Goal: Task Accomplishment & Management: Manage account settings

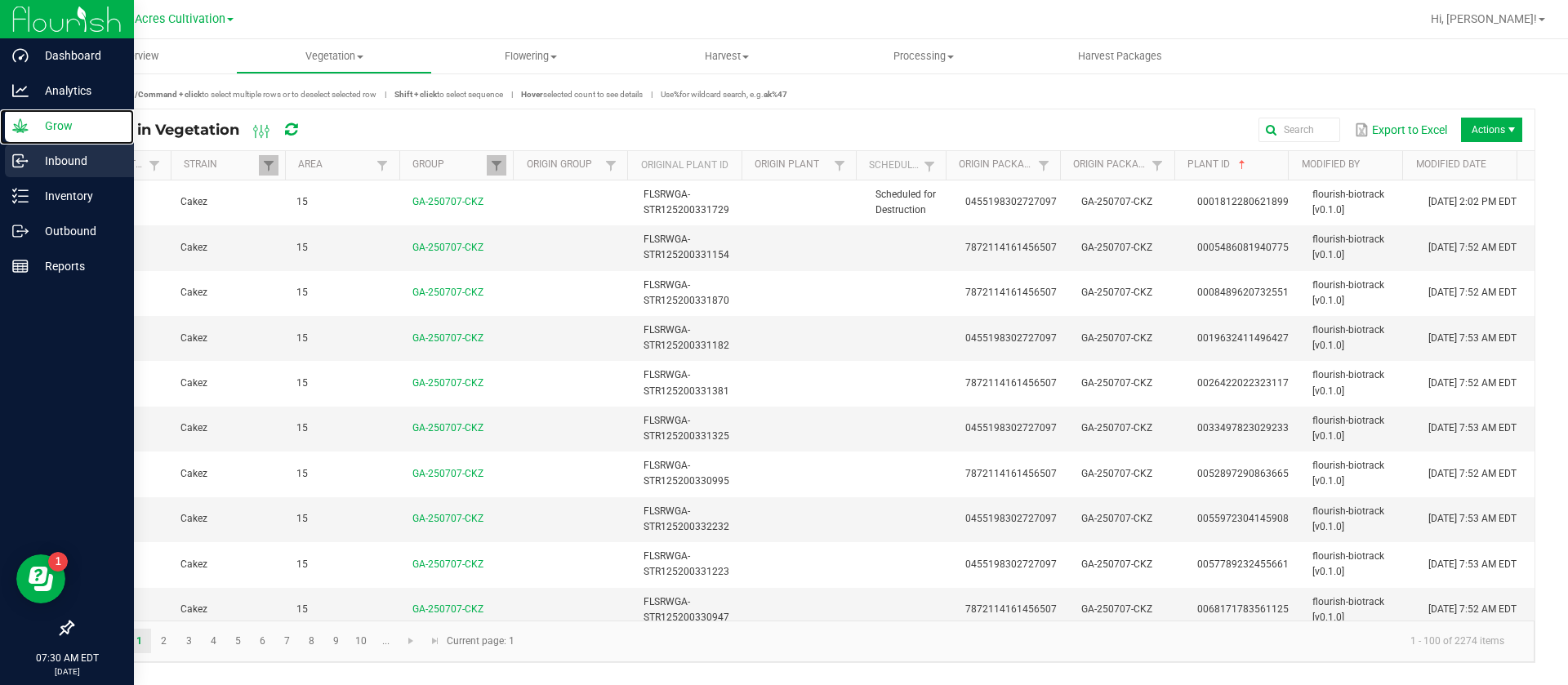
drag, startPoint x: 22, startPoint y: 135, endPoint x: 52, endPoint y: 159, distance: 38.4
click at [22, 134] on div "Grow" at bounding box center [69, 126] width 129 height 33
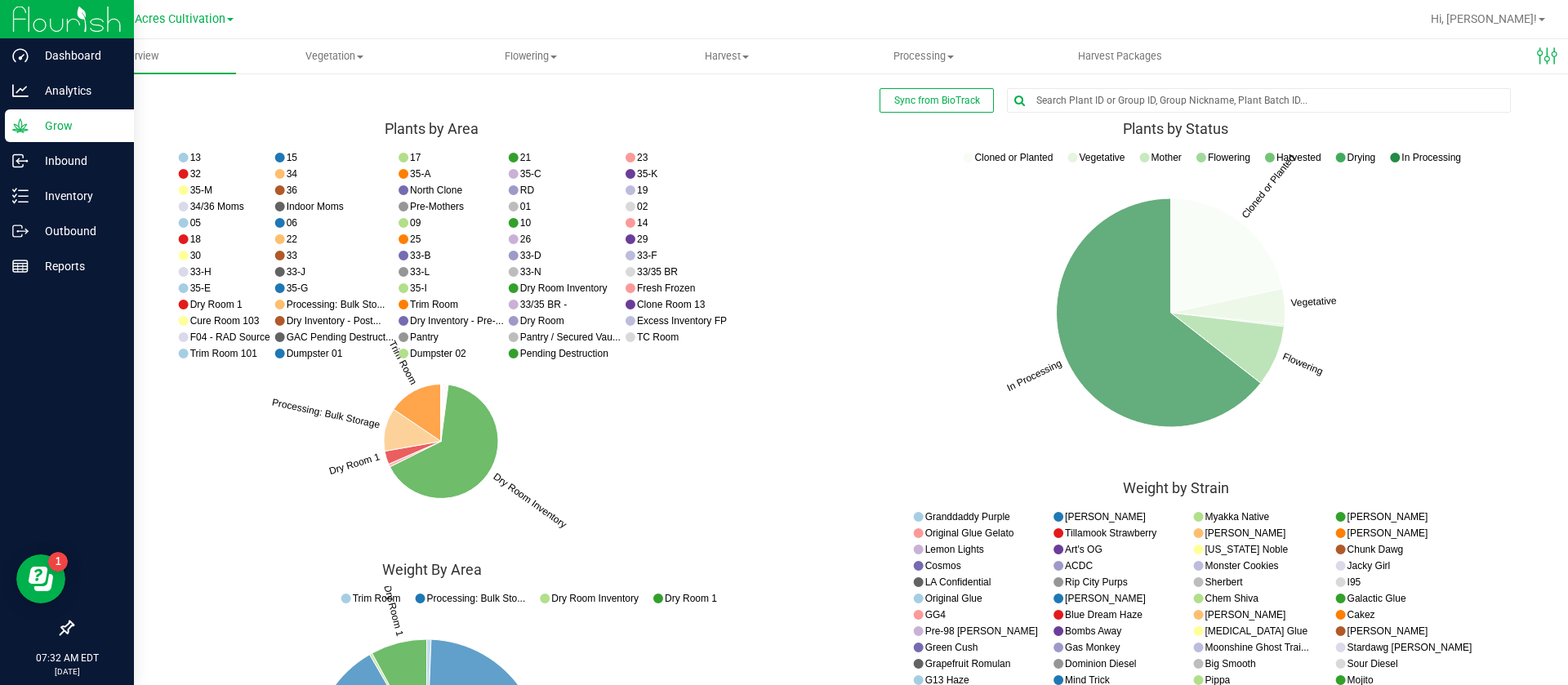
click at [792, 358] on icon "Cloned or Planted Vegetative Flowering In Processing Cloned or Planted Vegetati…" at bounding box center [432, 349] width 720 height 409
click at [739, 452] on icon "Dry Room Inventory Dry Room 1 Processing: Bulk Storage Trim Room 13 15 17 21 23…" at bounding box center [432, 349] width 720 height 409
click at [792, 295] on icon "Cloned or Planted Vegetative Flowering In Processing Cloned or Planted Vegetati…" at bounding box center [432, 349] width 720 height 409
click at [542, 47] on uib-tab-heading "Flowering Create harvest Flowering groups Flowering plants Apply to plants Plan…" at bounding box center [530, 57] width 195 height 33
click at [529, 116] on span "Flowering groups" at bounding box center [499, 117] width 136 height 13
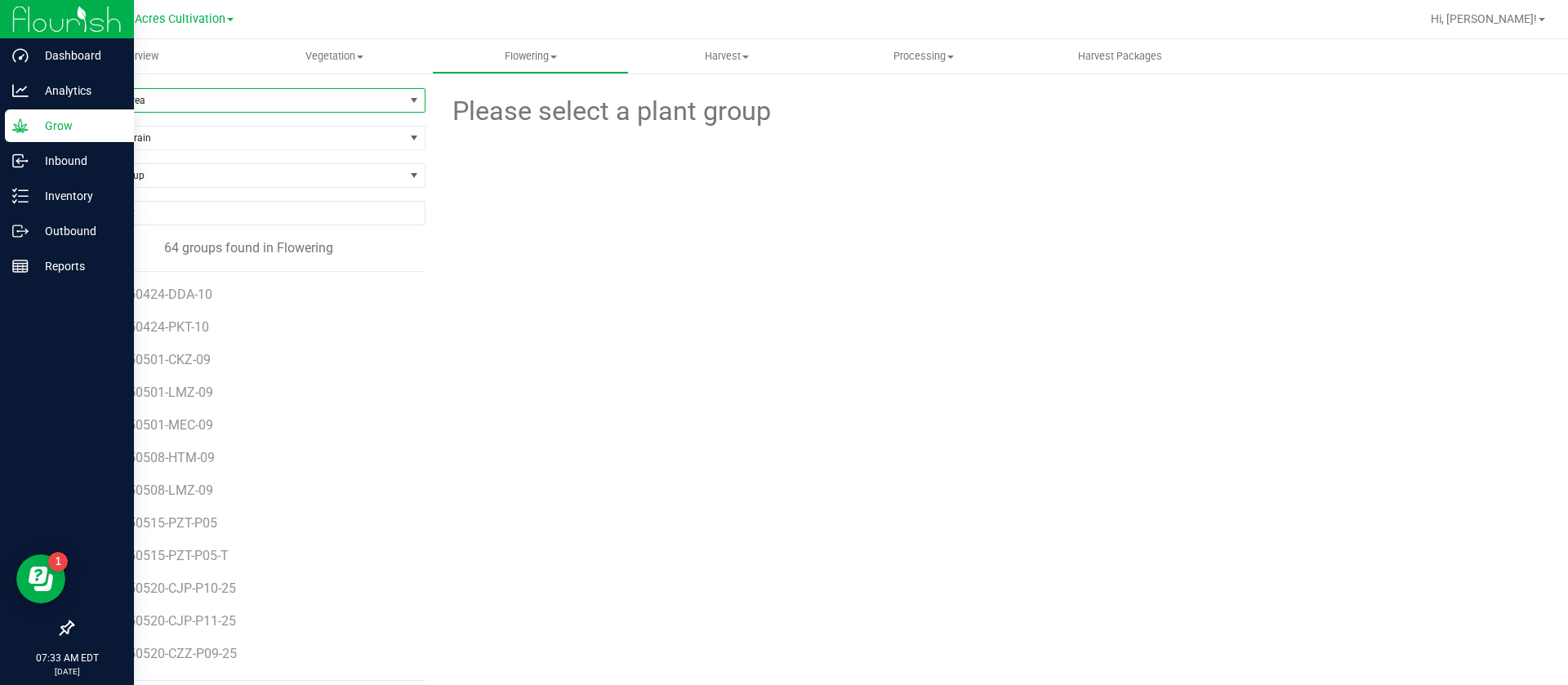
click at [185, 103] on span "Filter by Area" at bounding box center [239, 101] width 332 height 23
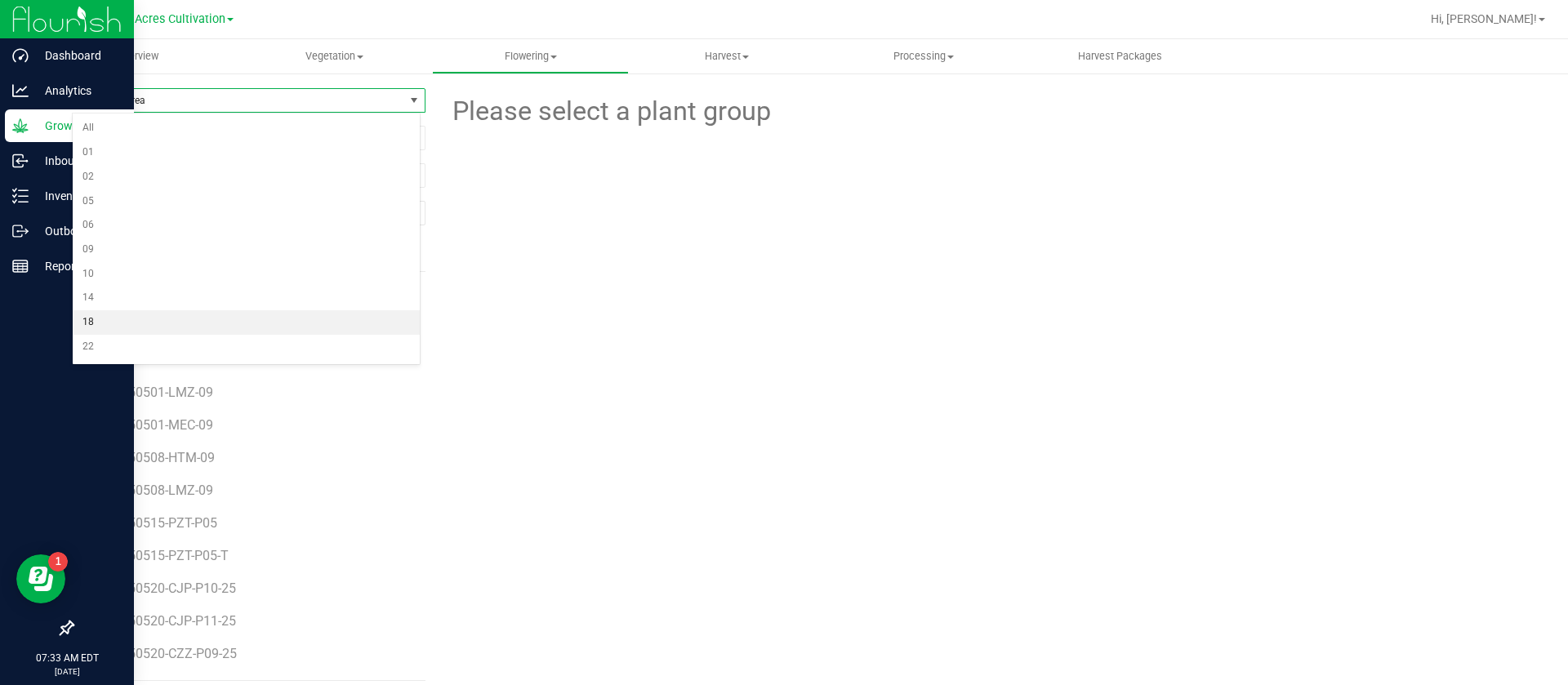
scroll to position [122, 0]
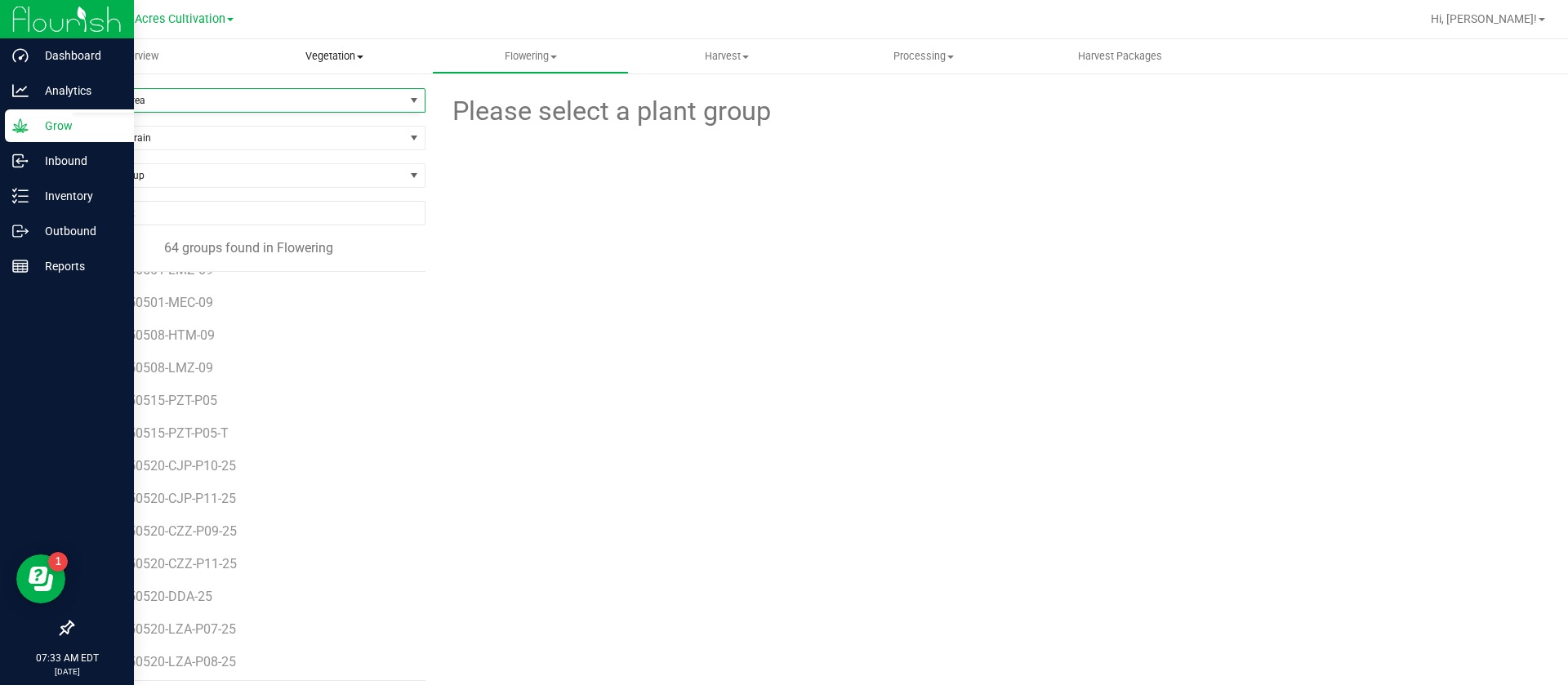
click at [305, 55] on span "Vegetation" at bounding box center [334, 56] width 195 height 14
click at [316, 97] on span "Veg groups" at bounding box center [288, 98] width 104 height 13
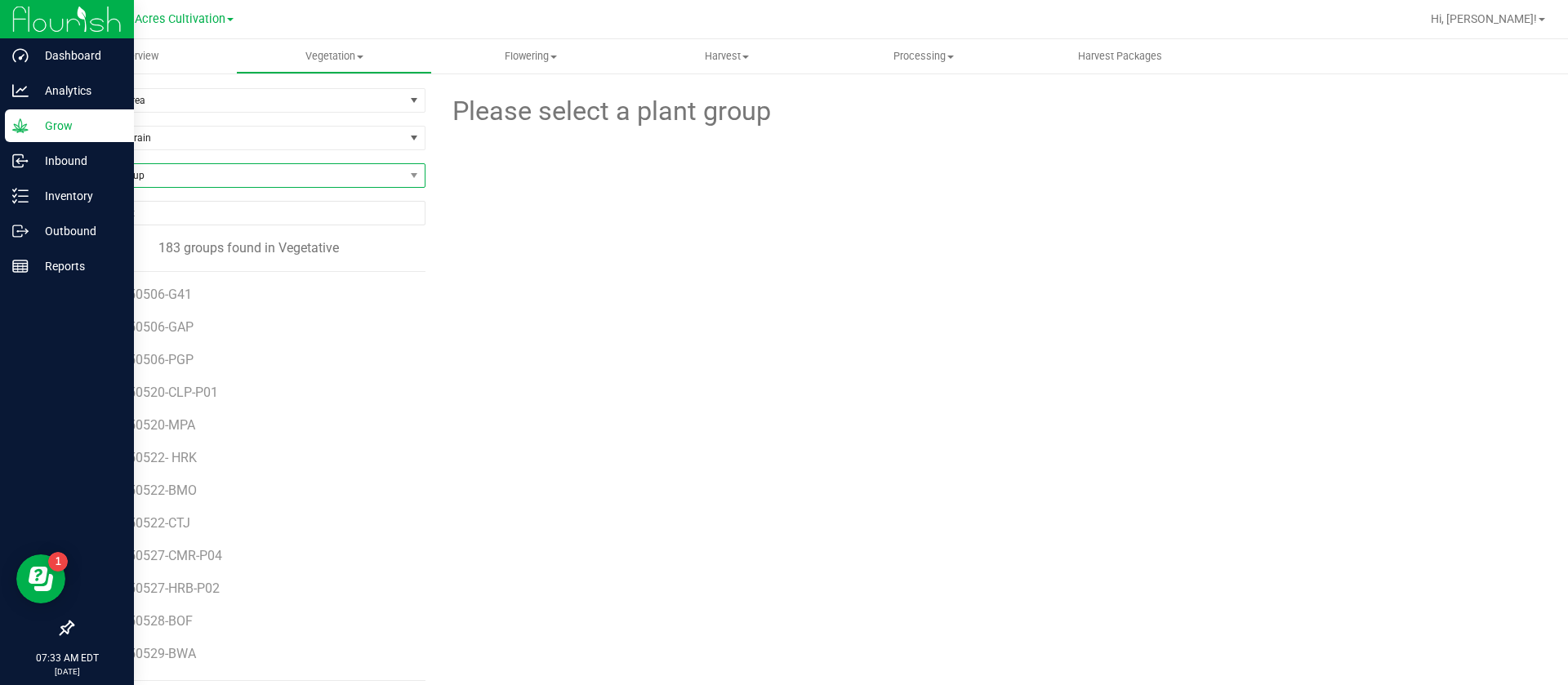
click at [141, 179] on span "Find a Group" at bounding box center [239, 176] width 332 height 23
type input "stw"
click at [562, 52] on span "Flowering" at bounding box center [530, 56] width 195 height 14
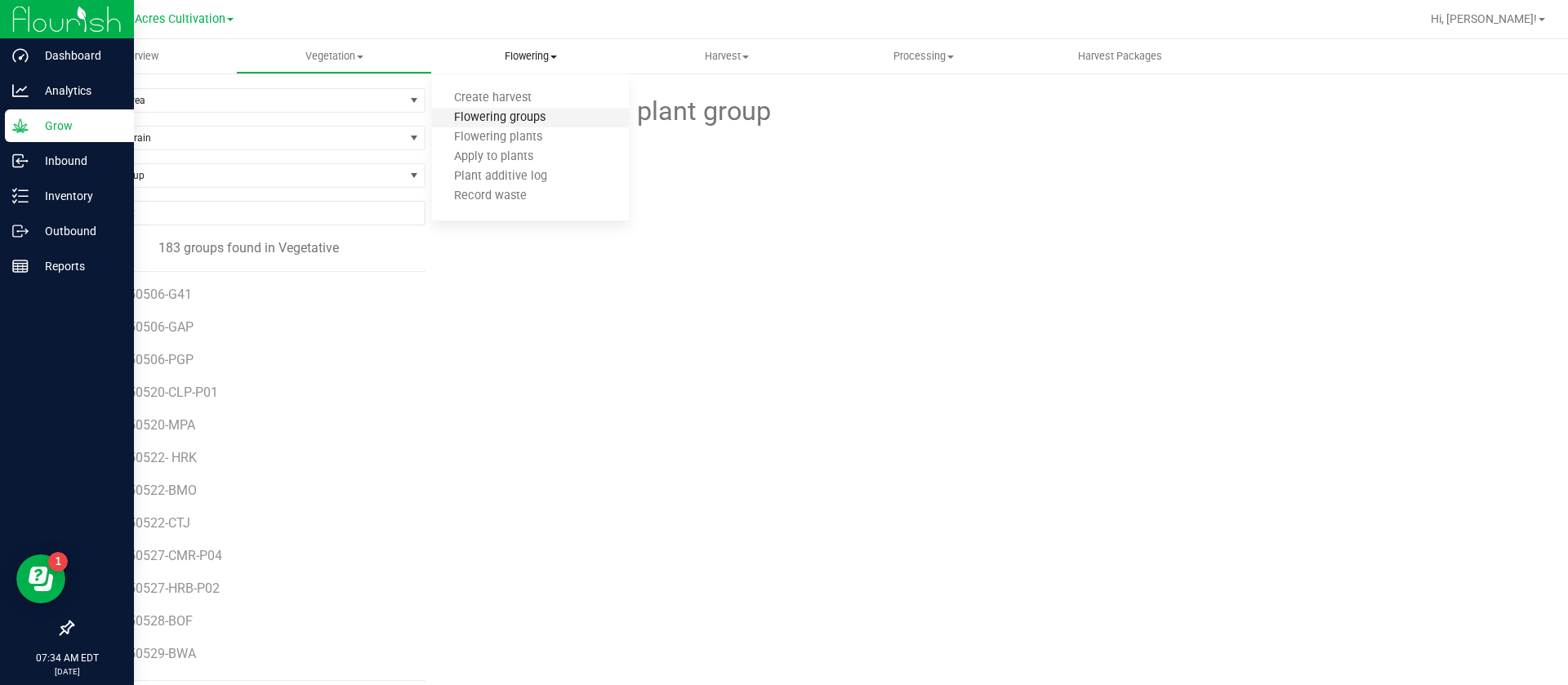
click at [508, 115] on span "Flowering groups" at bounding box center [499, 117] width 136 height 13
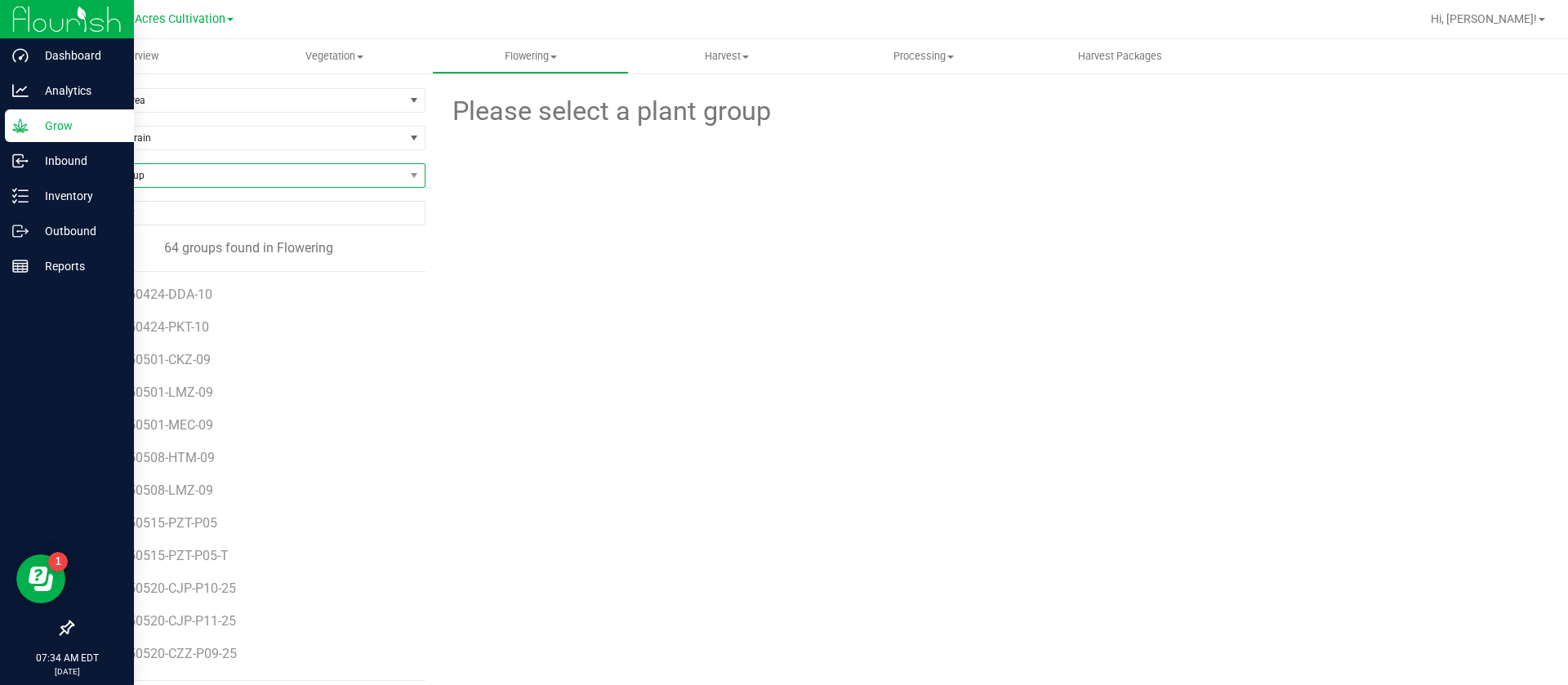
click at [118, 172] on span "Find a Group" at bounding box center [239, 176] width 332 height 23
type input "stw"
click at [146, 246] on li "GA-250710-STW-P11" at bounding box center [246, 243] width 347 height 23
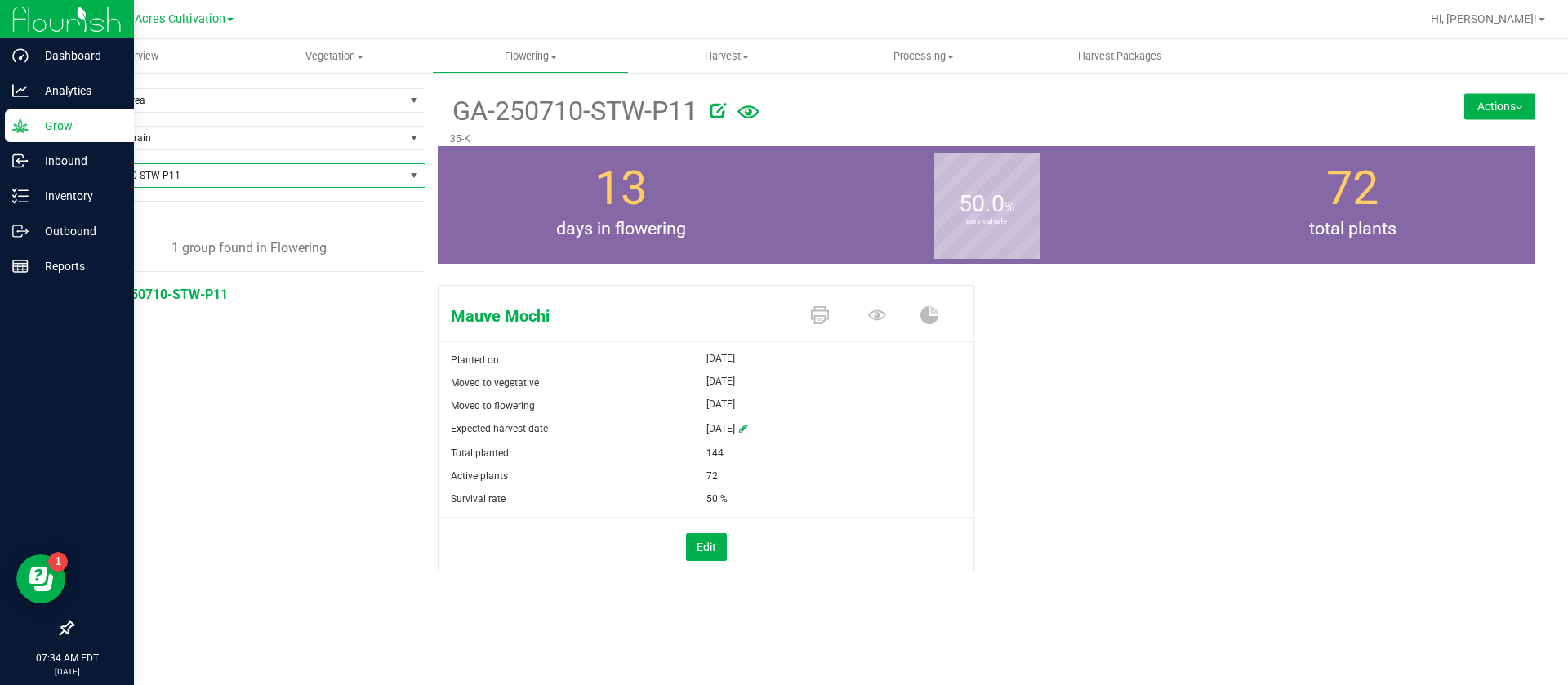
click at [1492, 111] on button "Actions" at bounding box center [1501, 106] width 71 height 26
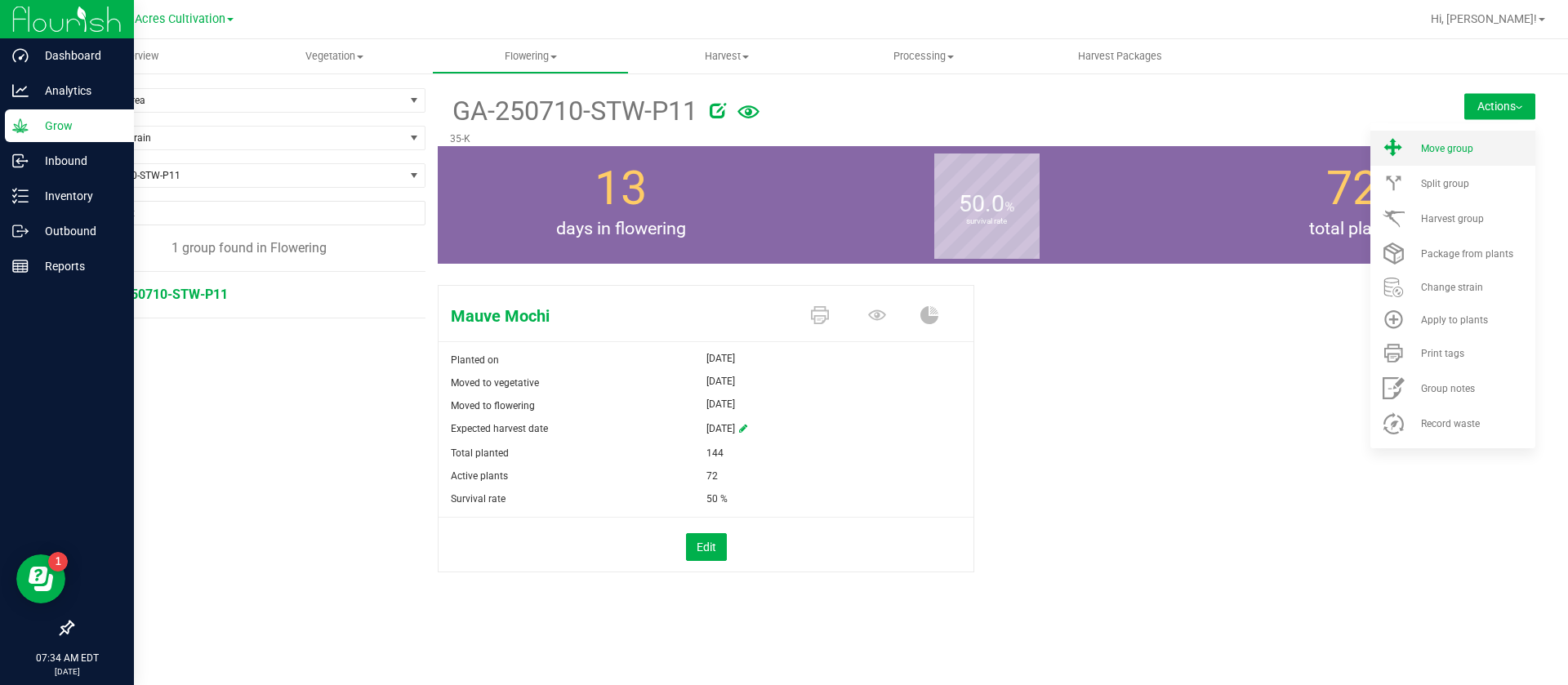
click at [1444, 140] on li "Move group" at bounding box center [1454, 148] width 165 height 36
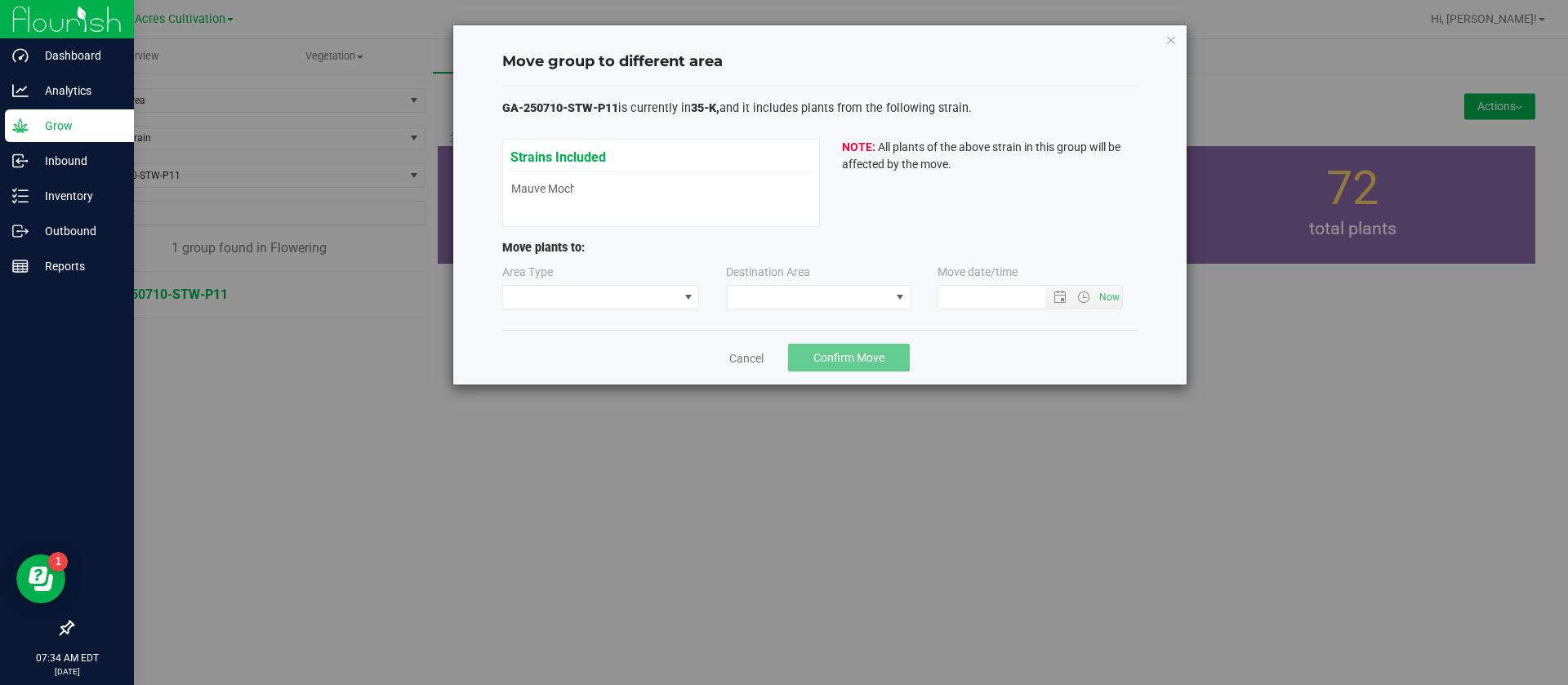
type input "[DATE] 7:34 AM"
click at [582, 293] on span at bounding box center [591, 297] width 176 height 23
click at [540, 356] on li "Flowering" at bounding box center [601, 355] width 196 height 28
click at [768, 306] on span at bounding box center [809, 297] width 164 height 23
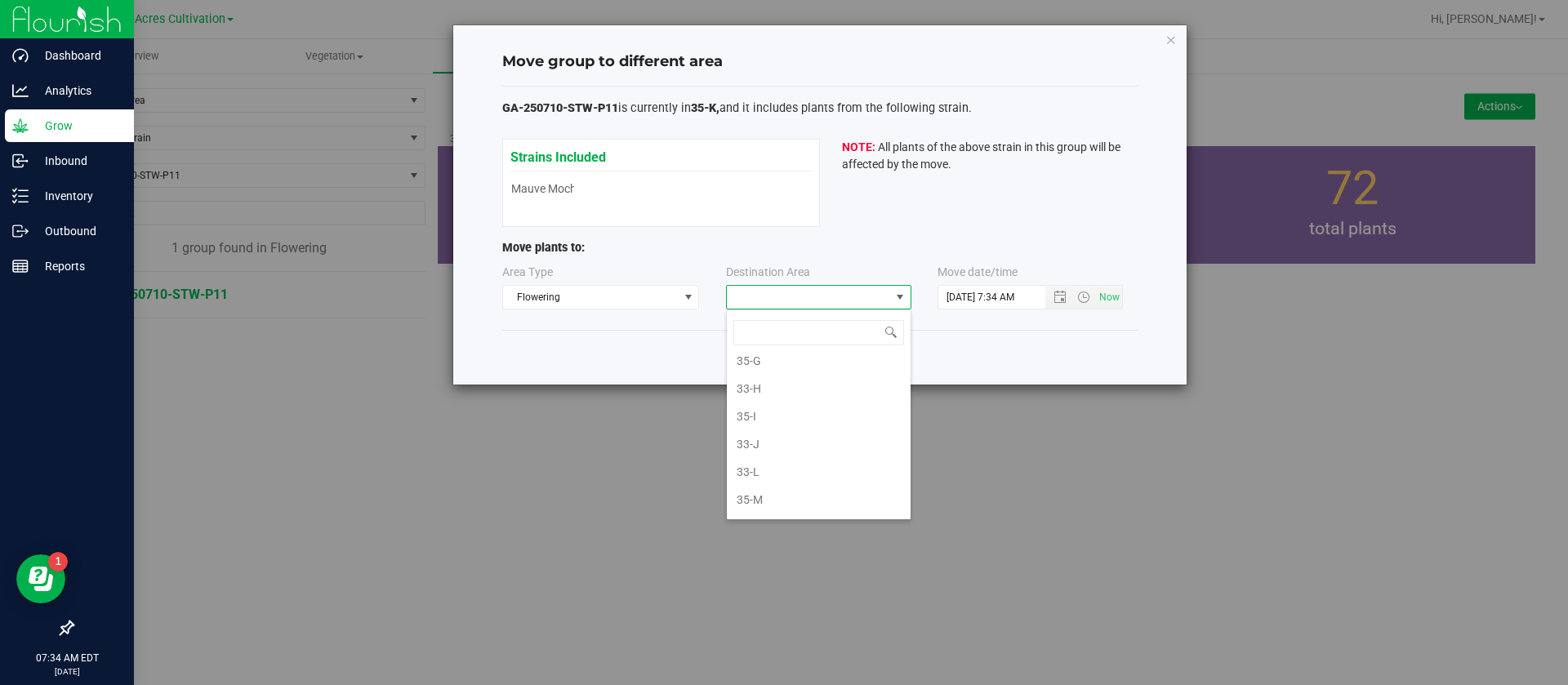
scroll to position [613, 0]
click at [763, 428] on li "33-L" at bounding box center [819, 421] width 184 height 28
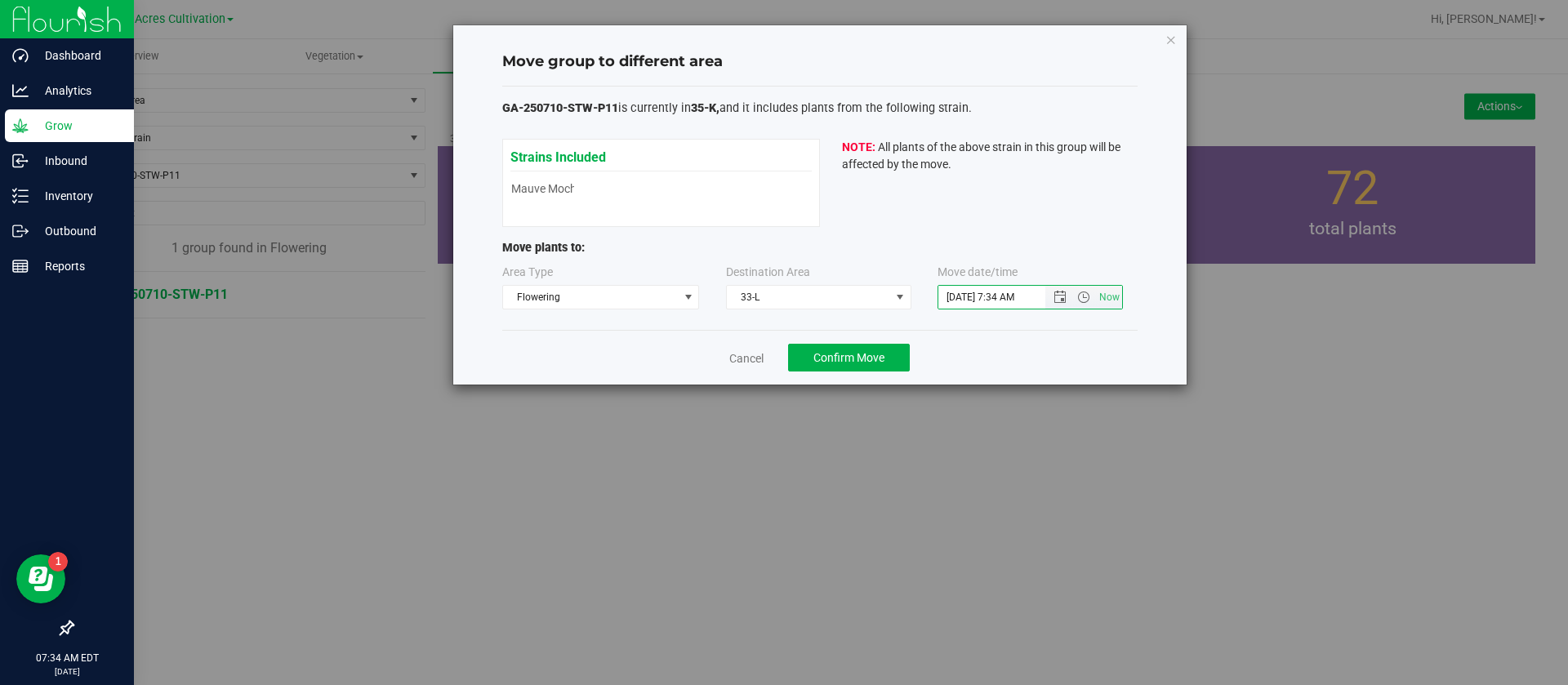
drag, startPoint x: 966, startPoint y: 290, endPoint x: 962, endPoint y: 317, distance: 27.3
click at [966, 289] on input "[DATE] 7:34 AM" at bounding box center [1006, 297] width 135 height 23
click at [1107, 296] on span "Now" at bounding box center [1110, 297] width 28 height 24
click at [850, 368] on button "Confirm Move" at bounding box center [848, 357] width 122 height 28
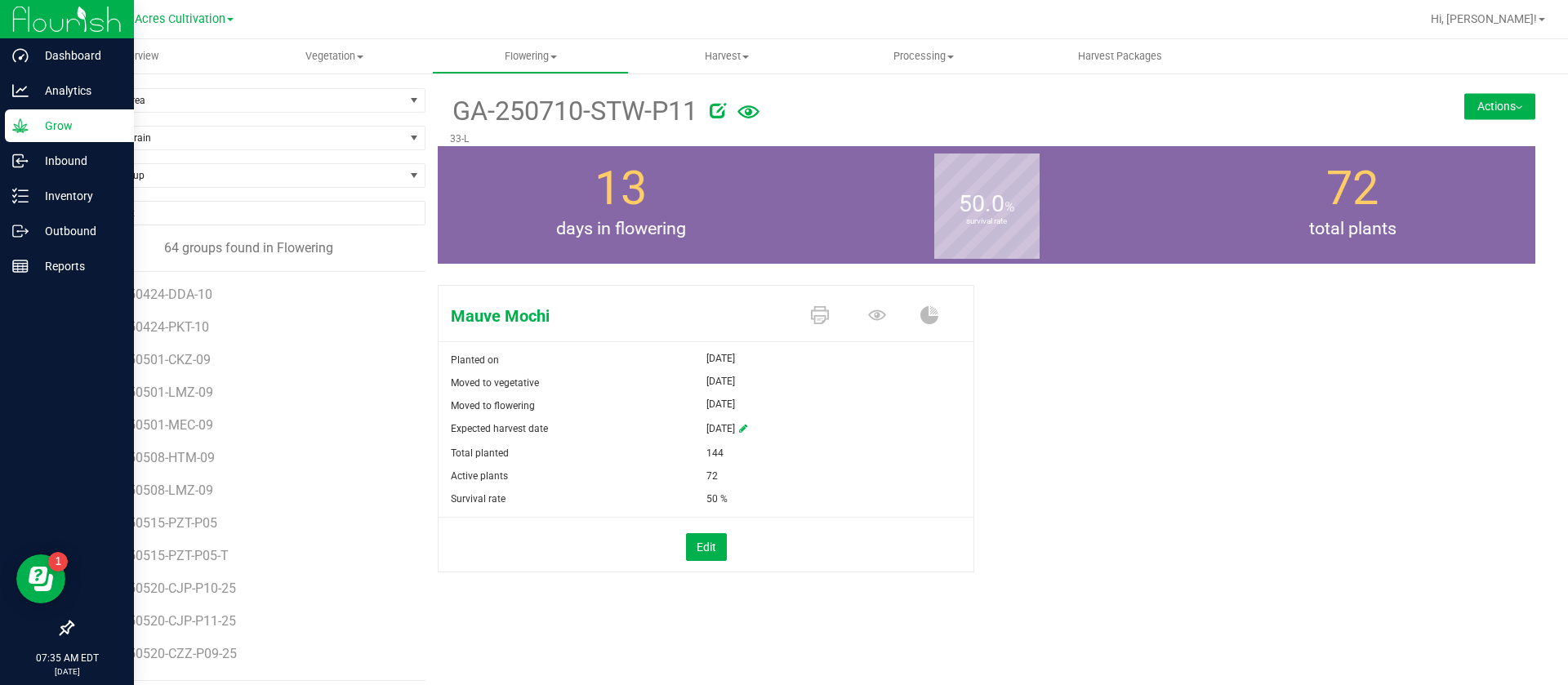
click at [1495, 89] on div "Actions Move group Split group Harvest group" at bounding box center [1444, 89] width 183 height 1
click at [1485, 103] on button "Actions" at bounding box center [1501, 106] width 71 height 26
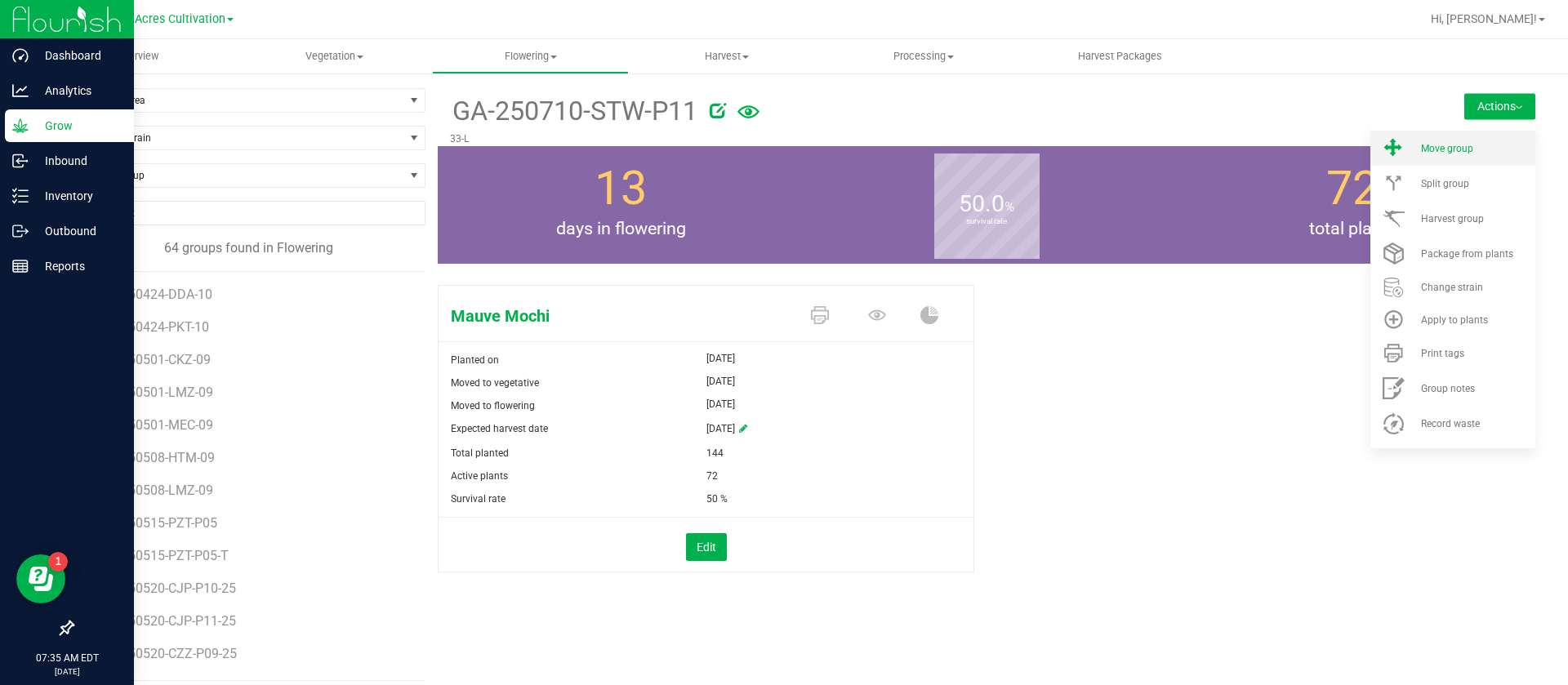
click at [1447, 149] on span "Move group" at bounding box center [1448, 149] width 52 height 12
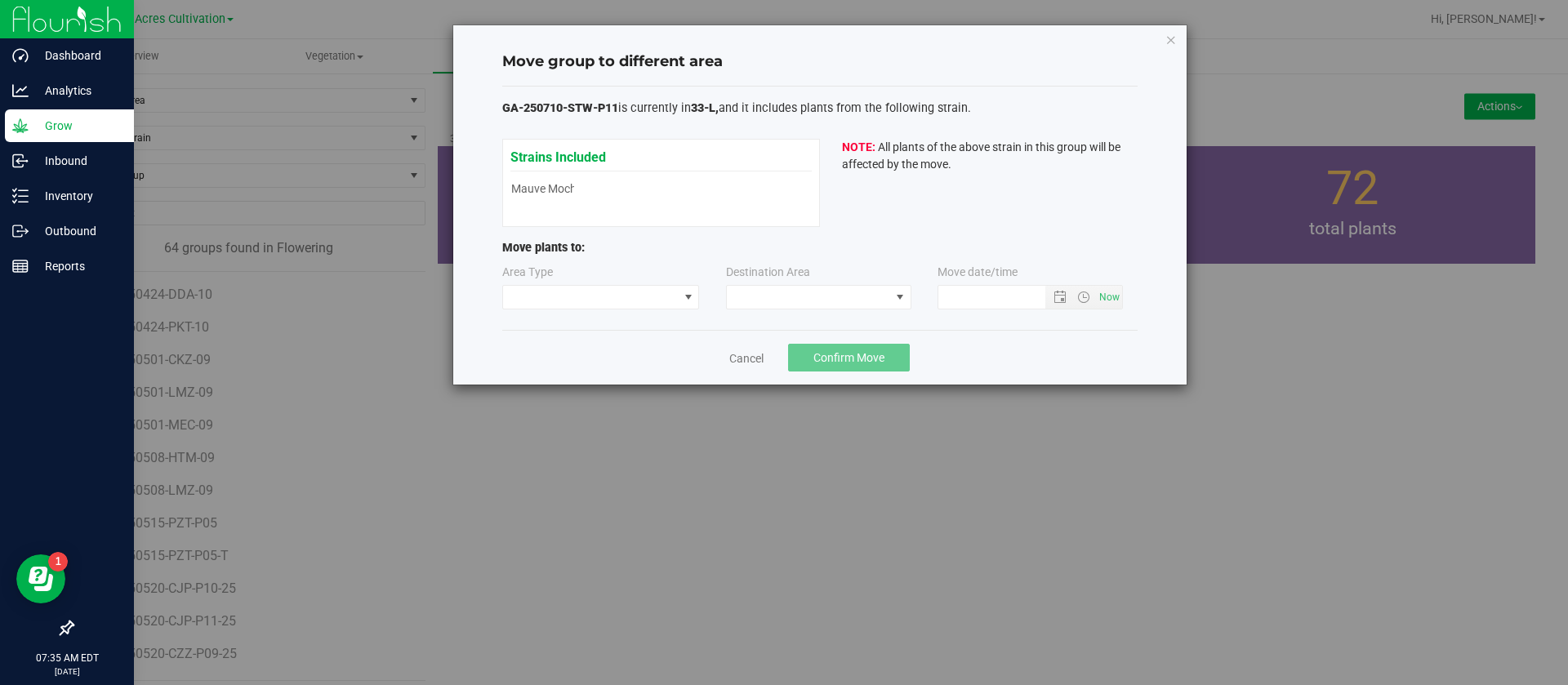
type input "[DATE] 7:35 AM"
click at [574, 306] on span at bounding box center [591, 297] width 176 height 23
click at [563, 317] on li "Vegetative" at bounding box center [601, 327] width 196 height 28
click at [783, 290] on span at bounding box center [809, 297] width 164 height 23
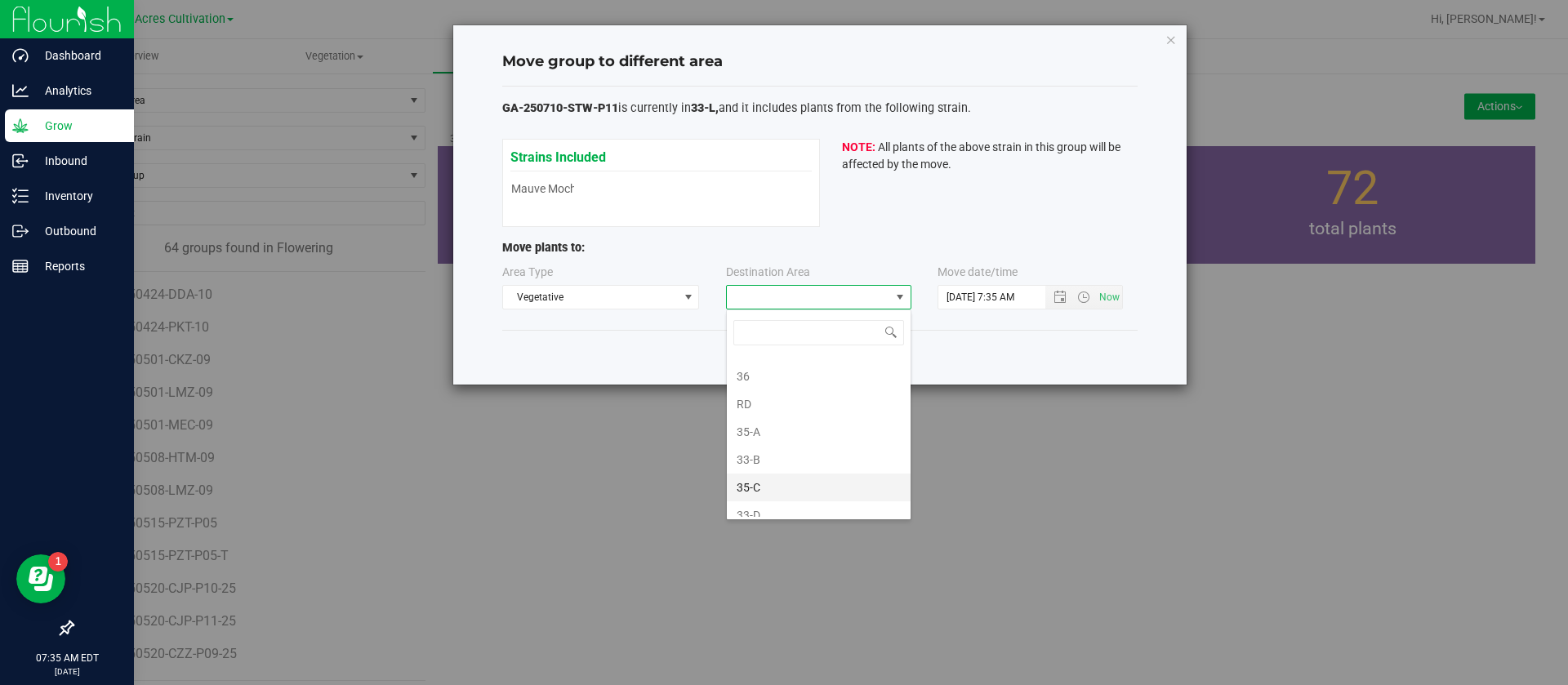
scroll to position [245, 0]
click at [609, 361] on div "Cancel Confirm Move" at bounding box center [820, 357] width 636 height 55
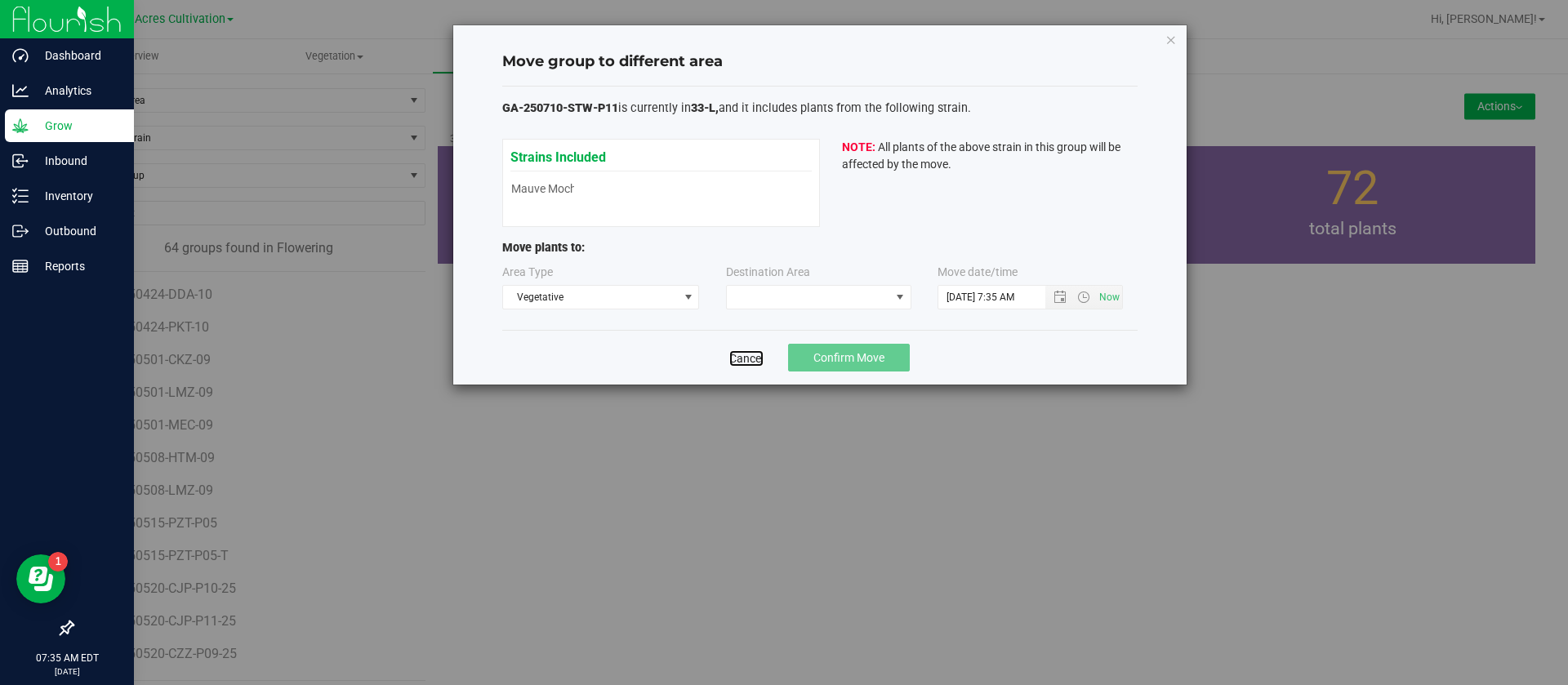
click at [737, 350] on link "Cancel" at bounding box center [746, 358] width 35 height 16
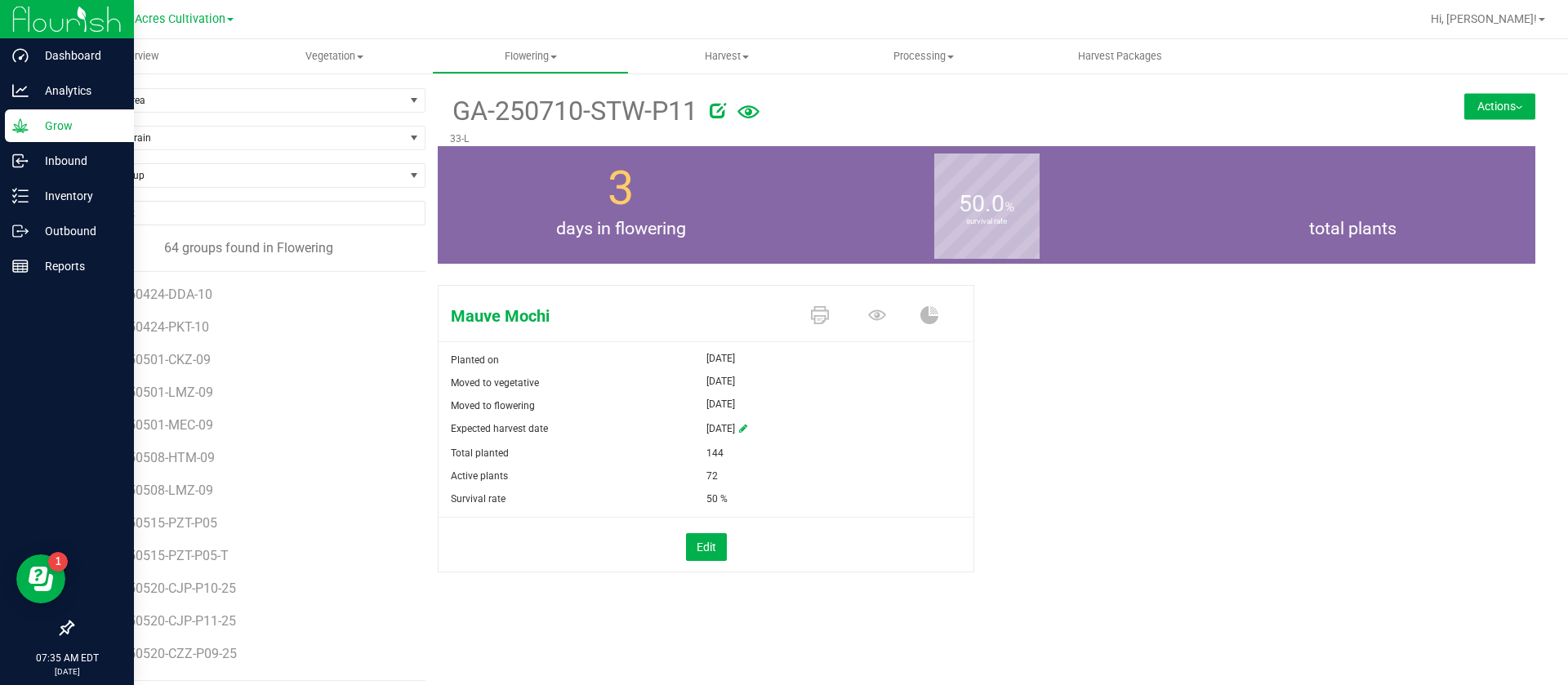
click at [1484, 102] on button "Actions" at bounding box center [1501, 106] width 71 height 26
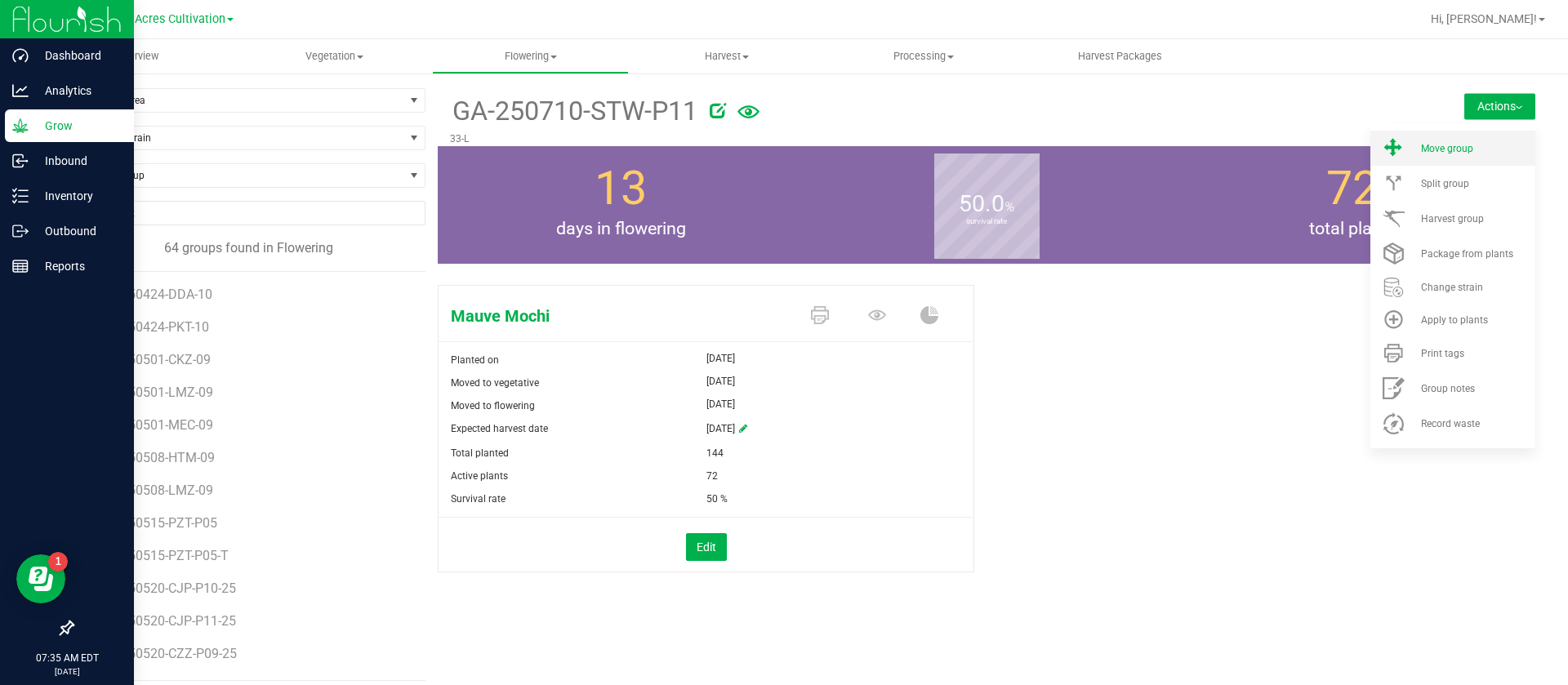
click at [1479, 137] on li "Move group" at bounding box center [1454, 148] width 165 height 36
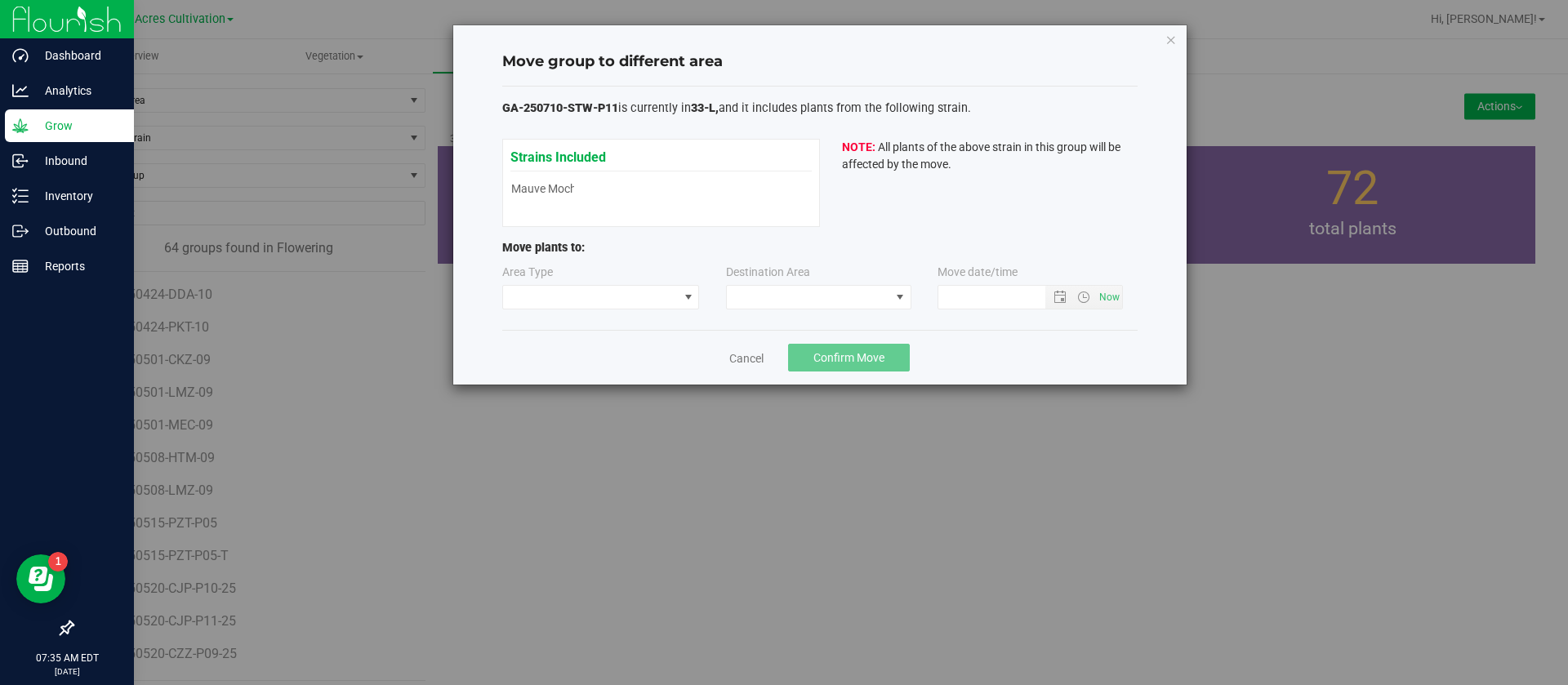
type input "[DATE] 7:35 AM"
click at [622, 313] on div "Area Type Destination Area Move date/time [DATE] 7:35 AM" at bounding box center [820, 290] width 636 height 53
drag, startPoint x: 607, startPoint y: 306, endPoint x: 594, endPoint y: 306, distance: 13.0
click at [606, 305] on span at bounding box center [591, 297] width 176 height 23
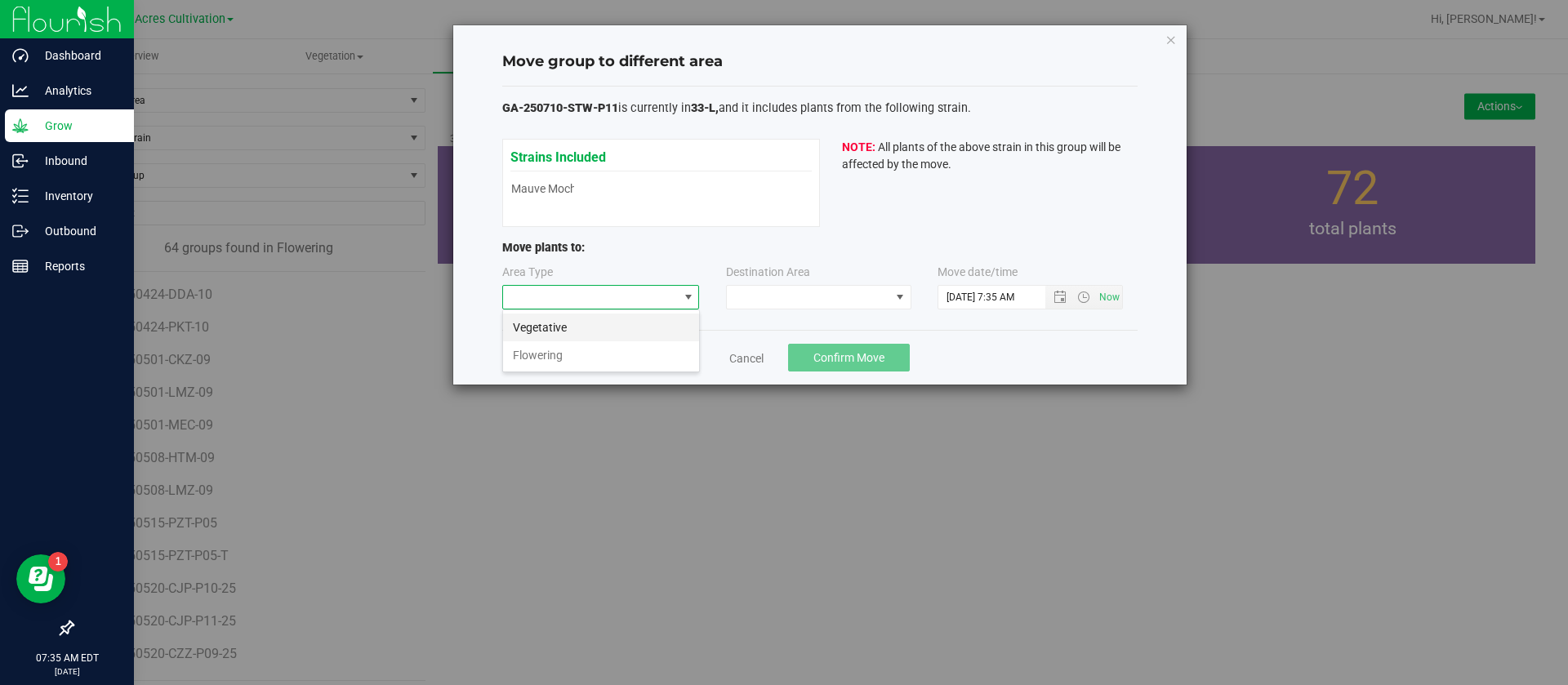
click at [571, 326] on li "Vegetative" at bounding box center [601, 327] width 196 height 28
click at [806, 293] on span at bounding box center [809, 297] width 164 height 23
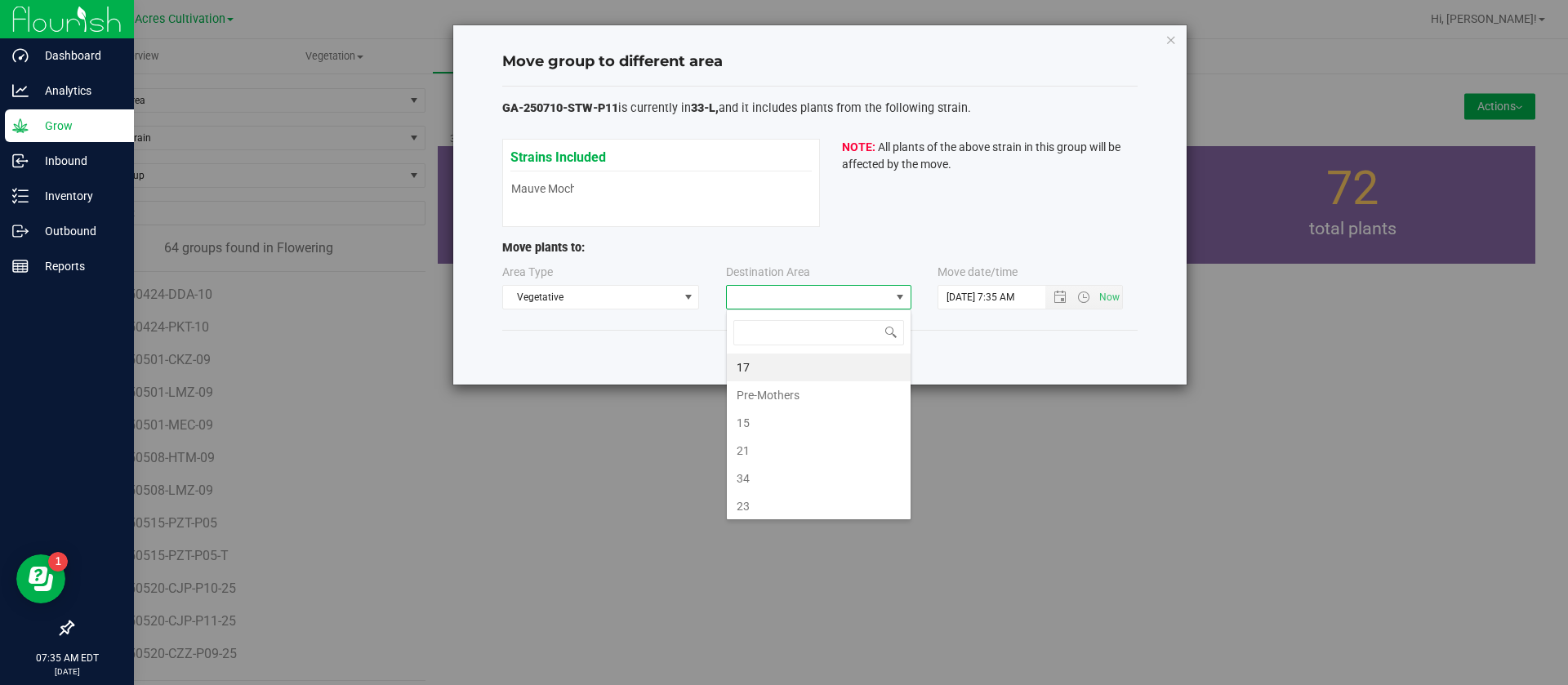
scroll to position [245, 0]
type input "k"
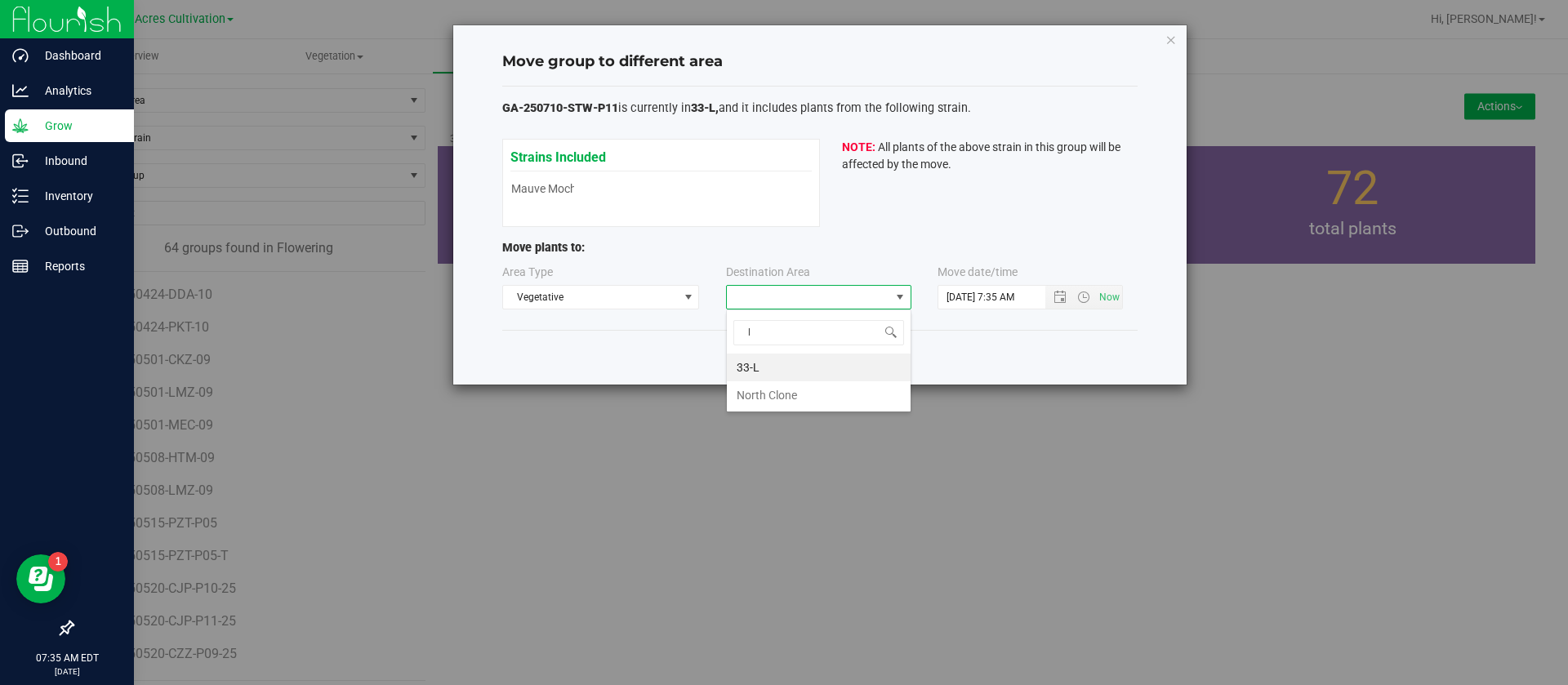
type input "l"
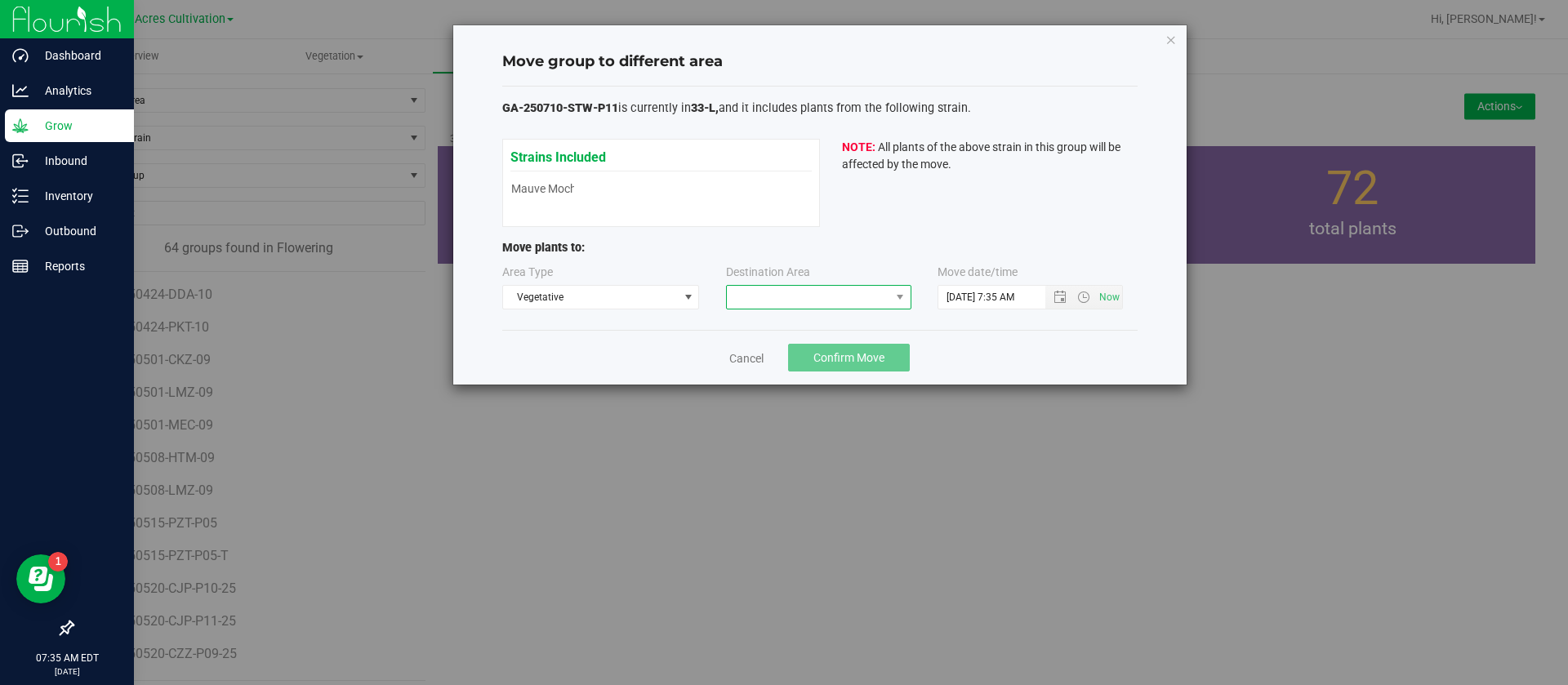
click at [814, 285] on span at bounding box center [819, 296] width 186 height 24
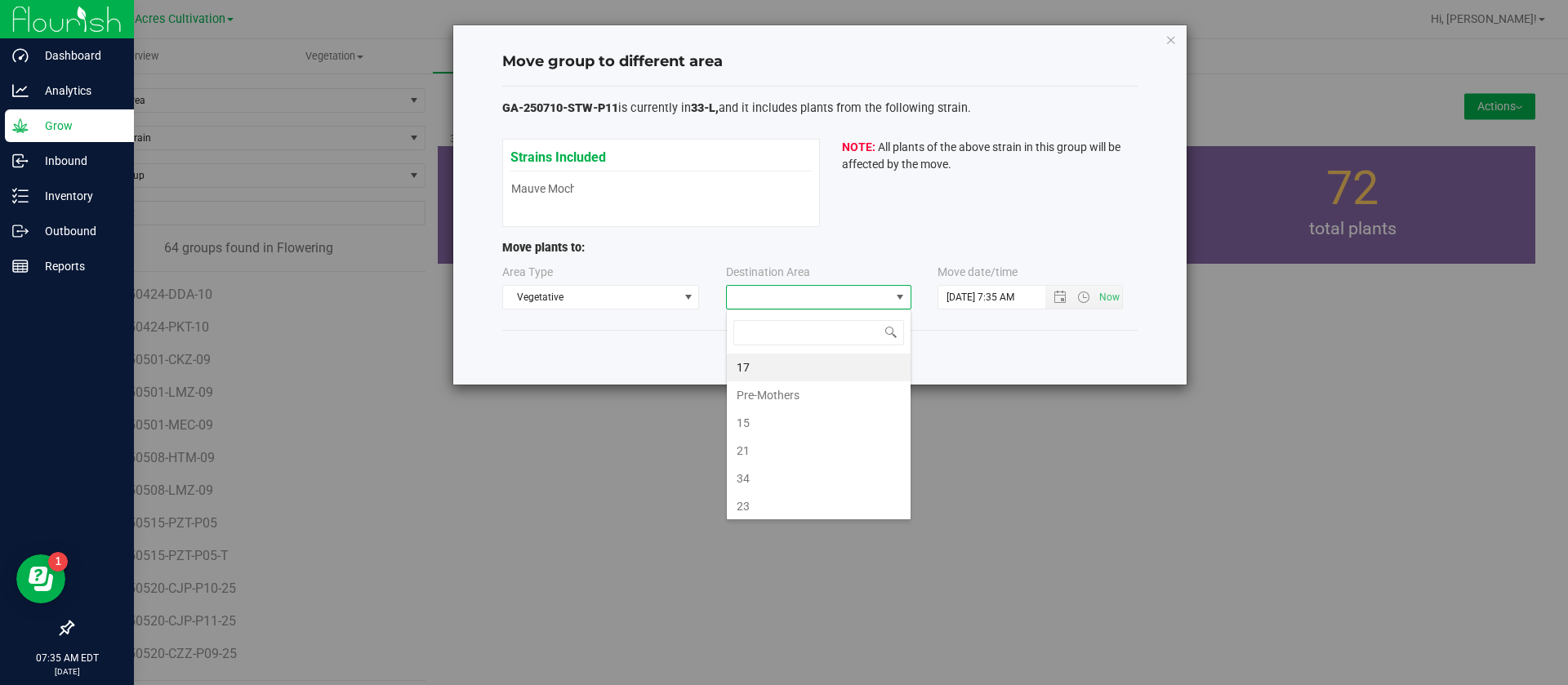
scroll to position [24, 186]
type input "l"
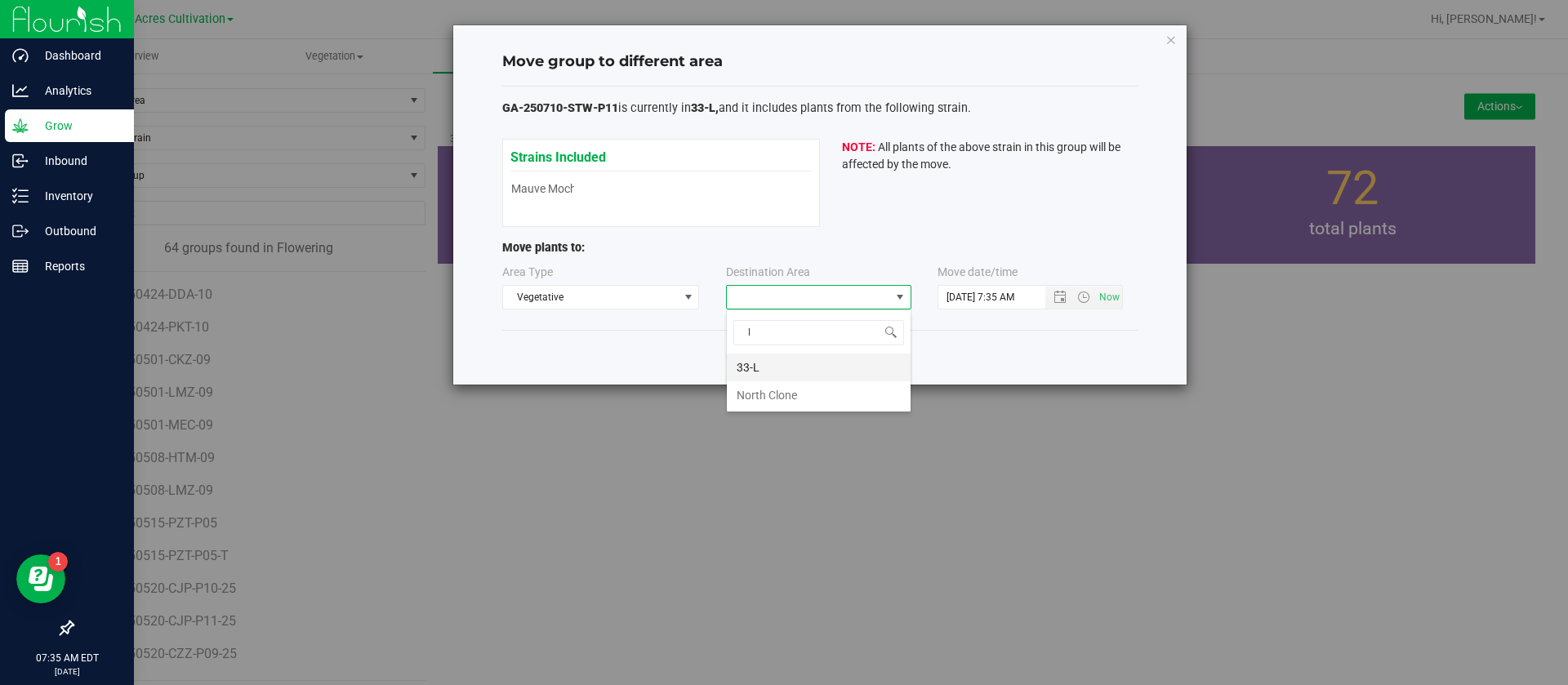
click at [761, 363] on li "33-L" at bounding box center [819, 368] width 184 height 28
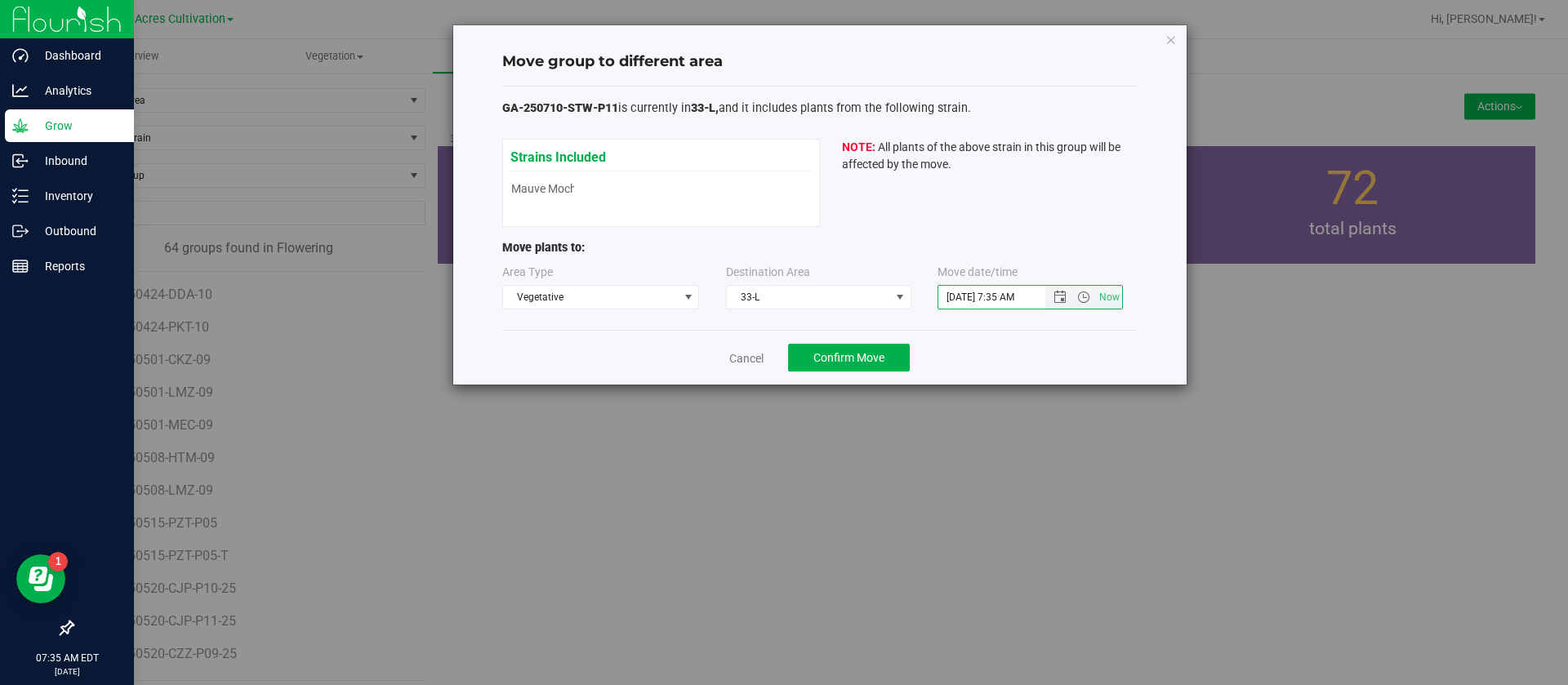
click at [954, 290] on input "[DATE] 7:35 AM" at bounding box center [1006, 297] width 135 height 23
type input "[DATE] 7:35 AM"
click at [973, 214] on div "Strains Included Mauve Mochi Mauve Mochi NOTE: All plants of the above strain i…" at bounding box center [820, 183] width 636 height 89
click at [860, 352] on span "Confirm Move" at bounding box center [849, 358] width 71 height 13
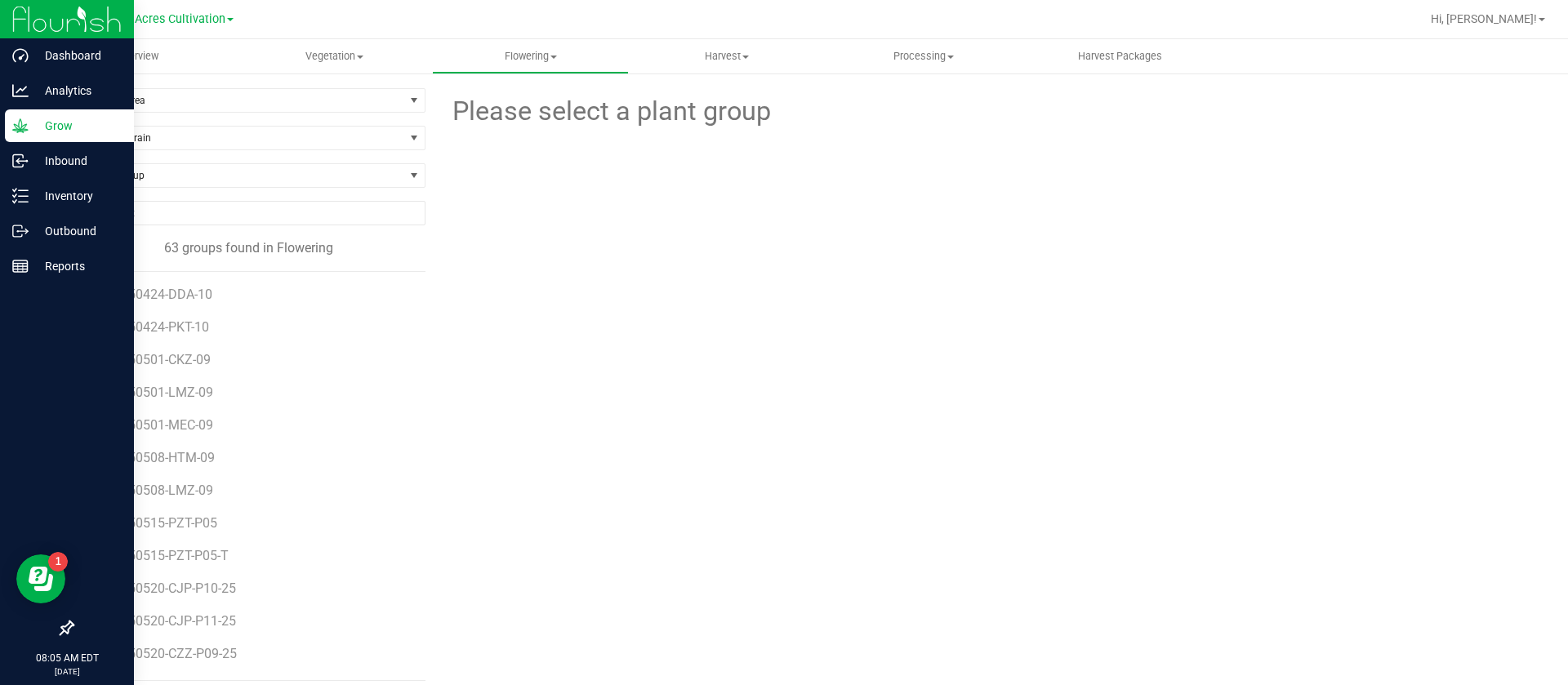
drag, startPoint x: 643, startPoint y: 524, endPoint x: 642, endPoint y: 506, distance: 18.0
click at [642, 516] on div "Please select a plant group" at bounding box center [986, 385] width 1098 height 593
click at [334, 54] on span "Vegetation" at bounding box center [334, 56] width 195 height 14
click at [325, 96] on span "Veg groups" at bounding box center [288, 98] width 104 height 13
click at [170, 95] on span "Filter by Area" at bounding box center [239, 101] width 332 height 23
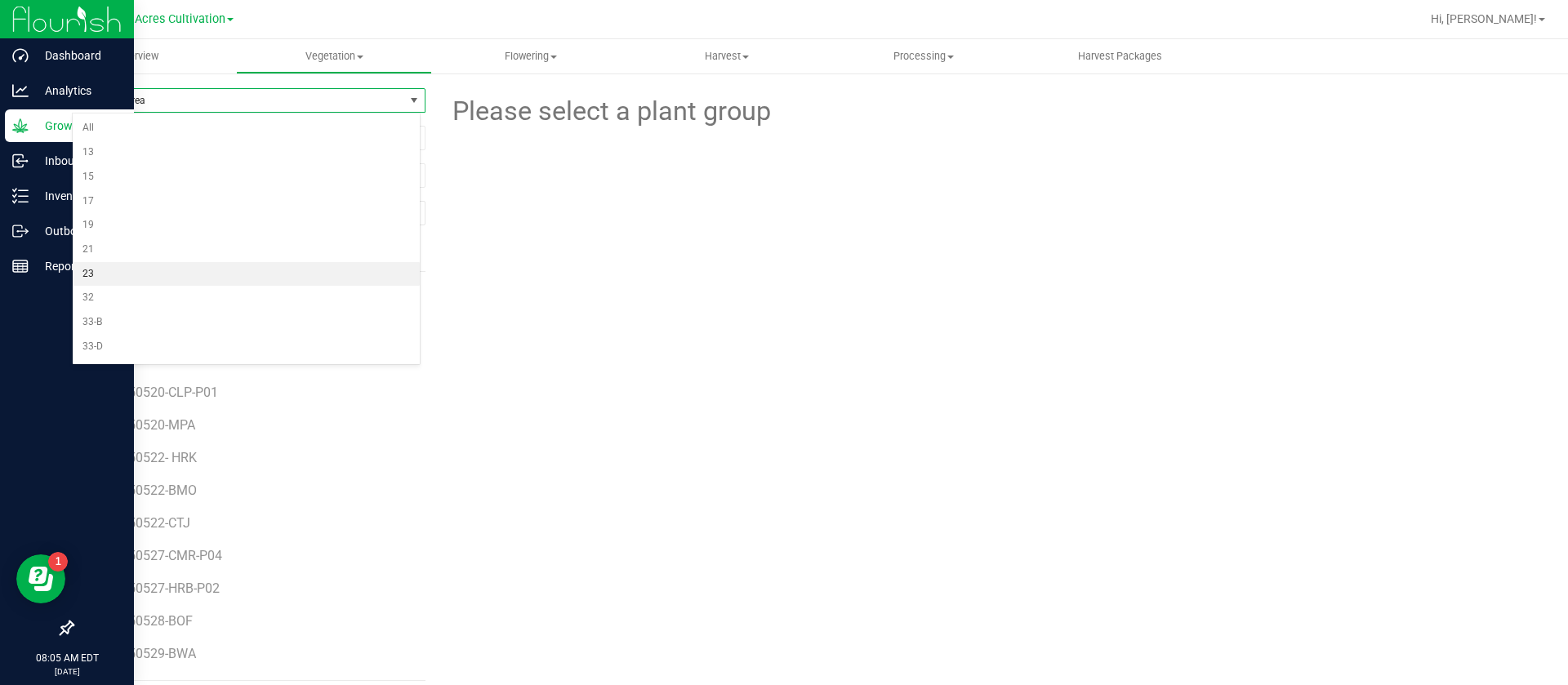
click at [133, 266] on li "23" at bounding box center [246, 274] width 347 height 24
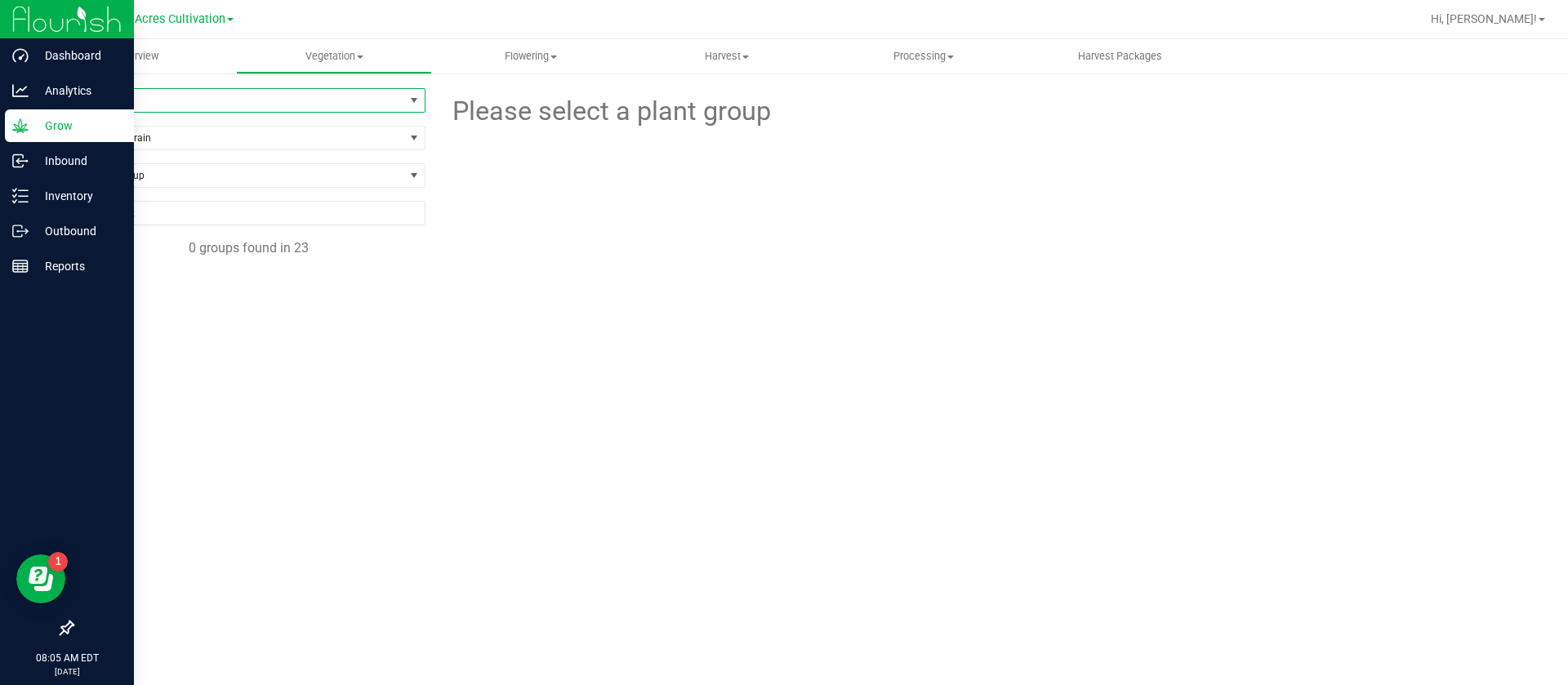
drag, startPoint x: 129, startPoint y: 93, endPoint x: 116, endPoint y: 127, distance: 36.4
click at [129, 92] on span "23" at bounding box center [239, 101] width 332 height 23
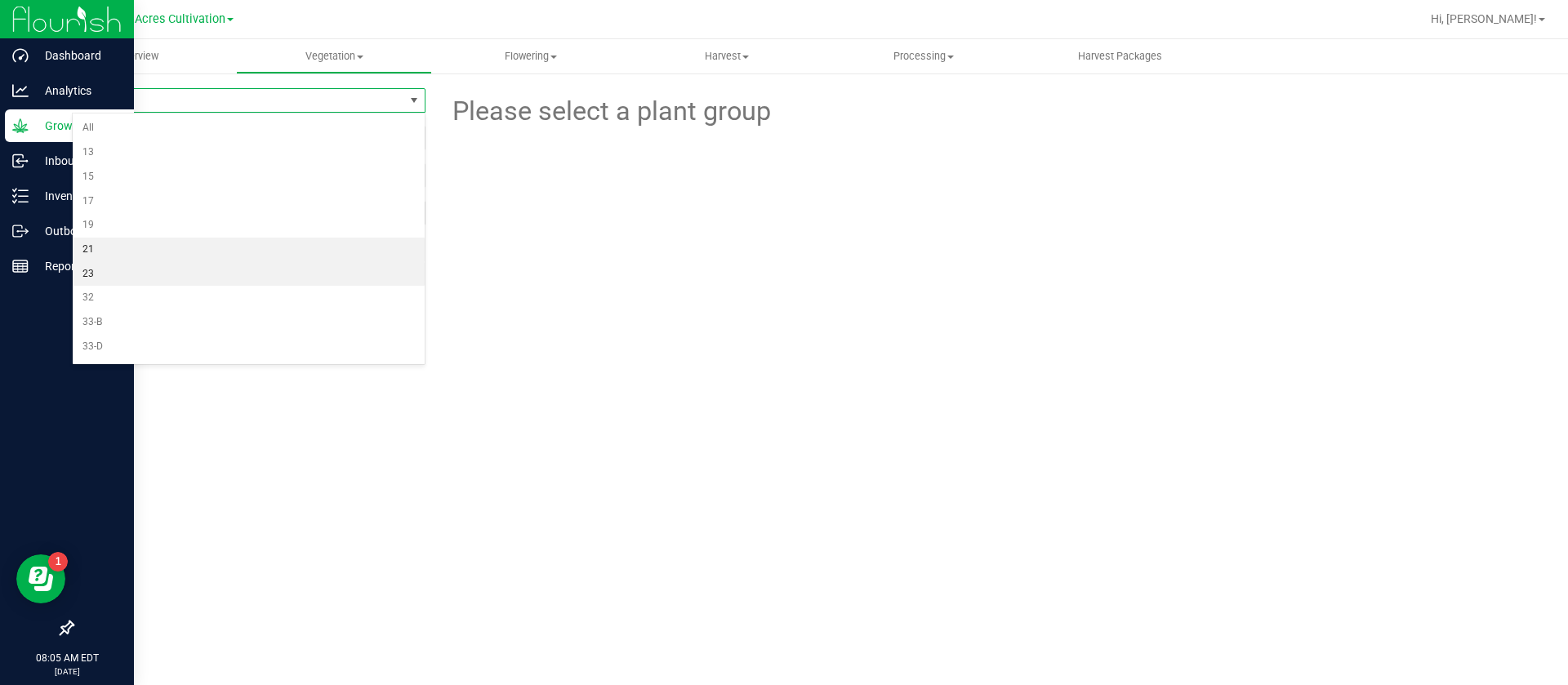
click at [112, 249] on li "21" at bounding box center [249, 249] width 352 height 24
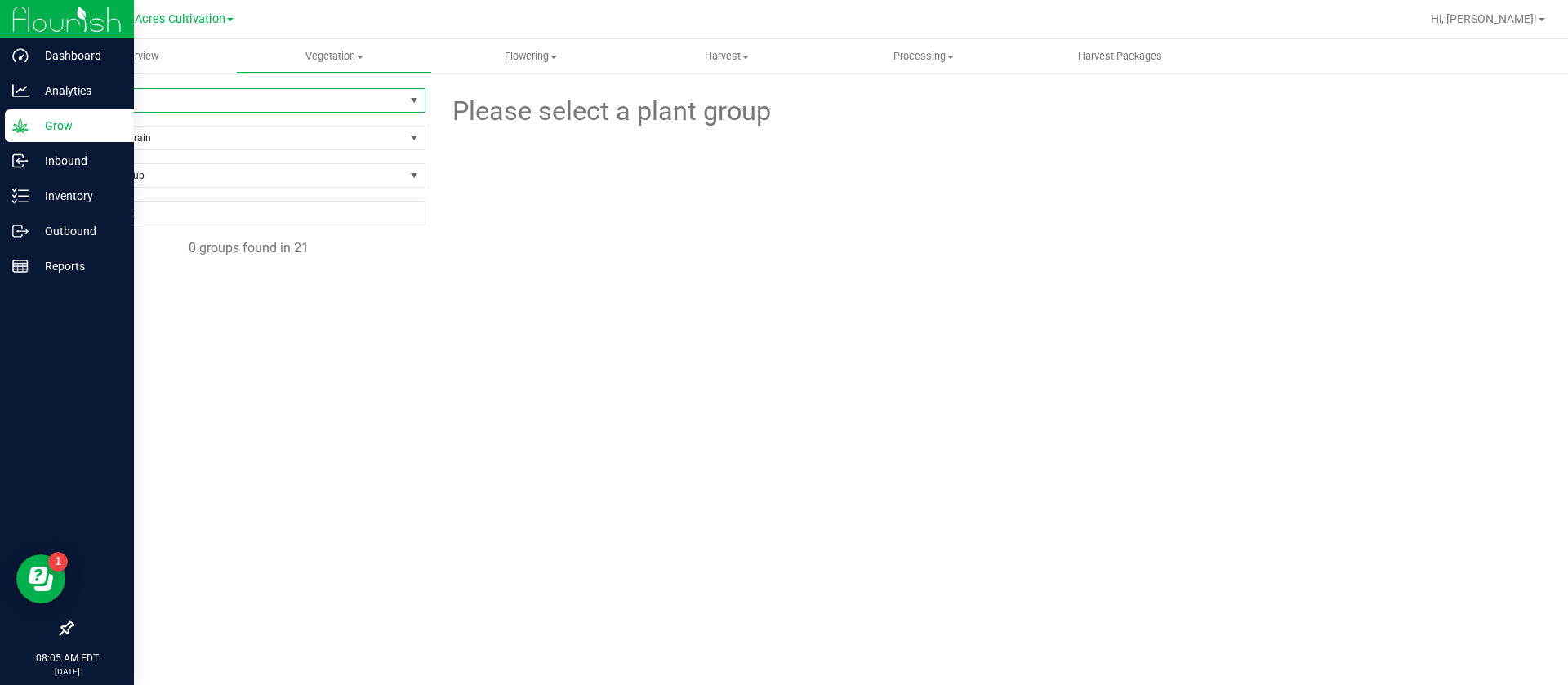
drag, startPoint x: 124, startPoint y: 107, endPoint x: 124, endPoint y: 116, distance: 9.0
click at [124, 106] on span "21" at bounding box center [239, 101] width 332 height 23
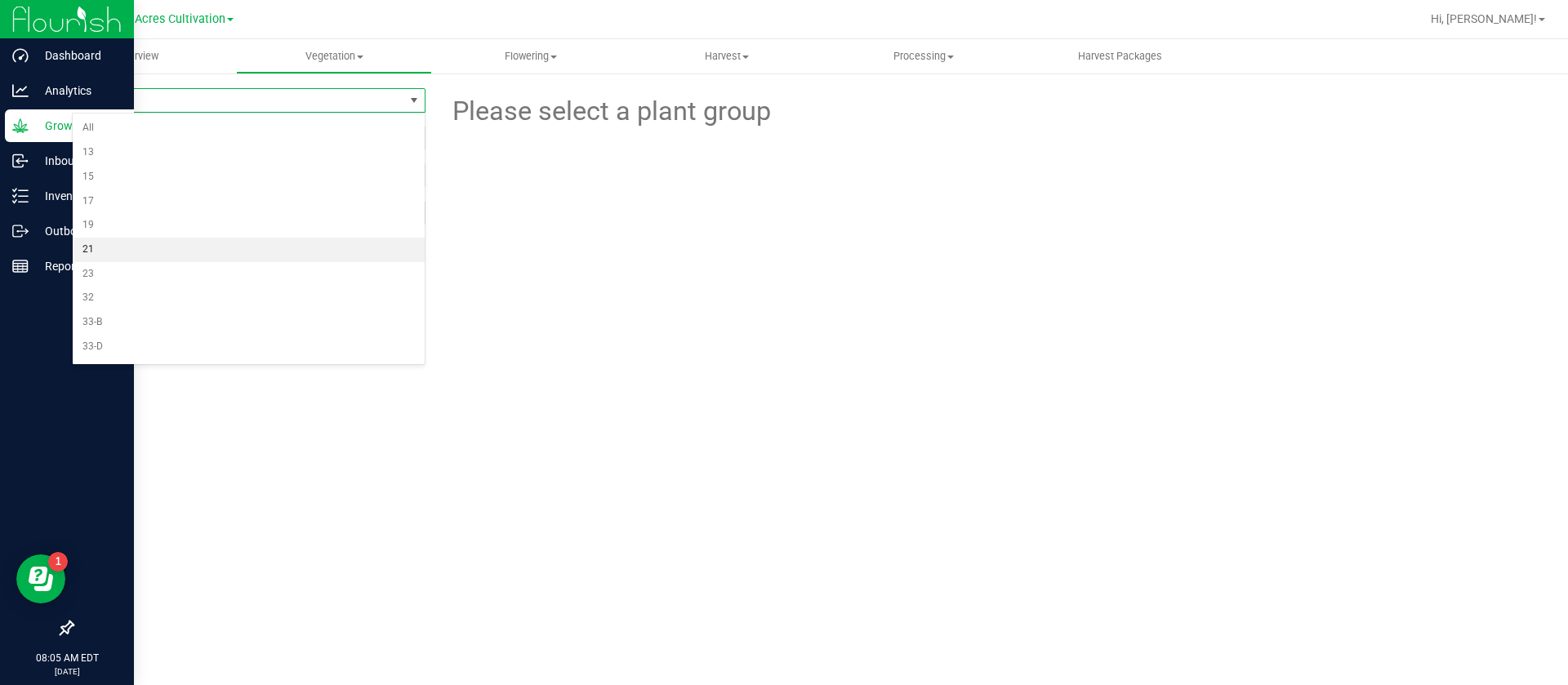
click at [132, 252] on li "21" at bounding box center [249, 249] width 352 height 24
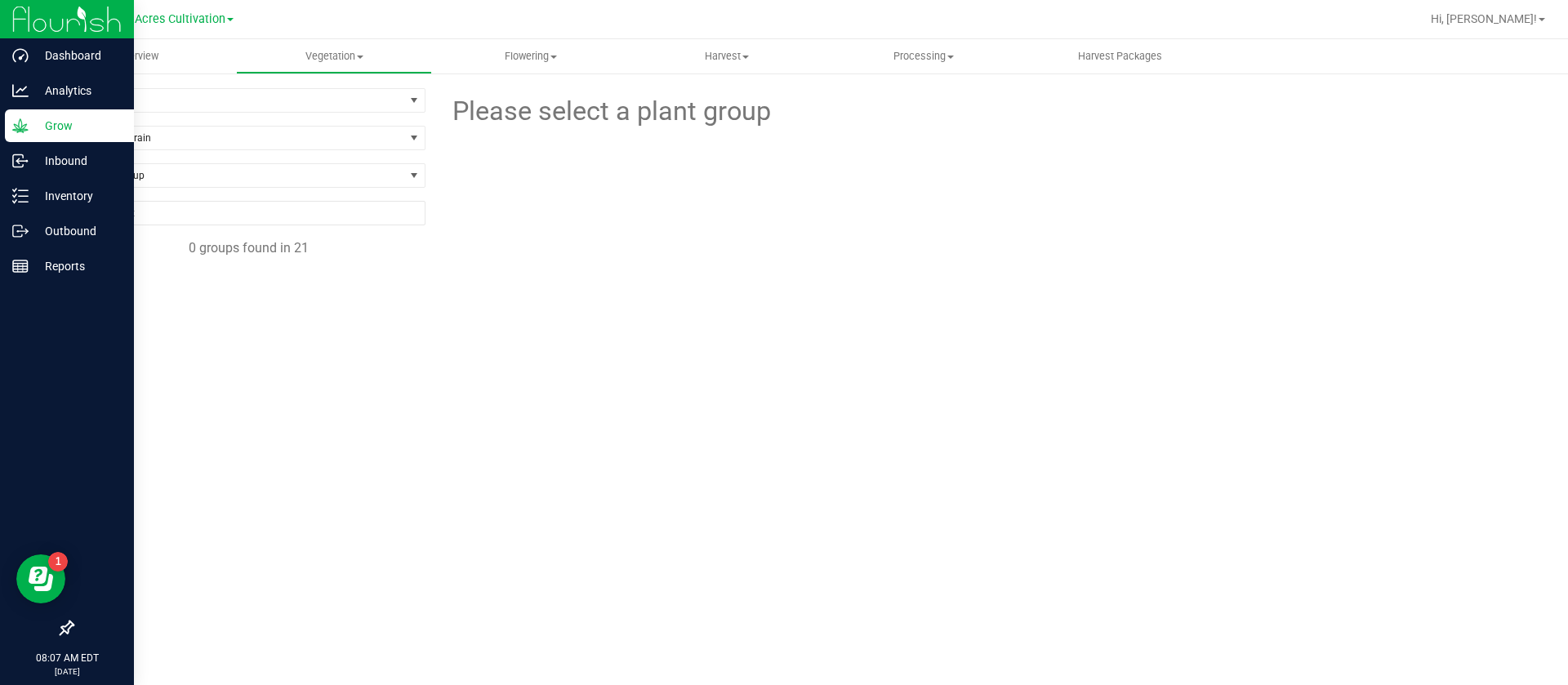
click at [1022, 349] on div "Please select a plant group" at bounding box center [986, 334] width 1098 height 491
click at [543, 284] on div at bounding box center [986, 221] width 1123 height 180
click at [150, 97] on span "21" at bounding box center [239, 101] width 332 height 23
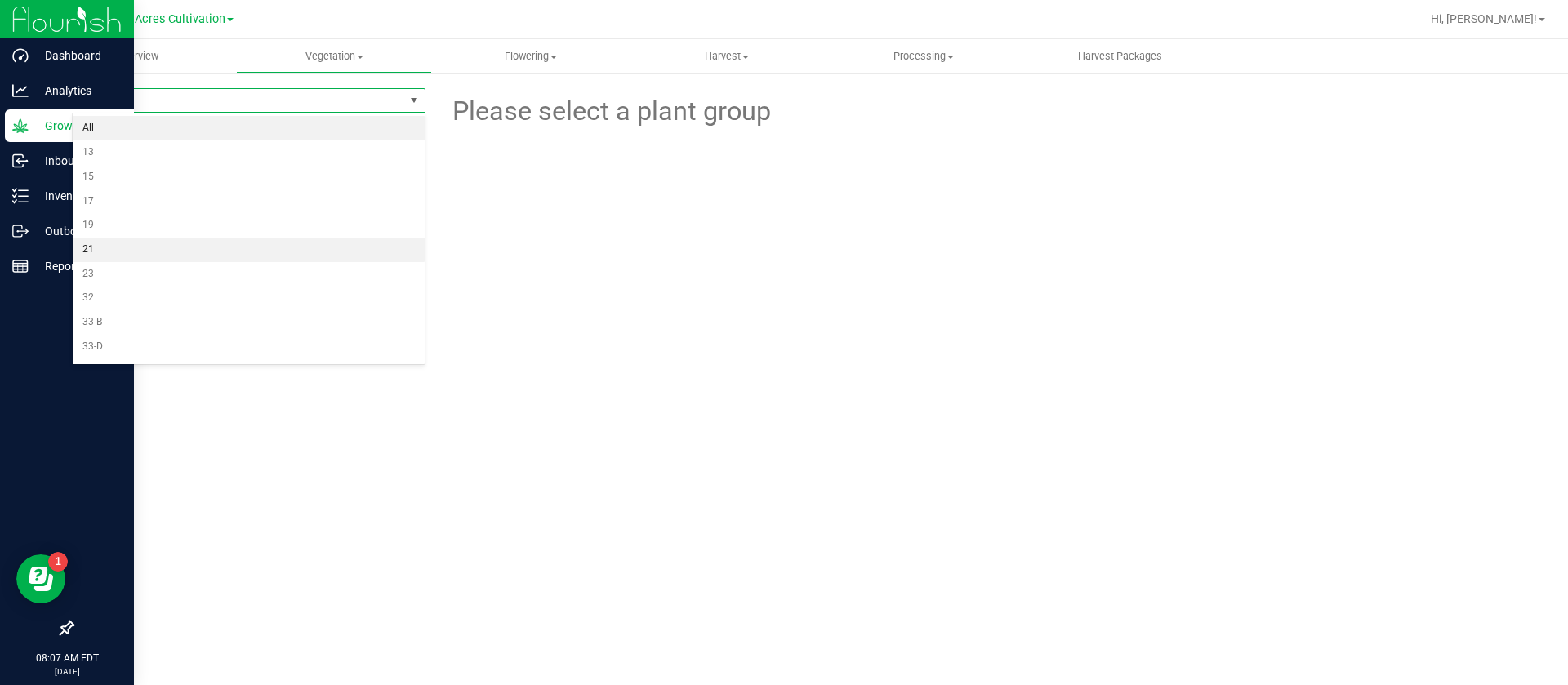
click at [127, 134] on li "All" at bounding box center [249, 128] width 352 height 24
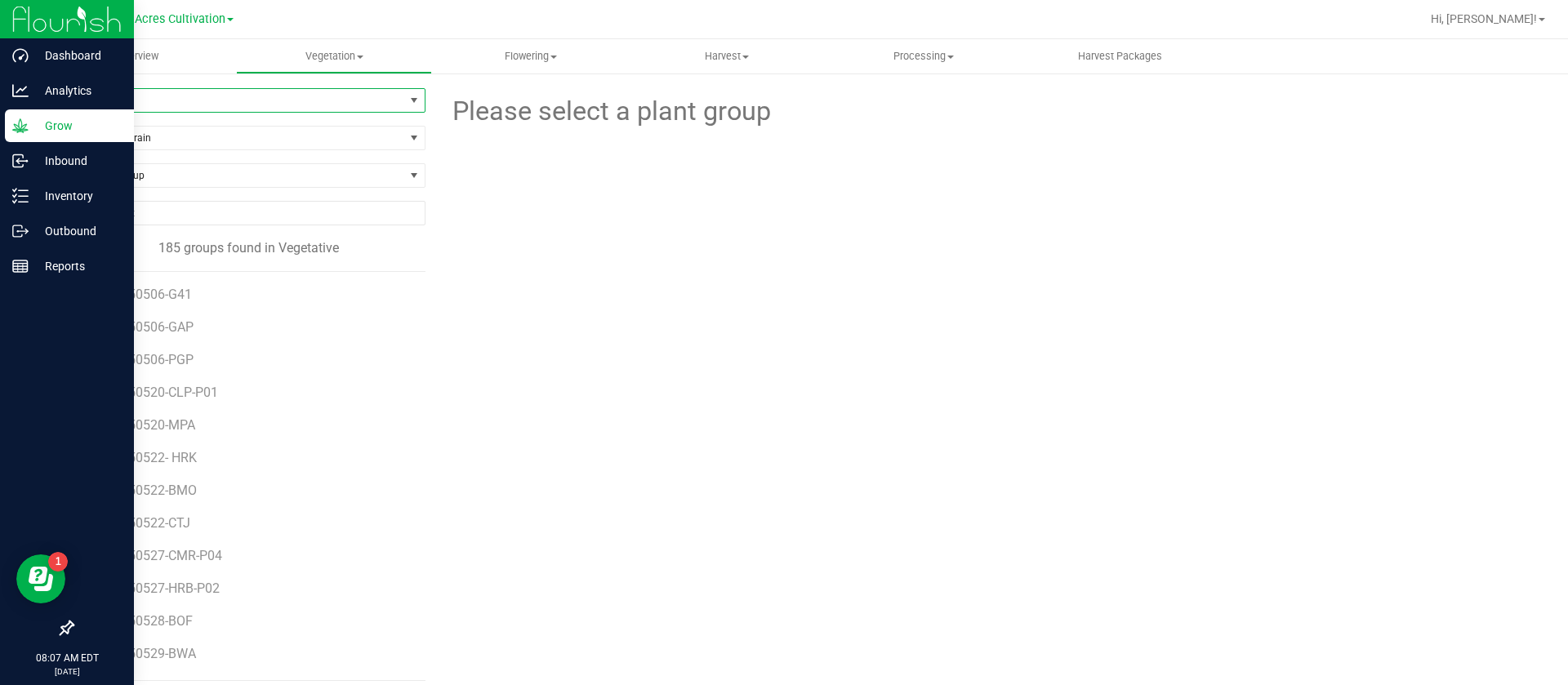
click at [125, 104] on span "All" at bounding box center [239, 101] width 332 height 23
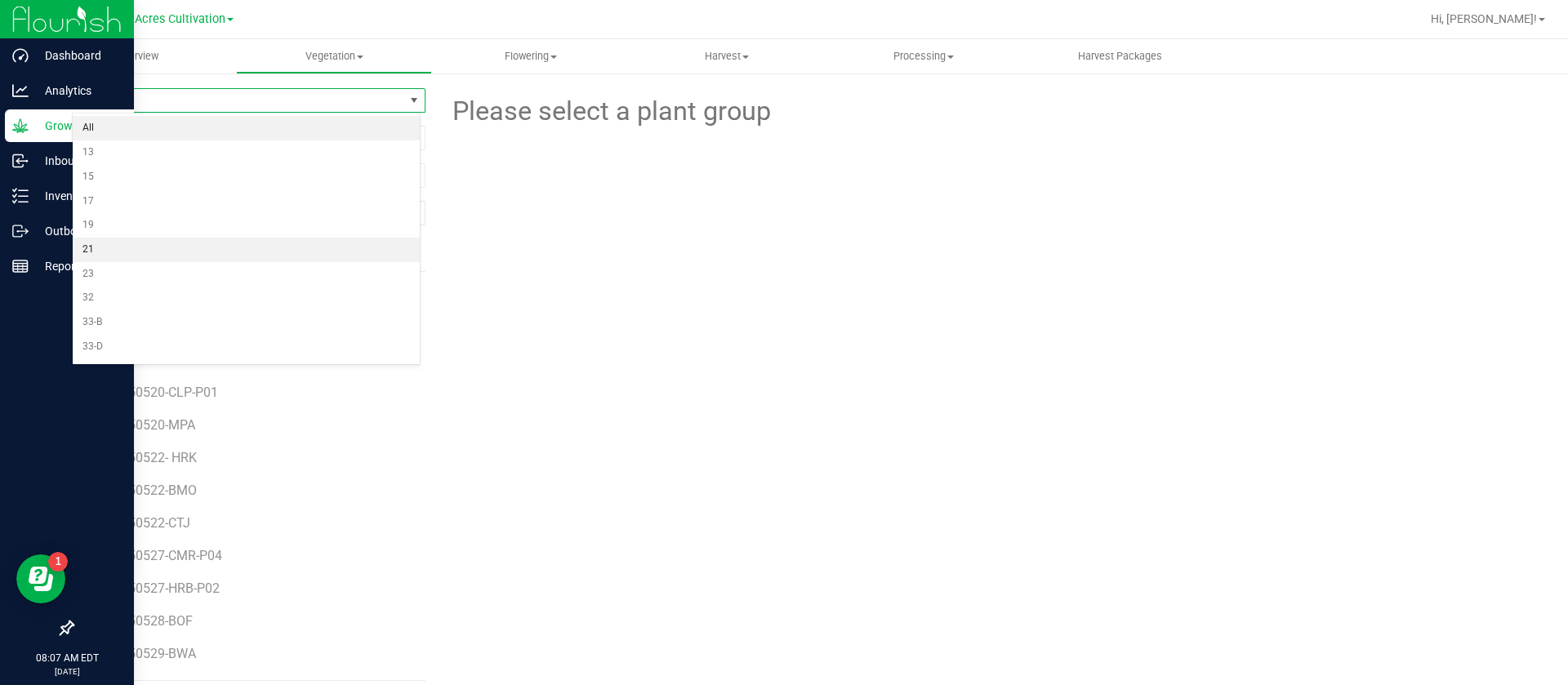
click at [114, 250] on li "21" at bounding box center [246, 249] width 347 height 24
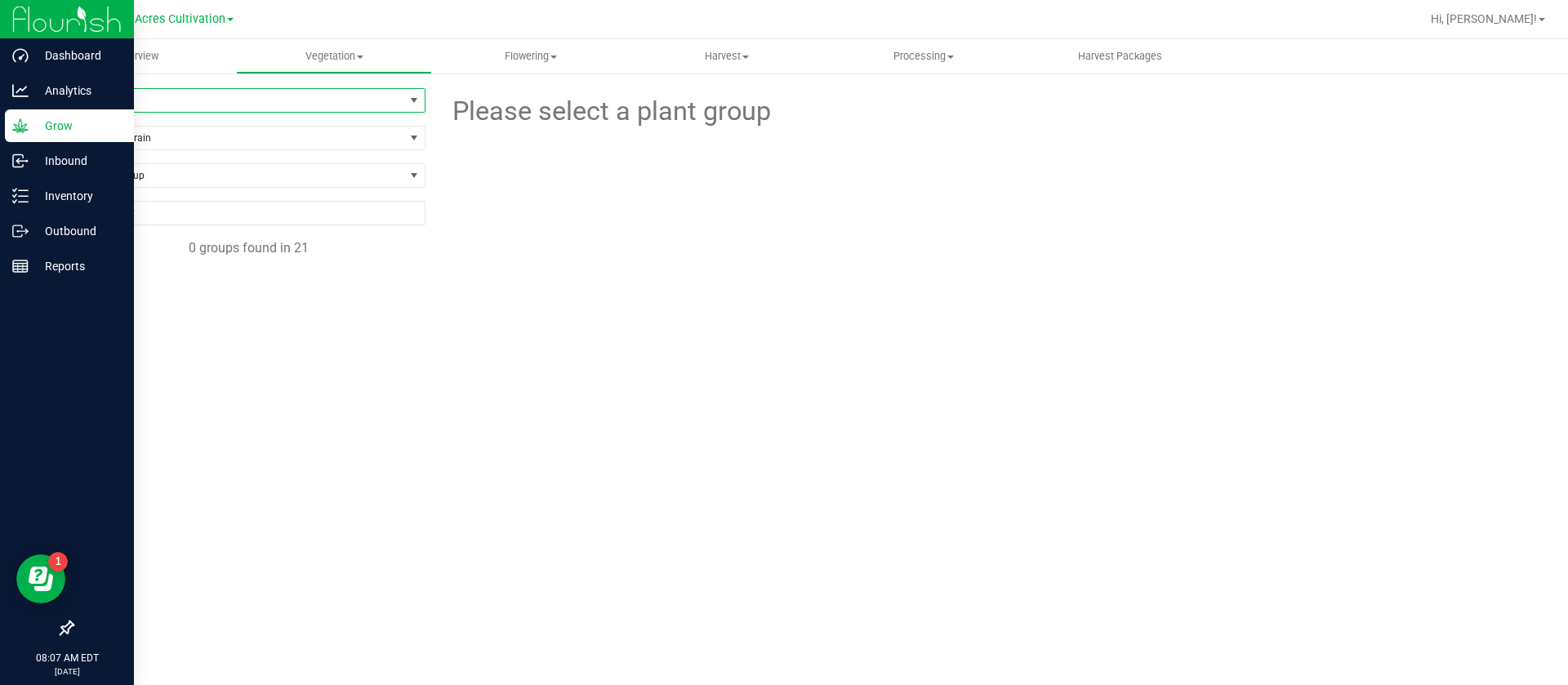
click at [133, 97] on span "21" at bounding box center [239, 101] width 332 height 23
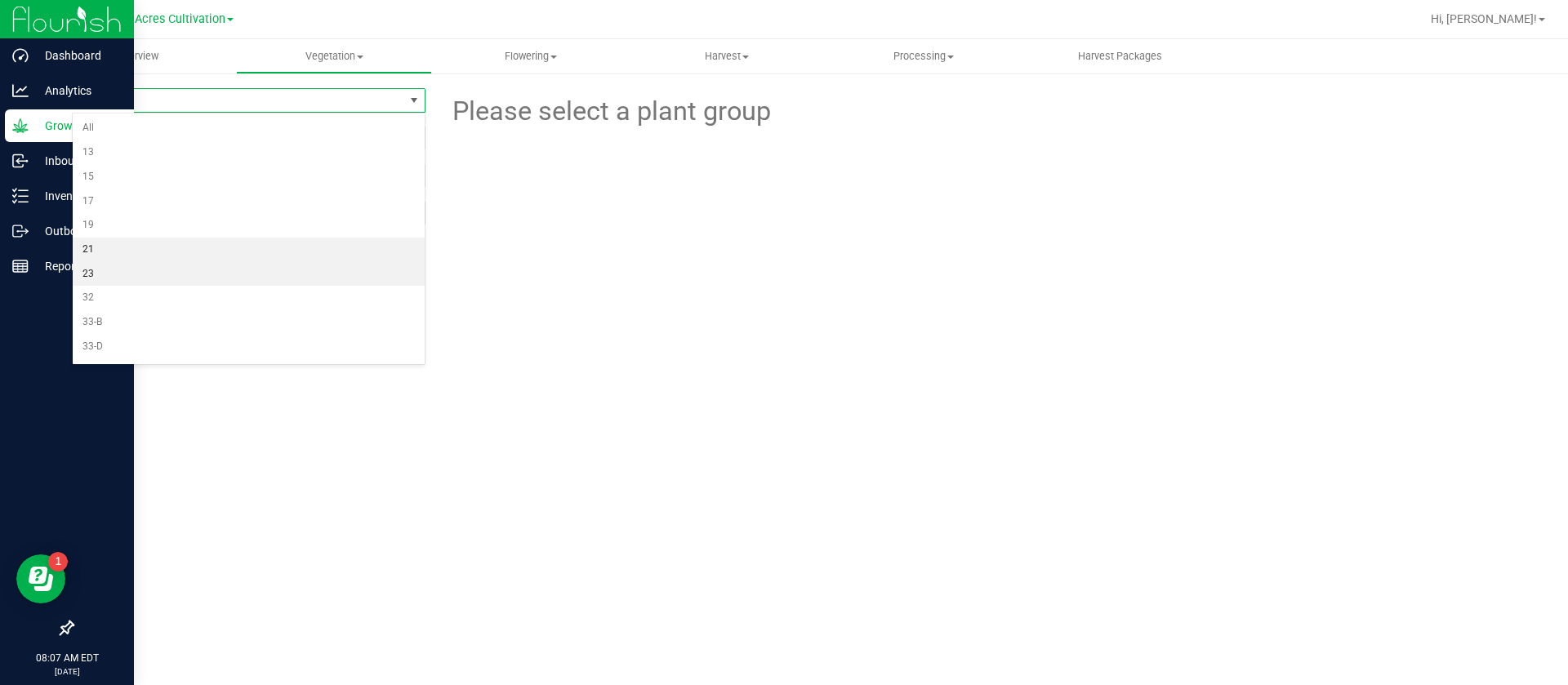
click at [128, 268] on li "23" at bounding box center [249, 274] width 352 height 24
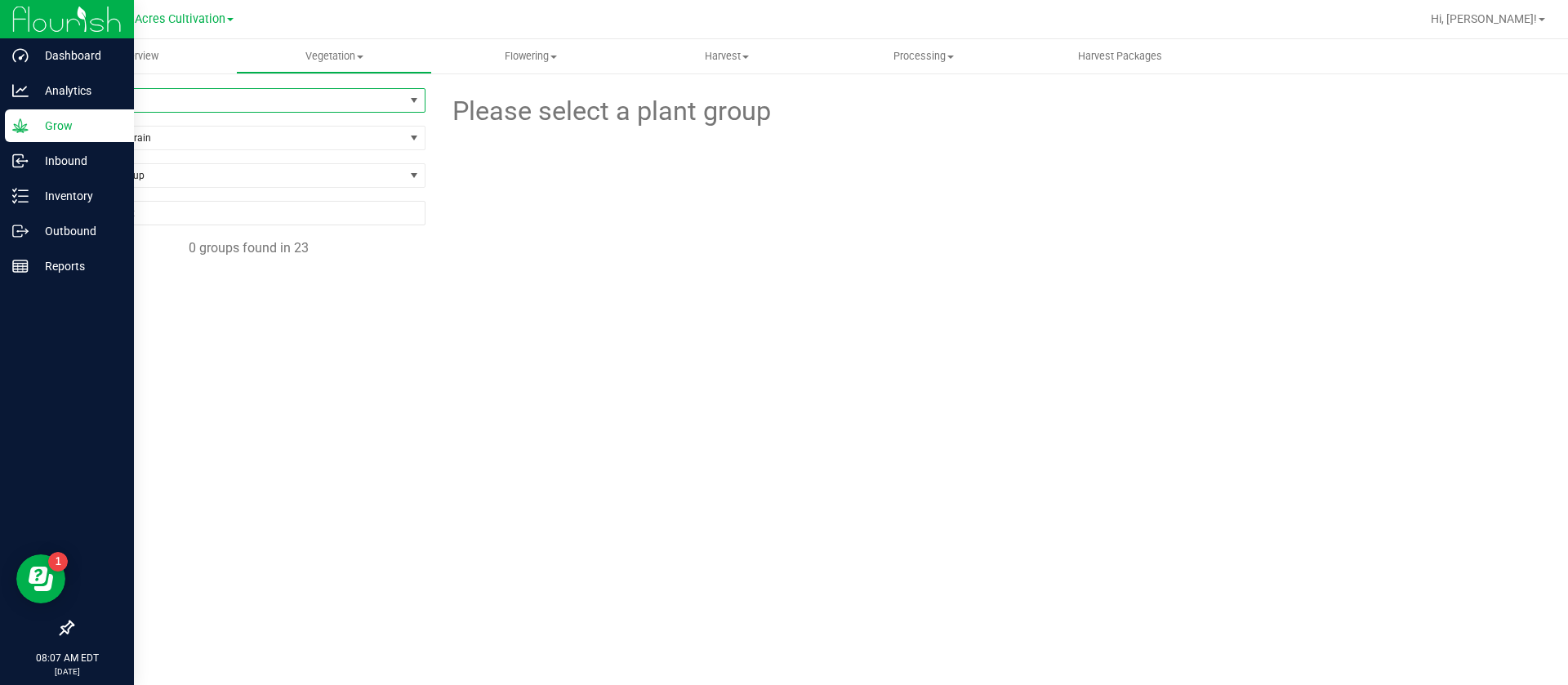
click at [140, 93] on span "23" at bounding box center [239, 101] width 332 height 23
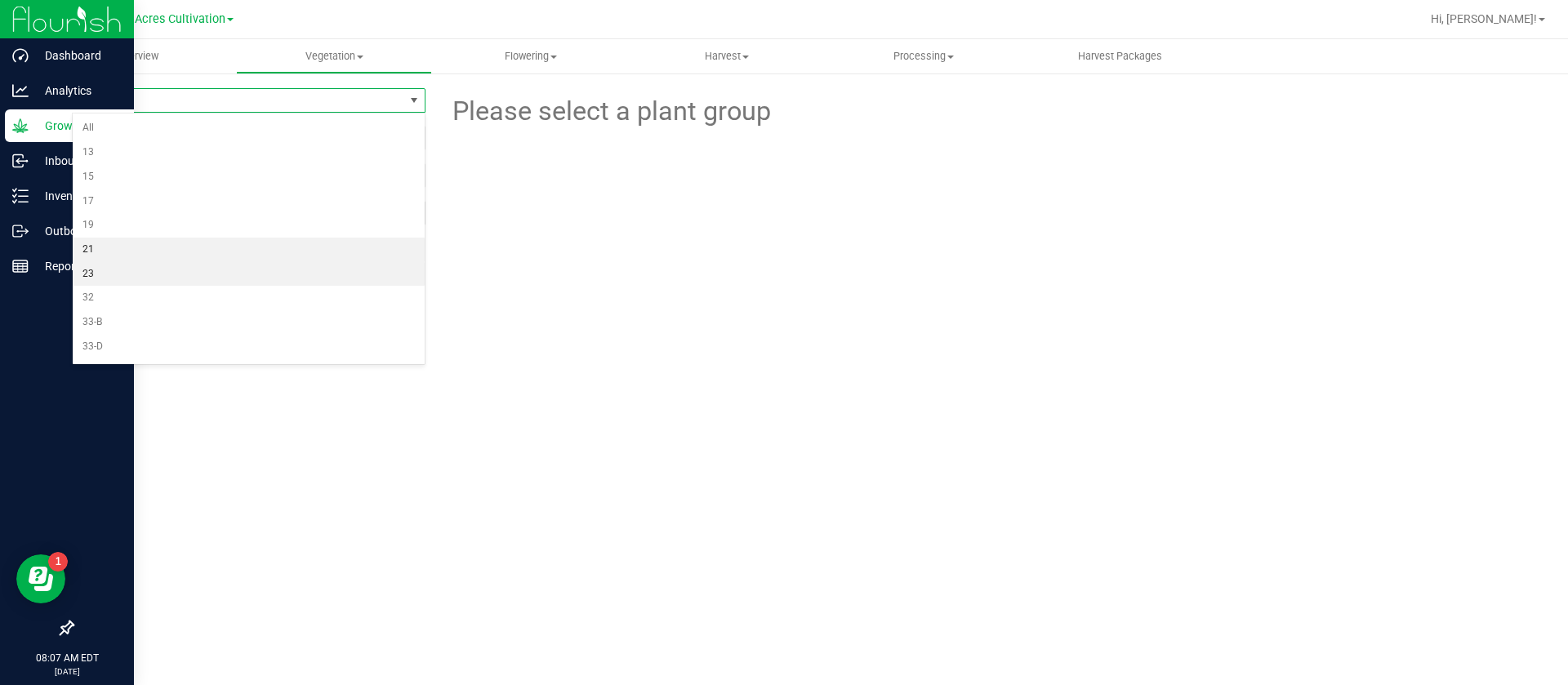
click at [112, 248] on li "21" at bounding box center [249, 249] width 352 height 24
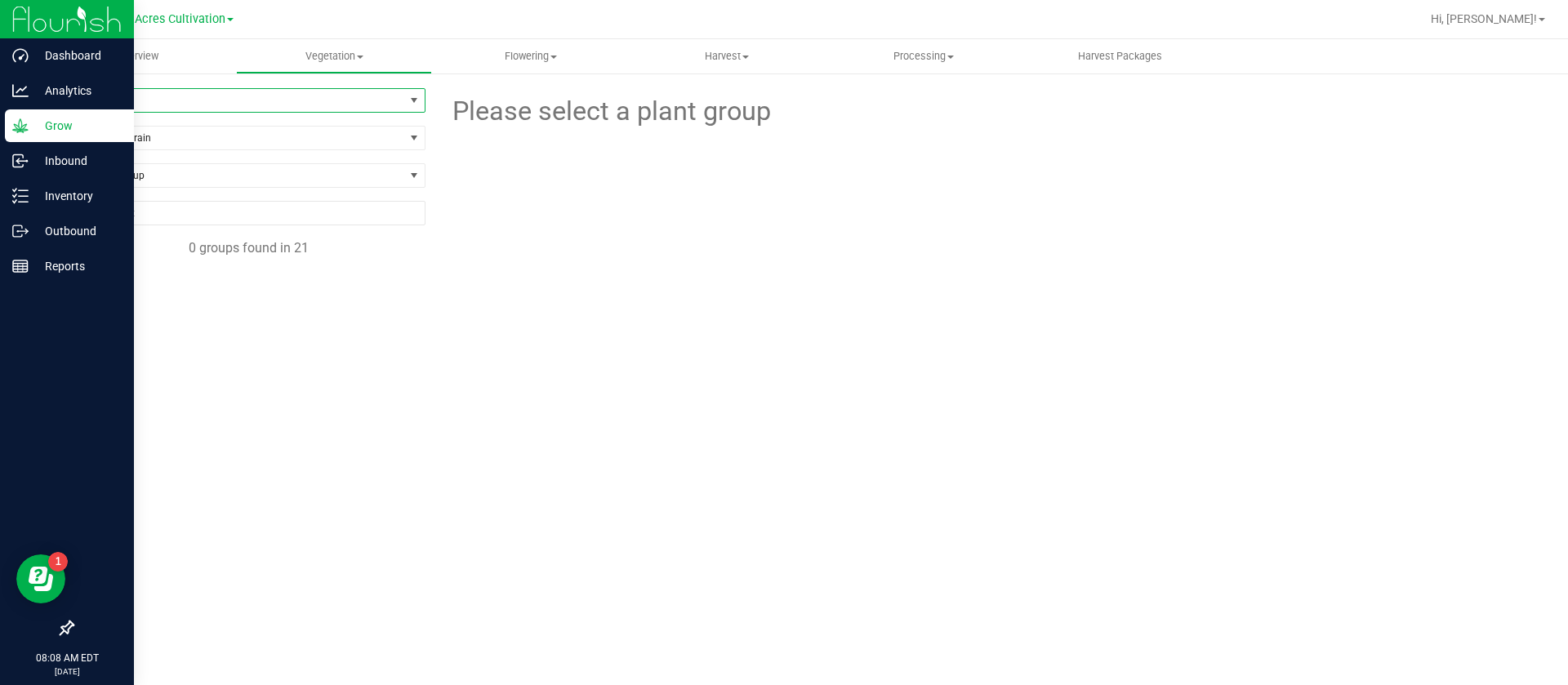
click at [642, 165] on div at bounding box center [986, 221] width 1123 height 180
click at [40, 127] on p "Grow" at bounding box center [78, 126] width 98 height 19
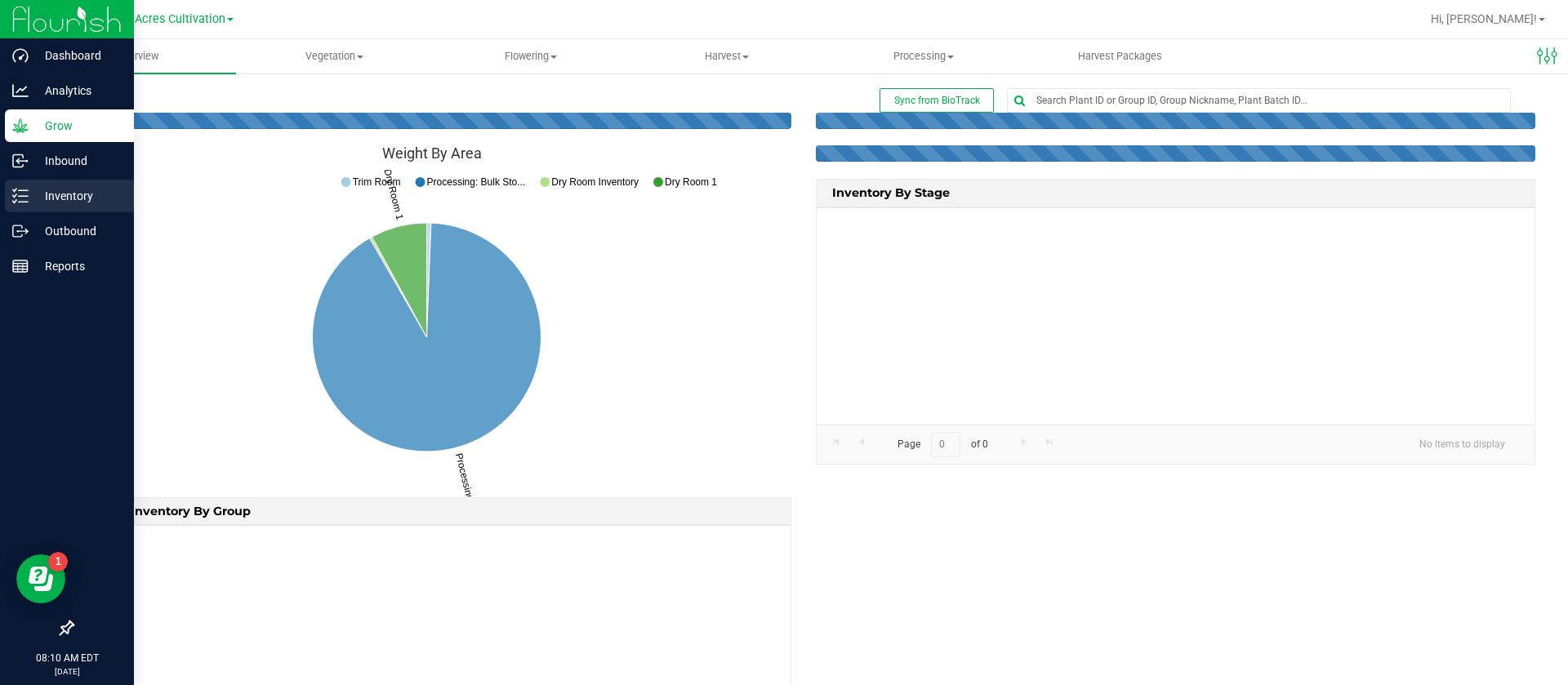
click at [66, 198] on p "Inventory" at bounding box center [78, 196] width 98 height 19
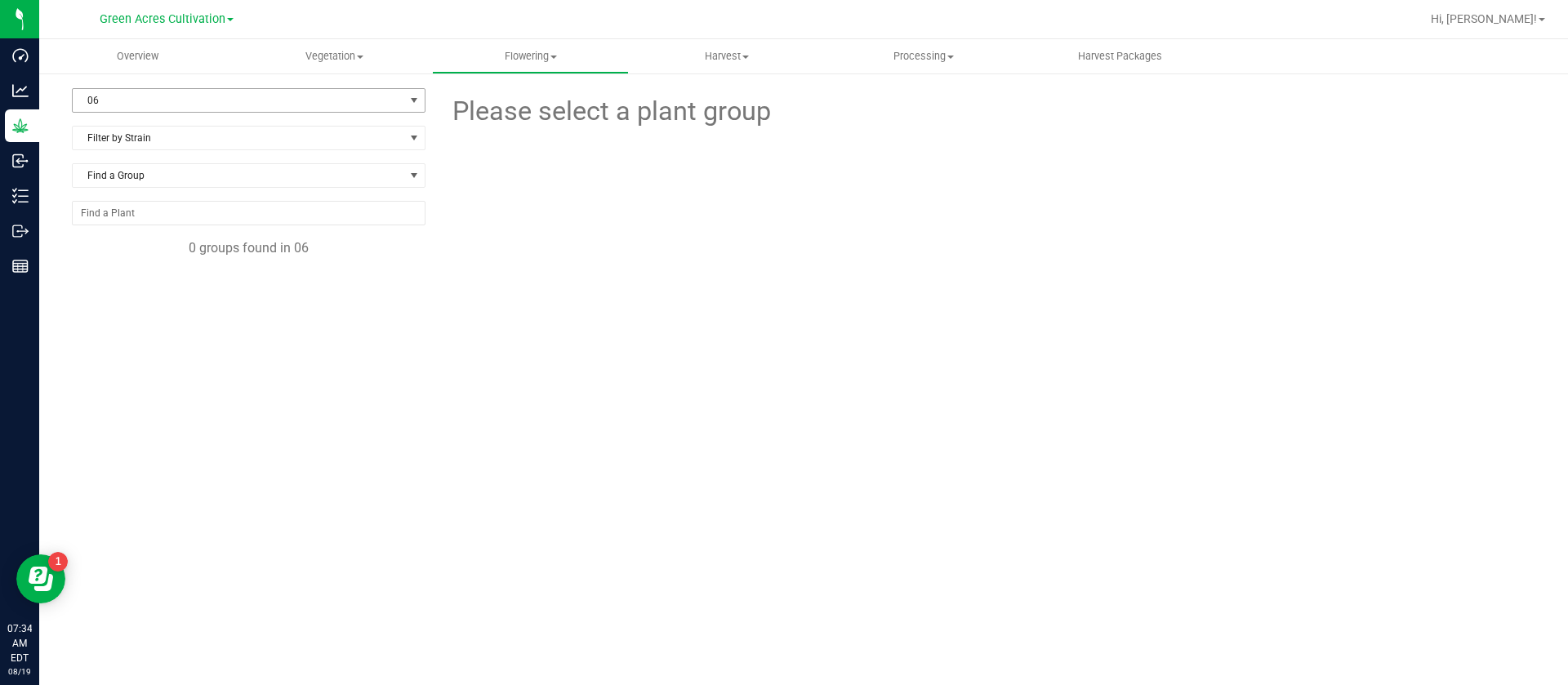
drag, startPoint x: 204, startPoint y: 102, endPoint x: 190, endPoint y: 99, distance: 14.3
click at [203, 101] on span "06" at bounding box center [239, 101] width 332 height 23
click at [123, 248] on li "33-L" at bounding box center [249, 246] width 352 height 24
click at [359, 47] on uib-tab-heading "Vegetation Veg groups Veg plants Mother groups Mother plants Apply to plants Cr…" at bounding box center [334, 57] width 195 height 33
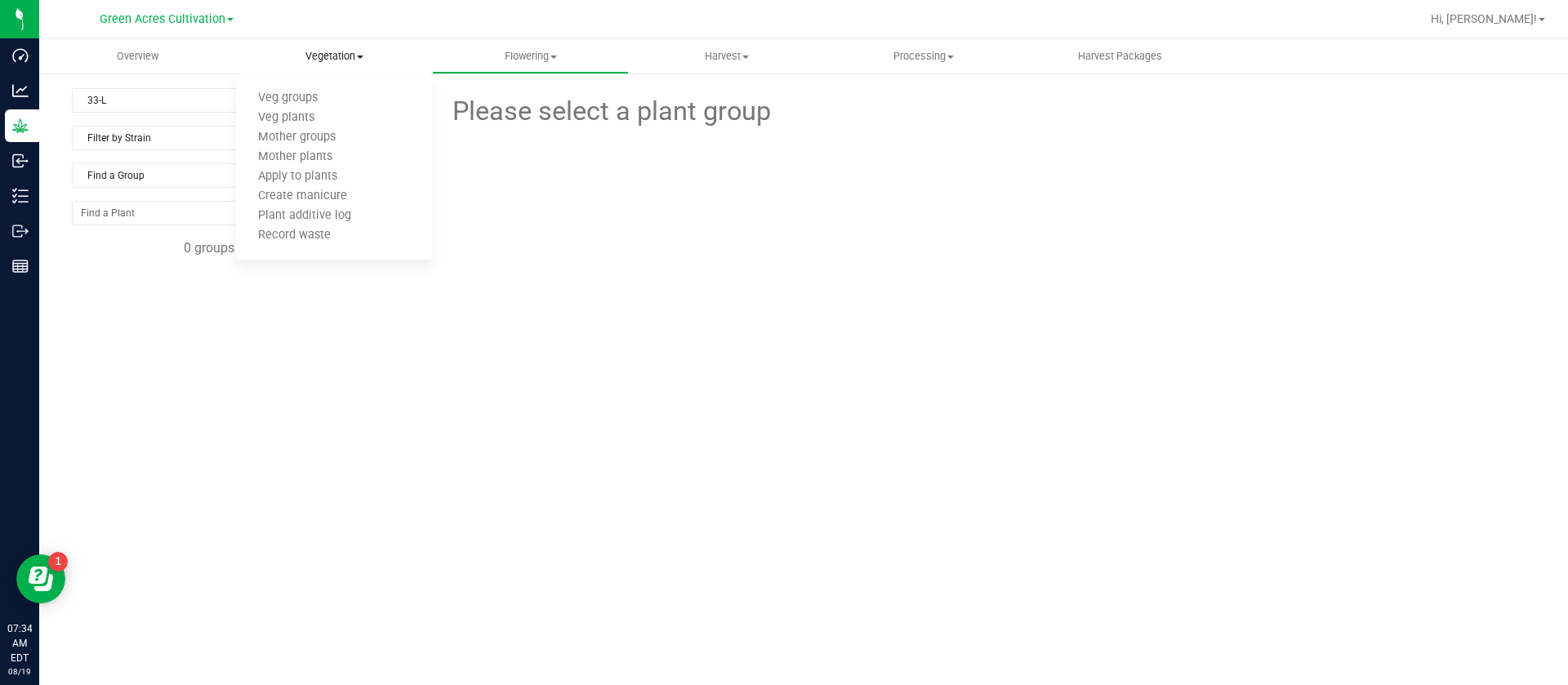
click at [306, 87] on ul "Veg groups Veg plants Mother groups Mother plants Apply to plants Create manicu…" at bounding box center [334, 167] width 197 height 187
click at [300, 93] on span "Veg groups" at bounding box center [288, 98] width 104 height 13
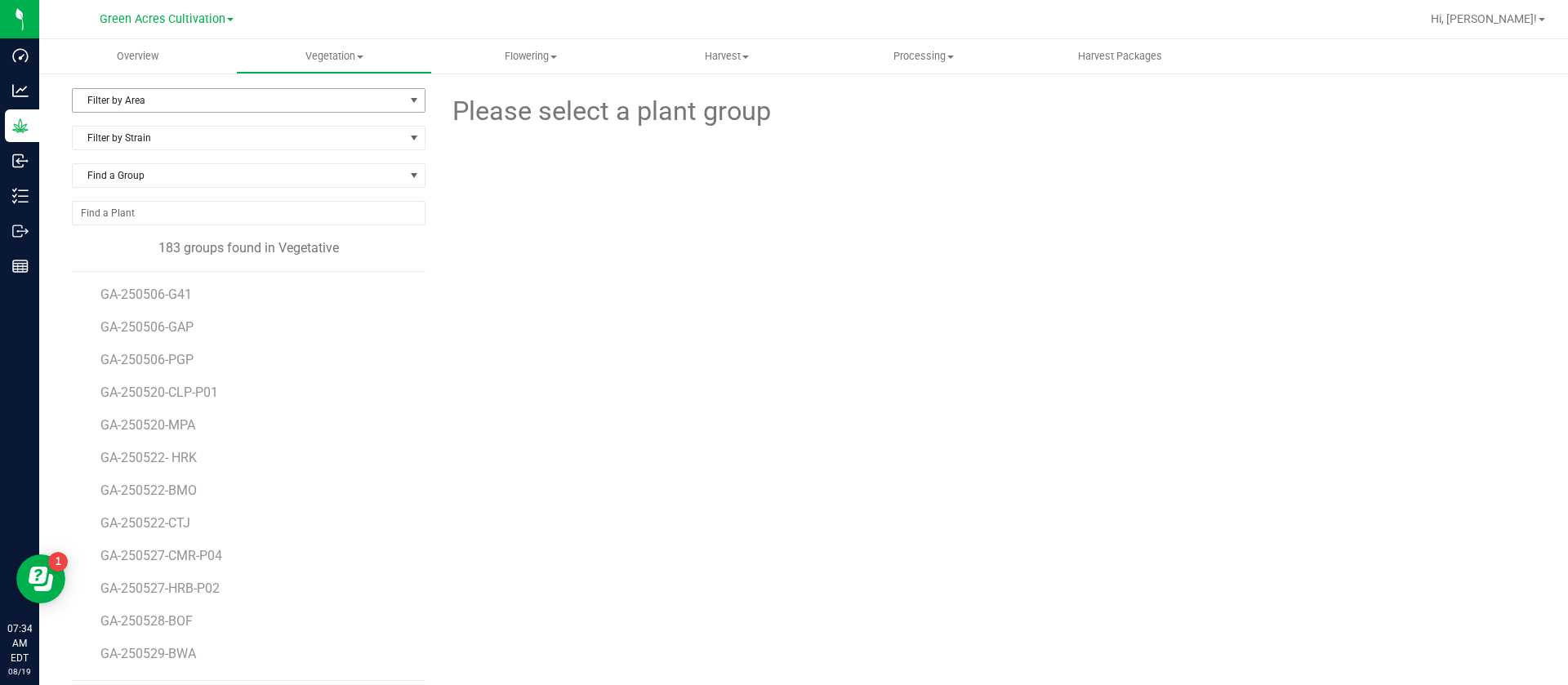
click at [138, 96] on span "Filter by Area" at bounding box center [239, 101] width 332 height 23
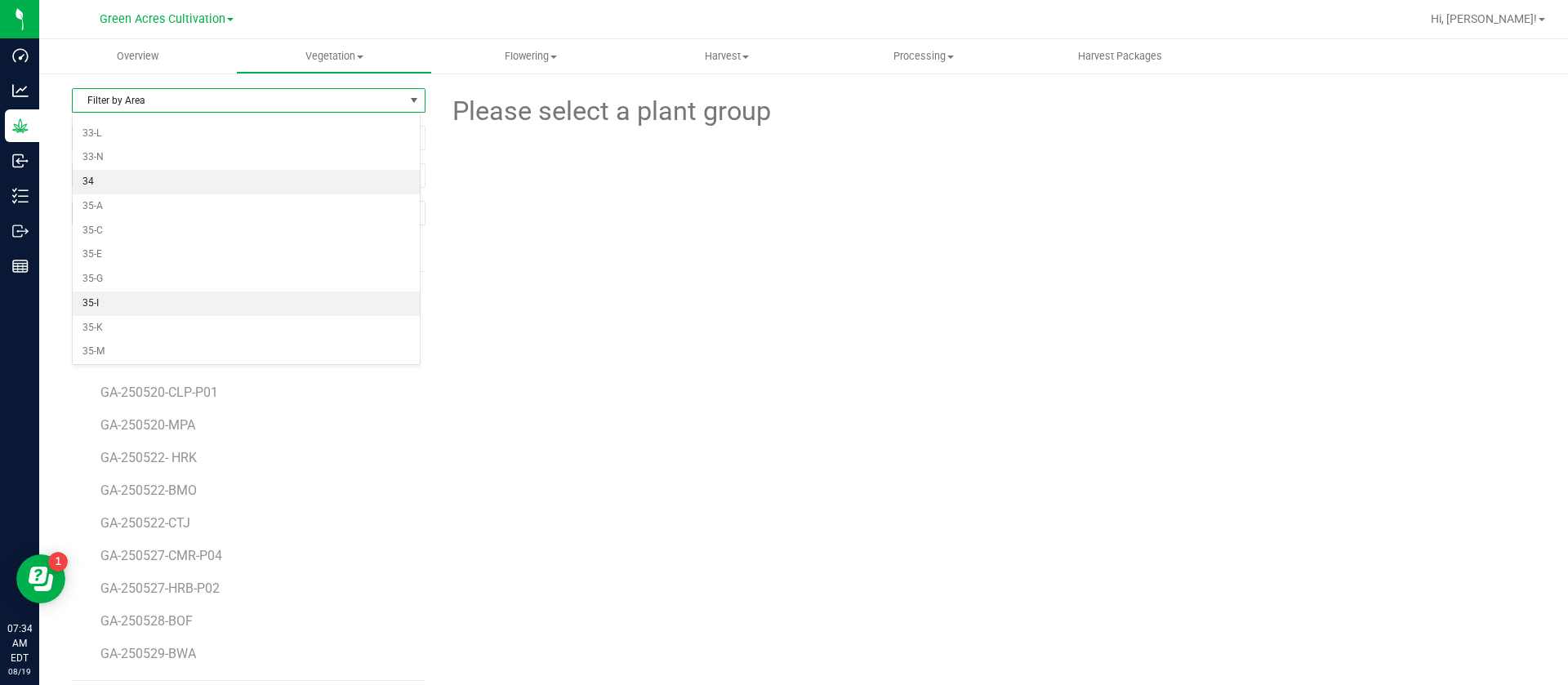
scroll to position [245, 0]
click at [124, 203] on li "33-L" at bounding box center [246, 198] width 347 height 24
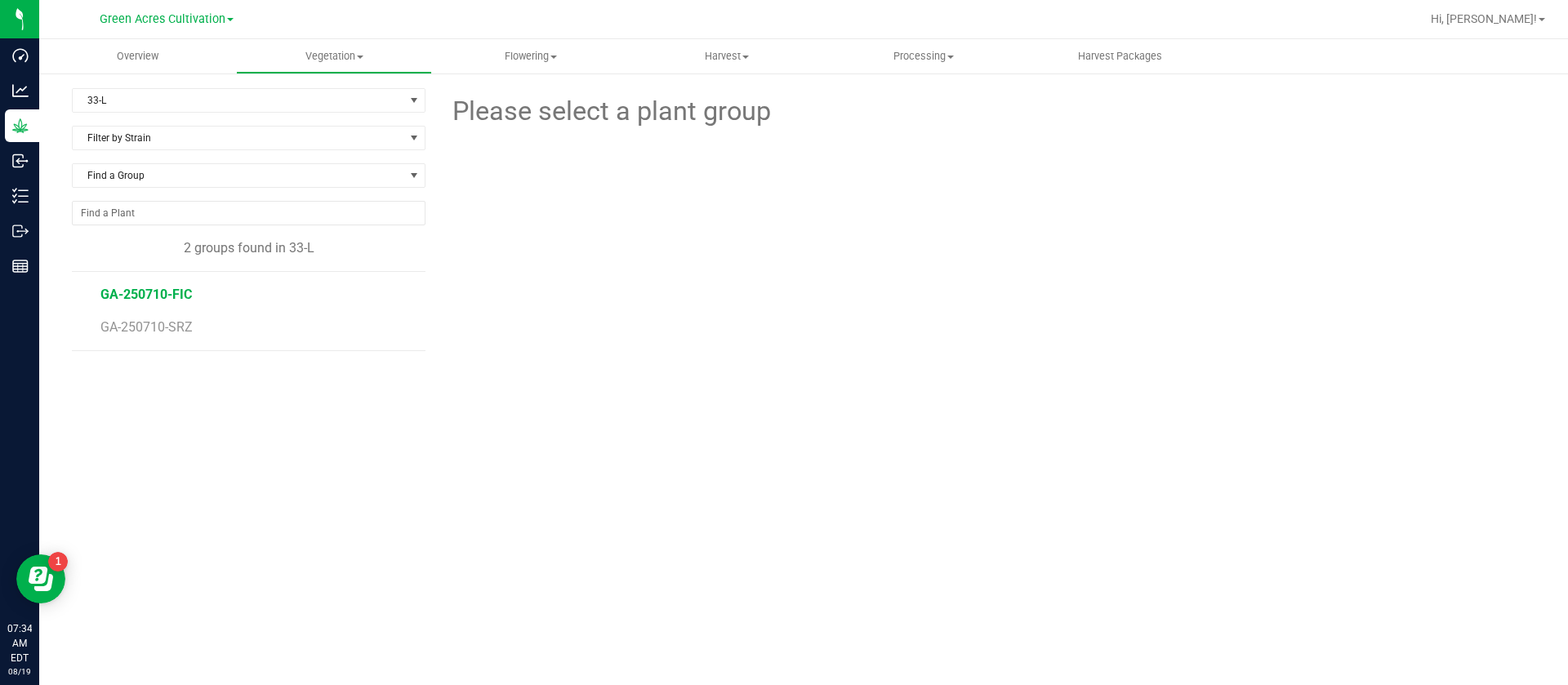
click at [185, 290] on span "GA-250710-FIC" at bounding box center [145, 294] width 91 height 15
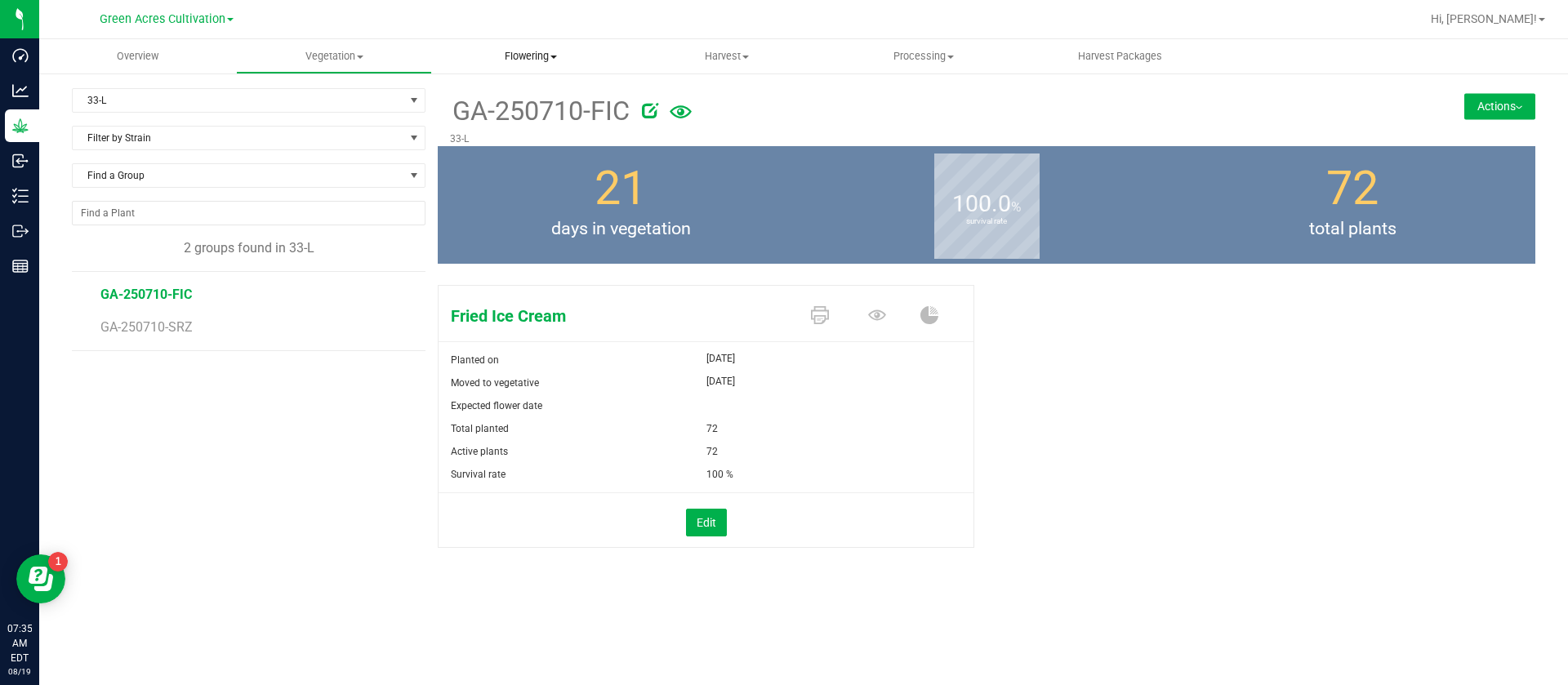
click at [521, 66] on uib-tab-heading "Flowering Create harvest Flowering groups Flowering plants Apply to plants Plan…" at bounding box center [530, 57] width 195 height 33
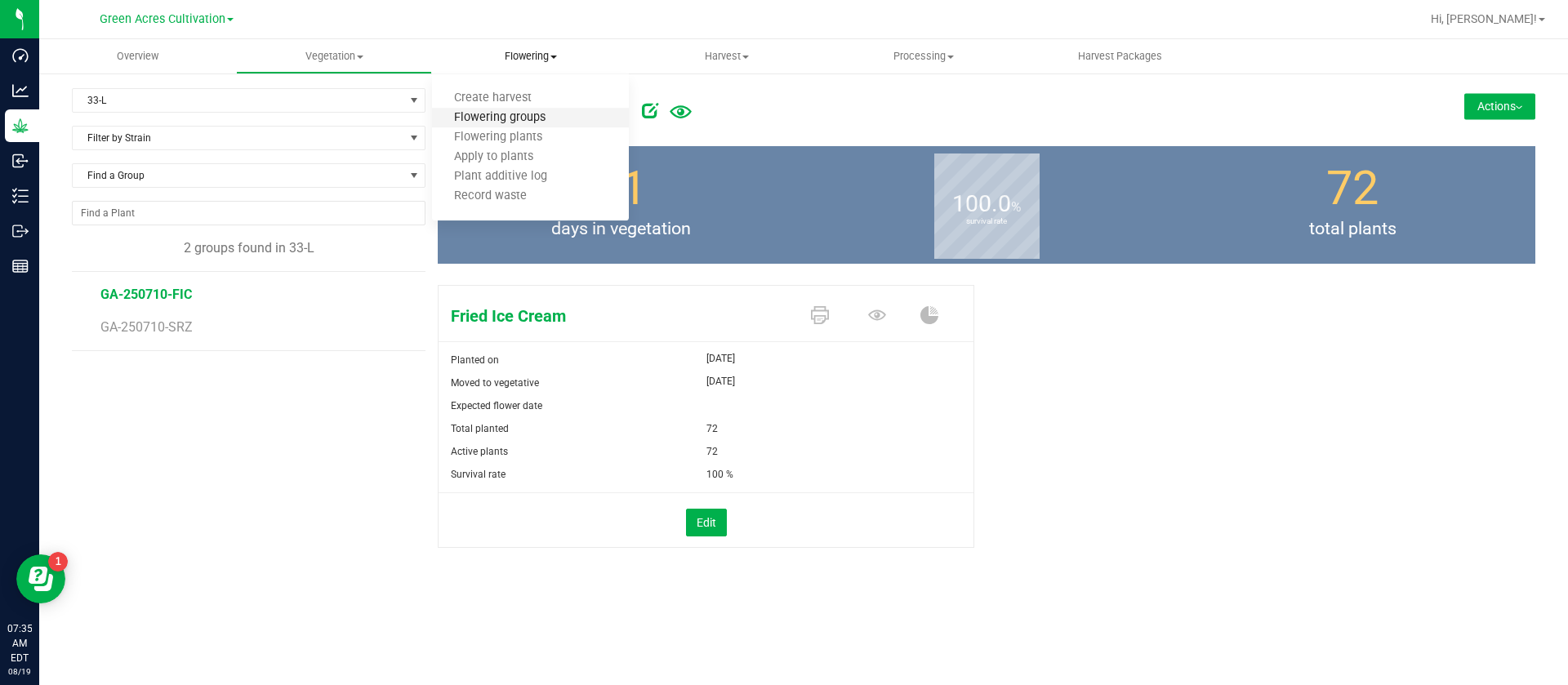
click at [552, 114] on span "Flowering groups" at bounding box center [499, 117] width 136 height 13
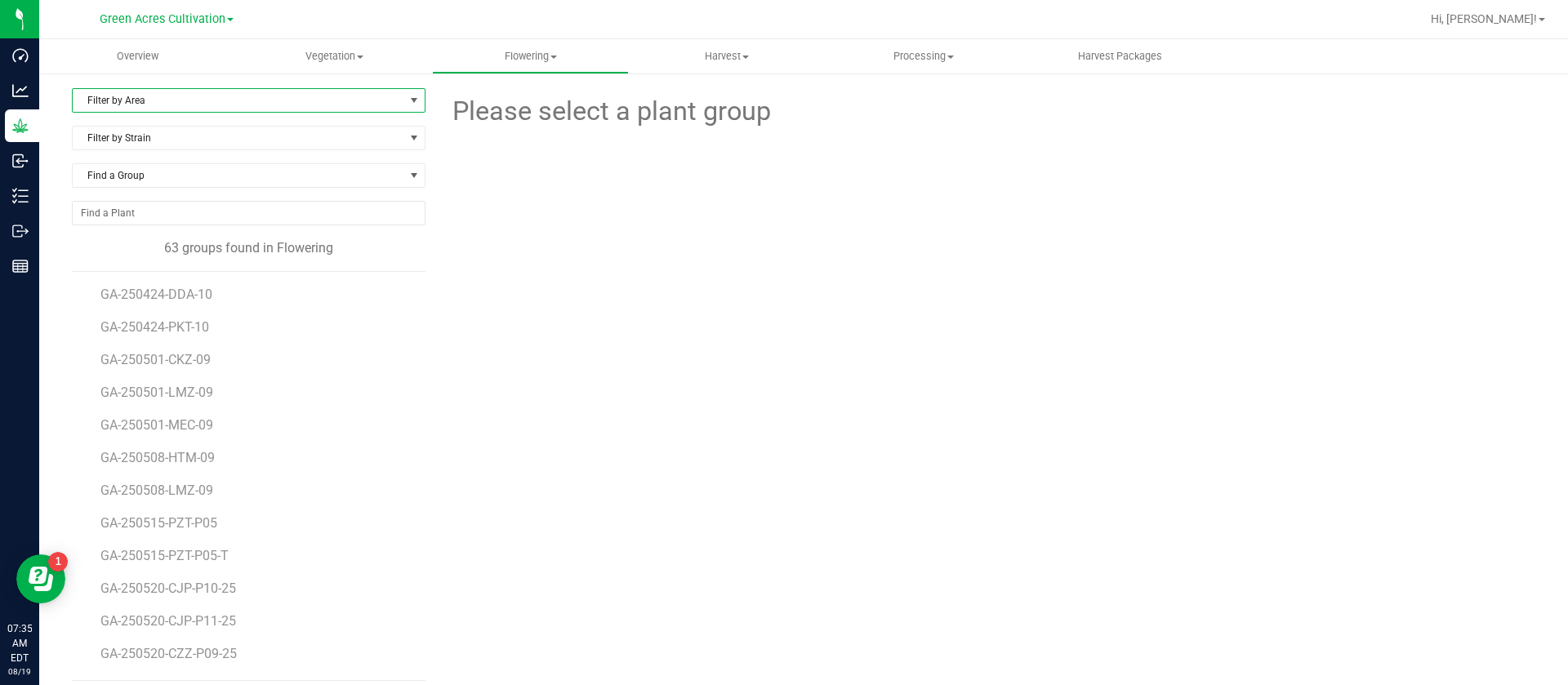
click at [141, 110] on span "Filter by Area" at bounding box center [239, 101] width 332 height 23
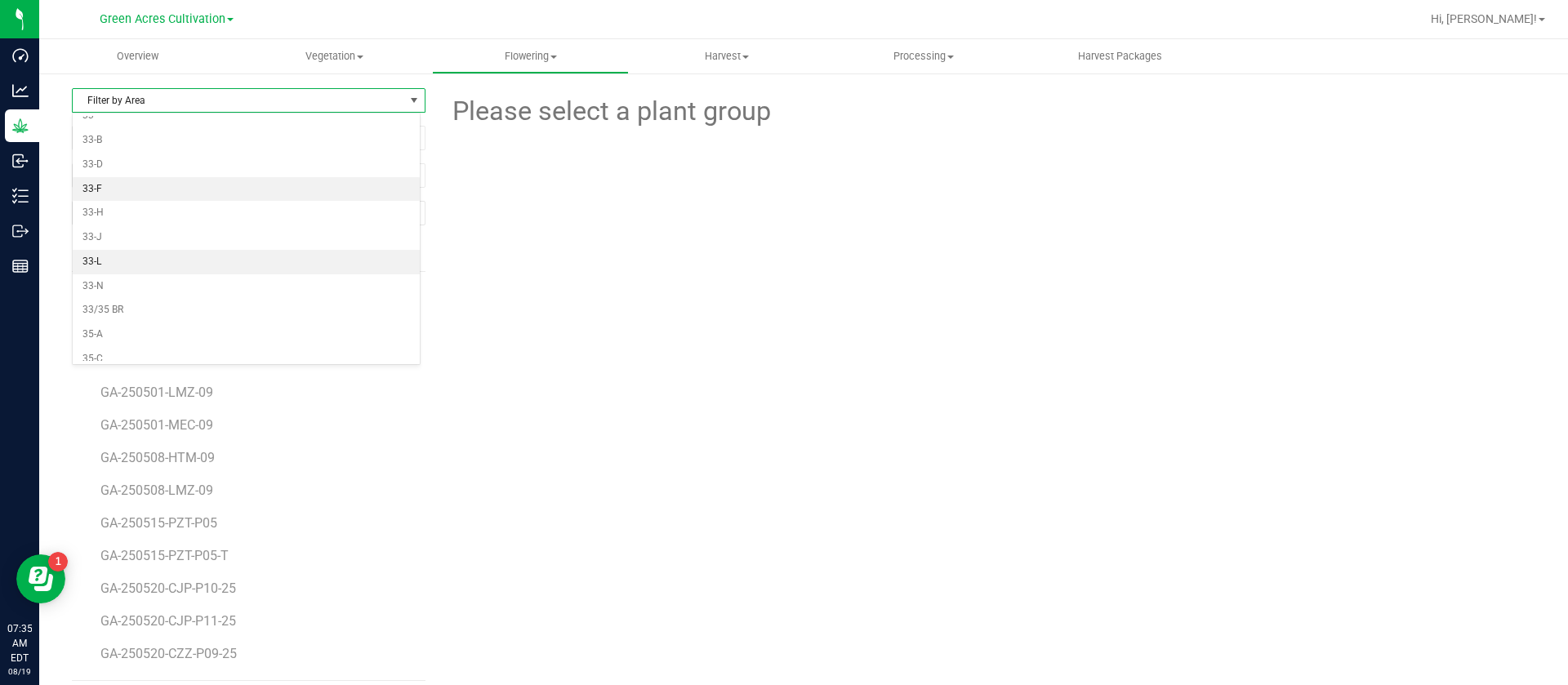
scroll to position [368, 0]
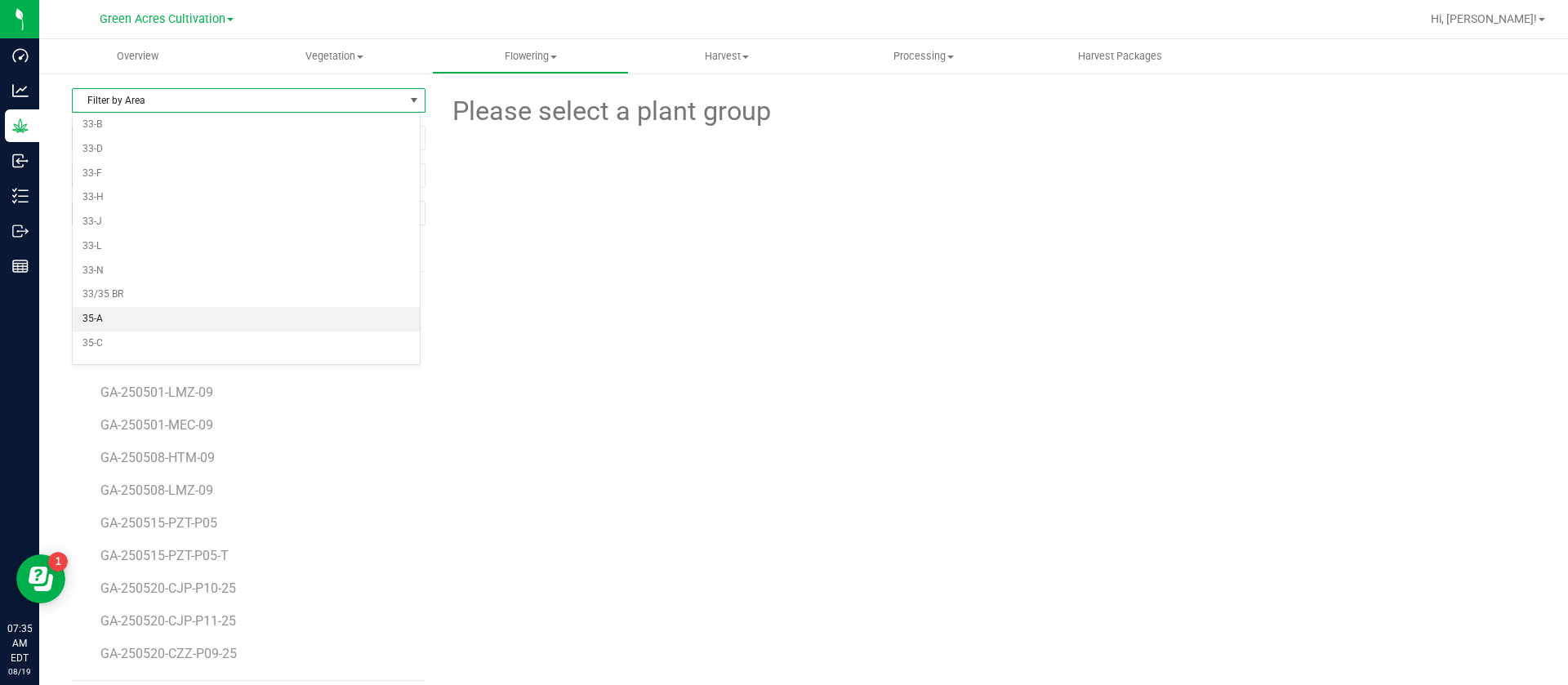
click at [118, 311] on li "35-A" at bounding box center [246, 318] width 347 height 24
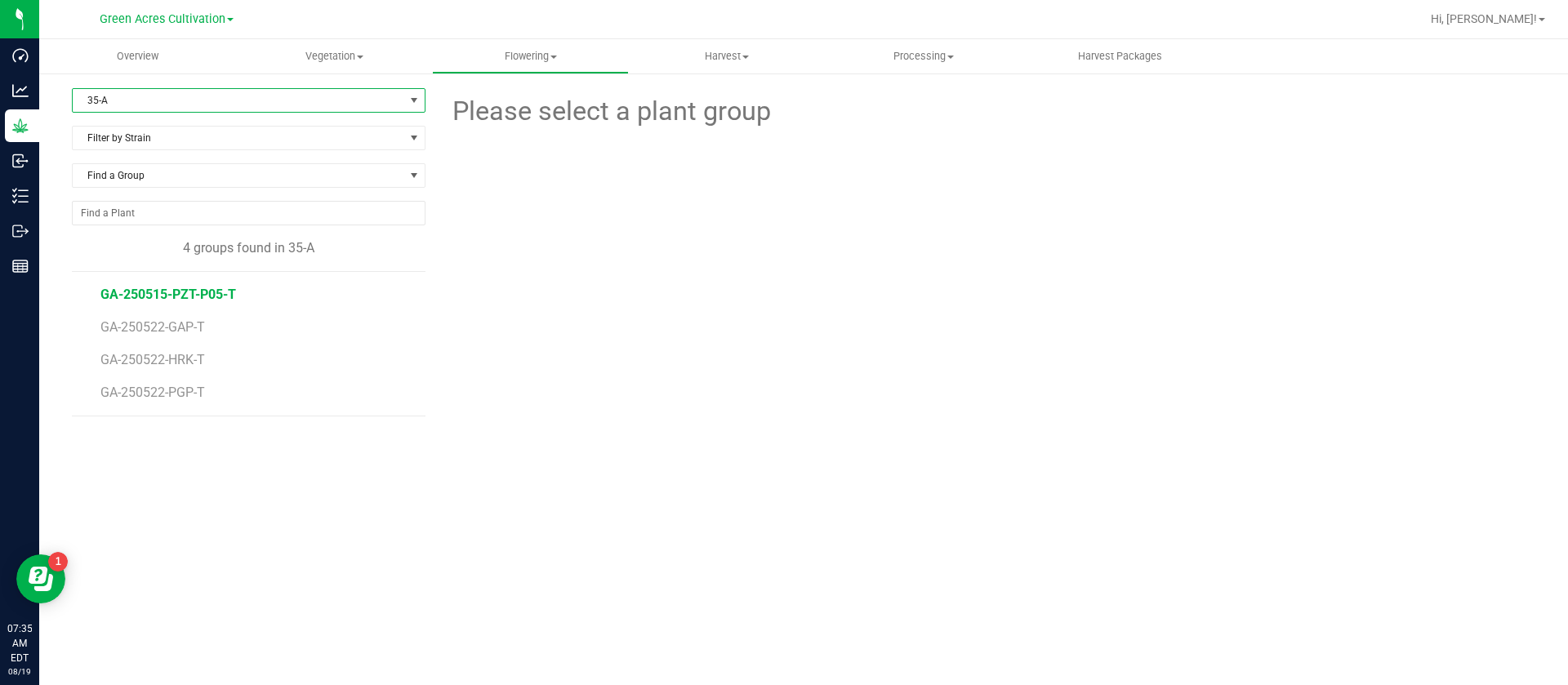
click at [197, 287] on span "GA-250515-PZT-P05-T" at bounding box center [167, 294] width 136 height 15
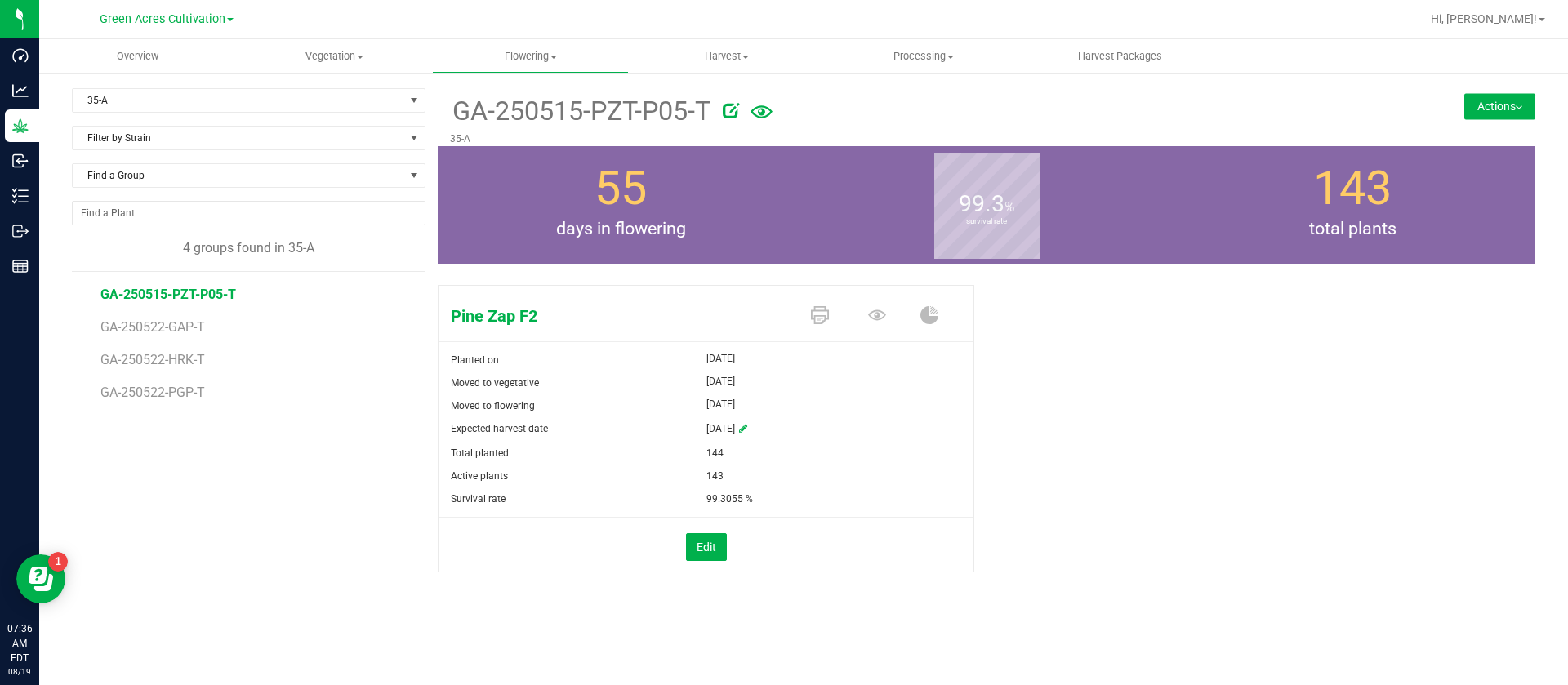
click at [170, 405] on li "GA-250522-PGP-T" at bounding box center [257, 393] width 314 height 46
click at [166, 386] on span "GA-250522-PGP-T" at bounding box center [155, 393] width 111 height 15
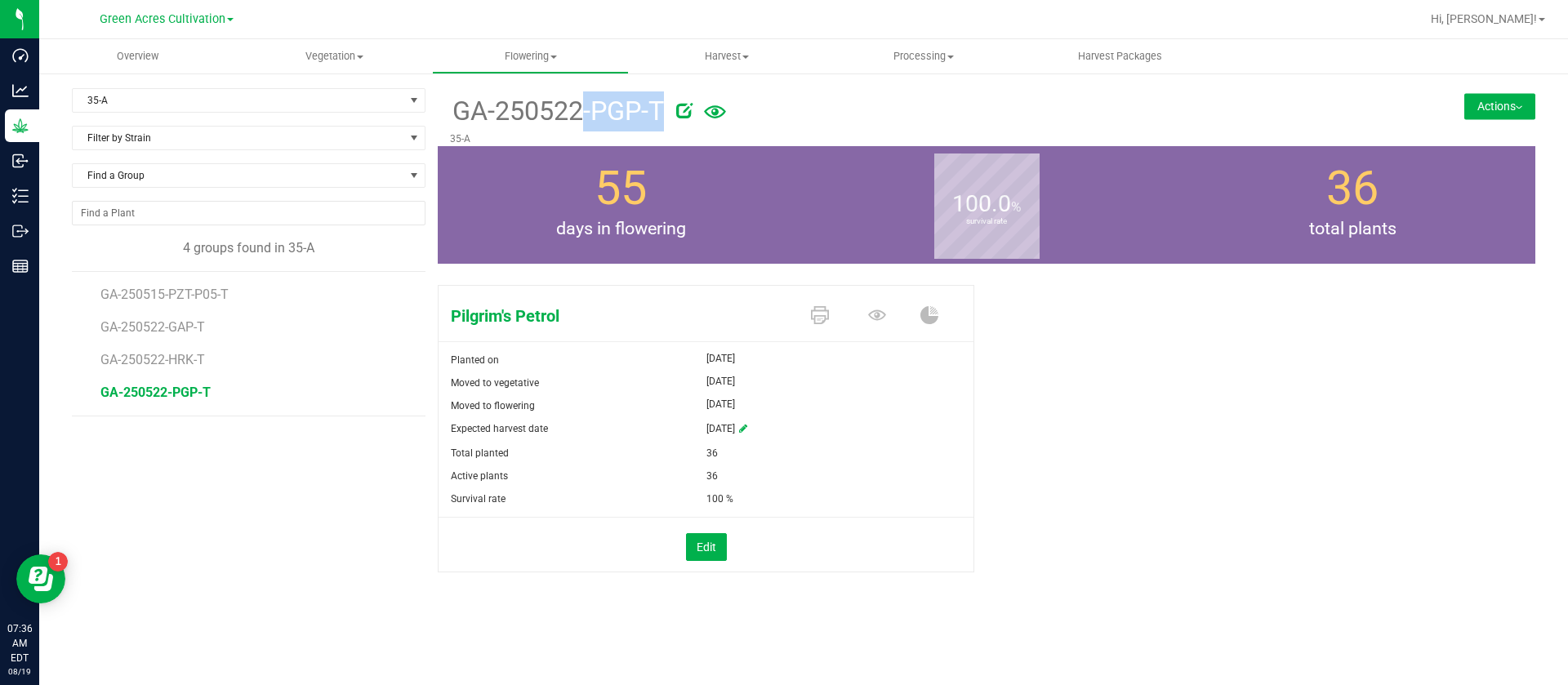
drag, startPoint x: 448, startPoint y: 108, endPoint x: 690, endPoint y: 112, distance: 242.0
click at [690, 112] on div "GA-250522-PGP-T 35-A" at bounding box center [895, 117] width 915 height 58
copy div "GA-250522-PGP-T"
click at [683, 104] on icon at bounding box center [684, 110] width 16 height 16
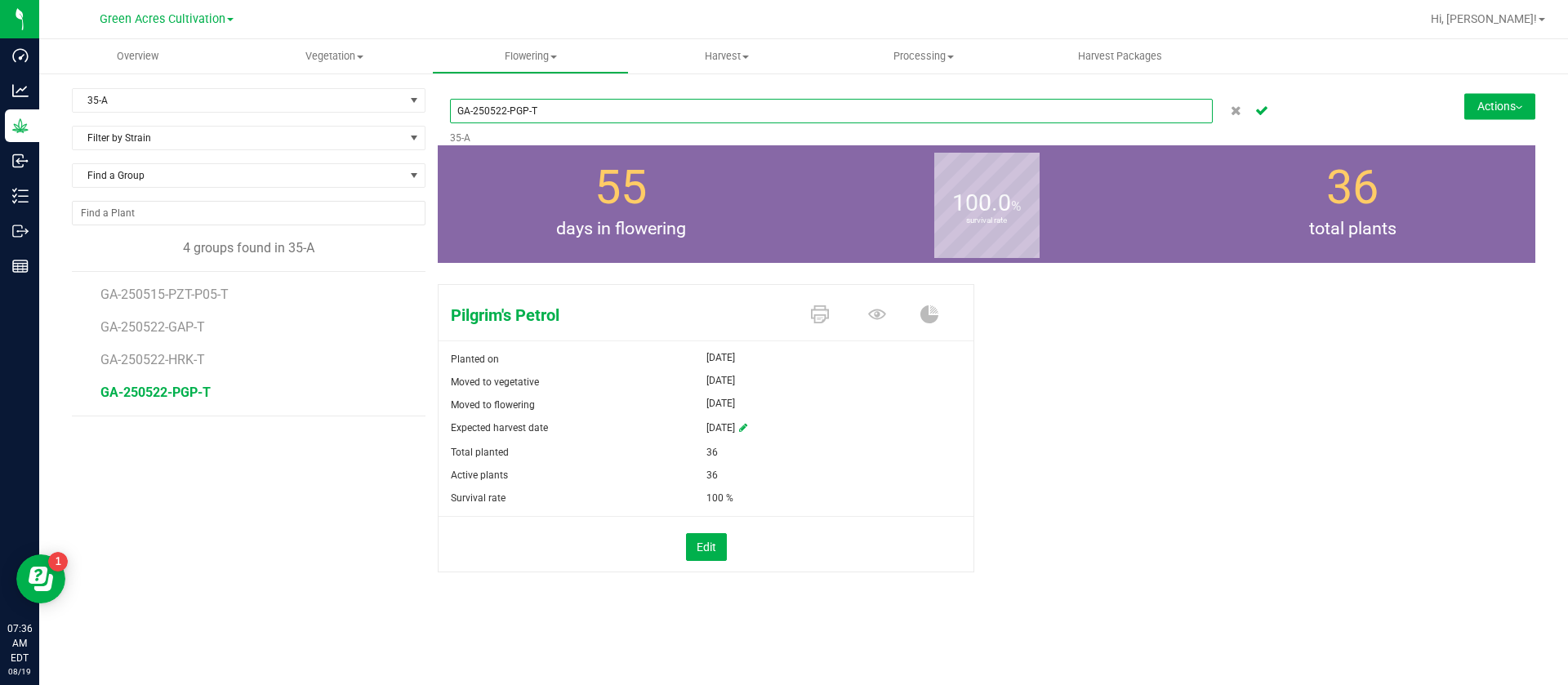
click at [654, 112] on input "GA-250522-PGP-T" at bounding box center [831, 111] width 763 height 24
type input "GA-250522-PGP-T-35A"
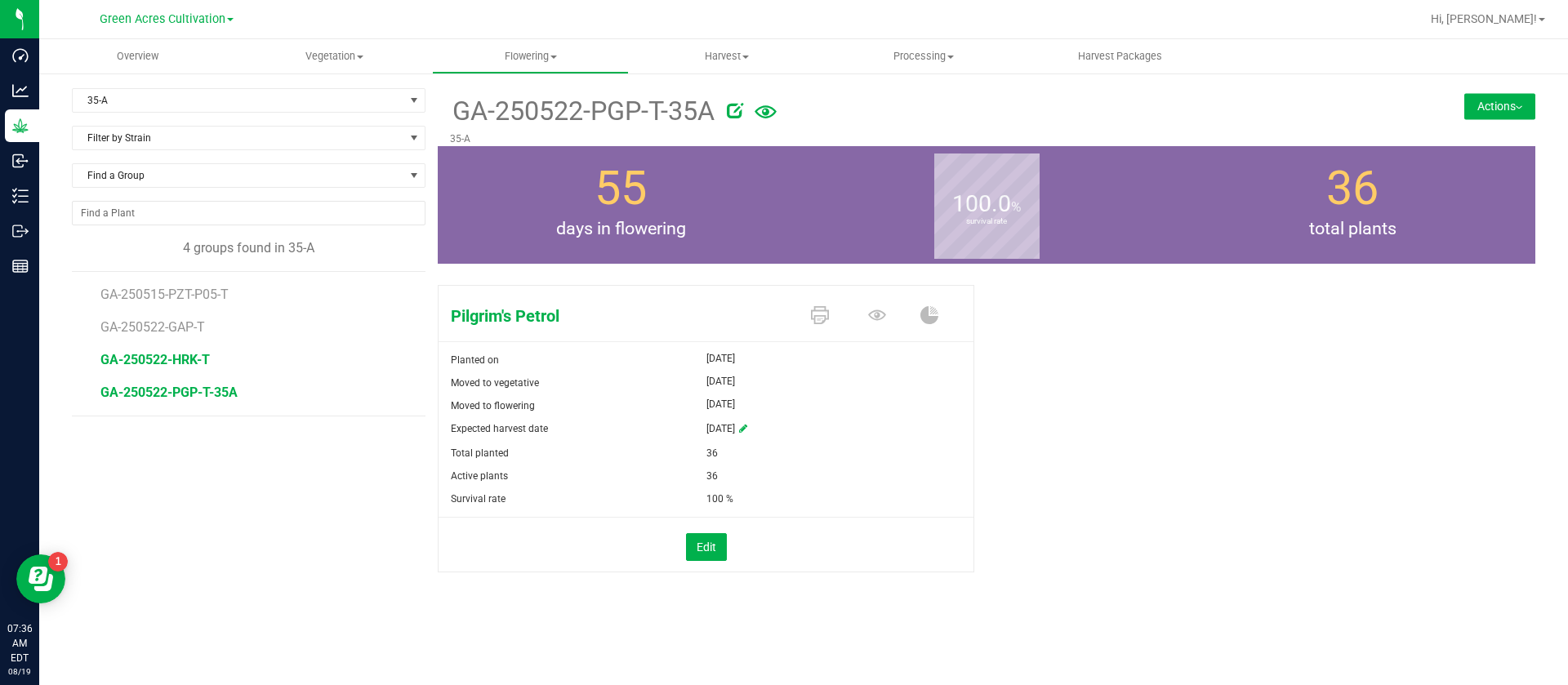
click at [192, 354] on span "GA-250522-HRK-T" at bounding box center [155, 360] width 110 height 15
click at [687, 106] on icon at bounding box center [684, 110] width 16 height 16
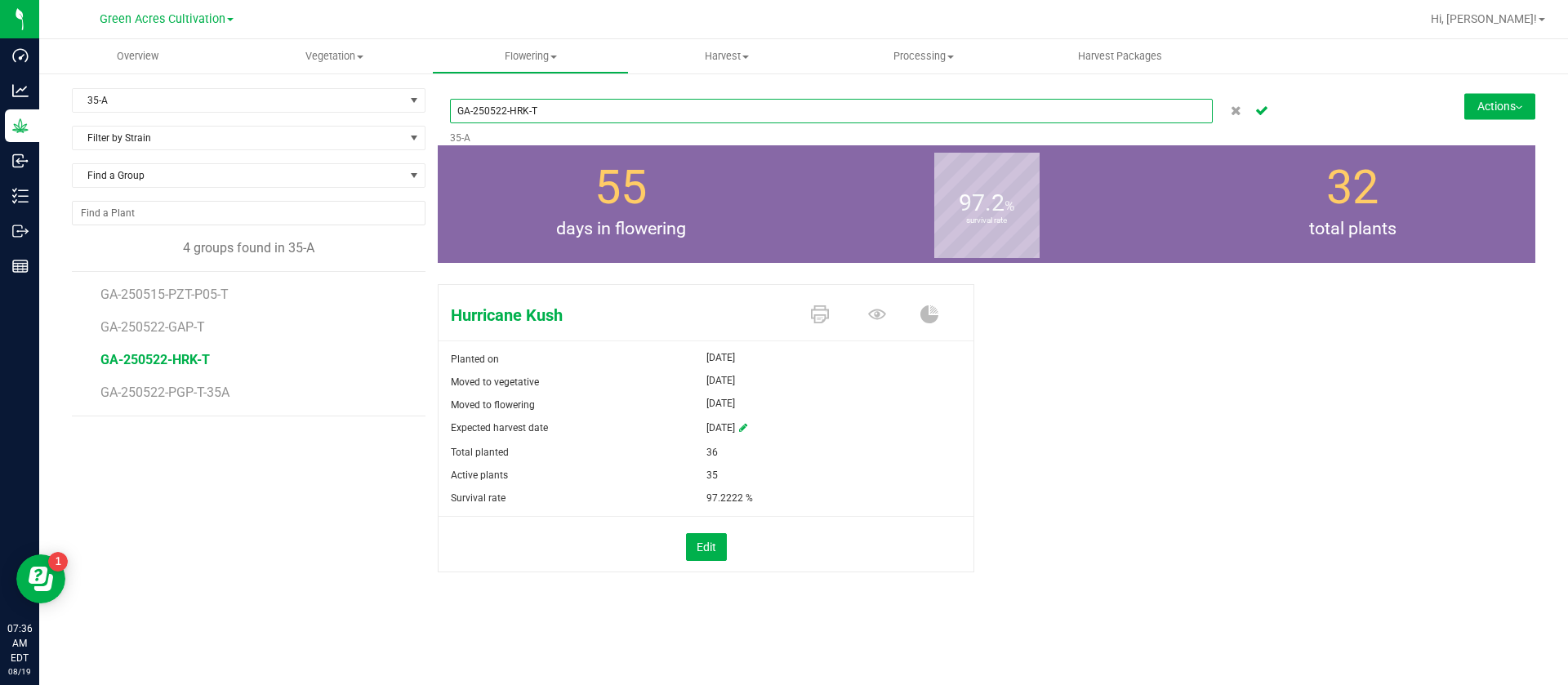
drag, startPoint x: 687, startPoint y: 106, endPoint x: 640, endPoint y: 111, distance: 47.3
click at [640, 111] on input "GA-250522-HRK-T" at bounding box center [831, 111] width 763 height 24
type input "GA-250522-HRK-T-35A"
click at [158, 317] on li "GA-250522-GAP-T" at bounding box center [257, 321] width 314 height 33
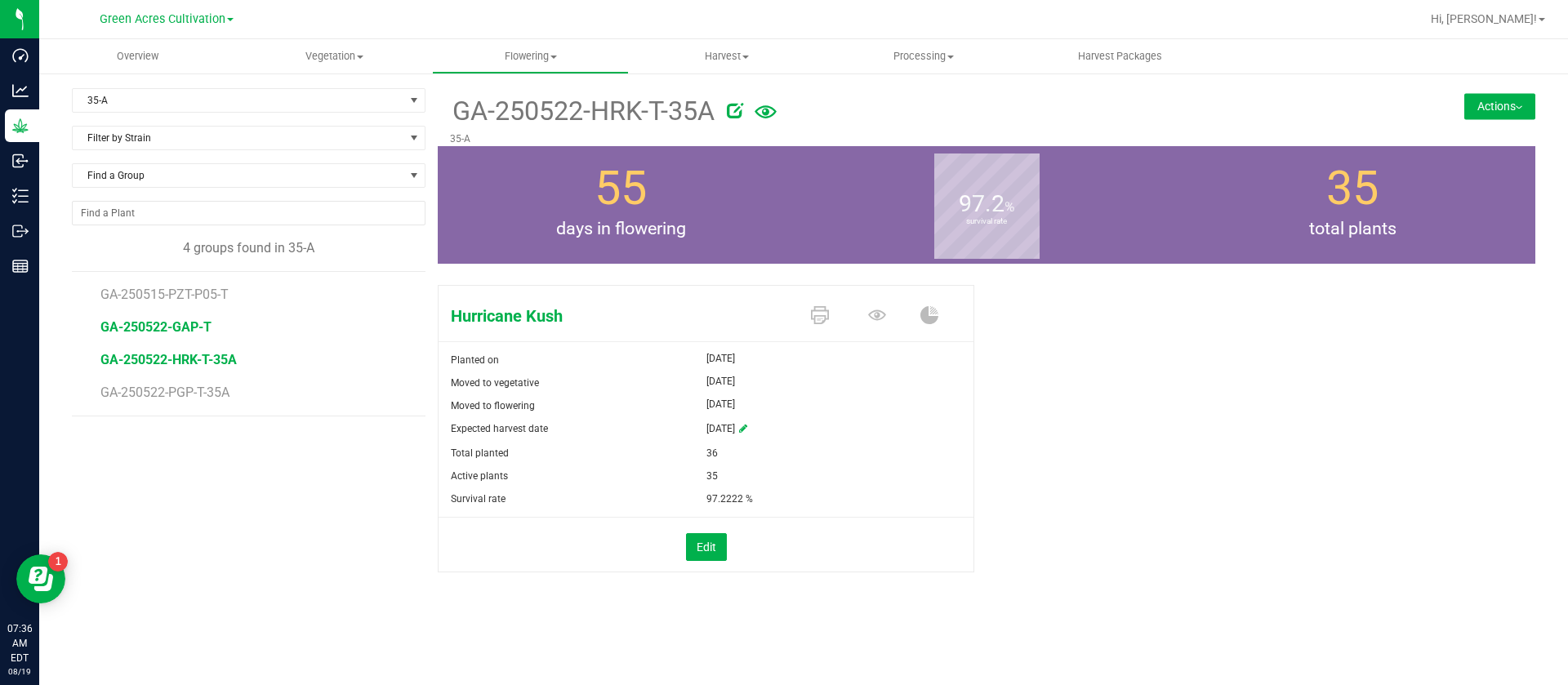
click at [158, 334] on span "GA-250522-GAP-T" at bounding box center [155, 327] width 111 height 15
click at [686, 104] on icon at bounding box center [685, 110] width 16 height 16
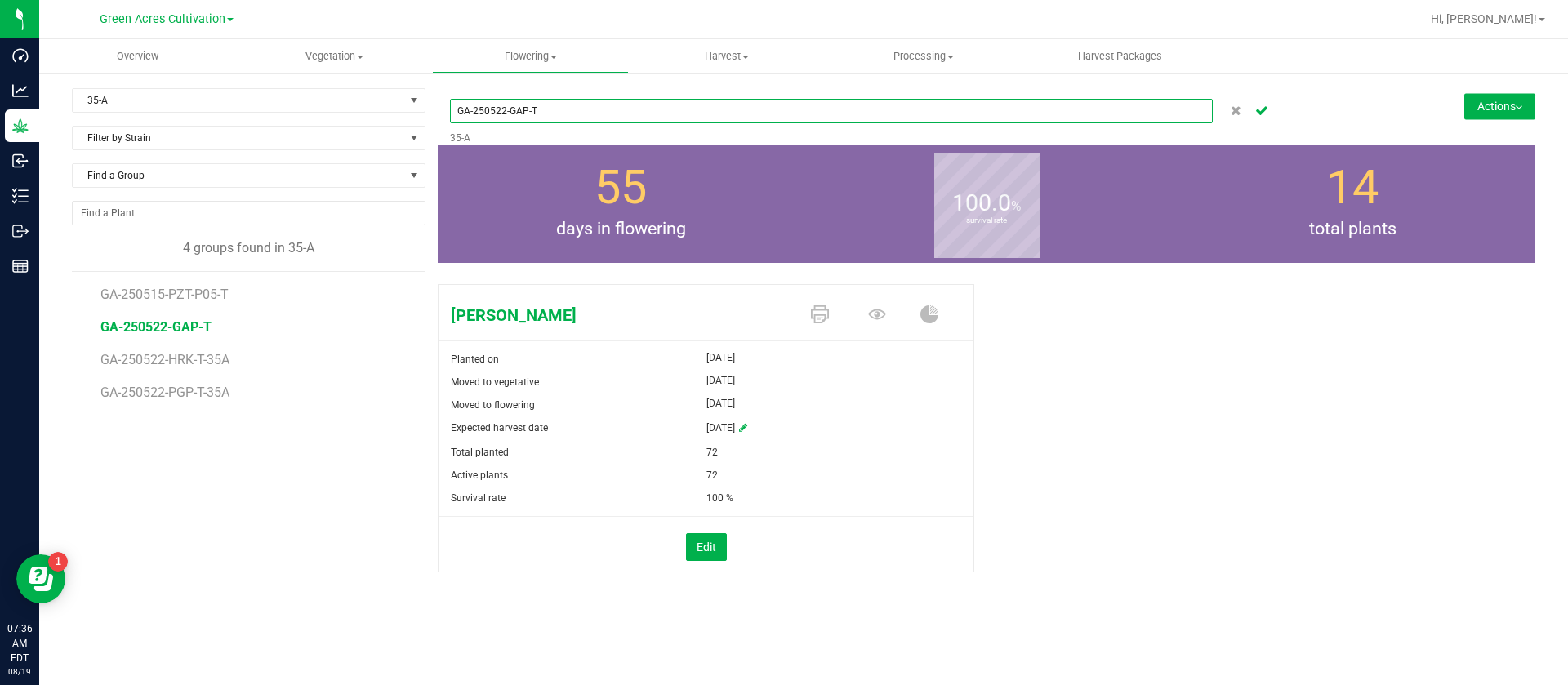
click at [616, 113] on input "GA-250522-GAP-T" at bounding box center [831, 111] width 763 height 24
type input "GA-250522-GAP-T-35A"
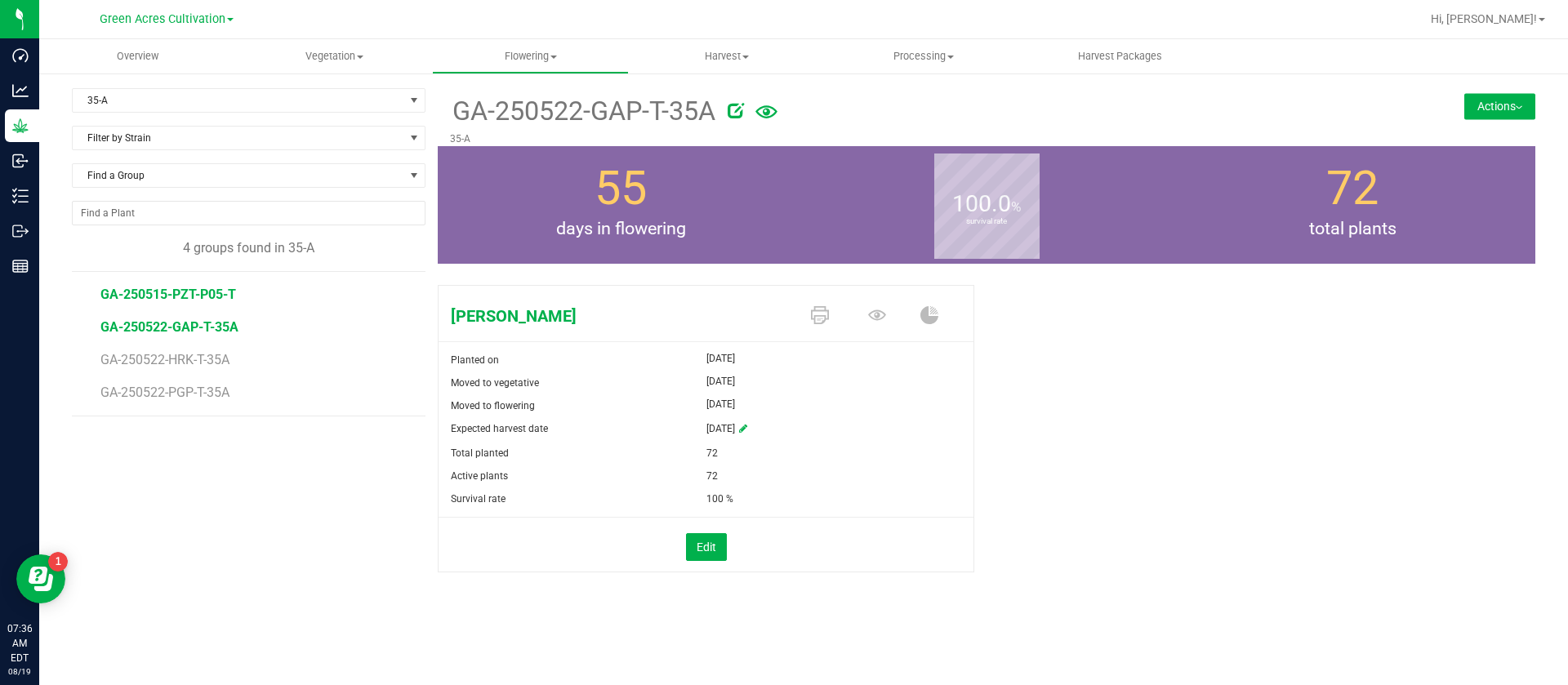
click at [161, 300] on span "GA-250515-PZT-P05-T" at bounding box center [167, 294] width 136 height 15
click at [733, 111] on icon at bounding box center [731, 110] width 16 height 16
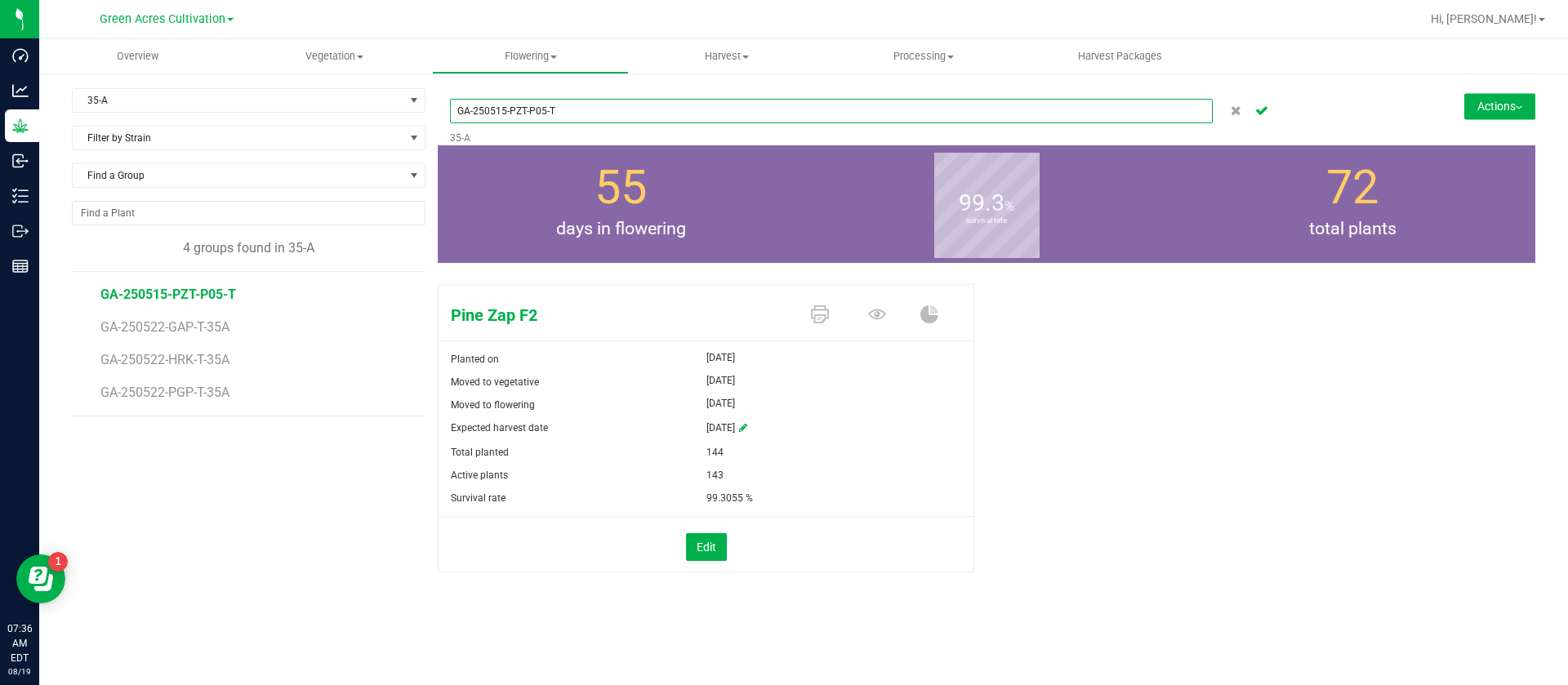
click at [671, 107] on input "GA-250515-PZT-P05-T" at bounding box center [831, 111] width 763 height 24
type input "GA-250515-PZT-P05-T-35A"
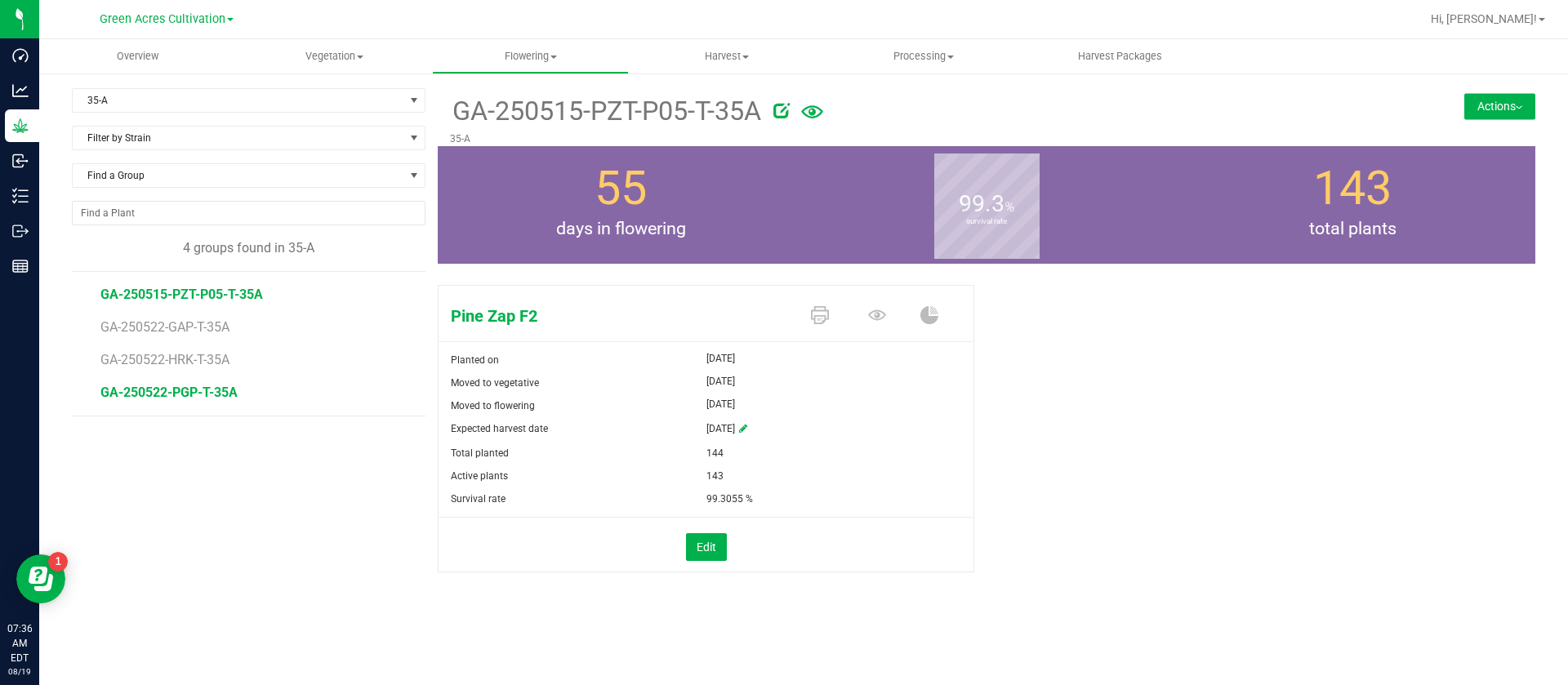
click at [193, 398] on span "GA-250522-PGP-T-35A" at bounding box center [168, 393] width 138 height 15
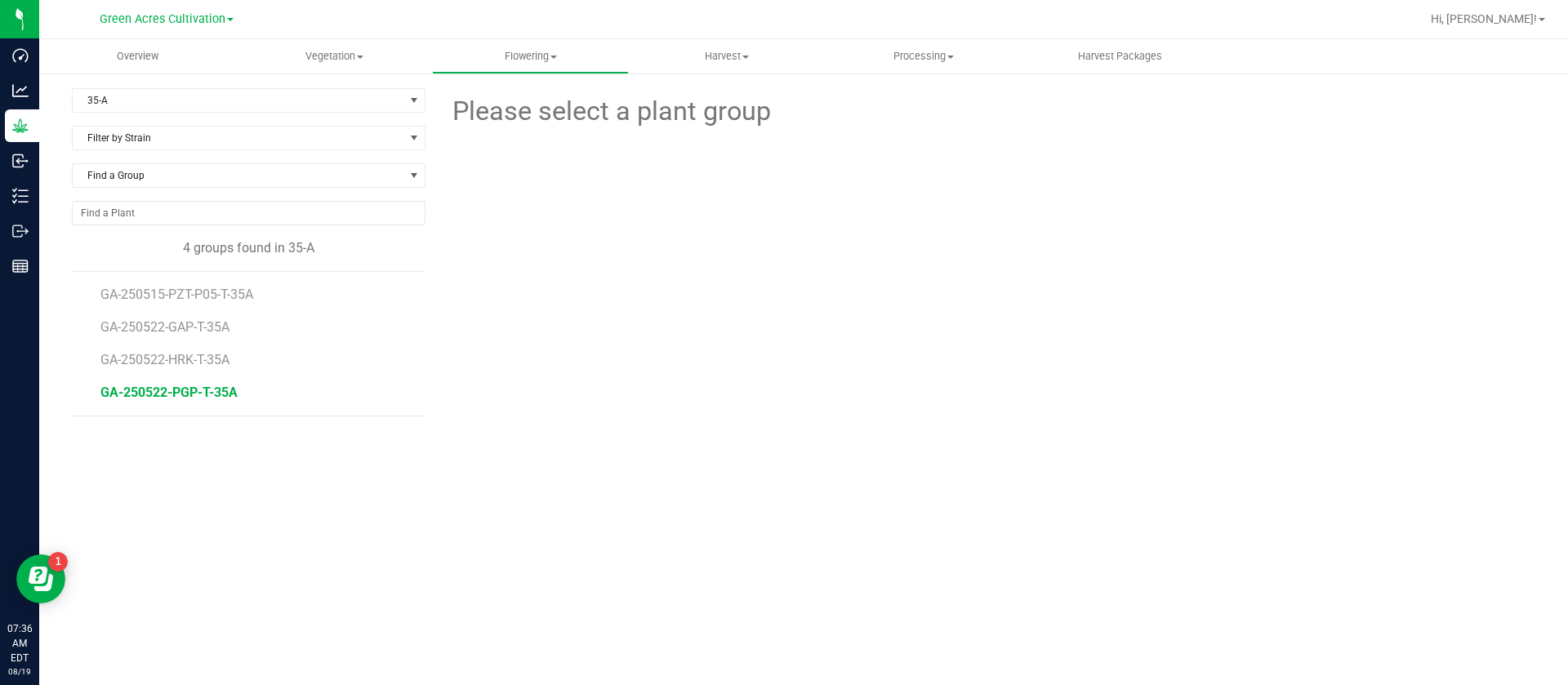
click at [193, 398] on span "GA-250522-PGP-T-35A" at bounding box center [168, 393] width 138 height 15
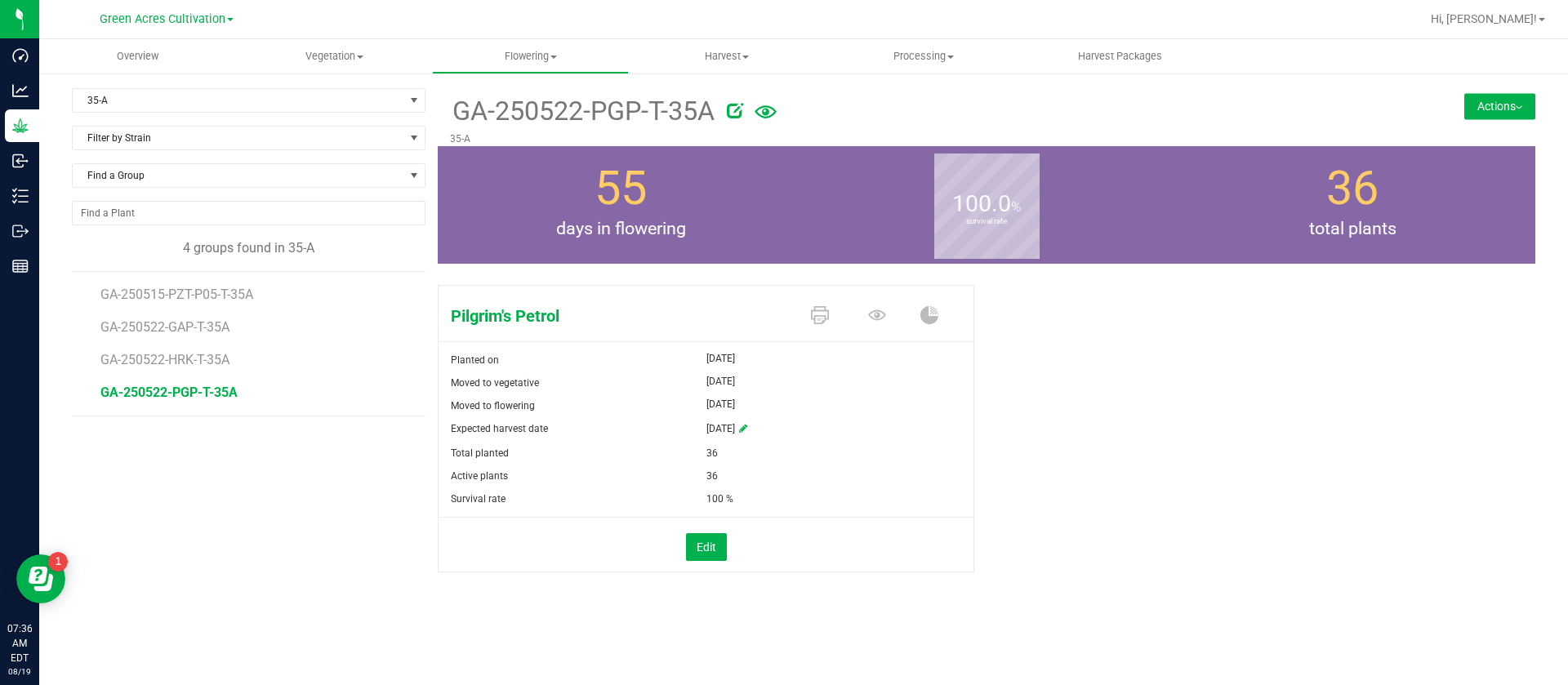
click at [187, 380] on li "GA-250522-PGP-T-35A" at bounding box center [257, 393] width 314 height 46
click at [192, 363] on span "GA-250522-HRK-T-35A" at bounding box center [168, 360] width 137 height 15
click at [163, 389] on span "GA-250522-PGP-T-35A" at bounding box center [168, 393] width 138 height 15
drag, startPoint x: 439, startPoint y: 107, endPoint x: 718, endPoint y: 112, distance: 279.0
click at [718, 112] on div "GA-250522-PGP-T-35A 35-A" at bounding box center [895, 117] width 915 height 58
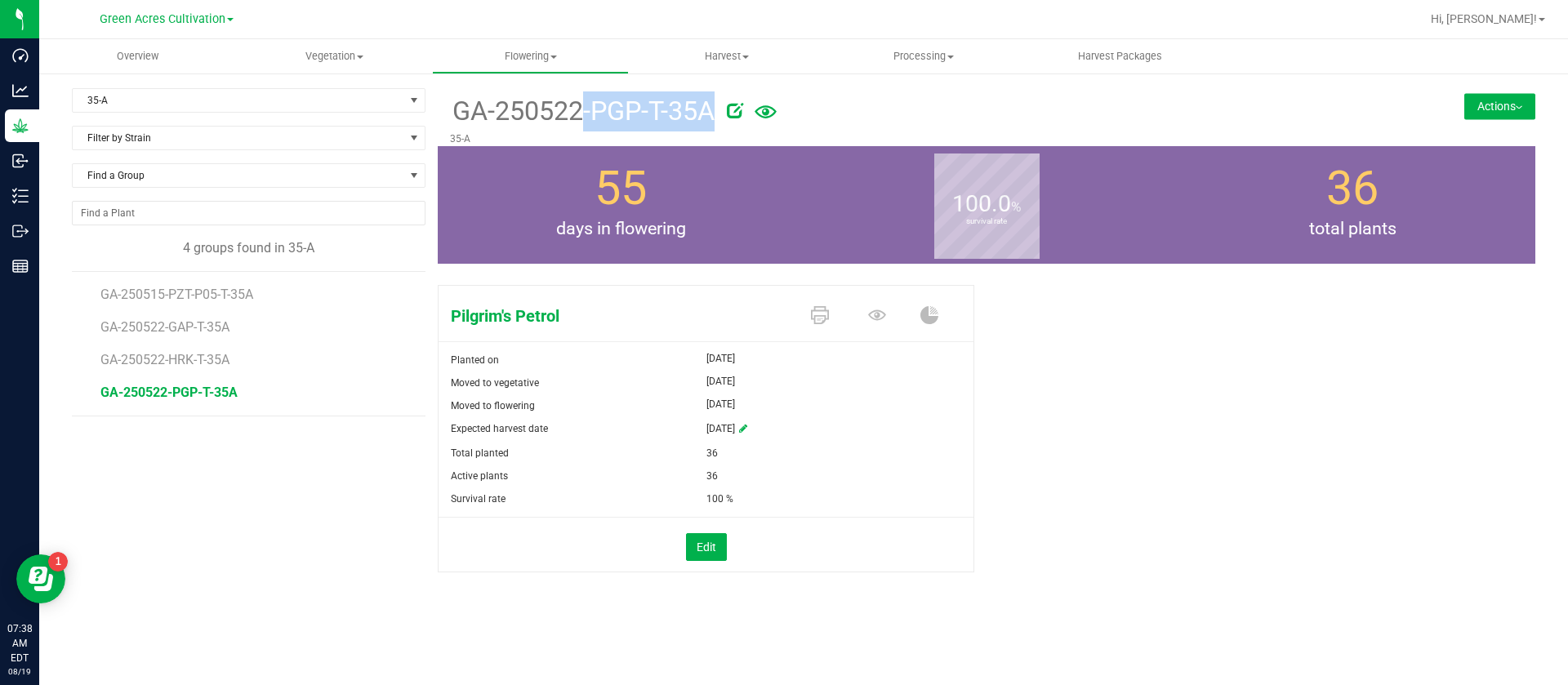
copy div "GA-250522-PGP-T-35A"
click at [197, 330] on span "GA-250522-GAP-T-35A" at bounding box center [169, 327] width 139 height 15
drag, startPoint x: 452, startPoint y: 105, endPoint x: 726, endPoint y: 98, distance: 274.1
click at [726, 98] on div "GA-250522-GAP-T-35A" at bounding box center [896, 110] width 891 height 43
copy div "GA-250522-GAP-T-35A"
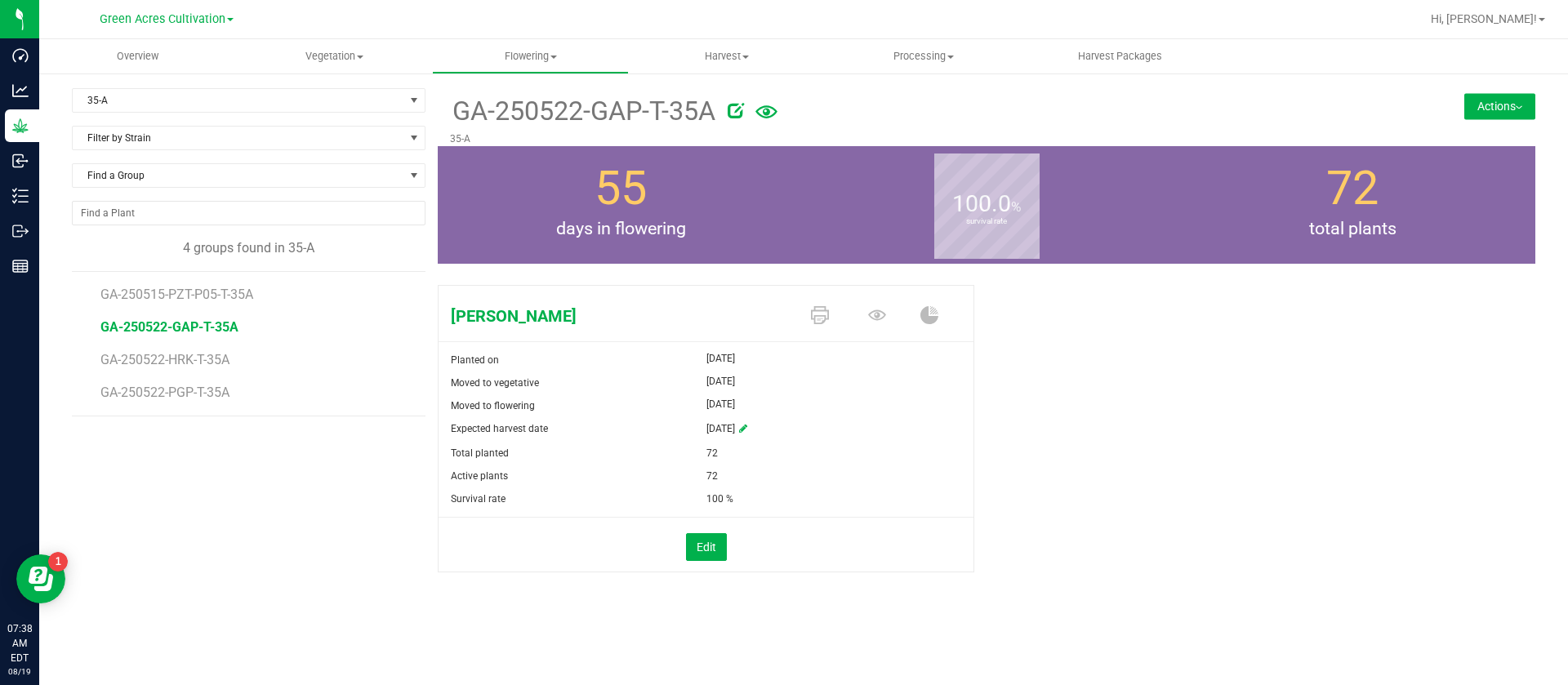
click at [203, 349] on li "GA-250522-HRK-T-35A" at bounding box center [257, 354] width 314 height 33
click at [205, 361] on span "GA-250522-HRK-T-35A" at bounding box center [168, 360] width 137 height 15
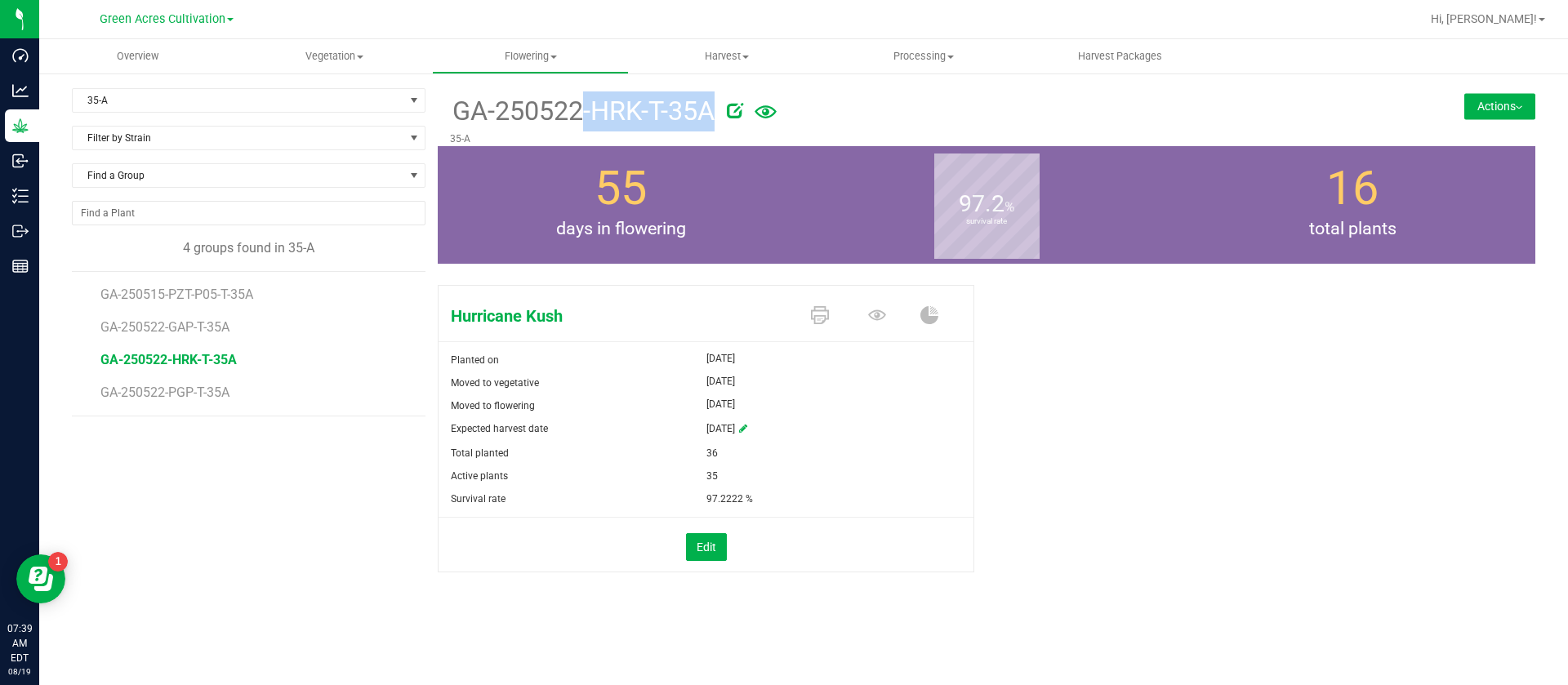
drag, startPoint x: 454, startPoint y: 114, endPoint x: 728, endPoint y: 106, distance: 274.1
click at [728, 106] on div "GA-250522-HRK-T-35A" at bounding box center [896, 110] width 891 height 43
copy div "GA-250522-HRK-T-35A"
click at [218, 292] on span "GA-250515-PZT-P05-T-35A" at bounding box center [181, 294] width 163 height 15
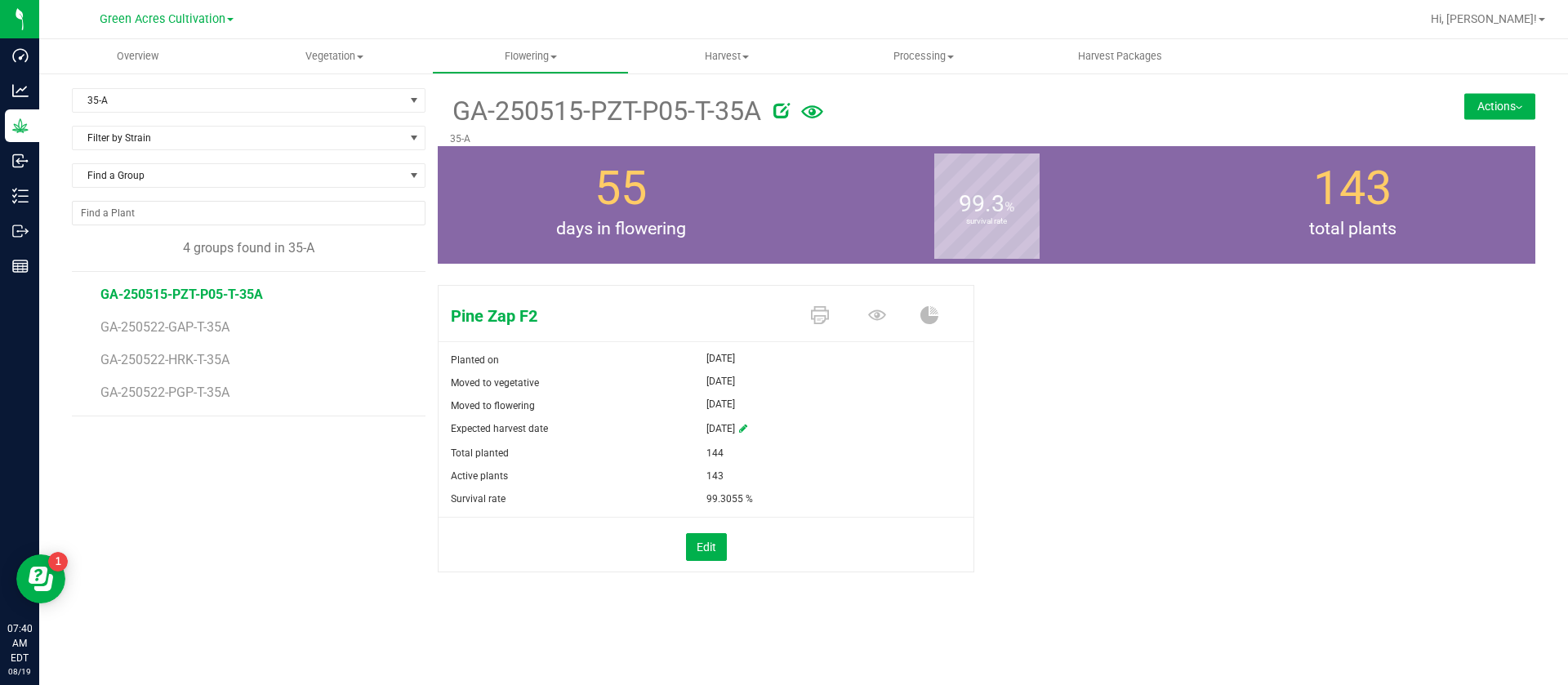
click at [1340, 342] on div "Pine Zap F2 Planted on Jun 3, 2025 Moved to vegetative Jun 3, 2025 Moved to flo…" at bounding box center [986, 446] width 1098 height 335
drag, startPoint x: 1024, startPoint y: 430, endPoint x: 1048, endPoint y: 483, distance: 58.2
click at [1025, 430] on div "Pine Zap F2 Planted on Jun 3, 2025 Moved to vegetative Jun 3, 2025 Moved to flo…" at bounding box center [986, 446] width 1098 height 335
click at [1237, 263] on div "143 total plants" at bounding box center [1353, 205] width 366 height 117
click at [539, 58] on span "Flowering" at bounding box center [530, 56] width 195 height 14
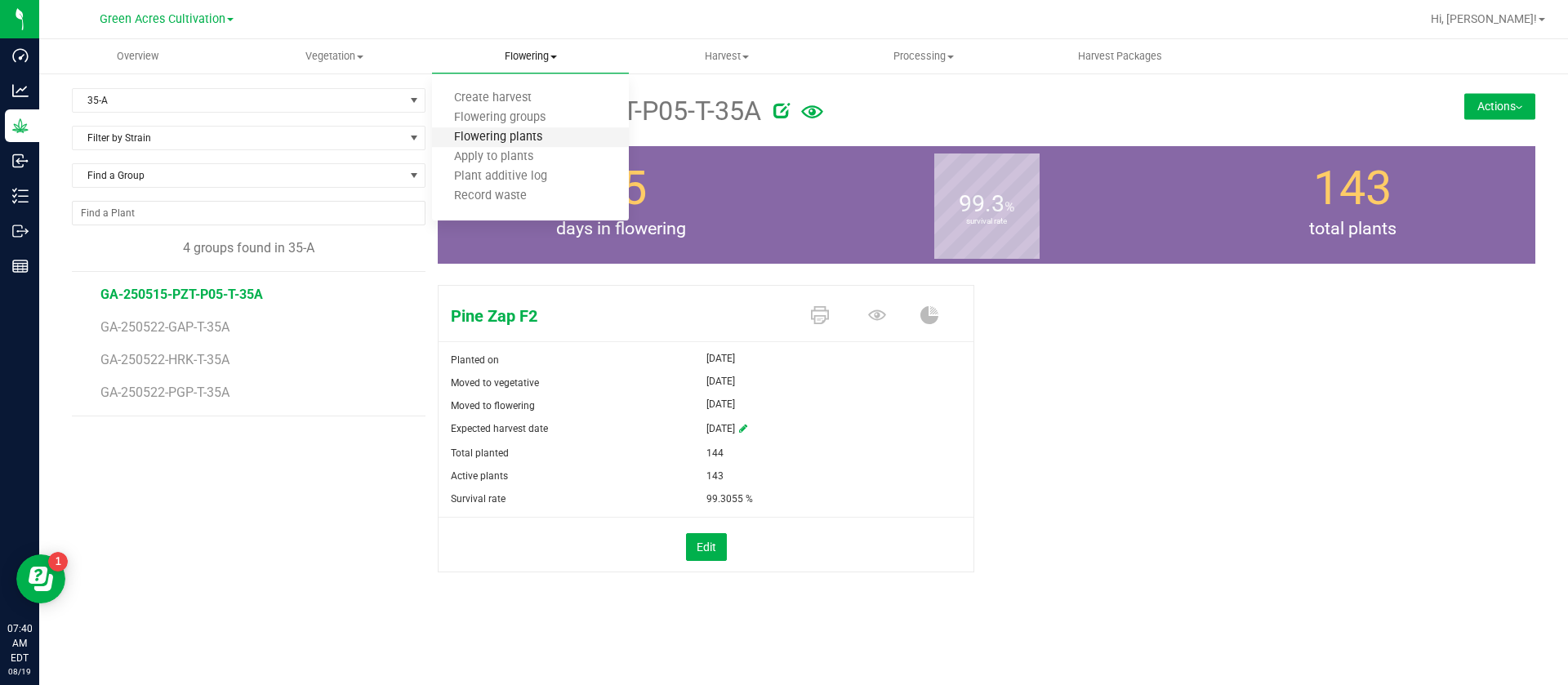
click at [534, 138] on span "Flowering plants" at bounding box center [498, 138] width 133 height 13
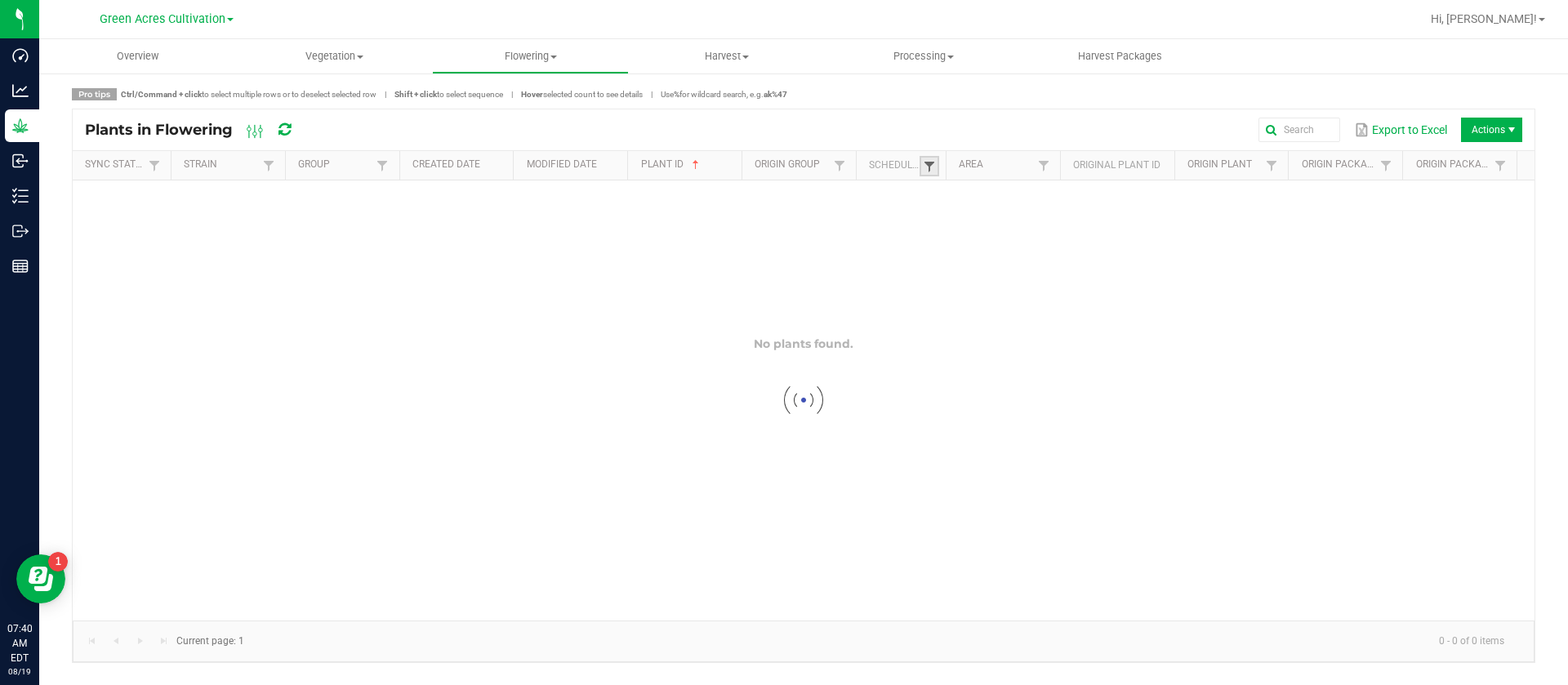
click at [929, 168] on span at bounding box center [930, 166] width 13 height 13
click at [990, 231] on div at bounding box center [804, 401] width 1462 height 441
click at [927, 170] on span at bounding box center [930, 166] width 13 height 13
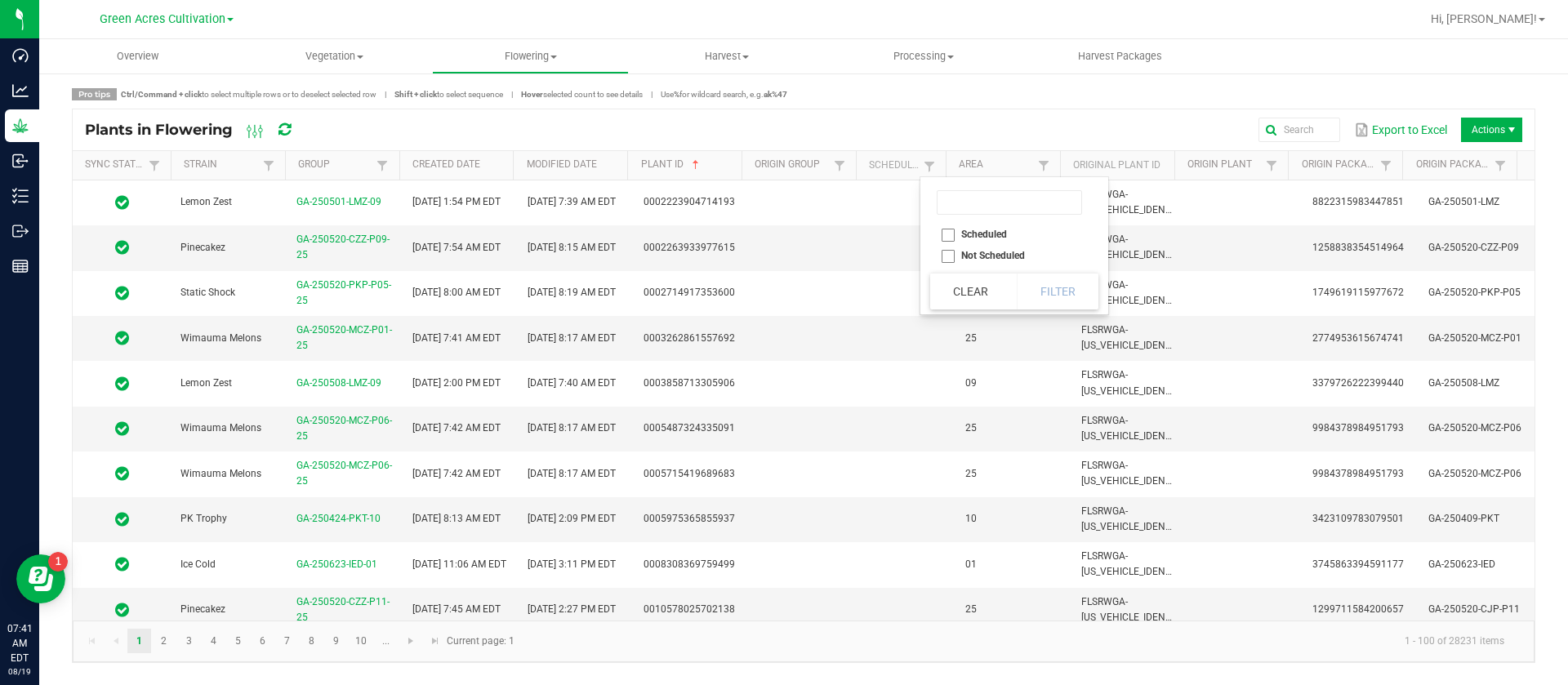
click at [960, 235] on li "Scheduled" at bounding box center [1009, 235] width 159 height 21
checkbox input "true"
click at [1067, 295] on button "Filter" at bounding box center [1057, 291] width 82 height 36
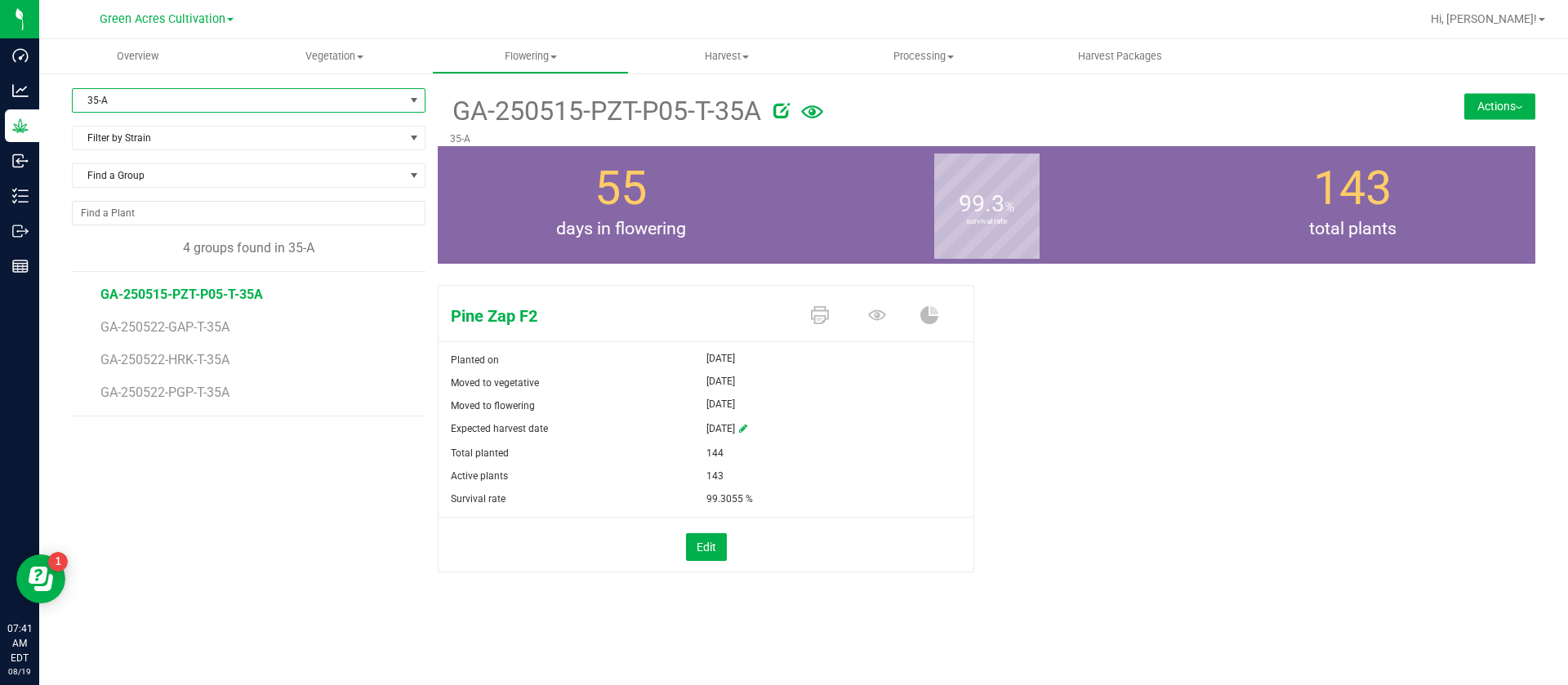
click at [183, 109] on span "35-A" at bounding box center [239, 101] width 332 height 23
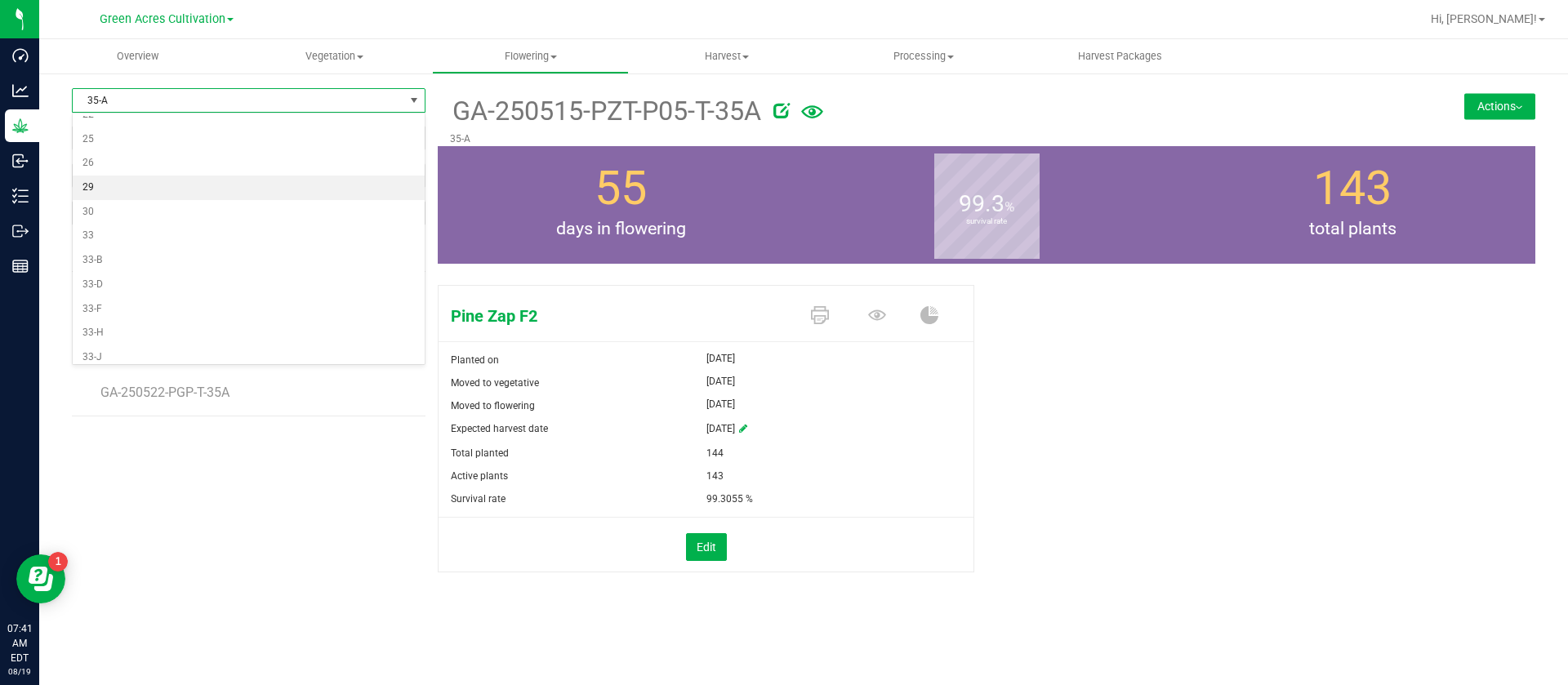
scroll to position [93, 0]
click at [109, 296] on li "26" at bounding box center [249, 301] width 352 height 24
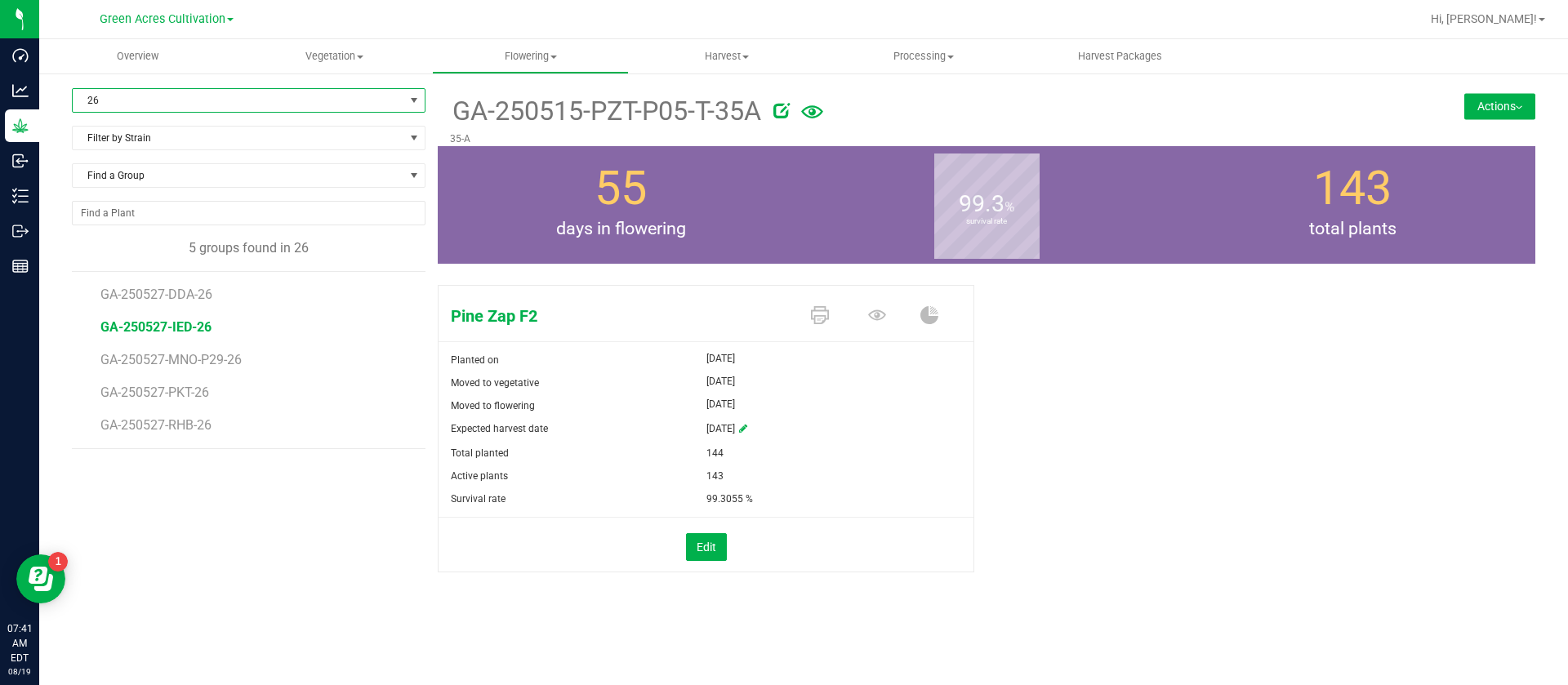
click at [183, 331] on span "GA-250527-IED-26" at bounding box center [155, 327] width 111 height 15
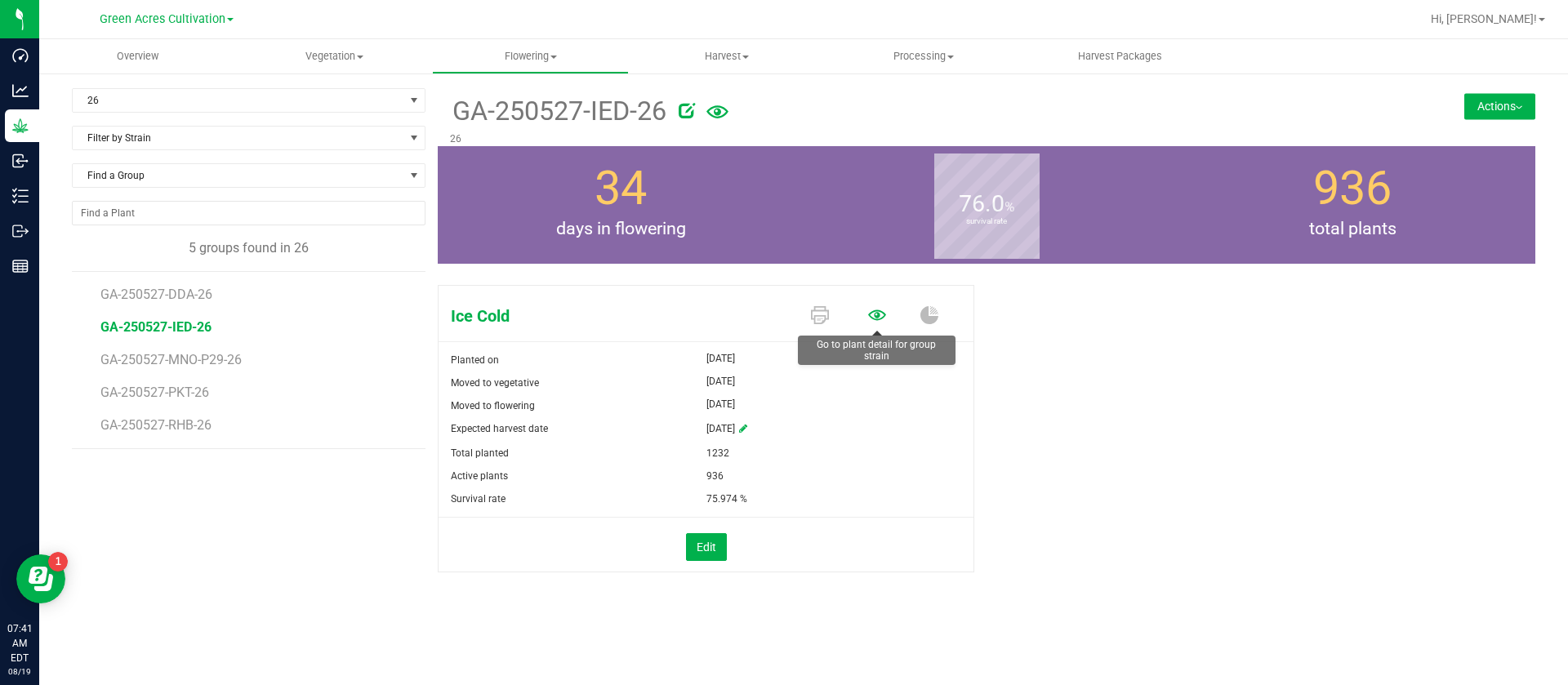
click at [874, 317] on icon at bounding box center [877, 315] width 18 height 18
click at [1530, 95] on button "Actions" at bounding box center [1501, 106] width 71 height 26
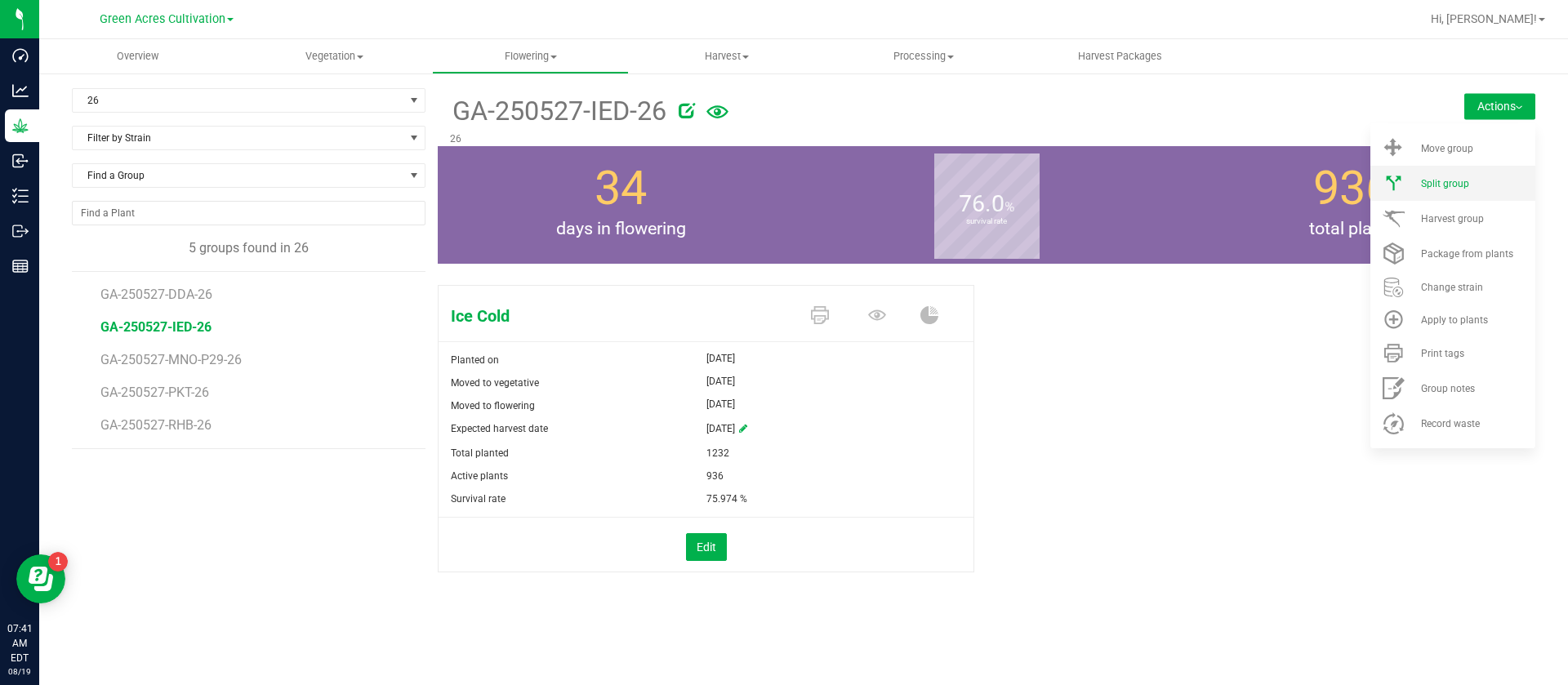
click at [1459, 180] on span "Split group" at bounding box center [1446, 184] width 48 height 12
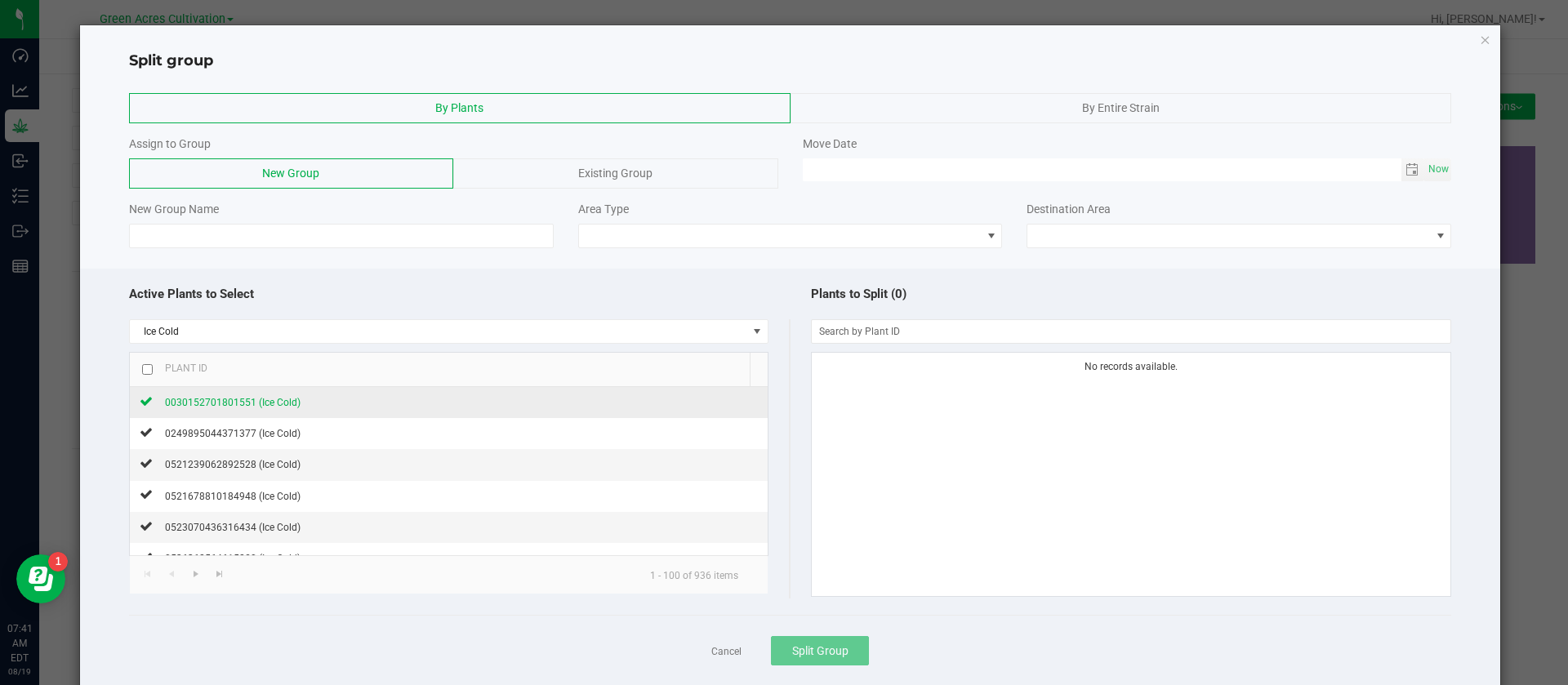
click at [278, 403] on span "0030152701801551 (Ice Cold)" at bounding box center [233, 403] width 136 height 12
click at [609, 180] on span "Existing Group" at bounding box center [615, 173] width 74 height 13
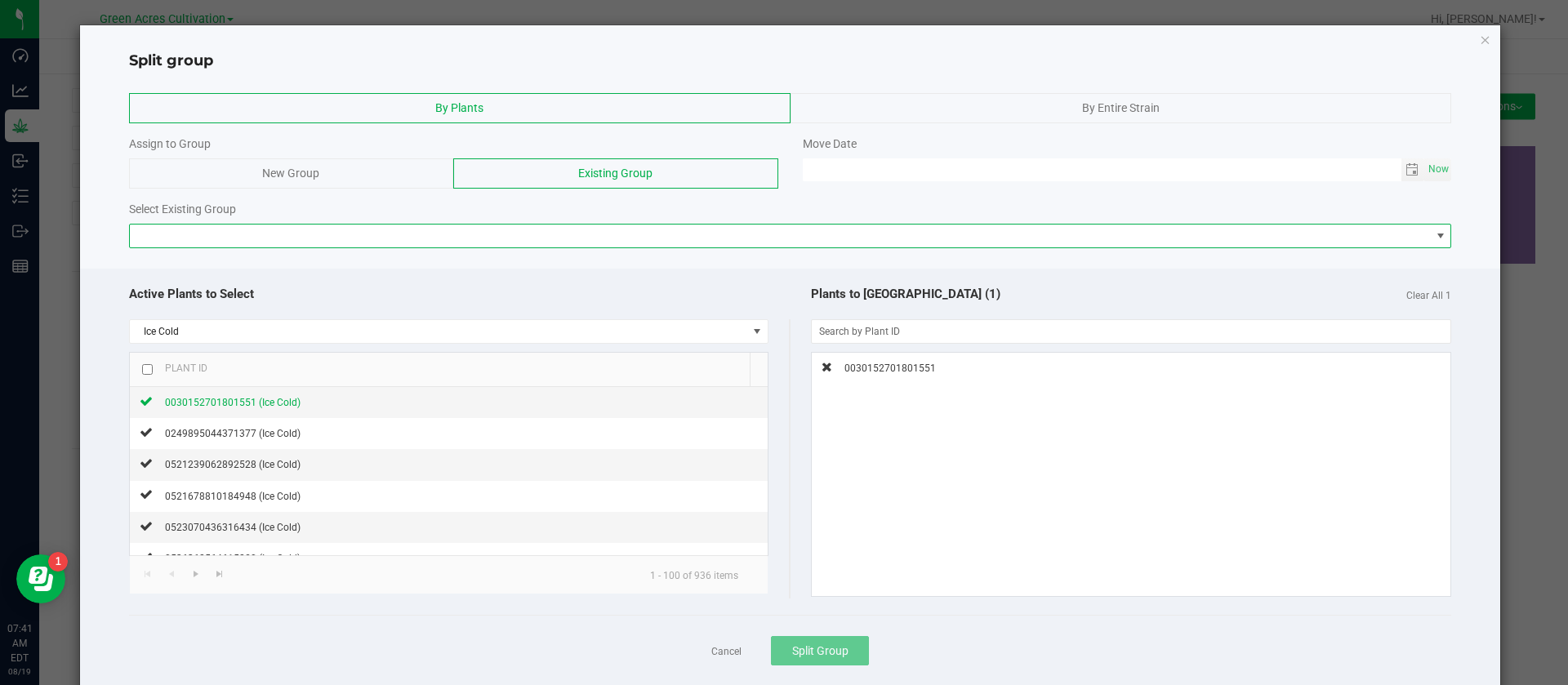
click at [226, 230] on span at bounding box center [780, 237] width 1302 height 23
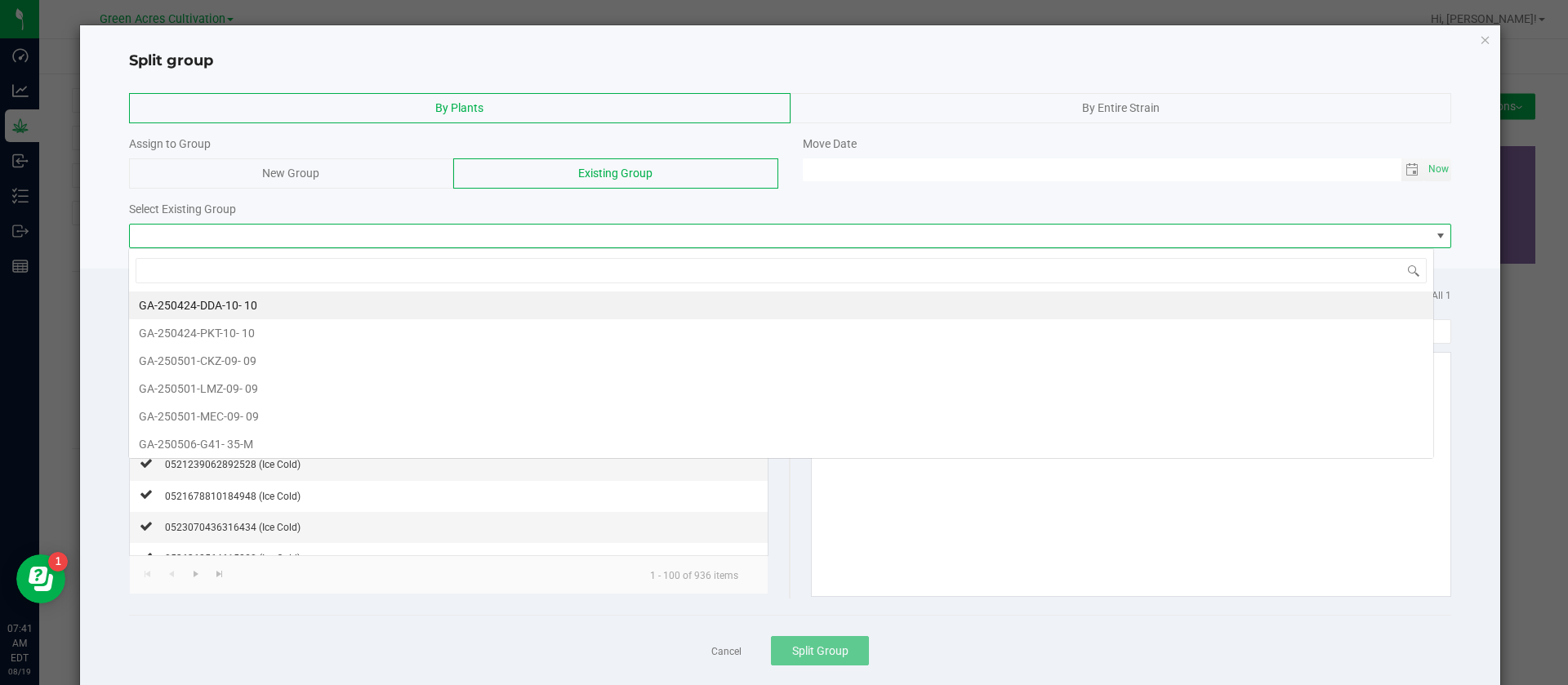
scroll to position [24, 1306]
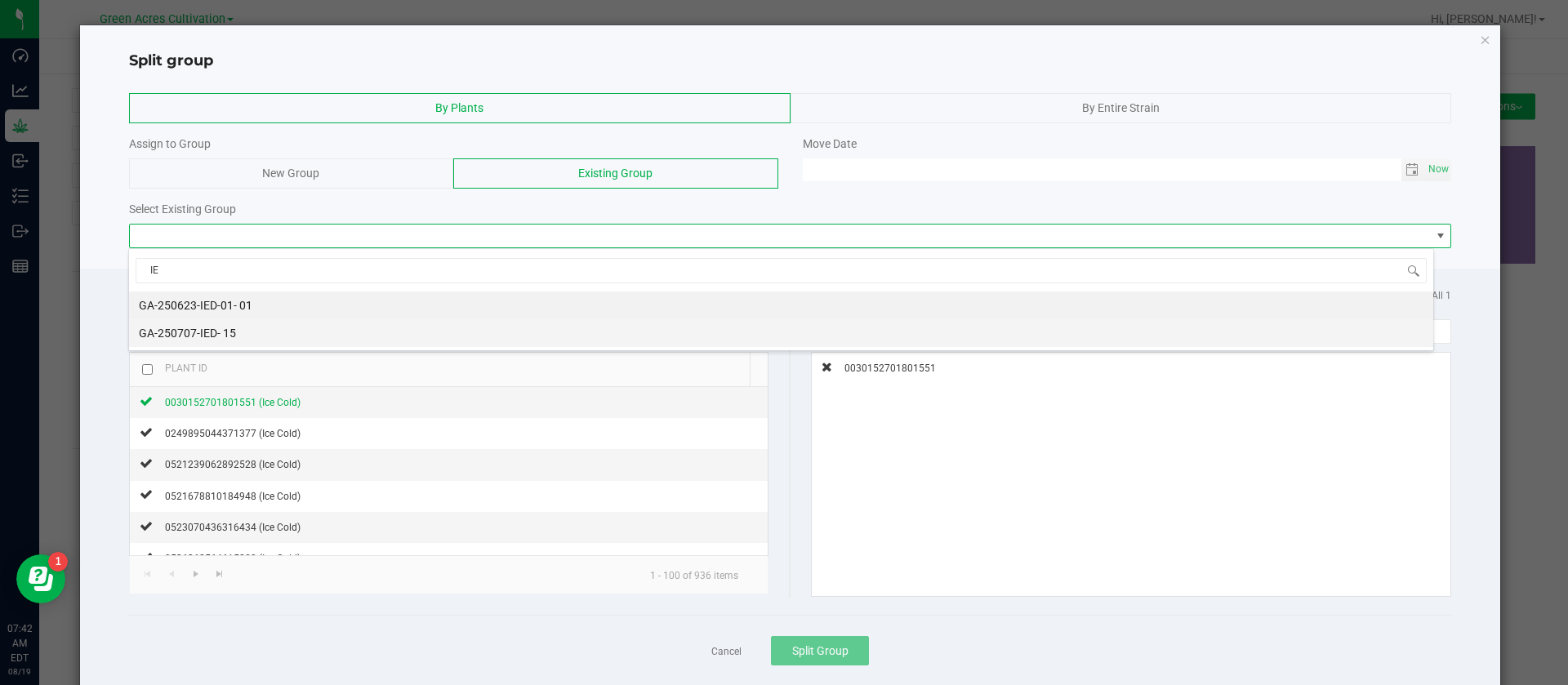
type input "I"
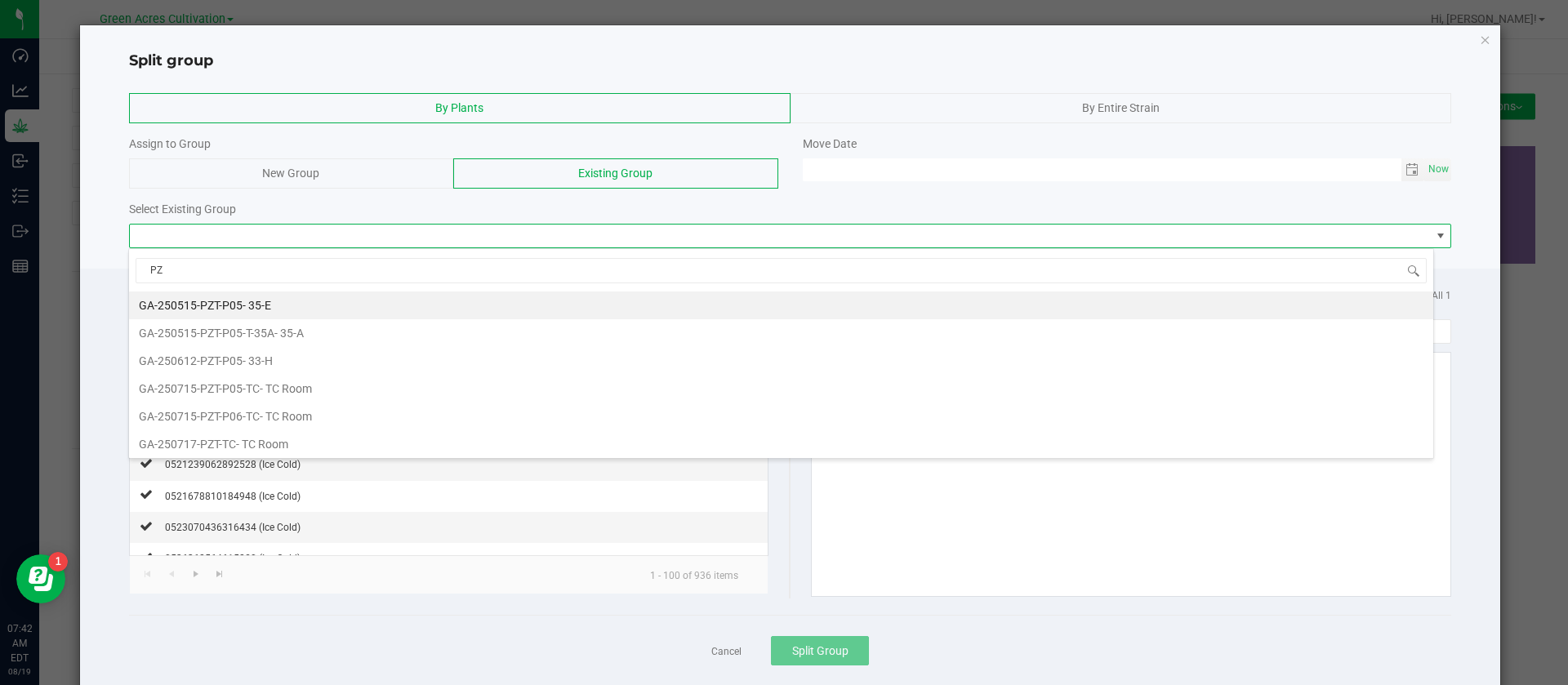
type input "PZT"
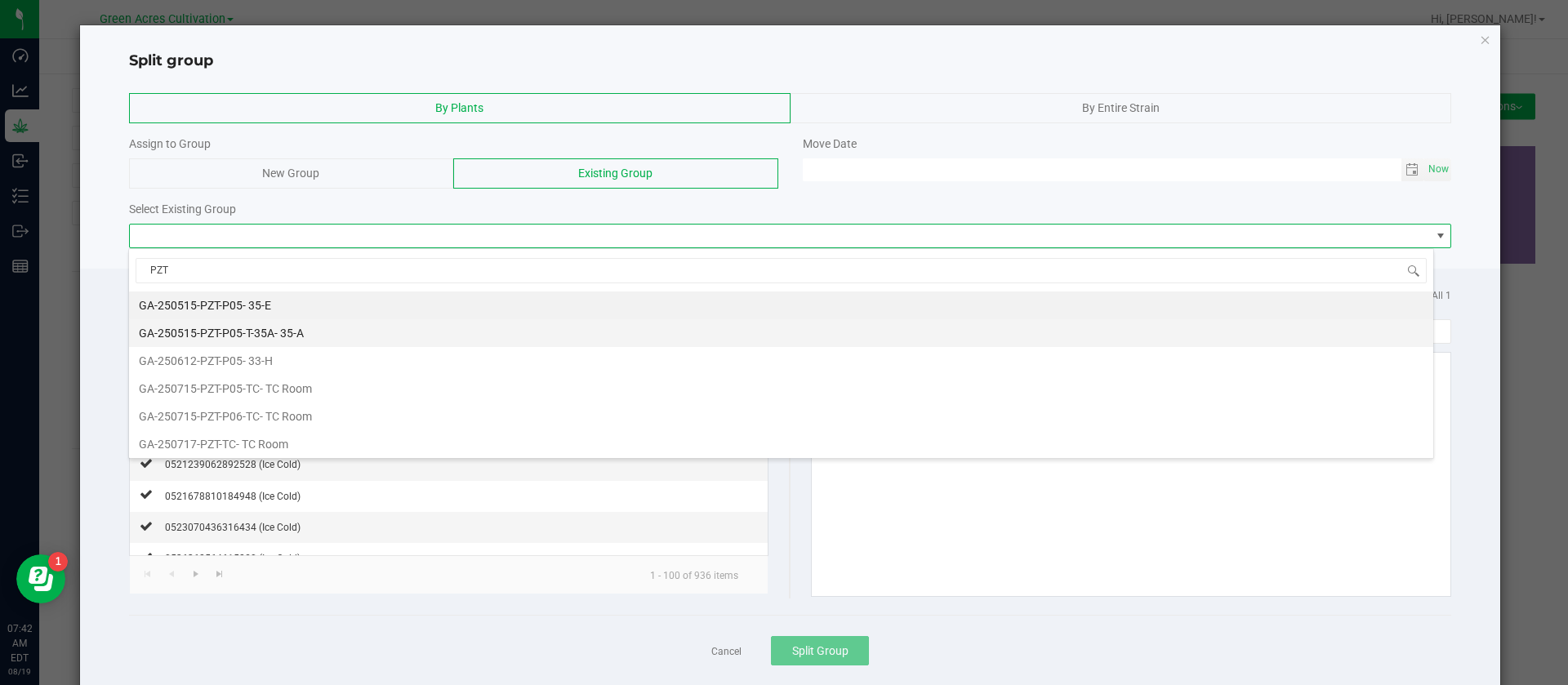
click at [380, 330] on li "GA-250515-PZT-P05-T-35A - 35-A" at bounding box center [781, 333] width 1304 height 28
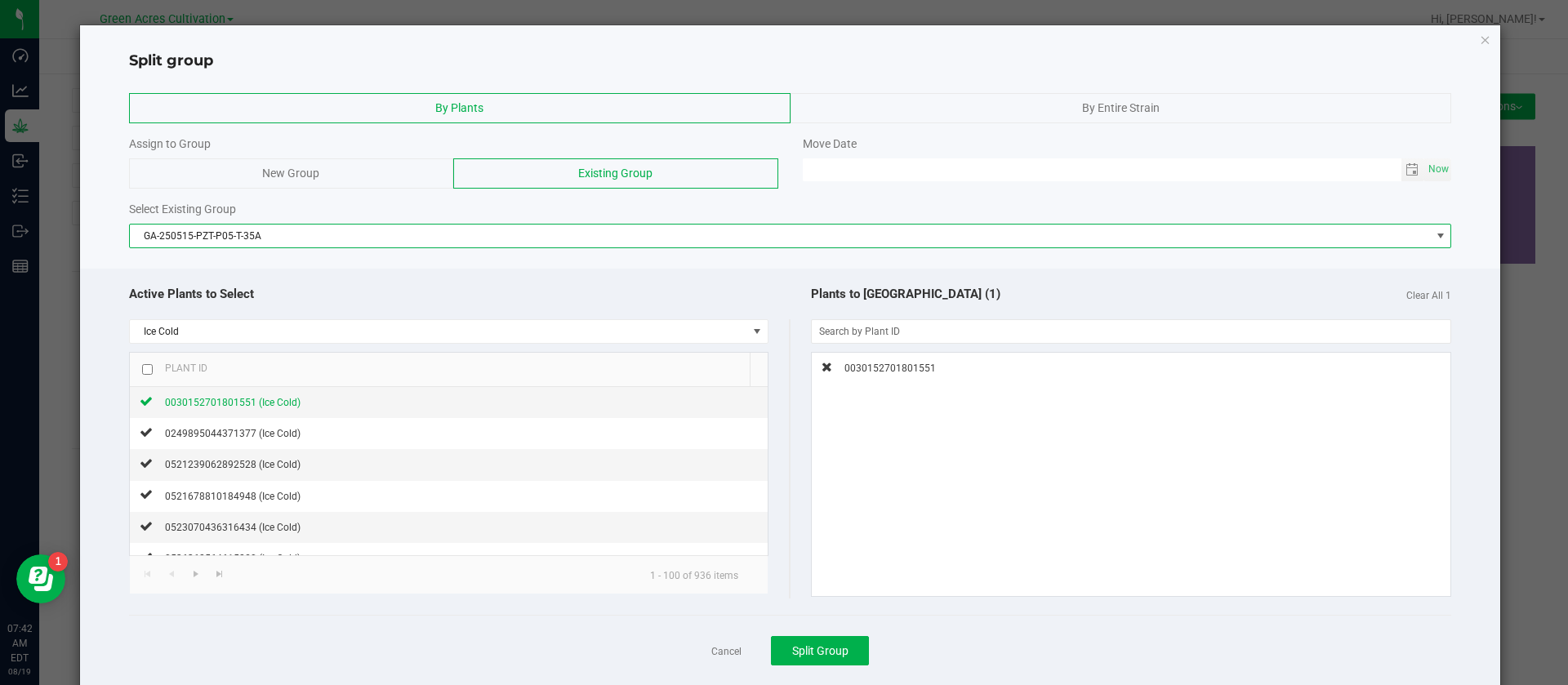
drag, startPoint x: 409, startPoint y: 281, endPoint x: 427, endPoint y: 282, distance: 18.0
click at [411, 281] on div "Active Plants to Select" at bounding box center [460, 294] width 662 height 36
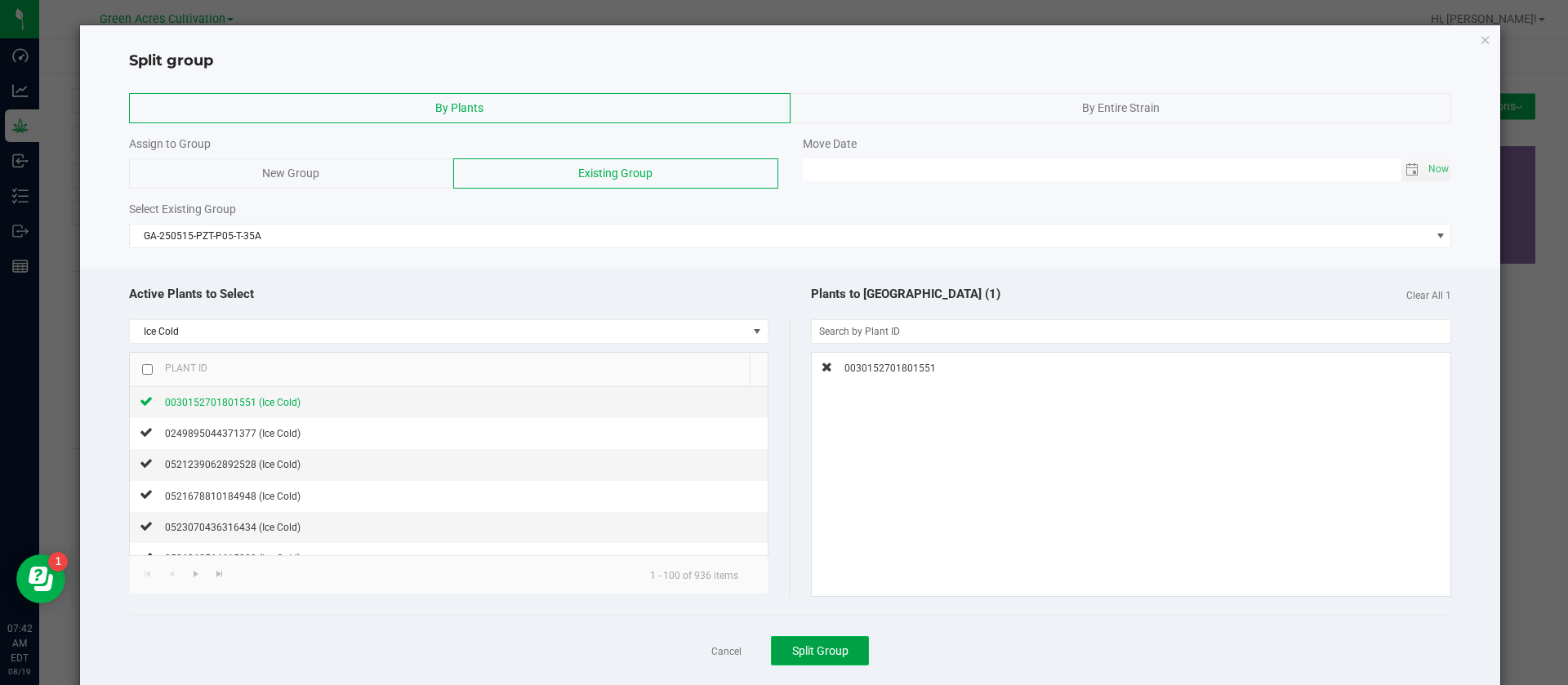
click at [777, 645] on button "Split Group" at bounding box center [821, 651] width 98 height 30
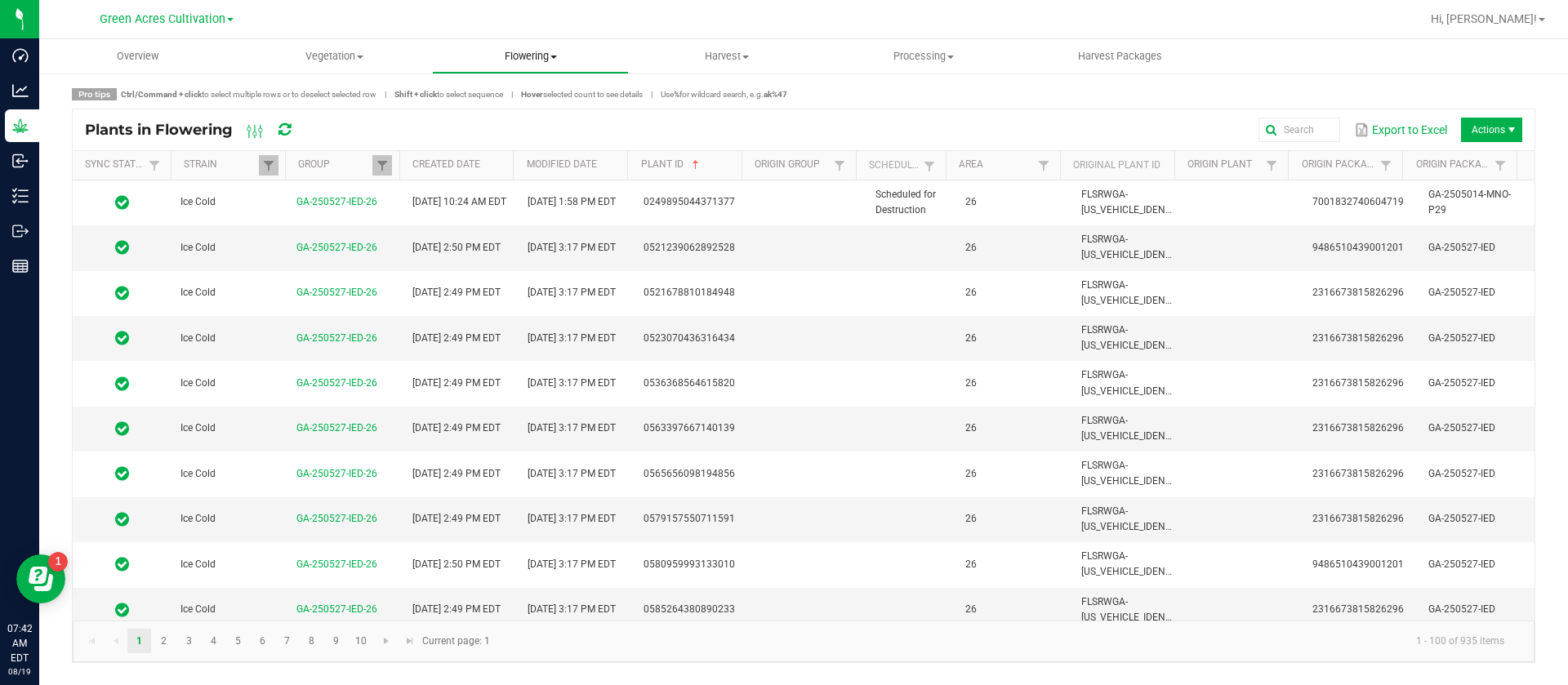
click at [522, 60] on span "Flowering" at bounding box center [530, 56] width 195 height 14
click at [522, 117] on span "Flowering groups" at bounding box center [499, 117] width 136 height 13
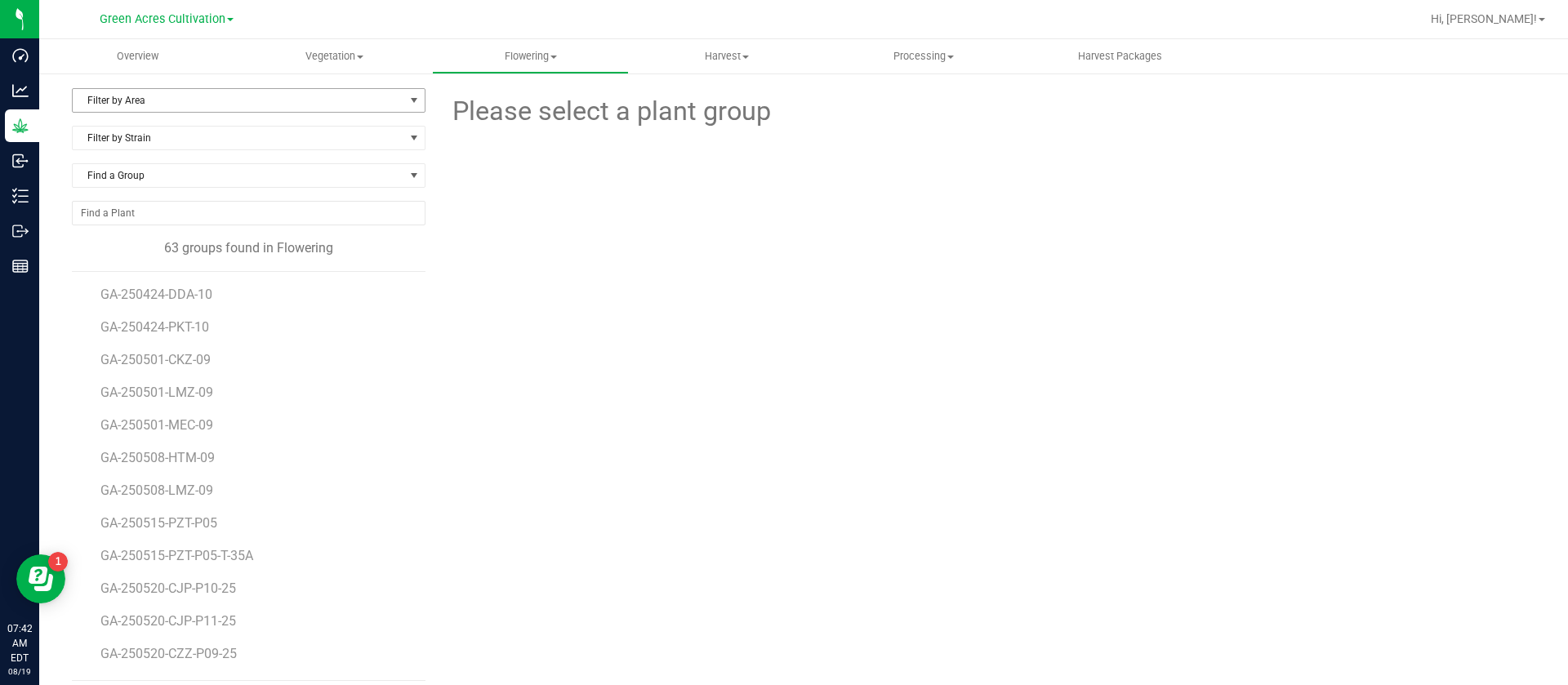
click at [193, 102] on span "Filter by Area" at bounding box center [239, 101] width 332 height 23
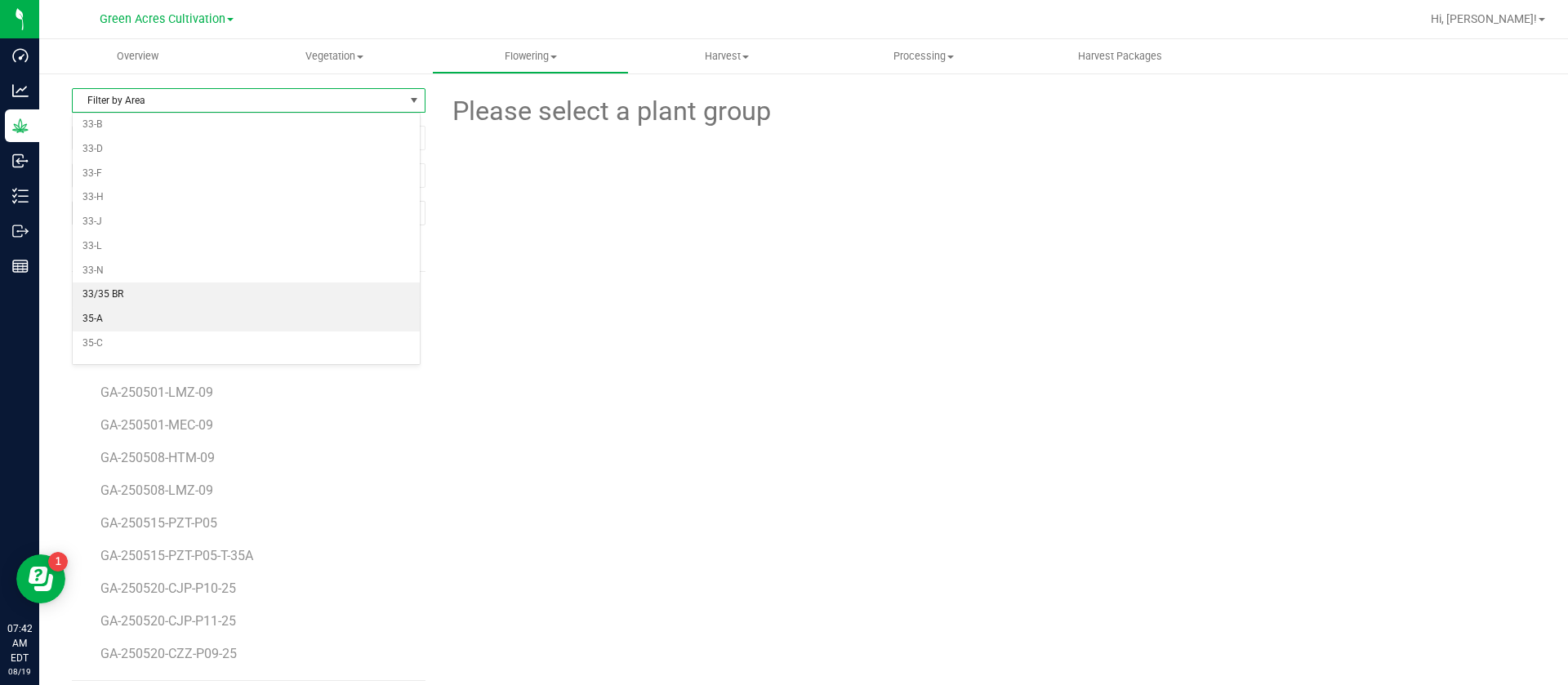
click at [144, 308] on li "35-A" at bounding box center [246, 318] width 347 height 24
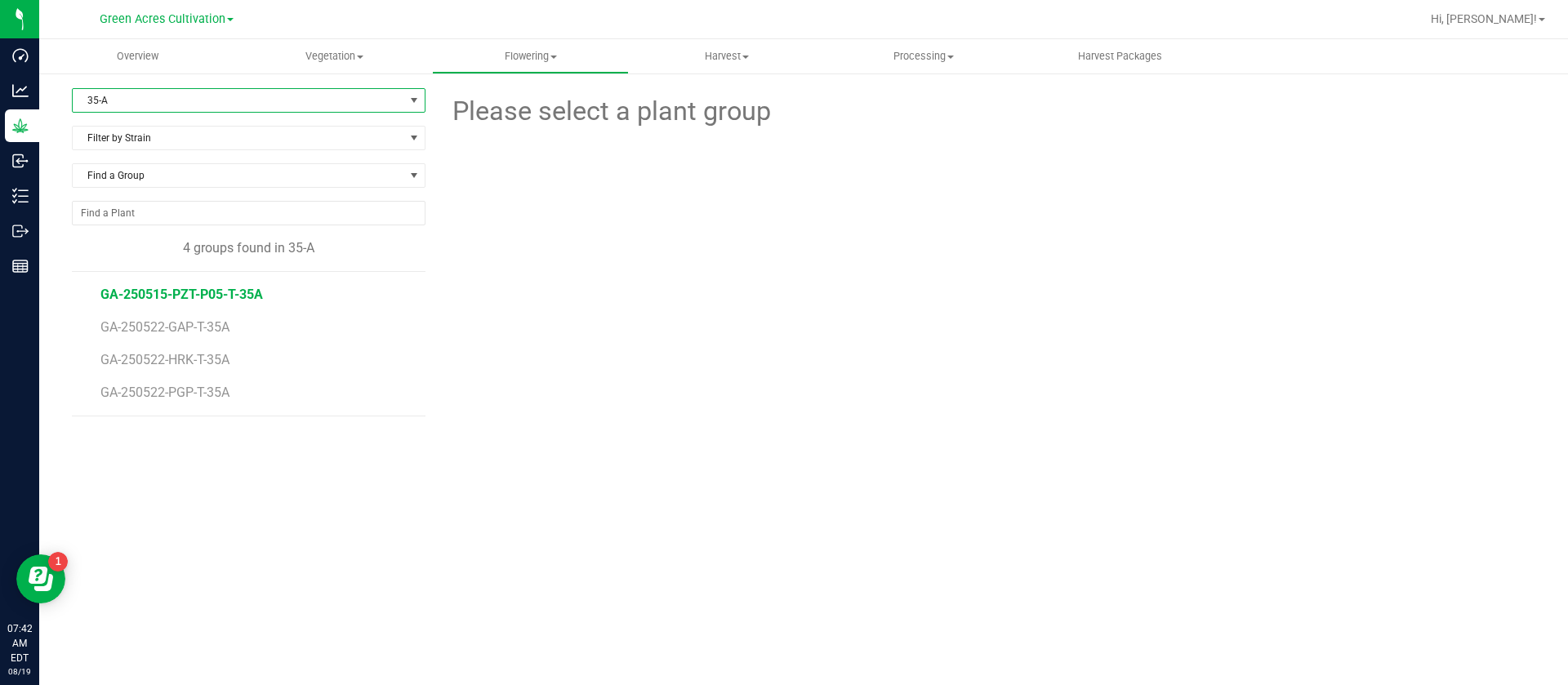
click at [246, 301] on span "GA-250515-PZT-P05-T-35A" at bounding box center [181, 294] width 163 height 15
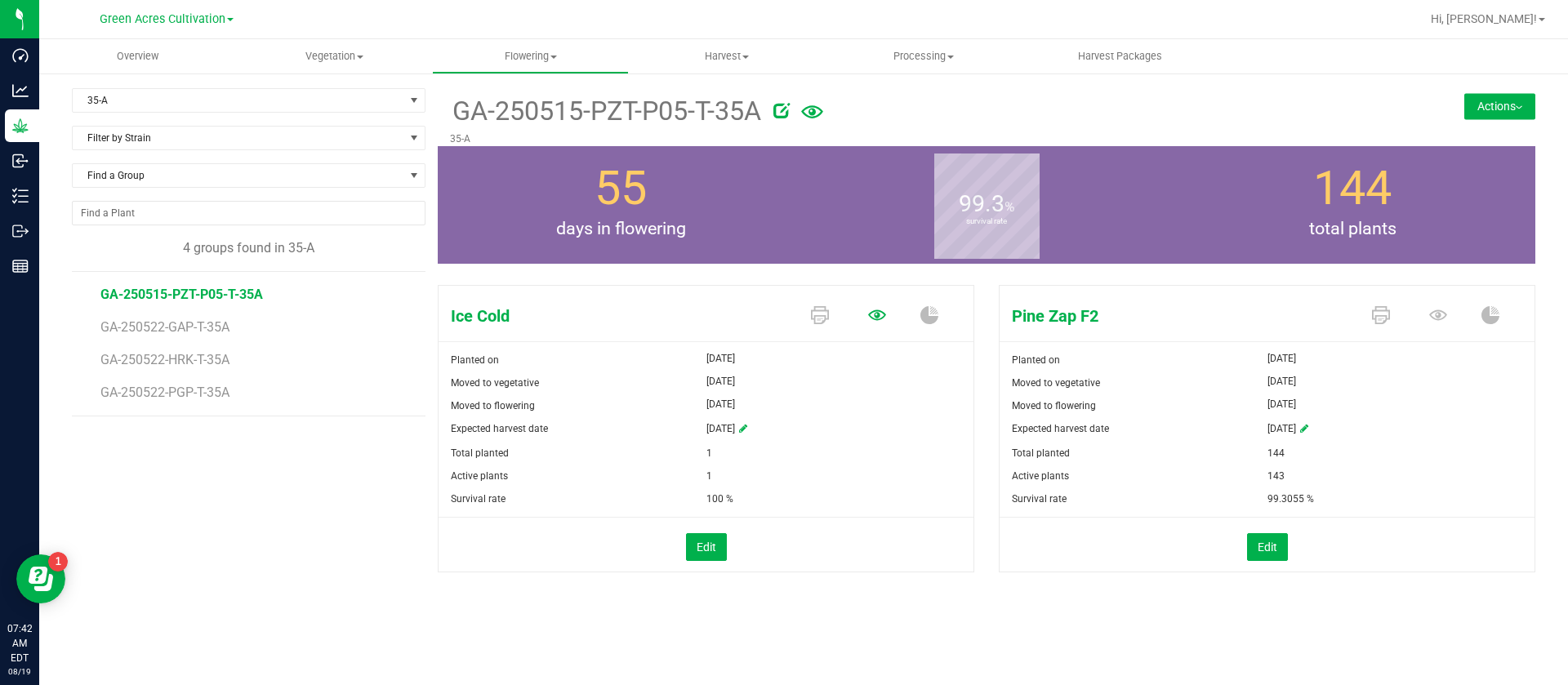
click at [873, 309] on icon at bounding box center [877, 315] width 18 height 18
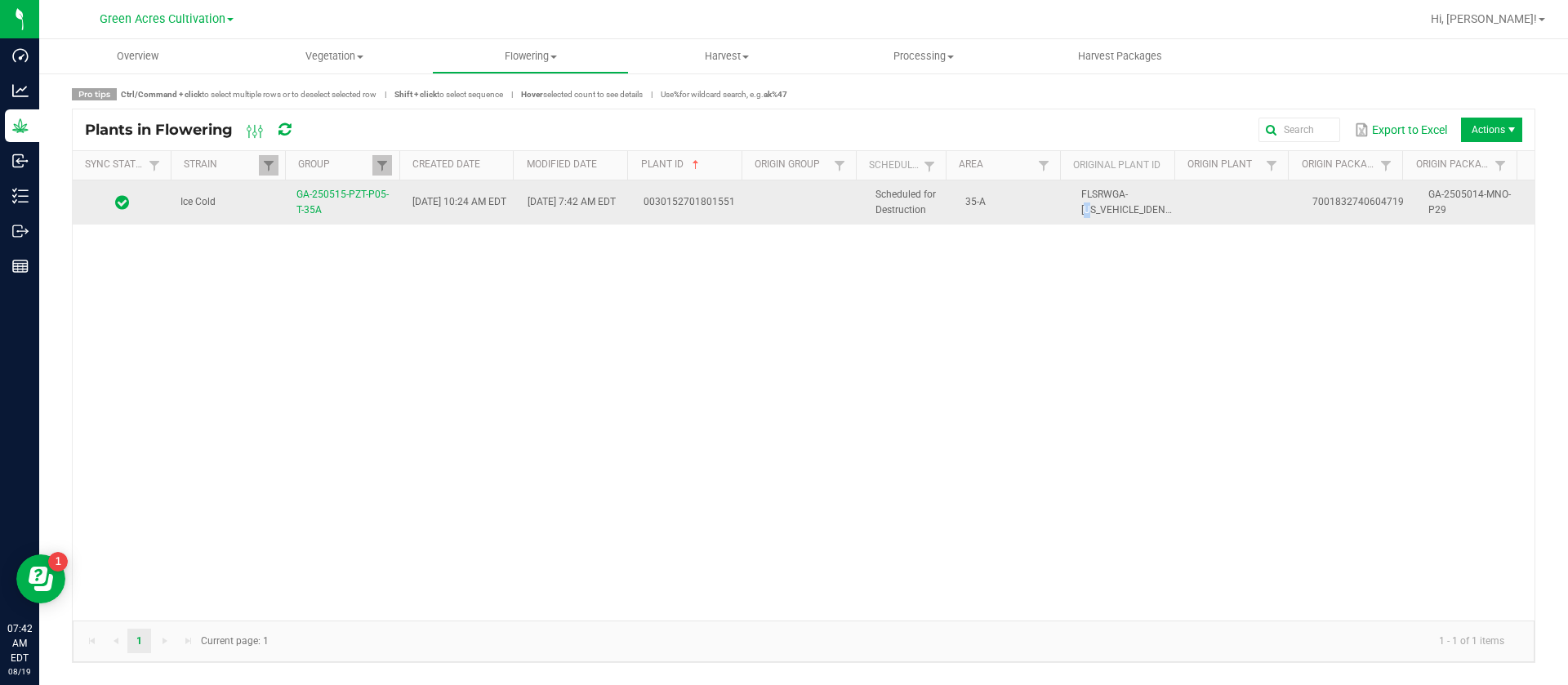
click at [1081, 214] on span "FLSRWGA-STR86976300013321" at bounding box center [1172, 202] width 181 height 27
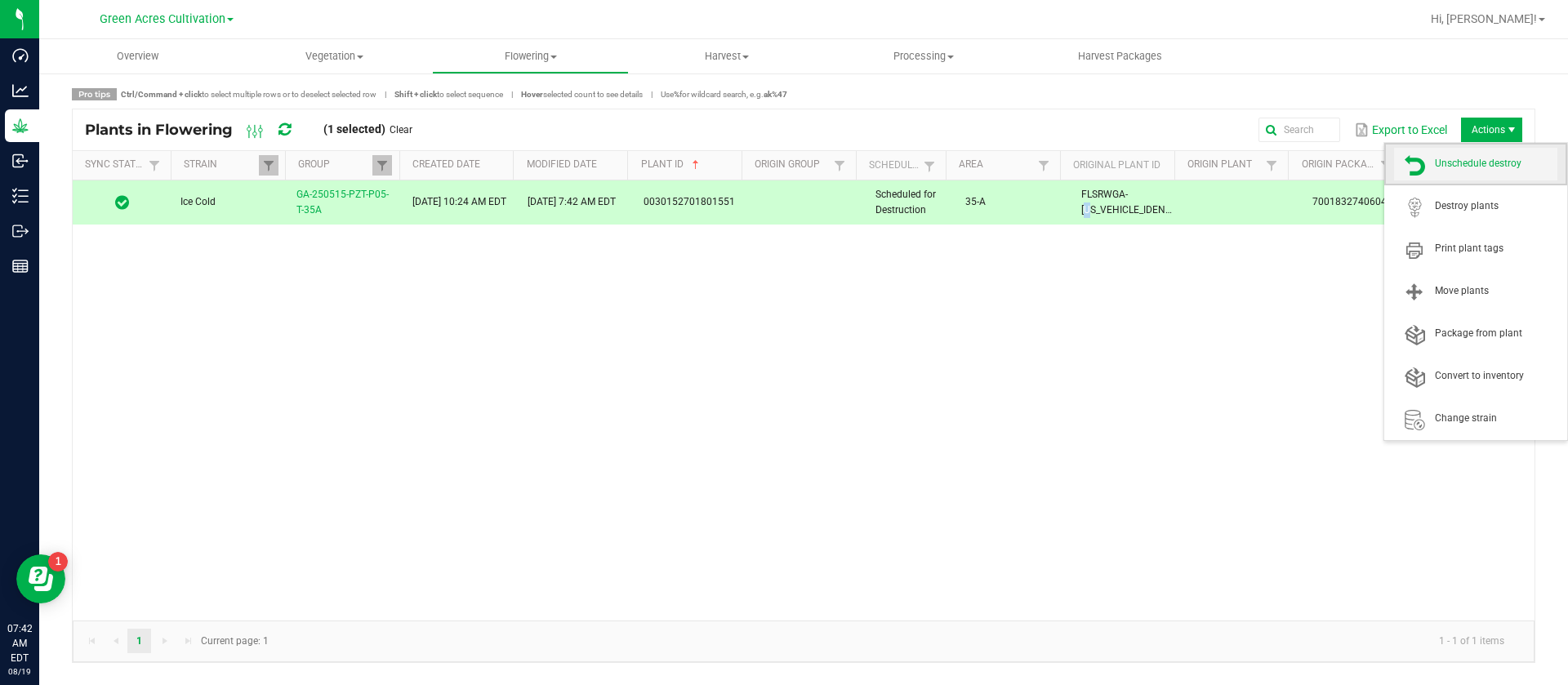
click at [1440, 175] on span "Unschedule destroy" at bounding box center [1477, 165] width 164 height 33
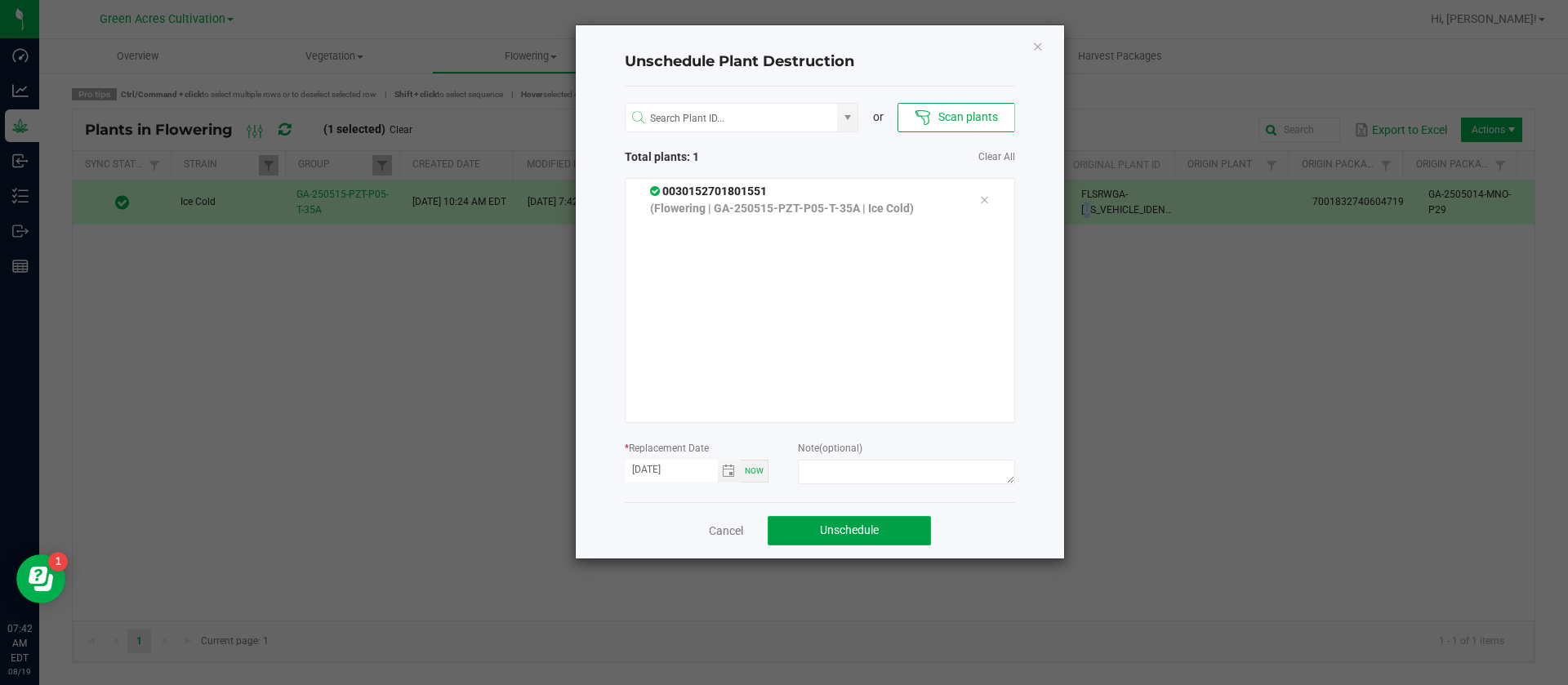
click at [842, 529] on span "Unschedule" at bounding box center [849, 530] width 59 height 13
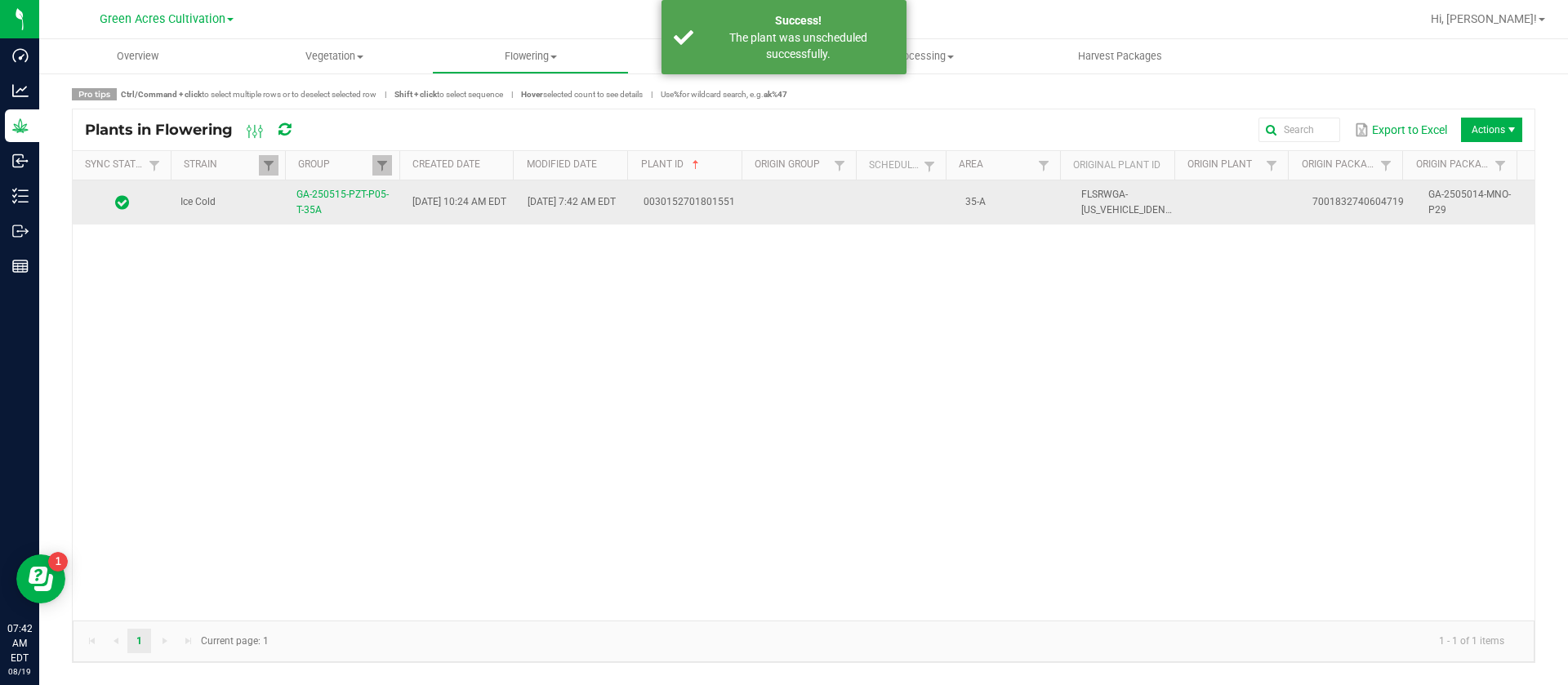
click at [1468, 198] on span "GA-2505014-MNO-P29" at bounding box center [1470, 202] width 83 height 27
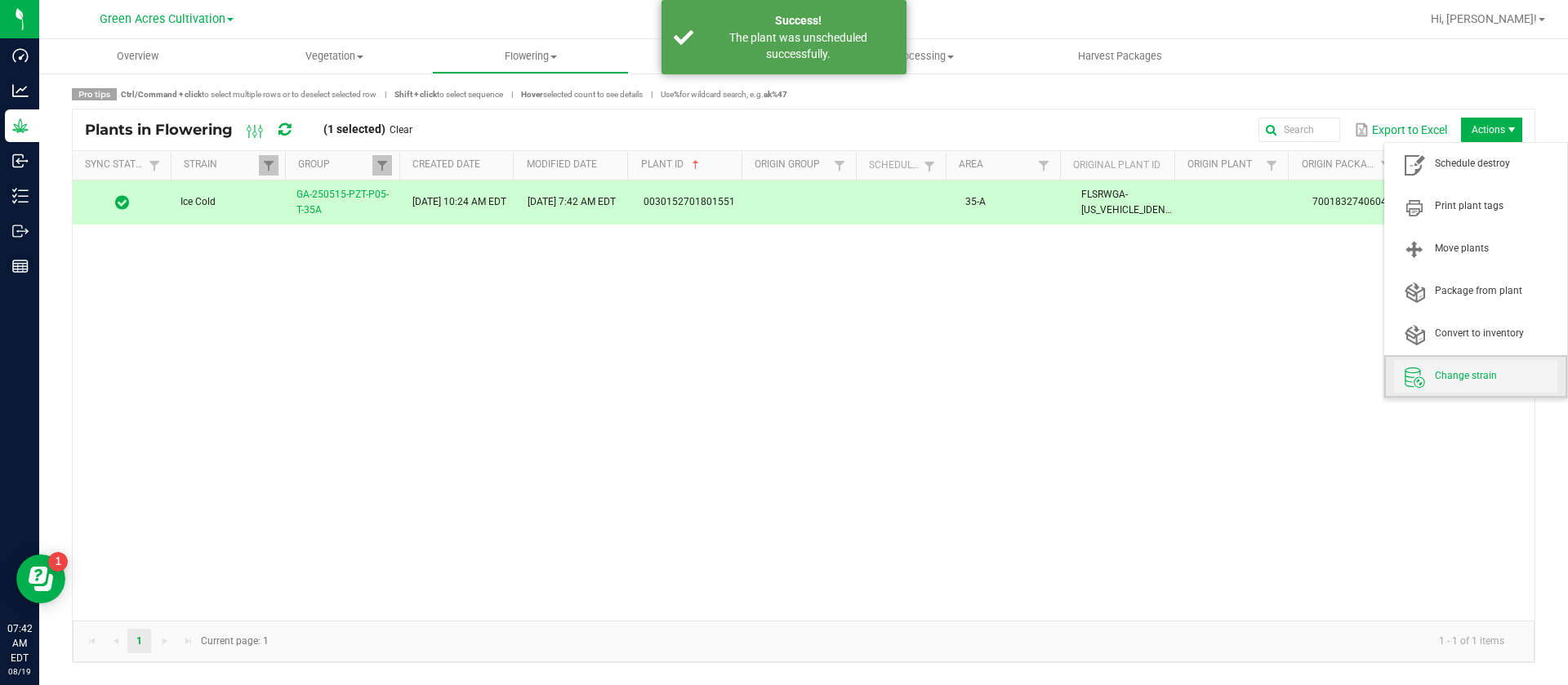
click at [1430, 371] on span at bounding box center [1415, 377] width 40 height 23
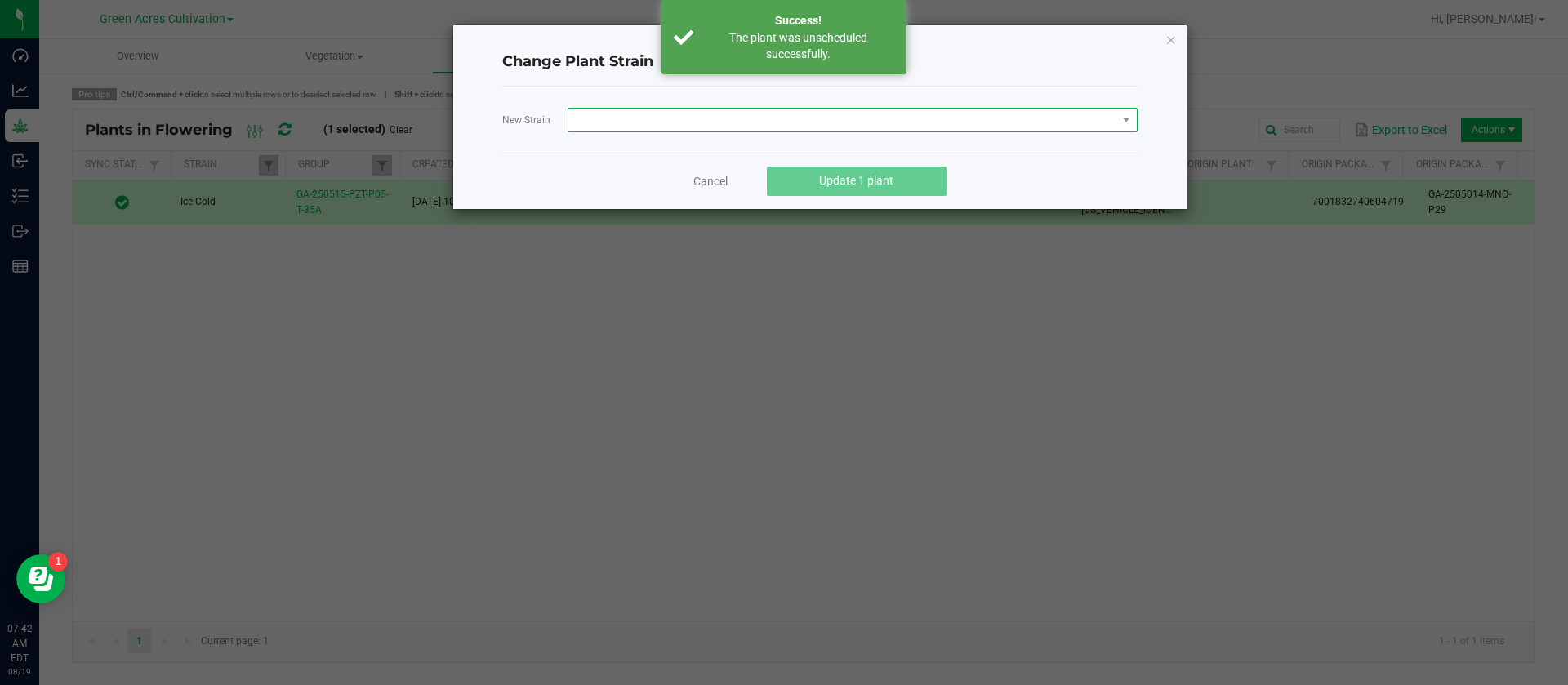
click at [652, 118] on span at bounding box center [843, 120] width 548 height 23
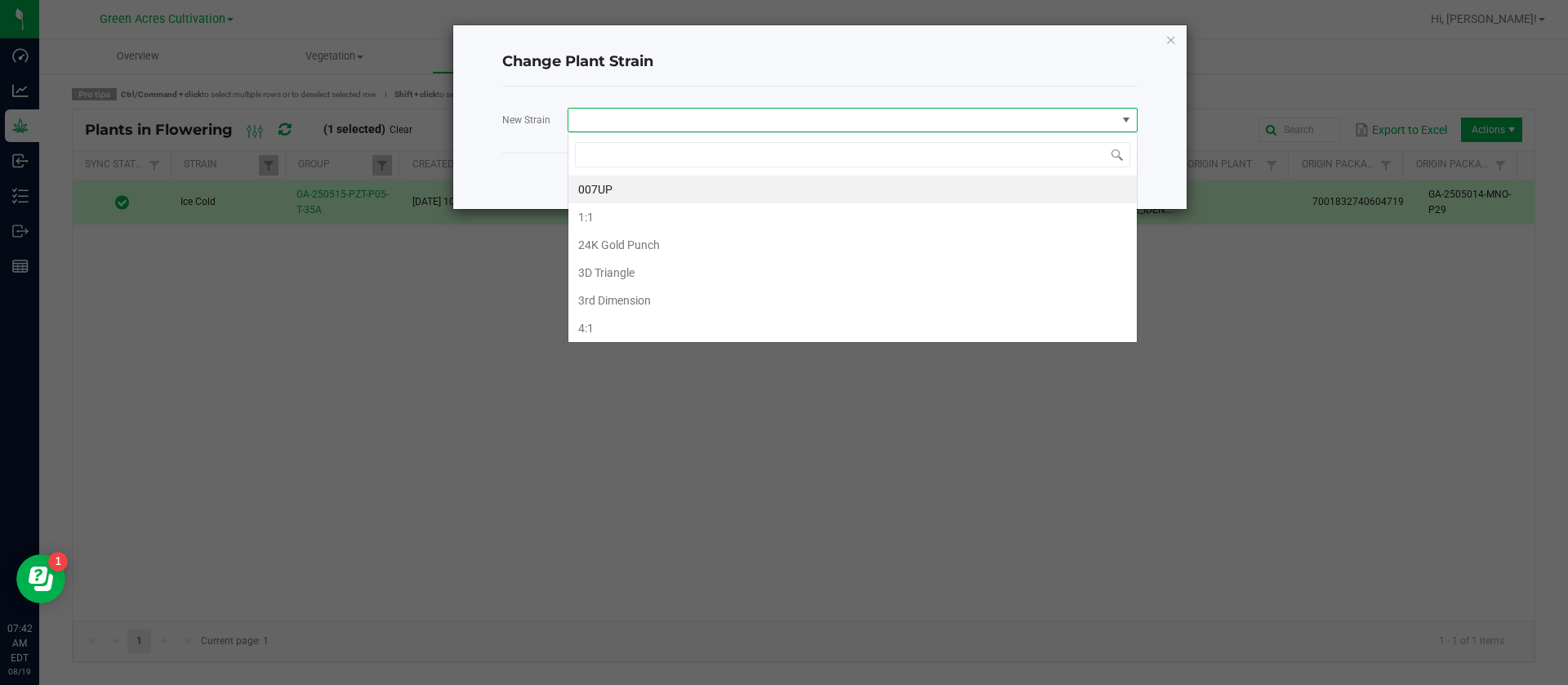
scroll to position [24, 570]
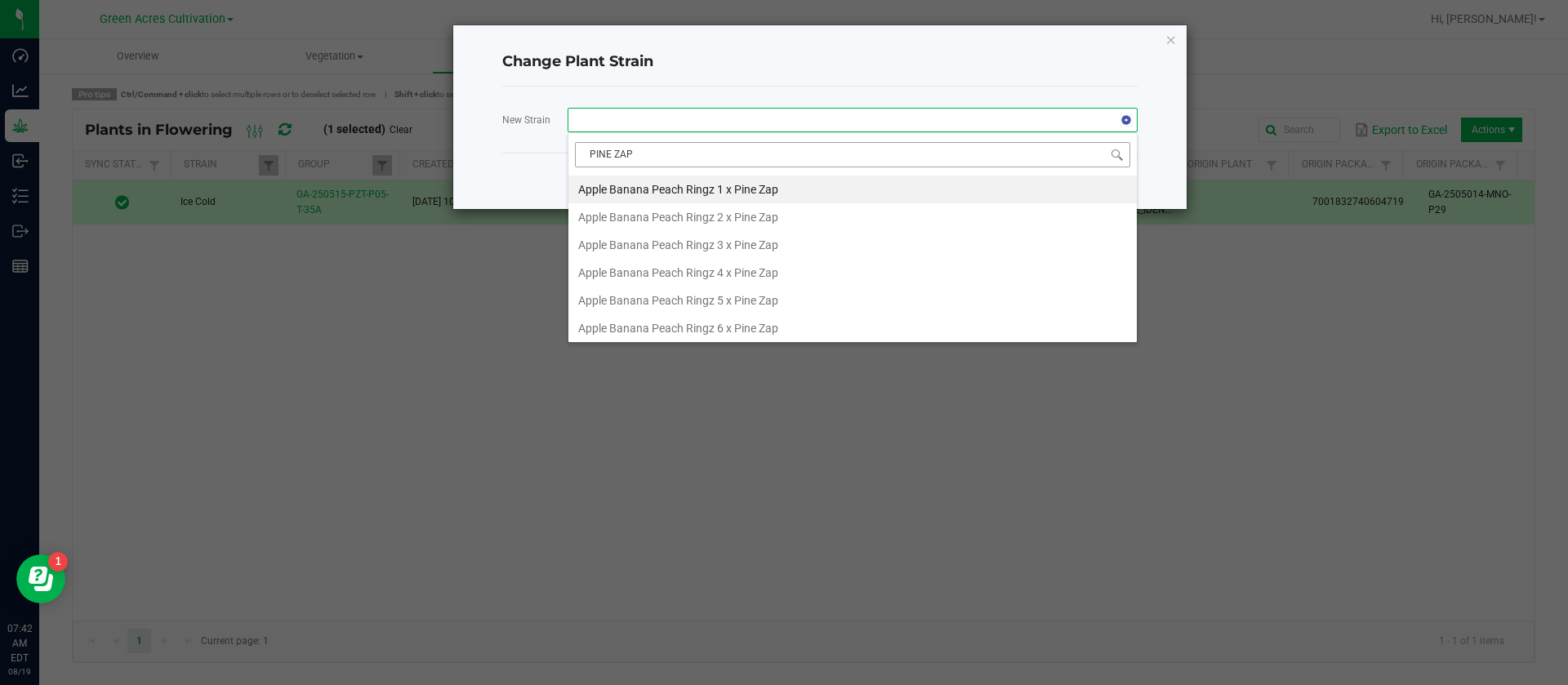
type input "PINE ZAP F"
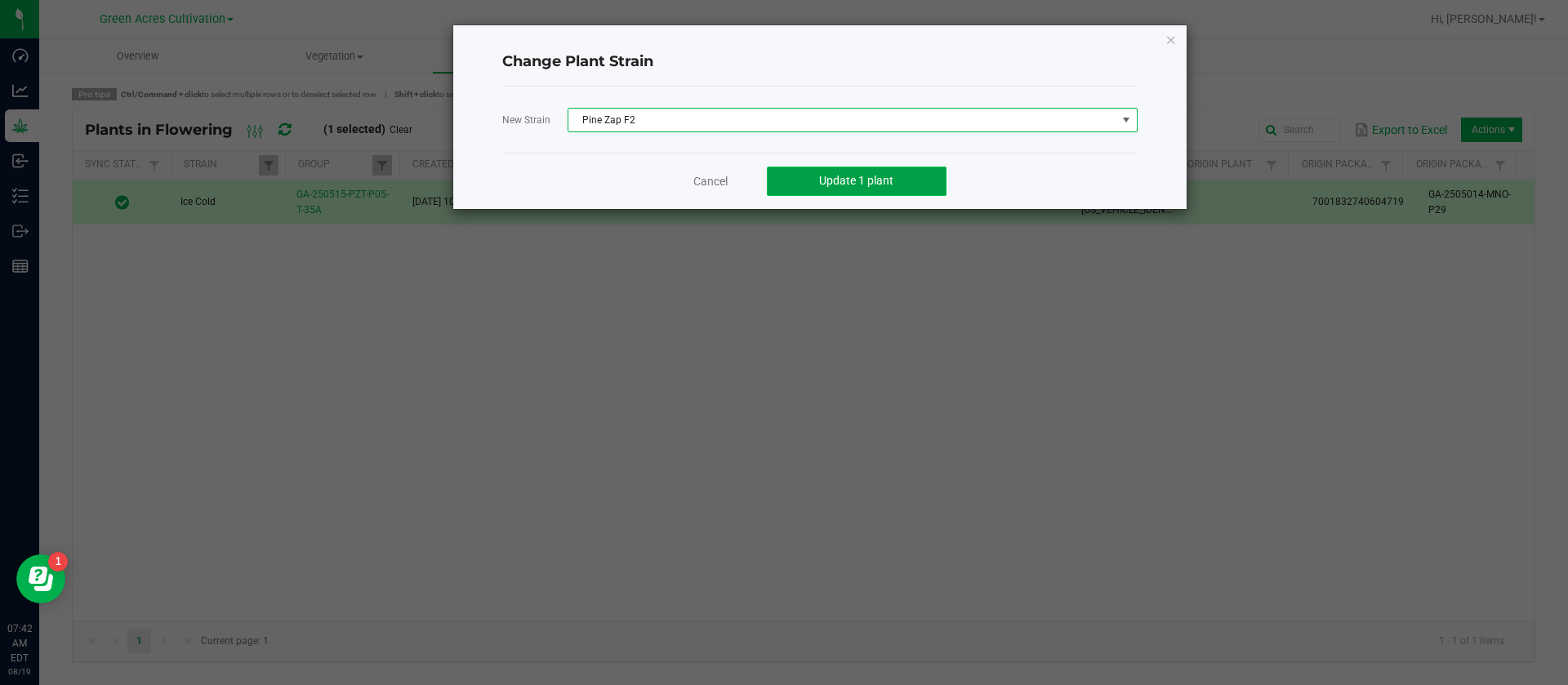
click at [884, 170] on button "Update 1 plant" at bounding box center [856, 181] width 180 height 30
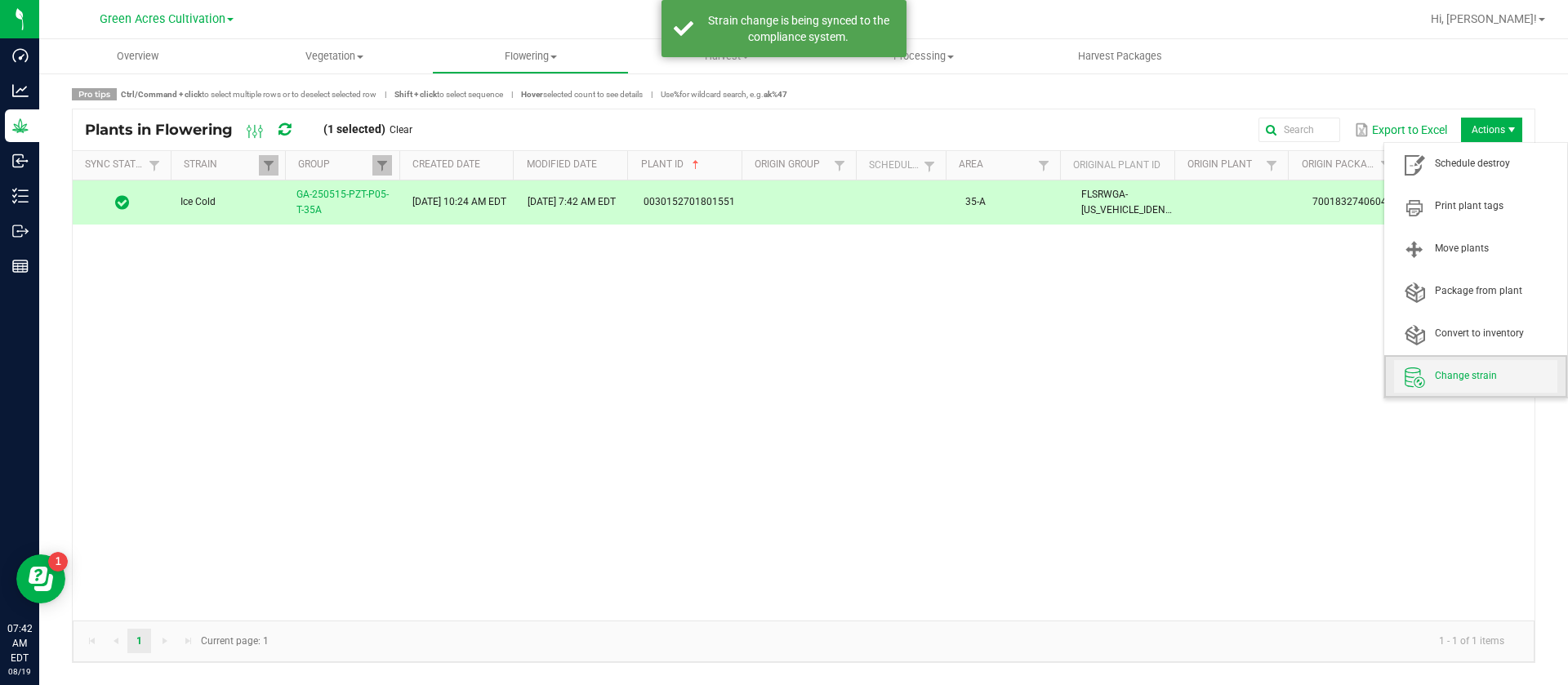
click at [1467, 366] on span "Change strain" at bounding box center [1477, 376] width 164 height 33
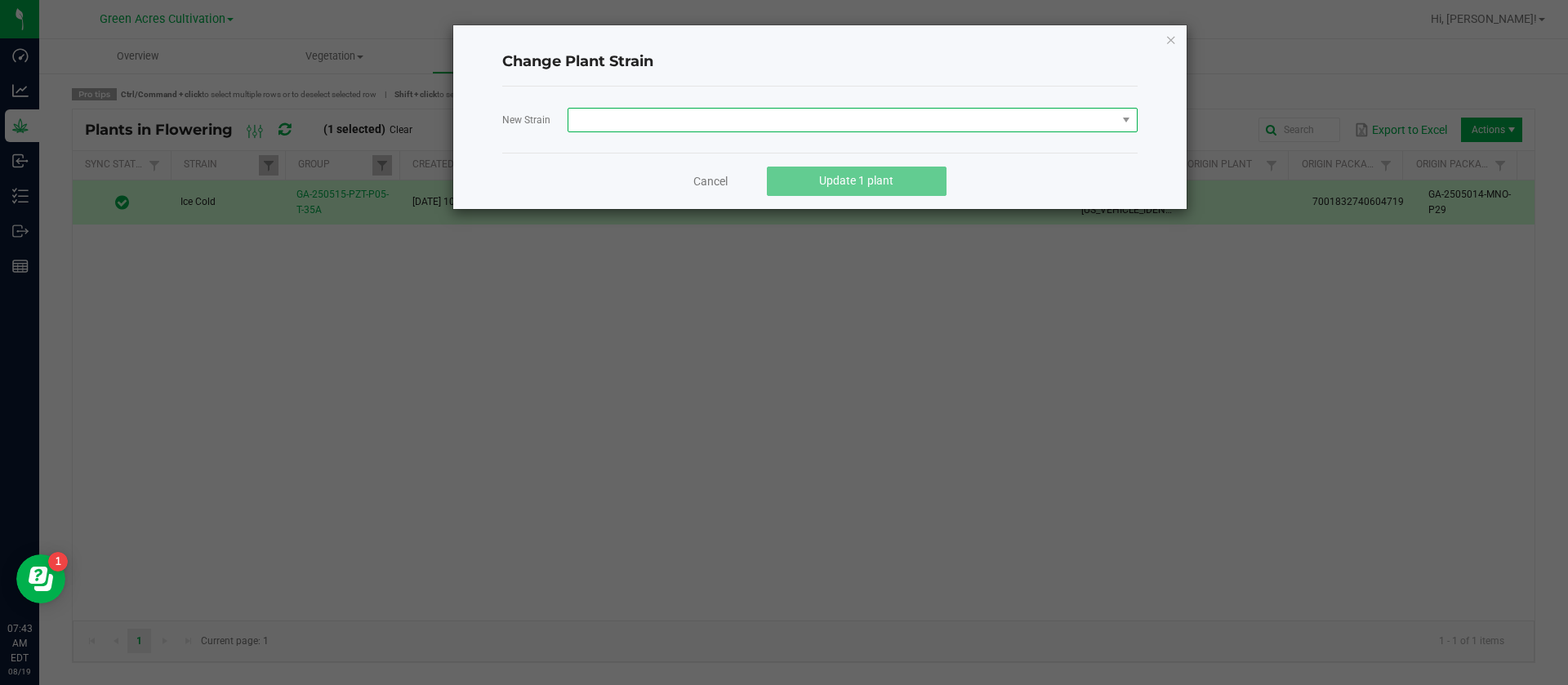
click at [794, 123] on span at bounding box center [843, 120] width 548 height 23
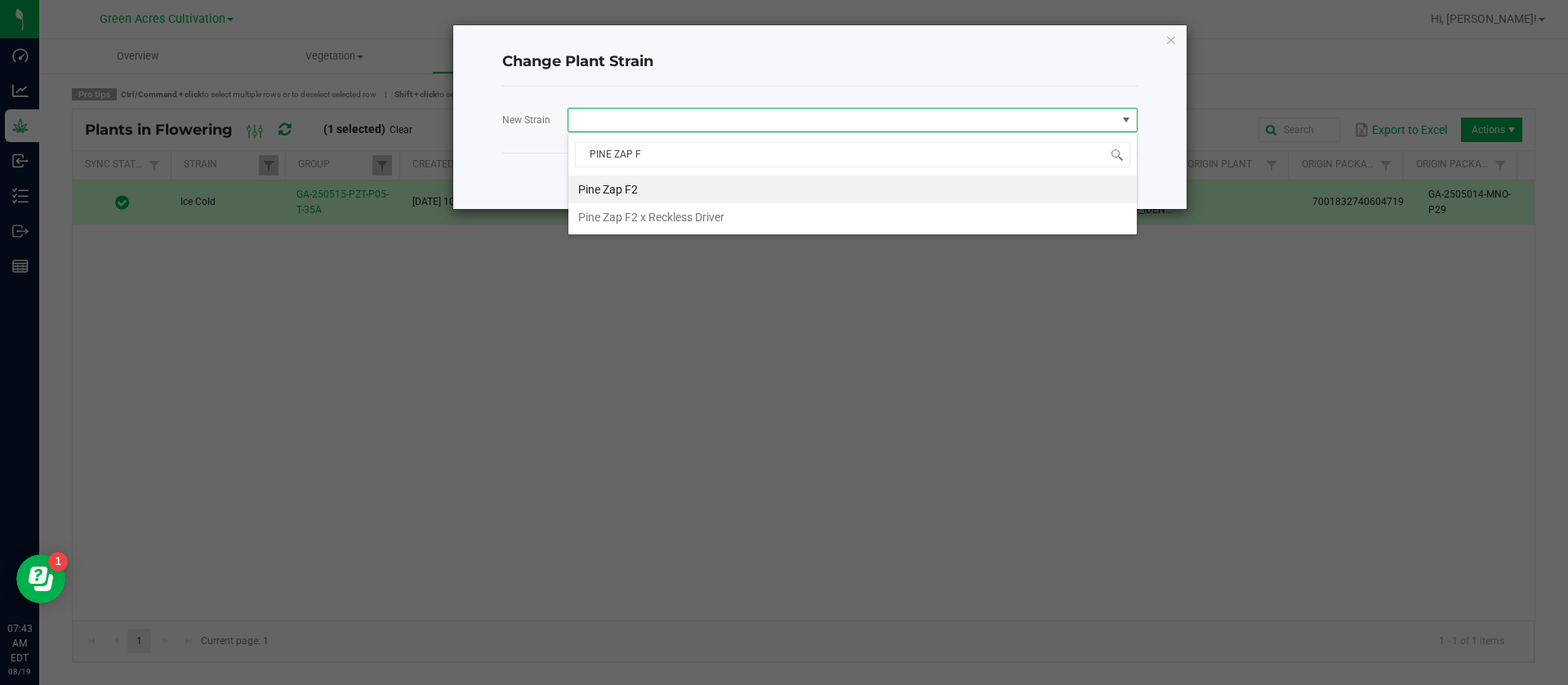
type input "PINE ZAP F2"
click at [695, 191] on li "Pine Zap F2" at bounding box center [852, 190] width 569 height 28
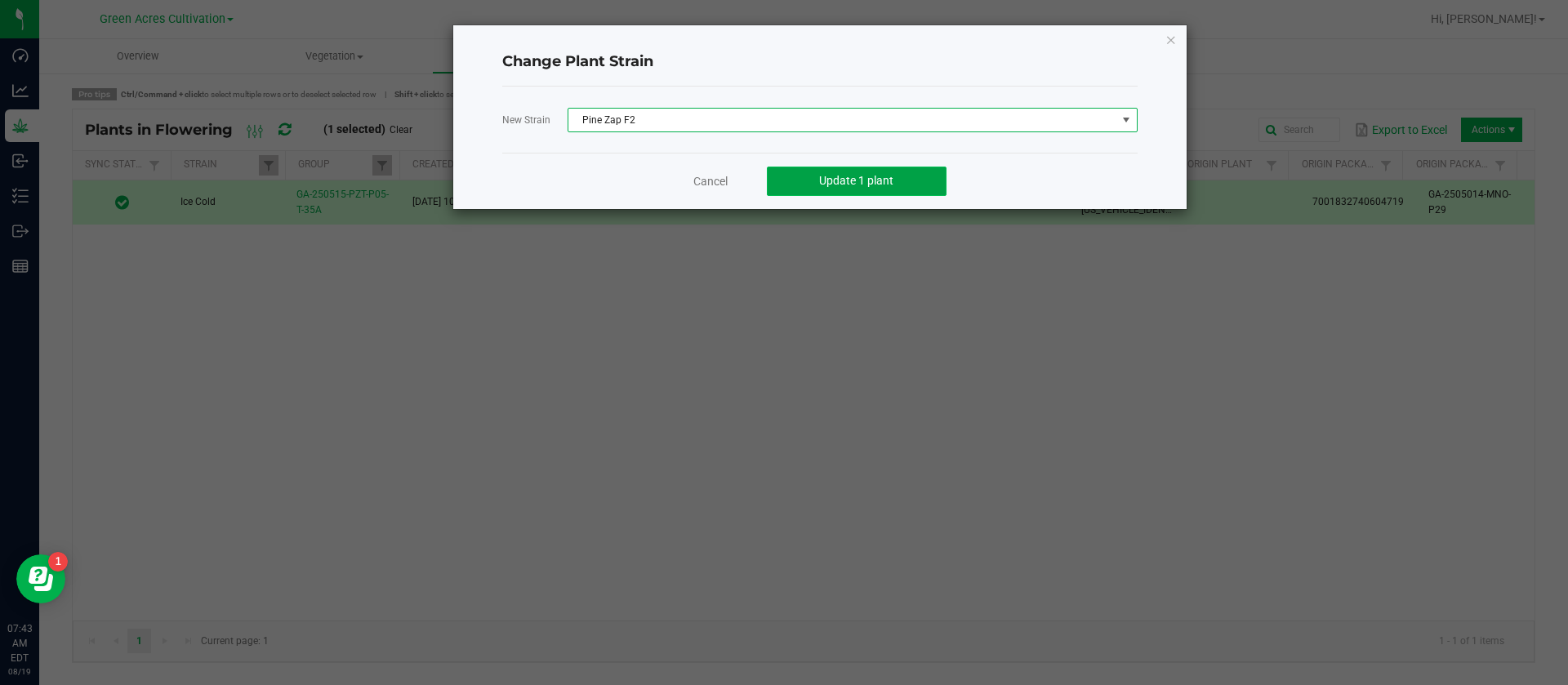
click at [843, 183] on span "Update 1 plant" at bounding box center [856, 181] width 74 height 13
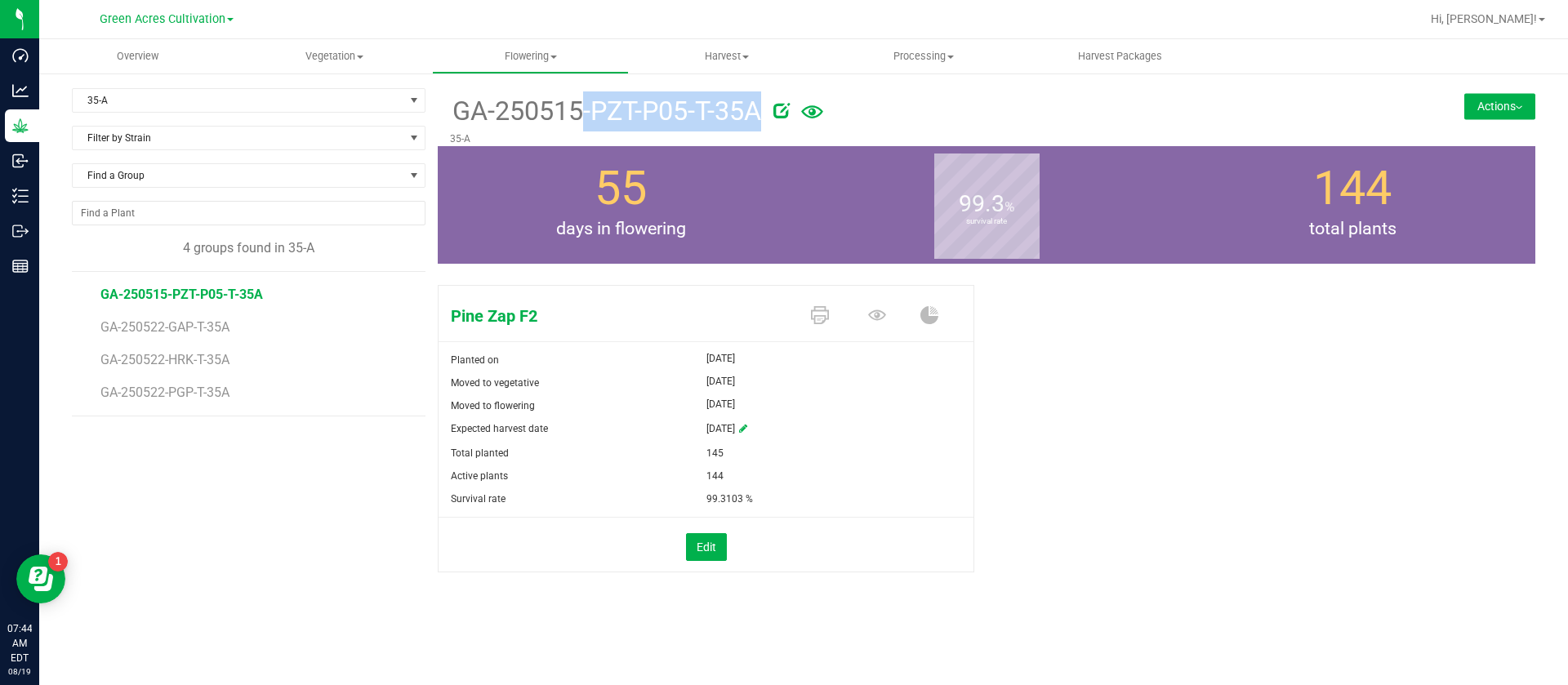
drag, startPoint x: 454, startPoint y: 110, endPoint x: 786, endPoint y: 114, distance: 332.0
click at [786, 114] on div "GA-250515-PZT-P05-T-35A" at bounding box center [896, 110] width 891 height 43
copy div "GA-250515-PZT-P05-T-35A"
click at [1125, 355] on div "Pine Zap F2 Planted on Jun 3, 2025 Moved to vegetative Jun 3, 2025 Moved to flo…" at bounding box center [986, 446] width 1098 height 335
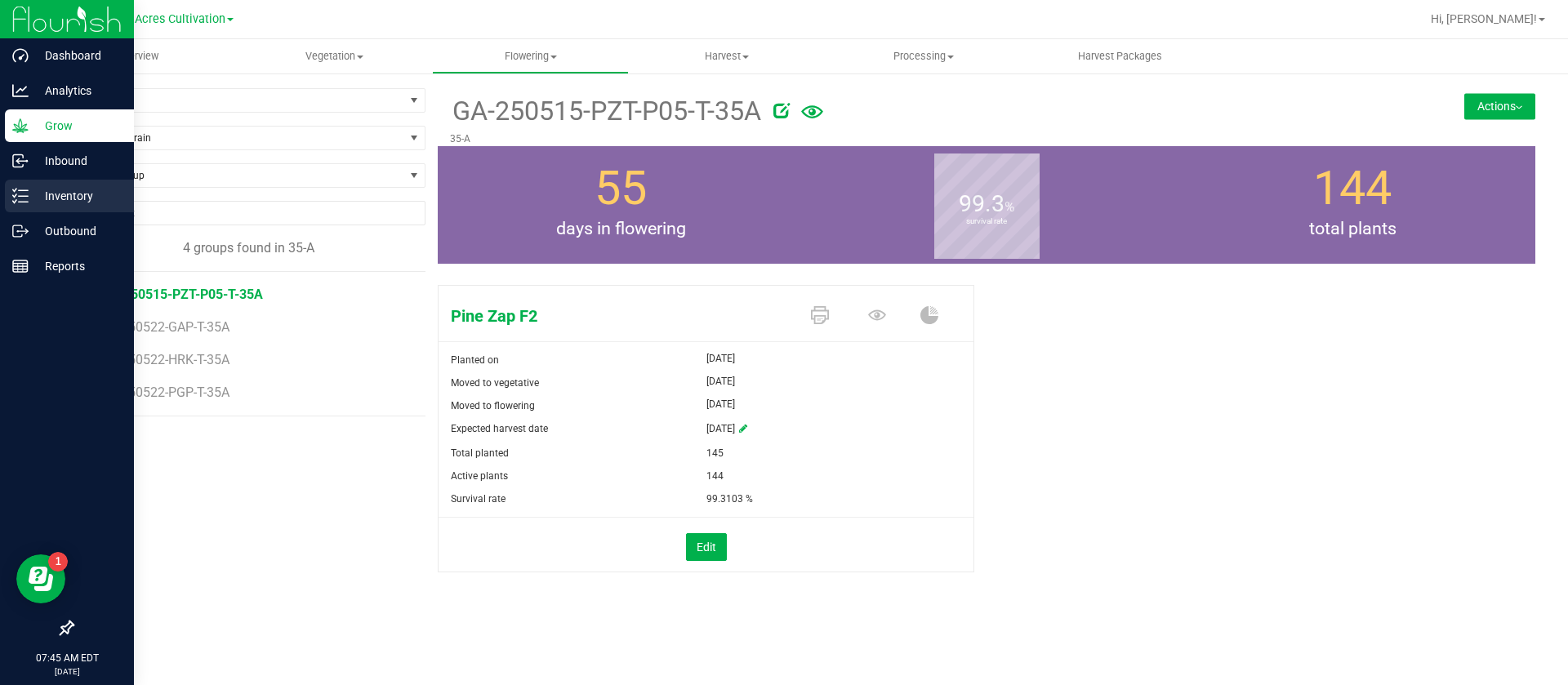
click at [29, 194] on p "Inventory" at bounding box center [78, 196] width 98 height 19
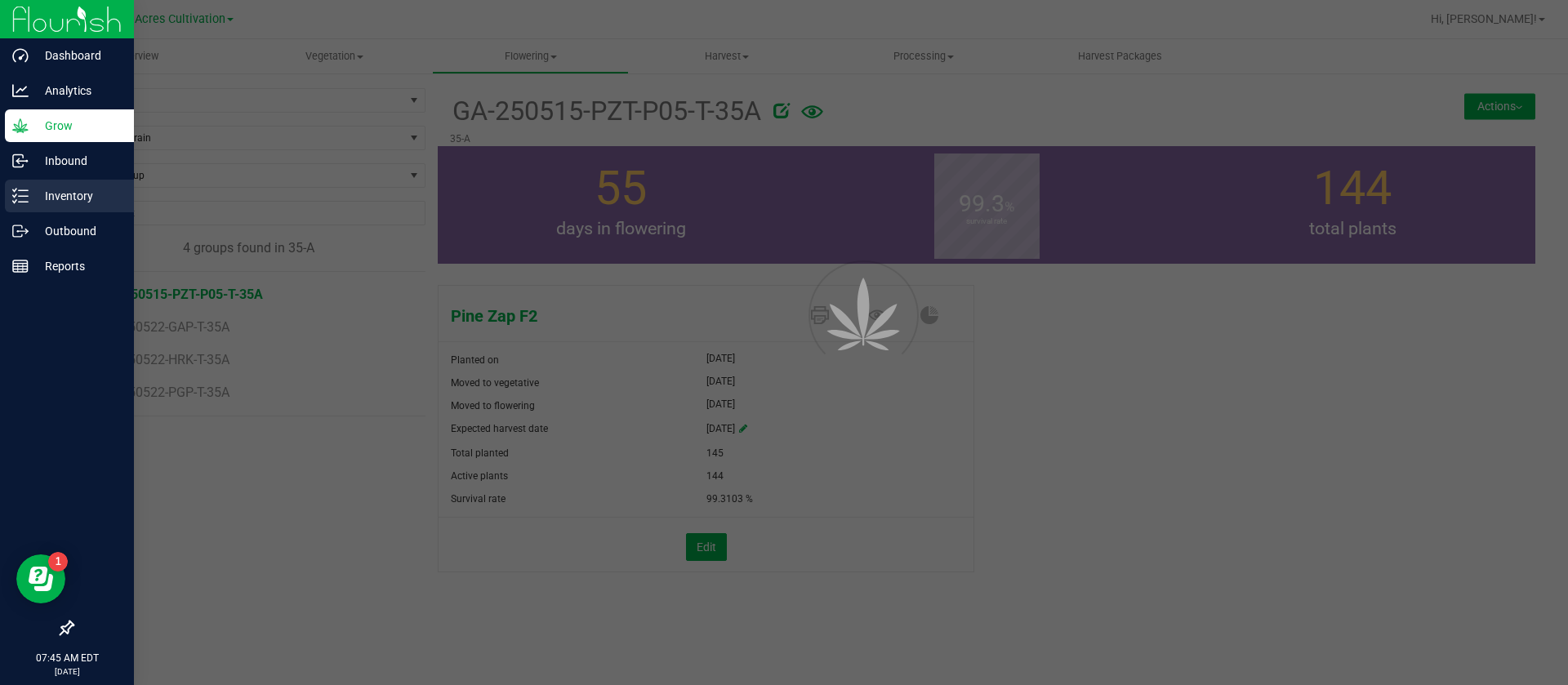
click at [30, 194] on p "Inventory" at bounding box center [78, 196] width 98 height 19
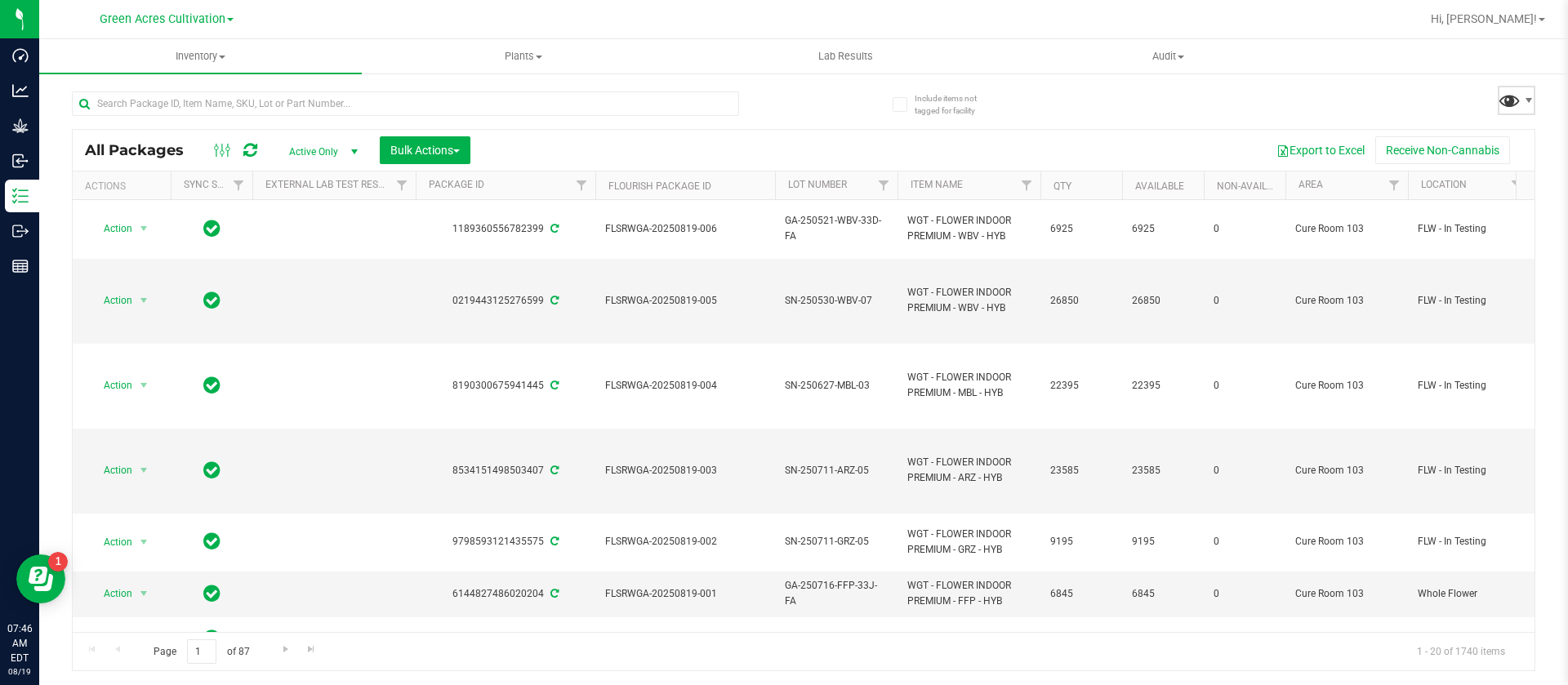
click at [1502, 89] on span at bounding box center [1509, 100] width 24 height 24
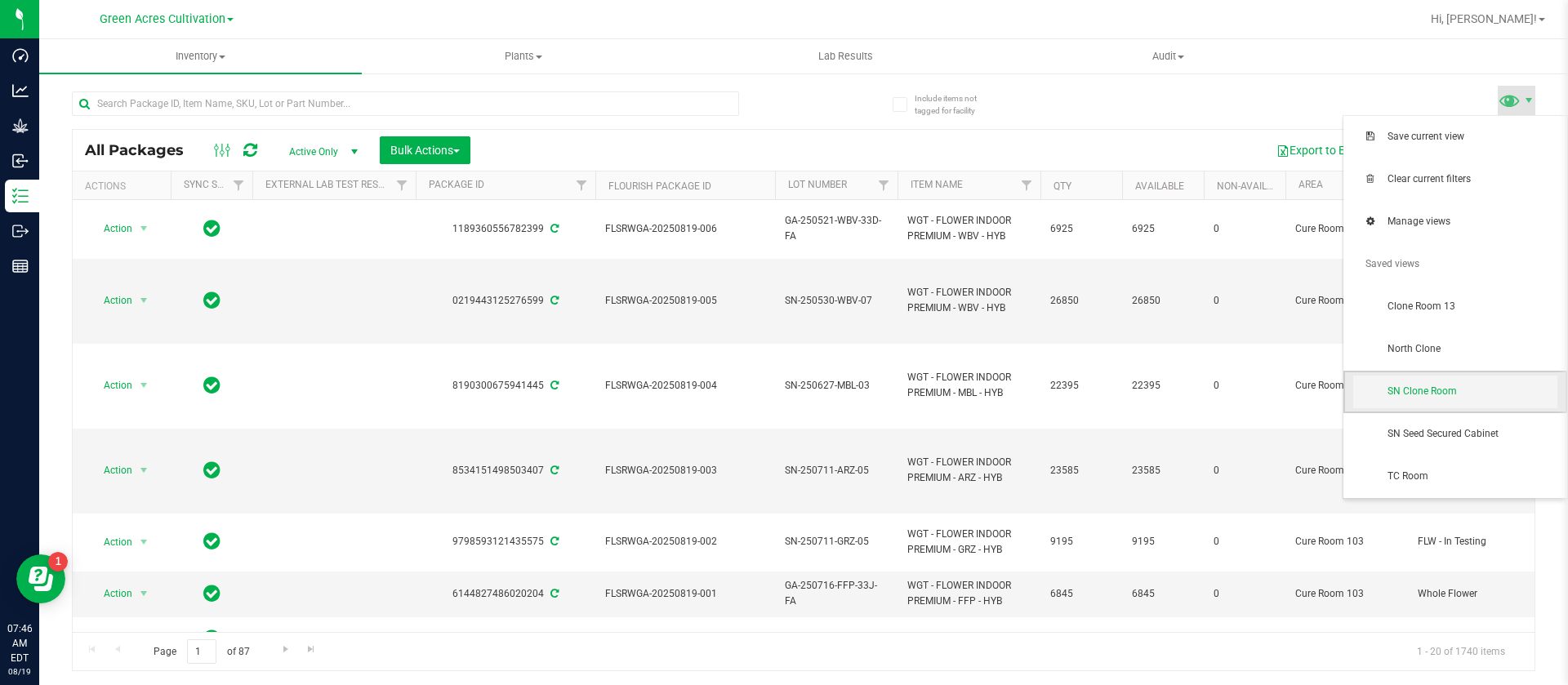
click at [1436, 383] on span "SN Clone Room" at bounding box center [1455, 393] width 204 height 33
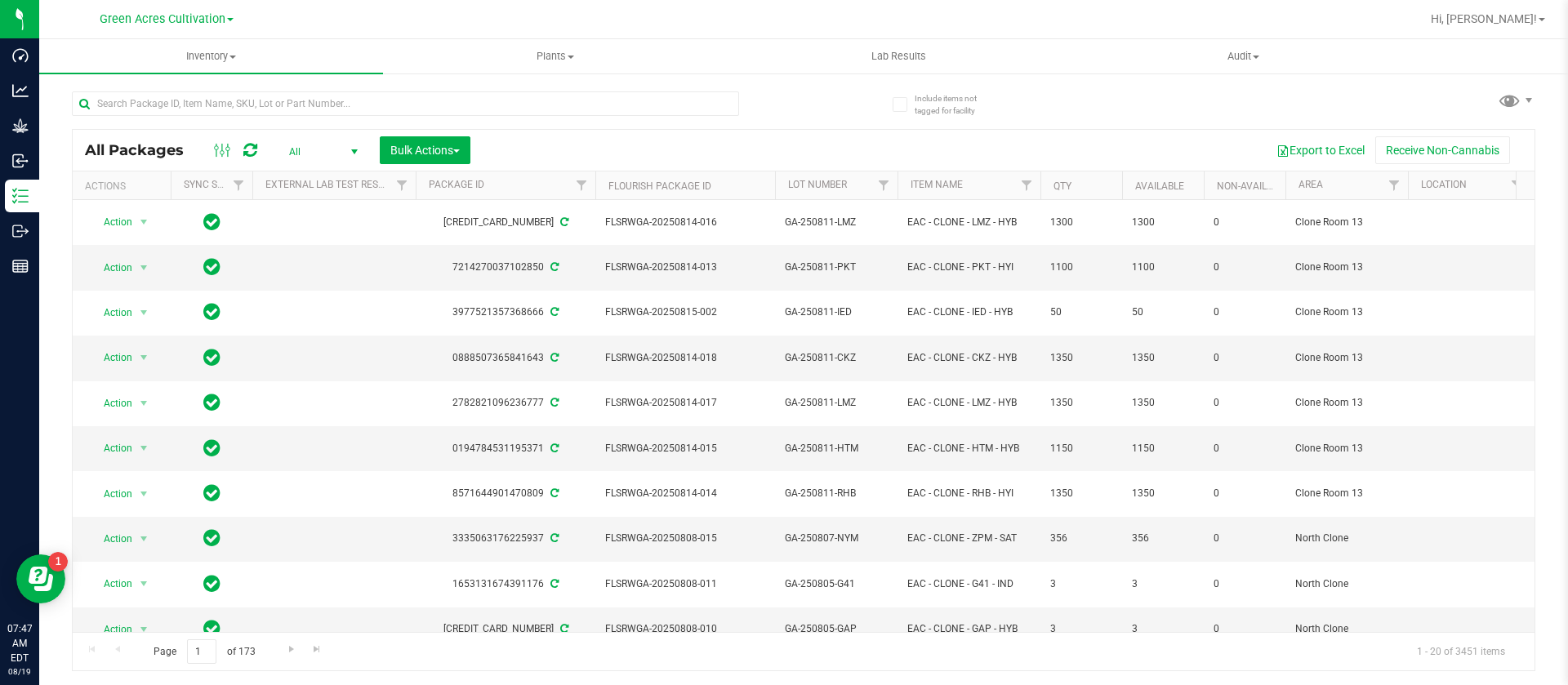
click at [1491, 96] on div "All Packages All Active Only Lab Samples Locked All External Internal Bulk Acti…" at bounding box center [804, 373] width 1464 height 596
click at [1516, 102] on span at bounding box center [1509, 100] width 24 height 24
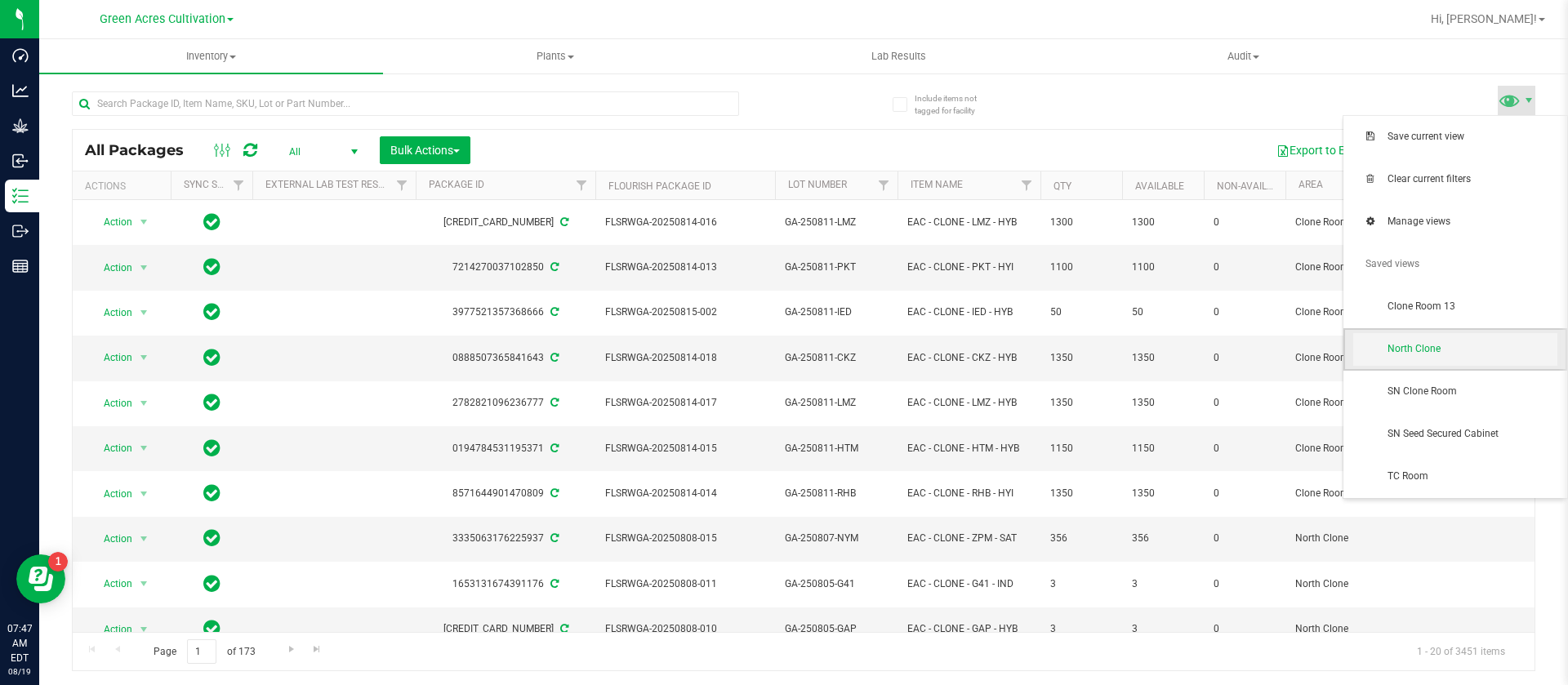
click at [1416, 343] on span "North Clone" at bounding box center [1473, 349] width 170 height 13
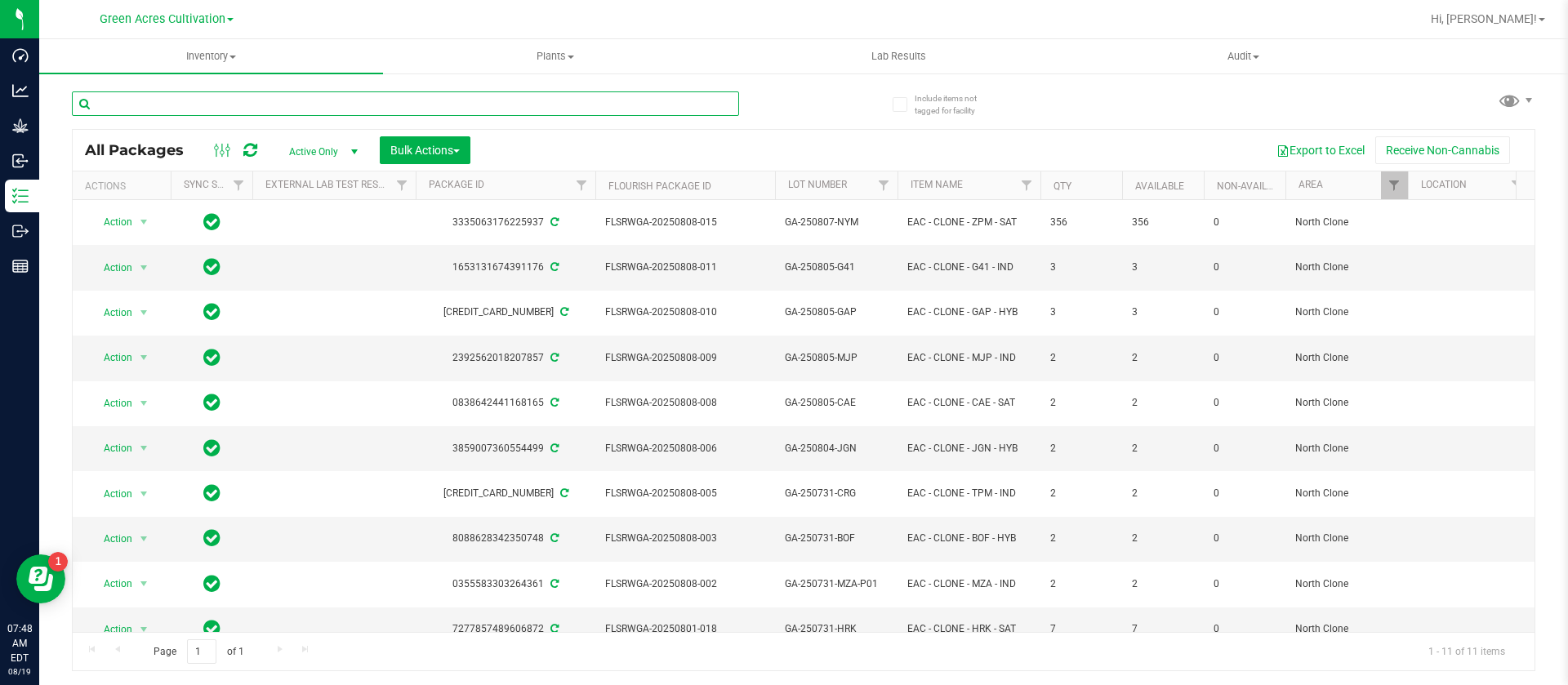
click at [225, 106] on input "text" at bounding box center [406, 103] width 668 height 24
type input "2"
click at [199, 107] on input "text" at bounding box center [406, 103] width 668 height 24
click at [686, 140] on div "Export to Excel Receive Non-Cannabis" at bounding box center [1002, 150] width 1040 height 28
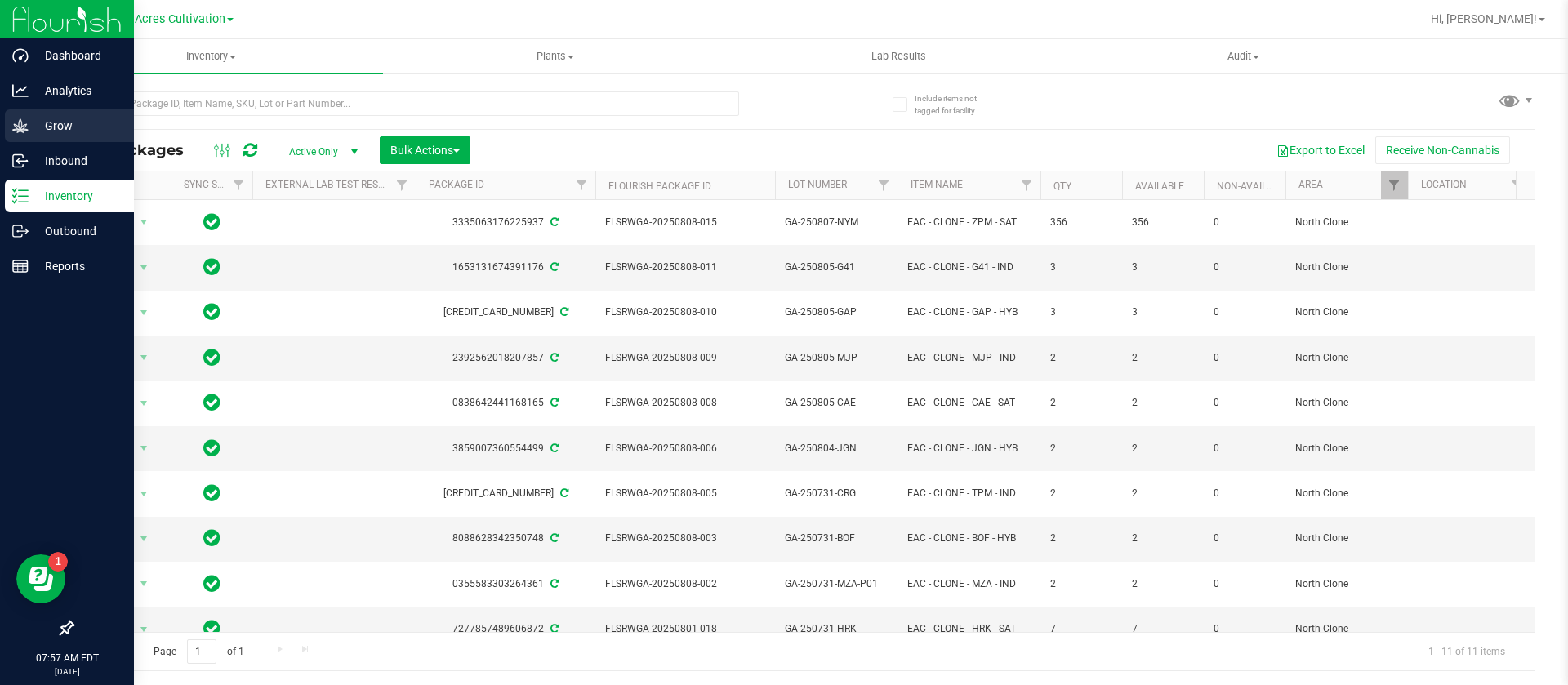
click at [45, 125] on p "Grow" at bounding box center [78, 126] width 98 height 19
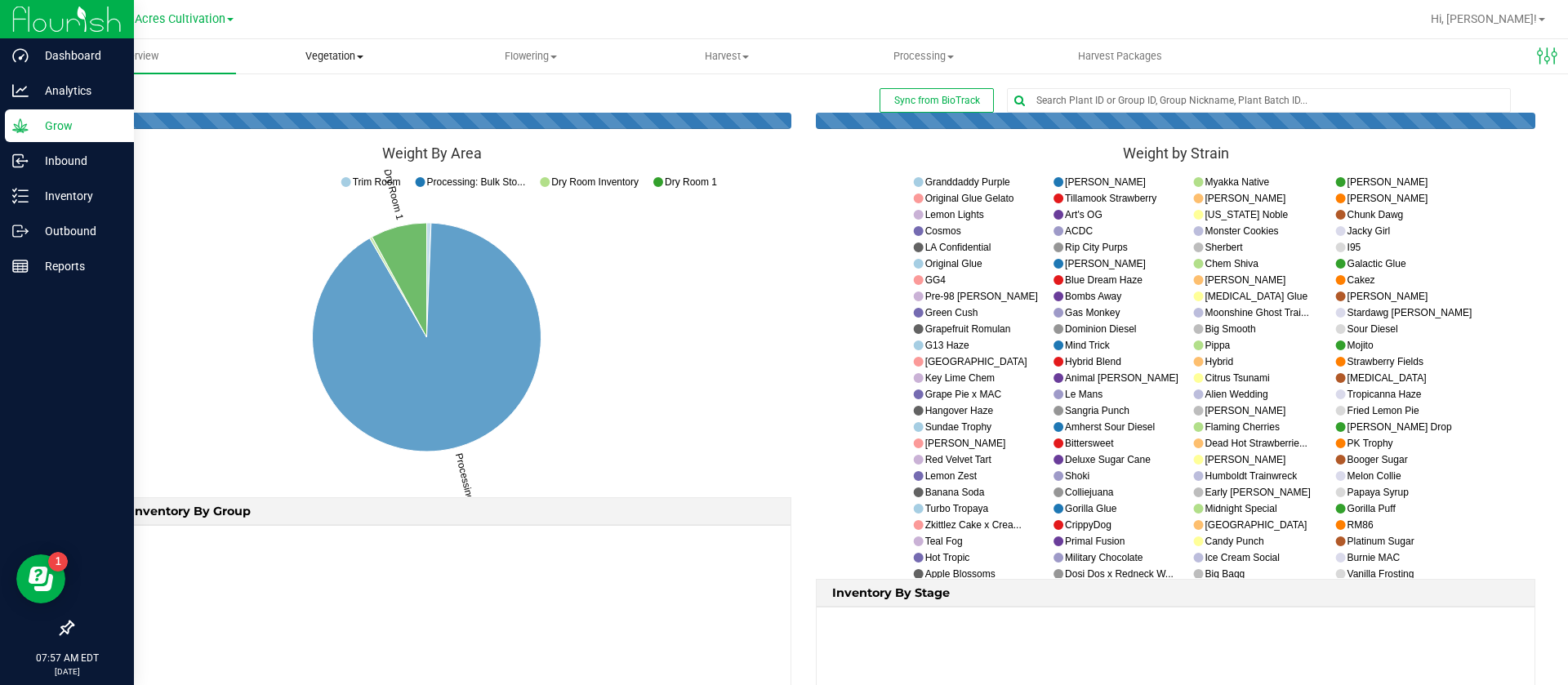
click at [331, 58] on span "Vegetation" at bounding box center [334, 56] width 195 height 14
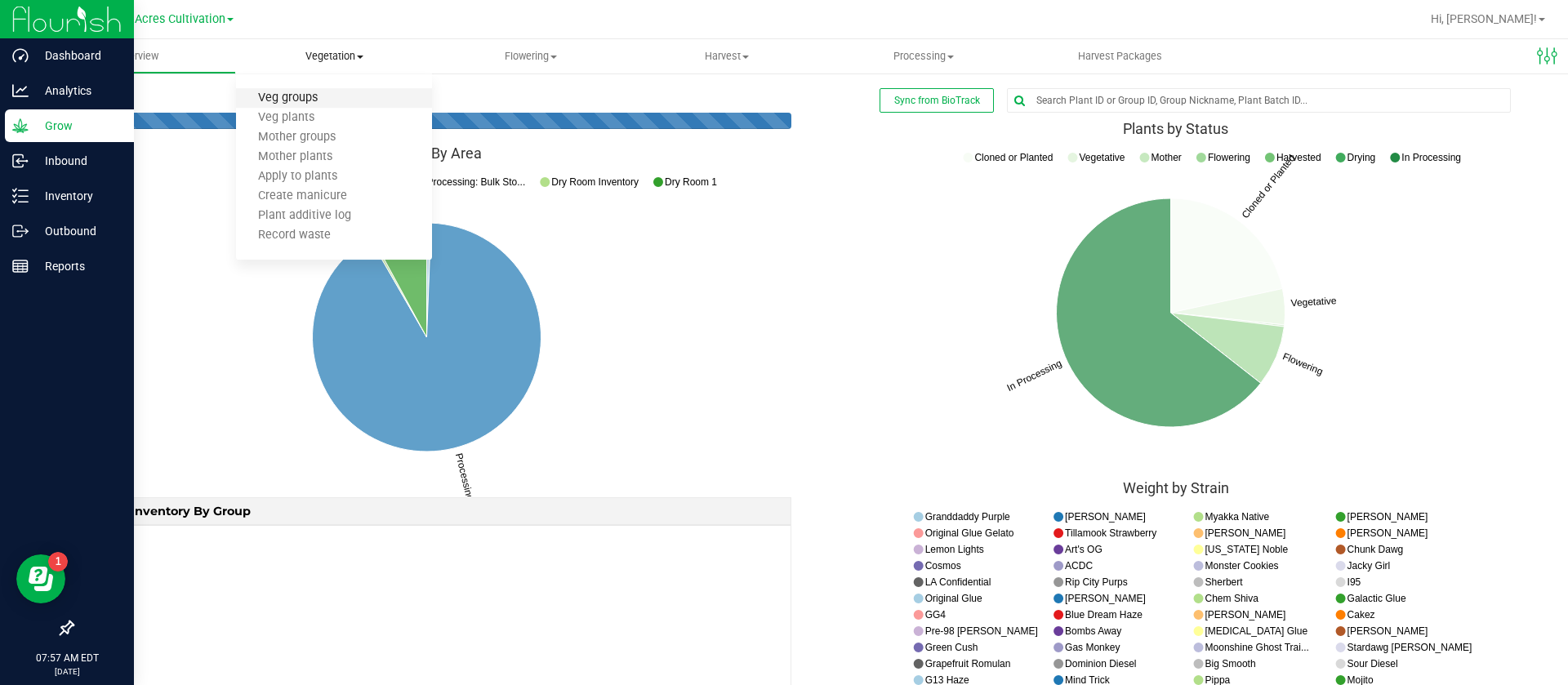
click at [337, 106] on span "Veg groups" at bounding box center [288, 98] width 104 height 13
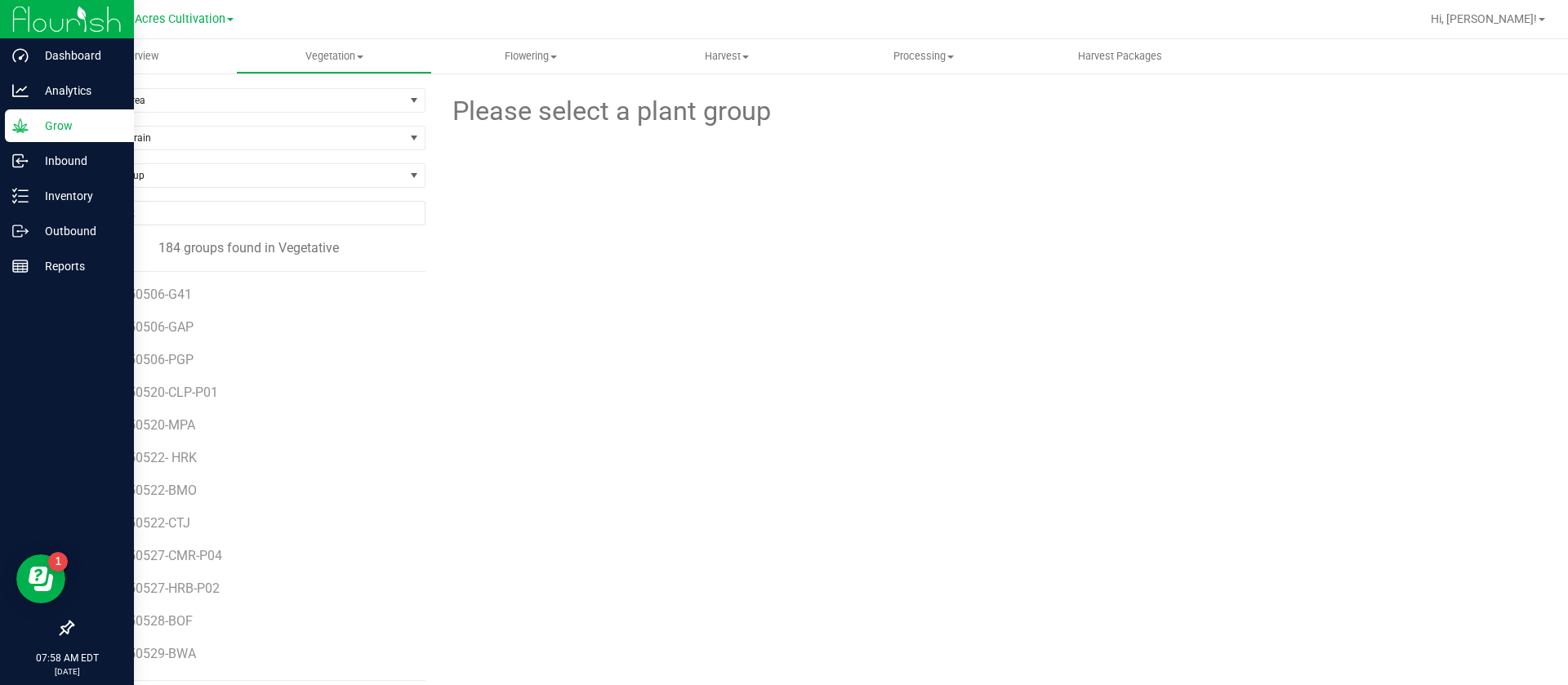
click at [1107, 260] on div at bounding box center [987, 221] width 561 height 180
click at [876, 359] on div "Please select a plant group" at bounding box center [986, 385] width 1098 height 593
click at [1021, 403] on div "Please select a plant group" at bounding box center [986, 385] width 1098 height 593
click at [963, 402] on div "Please select a plant group" at bounding box center [986, 385] width 1098 height 593
click at [26, 196] on line at bounding box center [23, 196] width 9 height 0
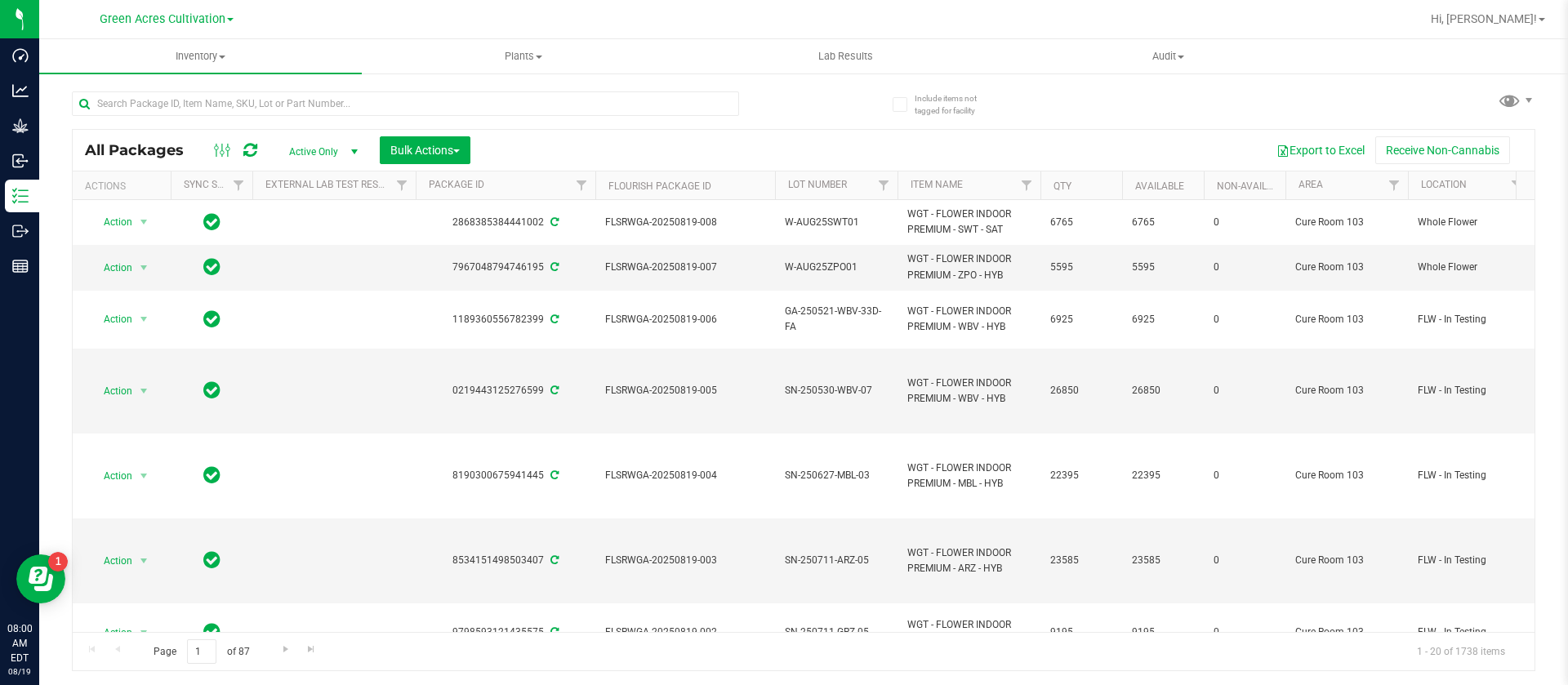
click at [1548, 119] on div "Include items not tagged for facility All Packages Active Only Active Only Lab …" at bounding box center [804, 321] width 1530 height 498
click at [1509, 104] on span at bounding box center [1509, 100] width 24 height 24
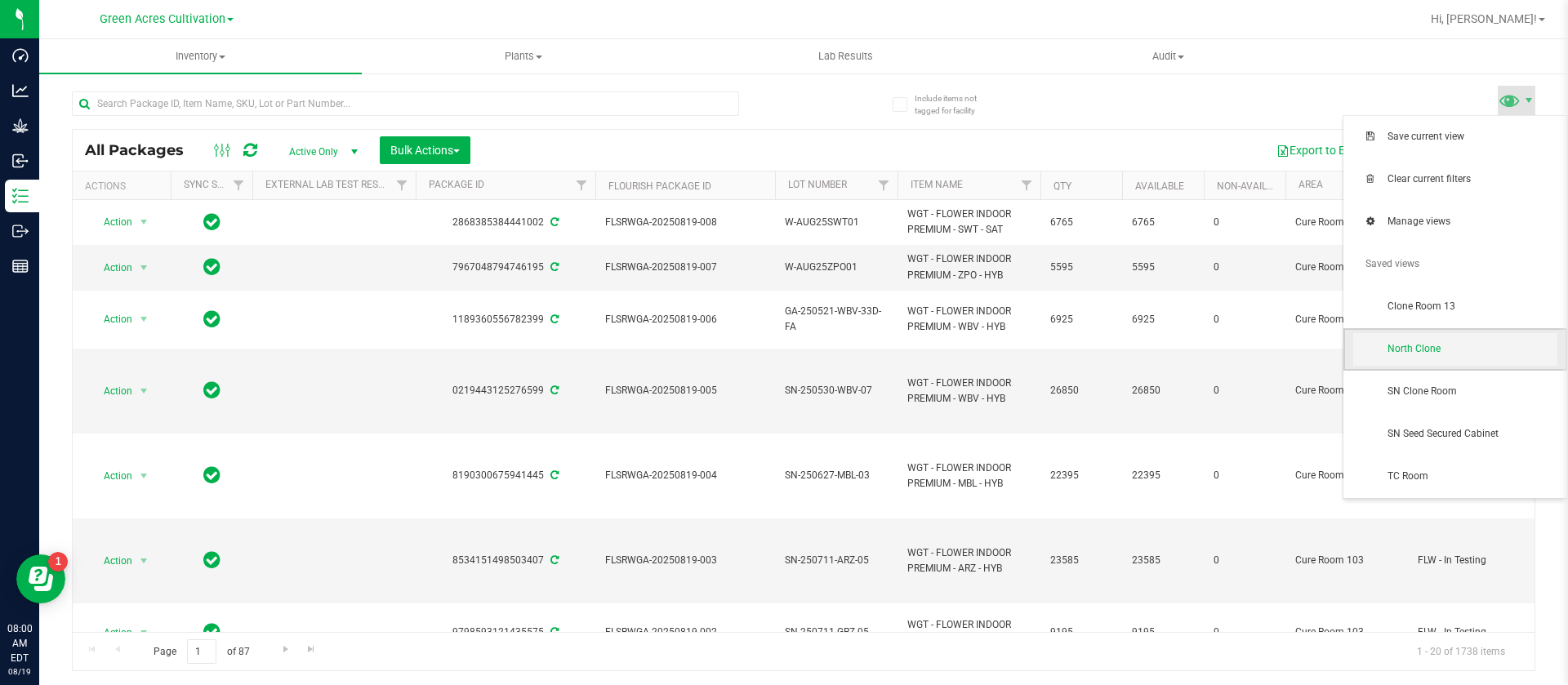
click at [1433, 356] on span "North Clone" at bounding box center [1473, 349] width 170 height 13
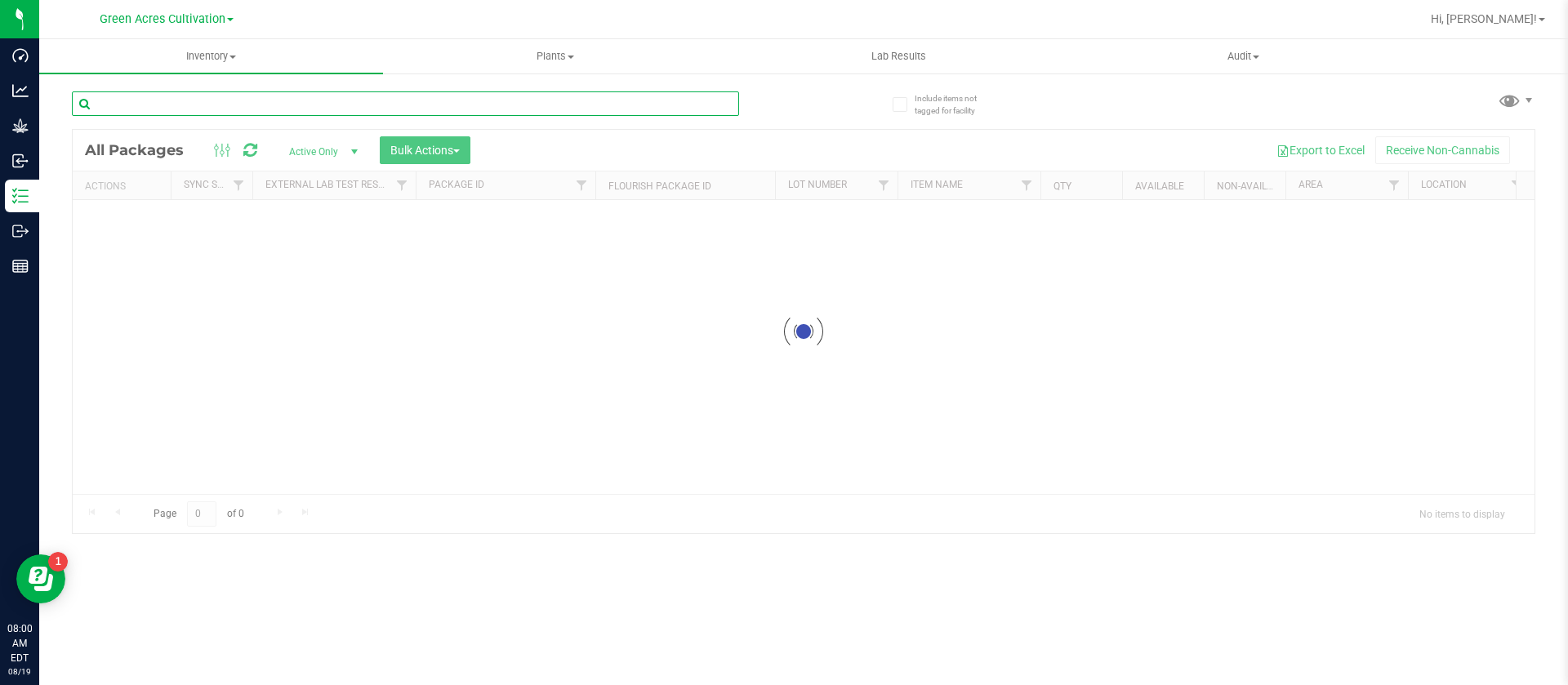
click at [195, 111] on input "text" at bounding box center [406, 103] width 668 height 24
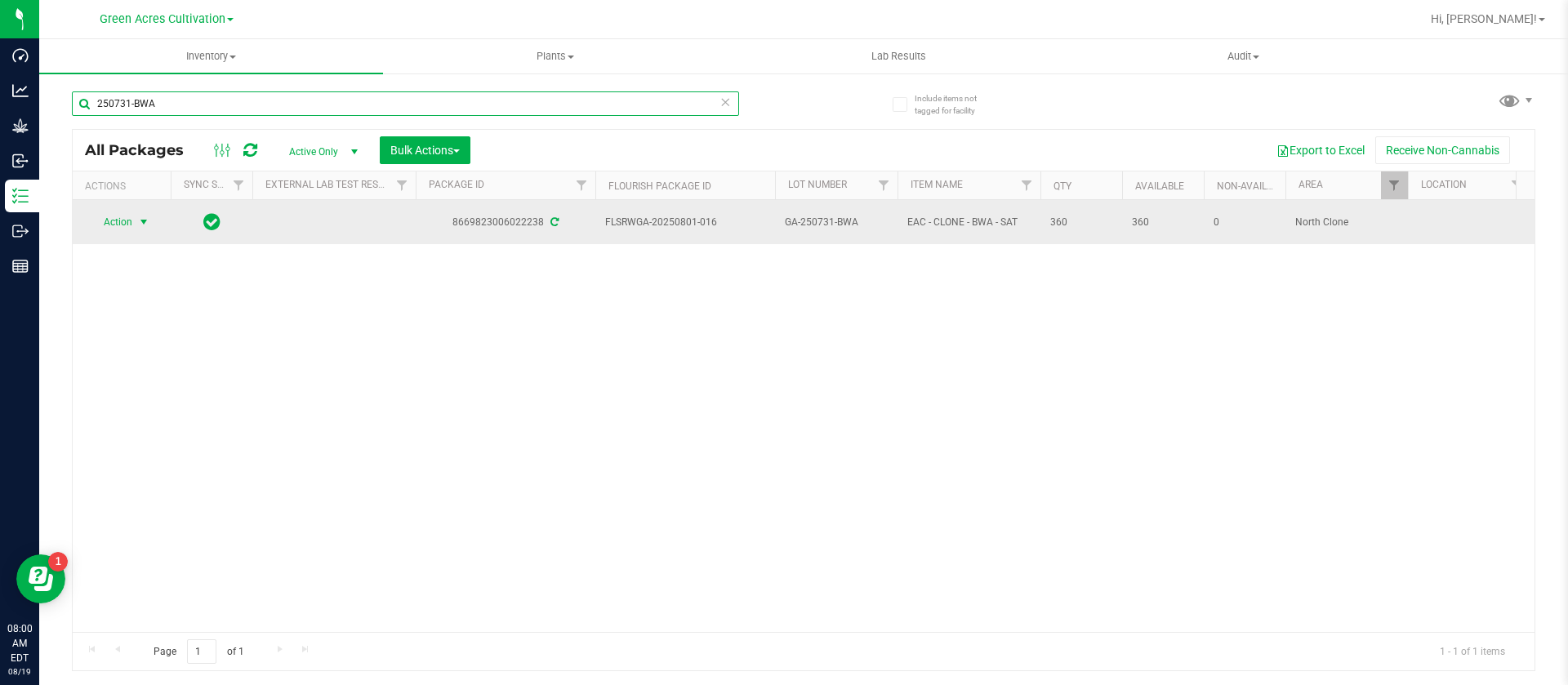
type input "250731-BWA"
click at [138, 216] on span "select" at bounding box center [144, 222] width 13 height 13
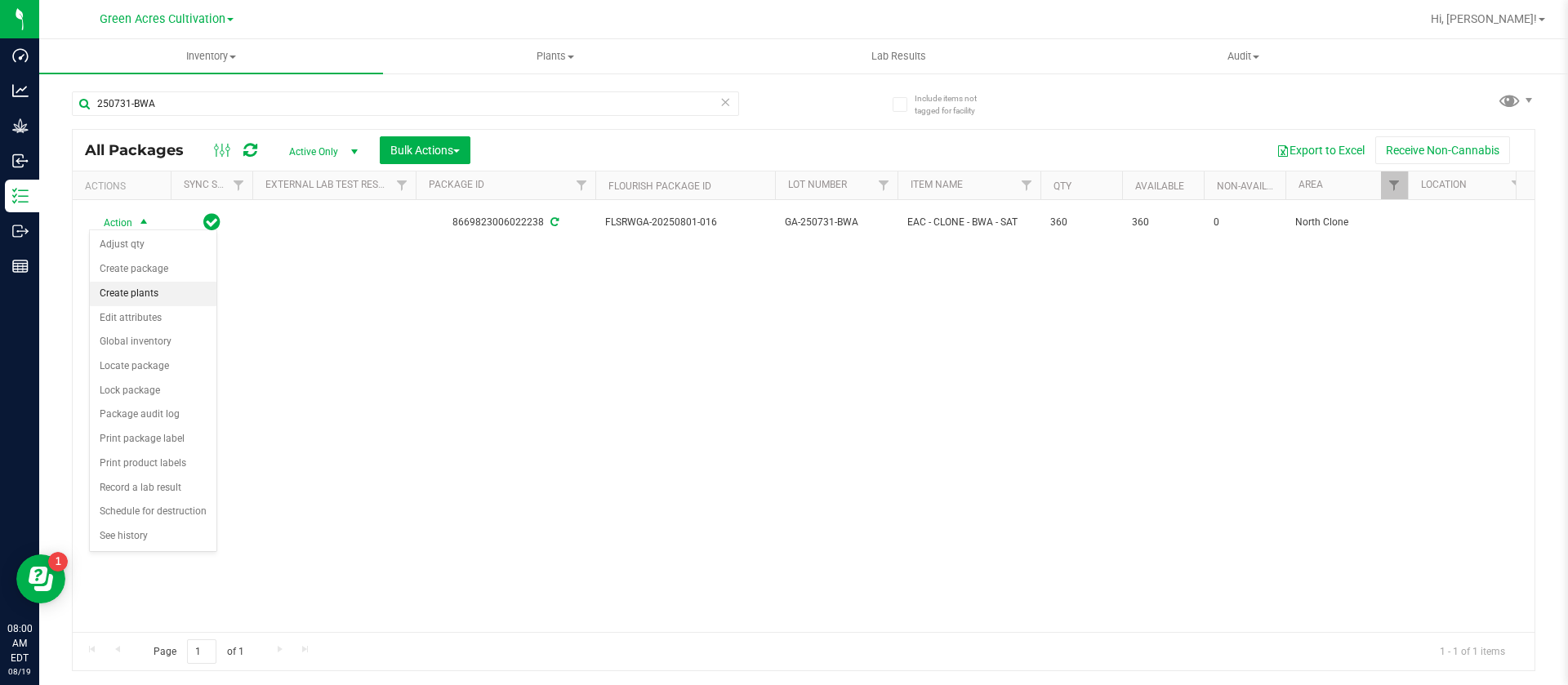
click at [142, 290] on li "Create plants" at bounding box center [153, 293] width 127 height 24
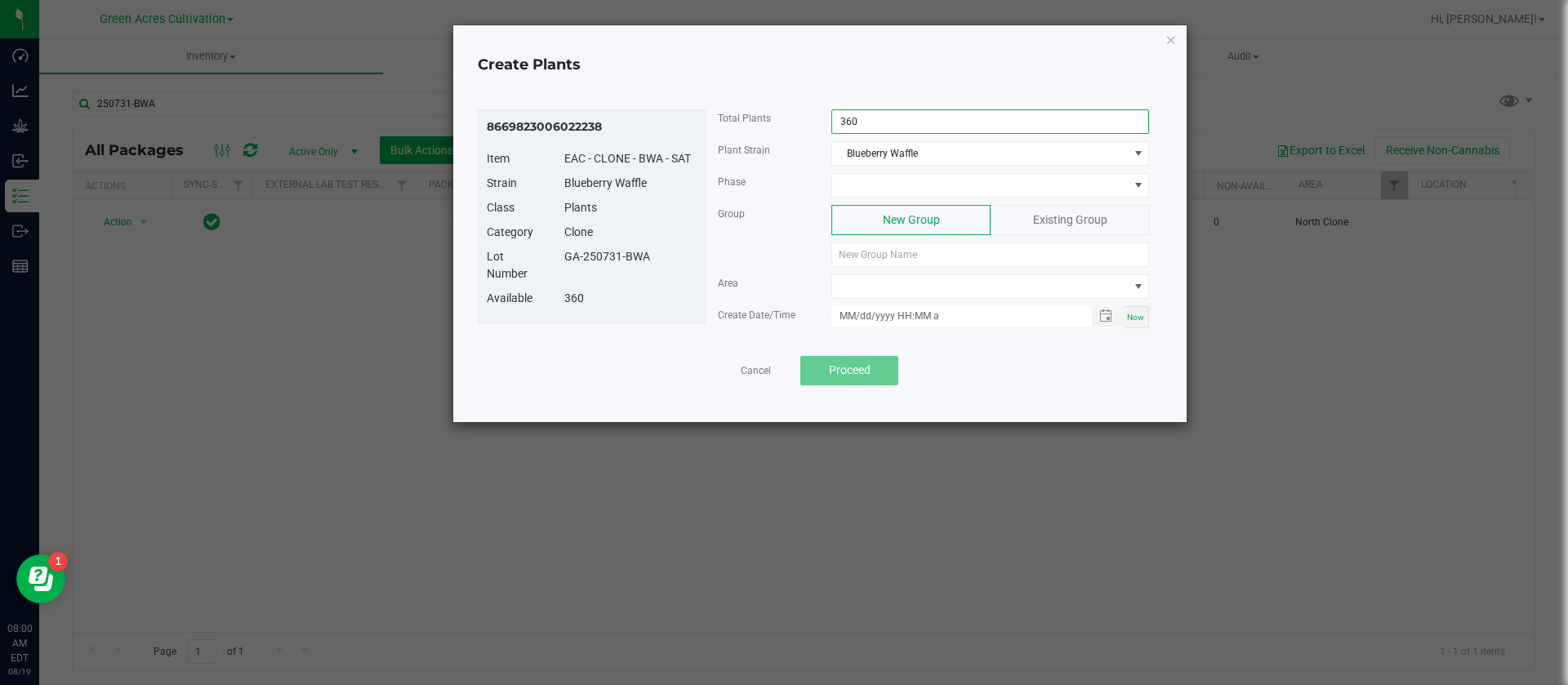
click at [897, 117] on input "360" at bounding box center [990, 122] width 316 height 23
click at [693, 230] on div "Clone" at bounding box center [630, 233] width 157 height 17
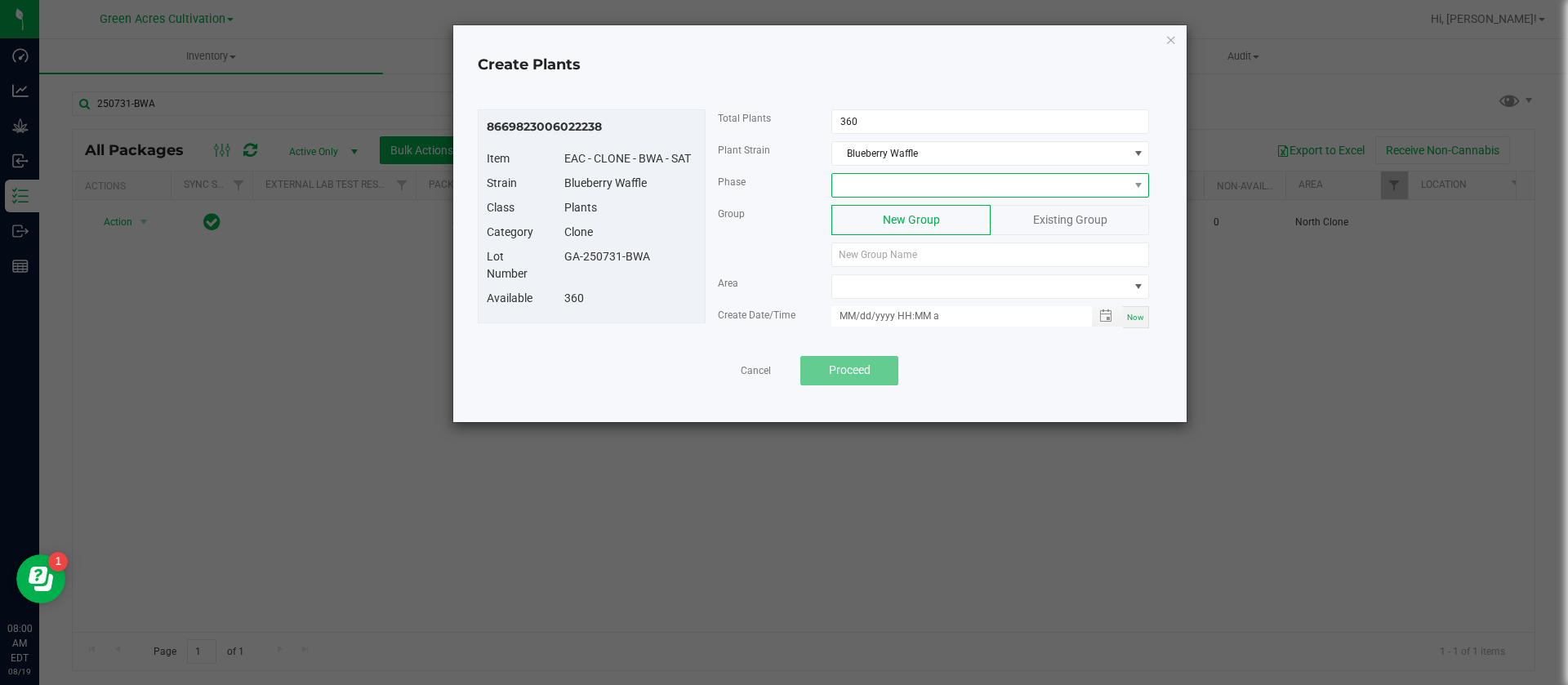
click at [875, 189] on span at bounding box center [979, 186] width 295 height 23
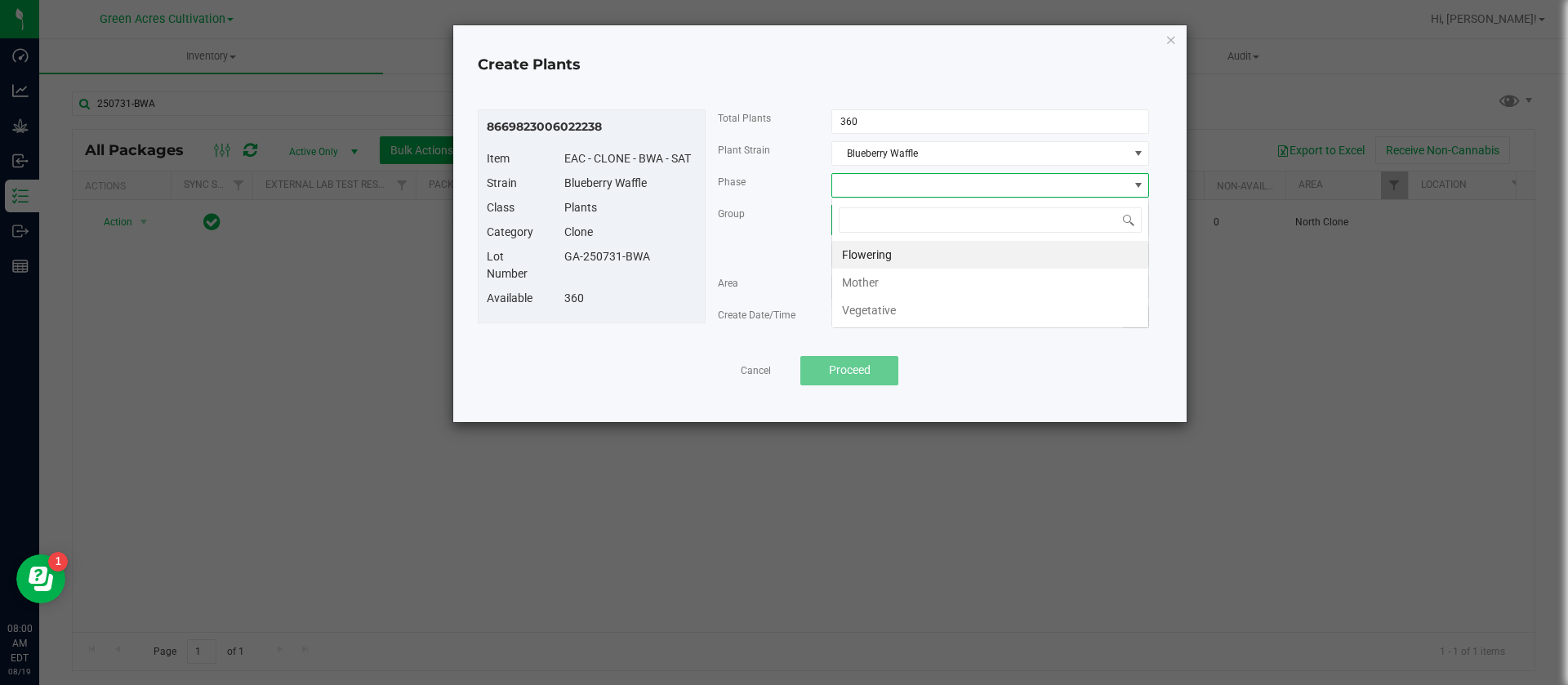
scroll to position [24, 317]
click at [880, 306] on li "Vegetative" at bounding box center [990, 310] width 316 height 28
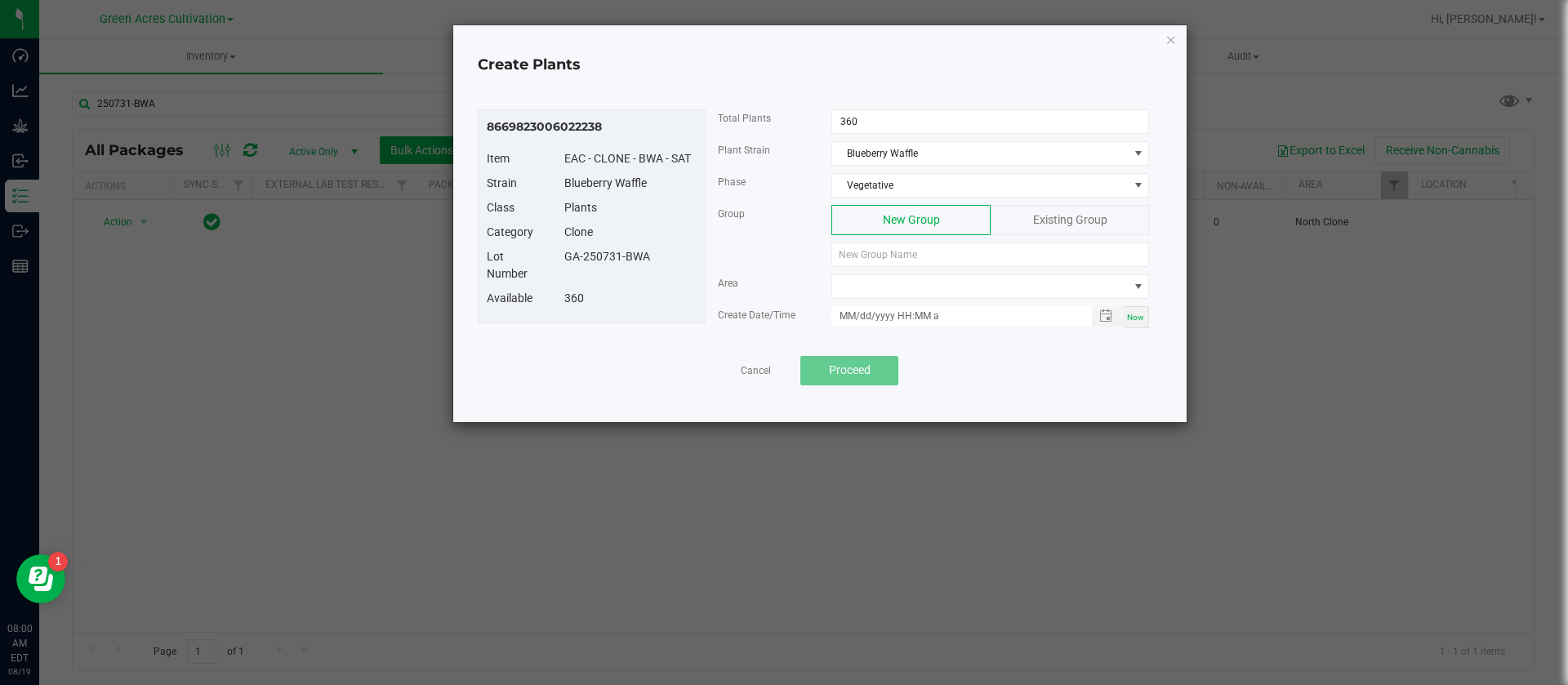
drag, startPoint x: 661, startPoint y: 259, endPoint x: 547, endPoint y: 256, distance: 114.0
click at [547, 256] on div "Lot Number GA-250731-BWA" at bounding box center [592, 268] width 235 height 41
click at [578, 265] on div "GA-250731-BWA" at bounding box center [630, 257] width 157 height 17
drag, startPoint x: 561, startPoint y: 259, endPoint x: 642, endPoint y: 265, distance: 81.2
click at [658, 265] on div "GA-250731-BWA" at bounding box center [630, 257] width 157 height 17
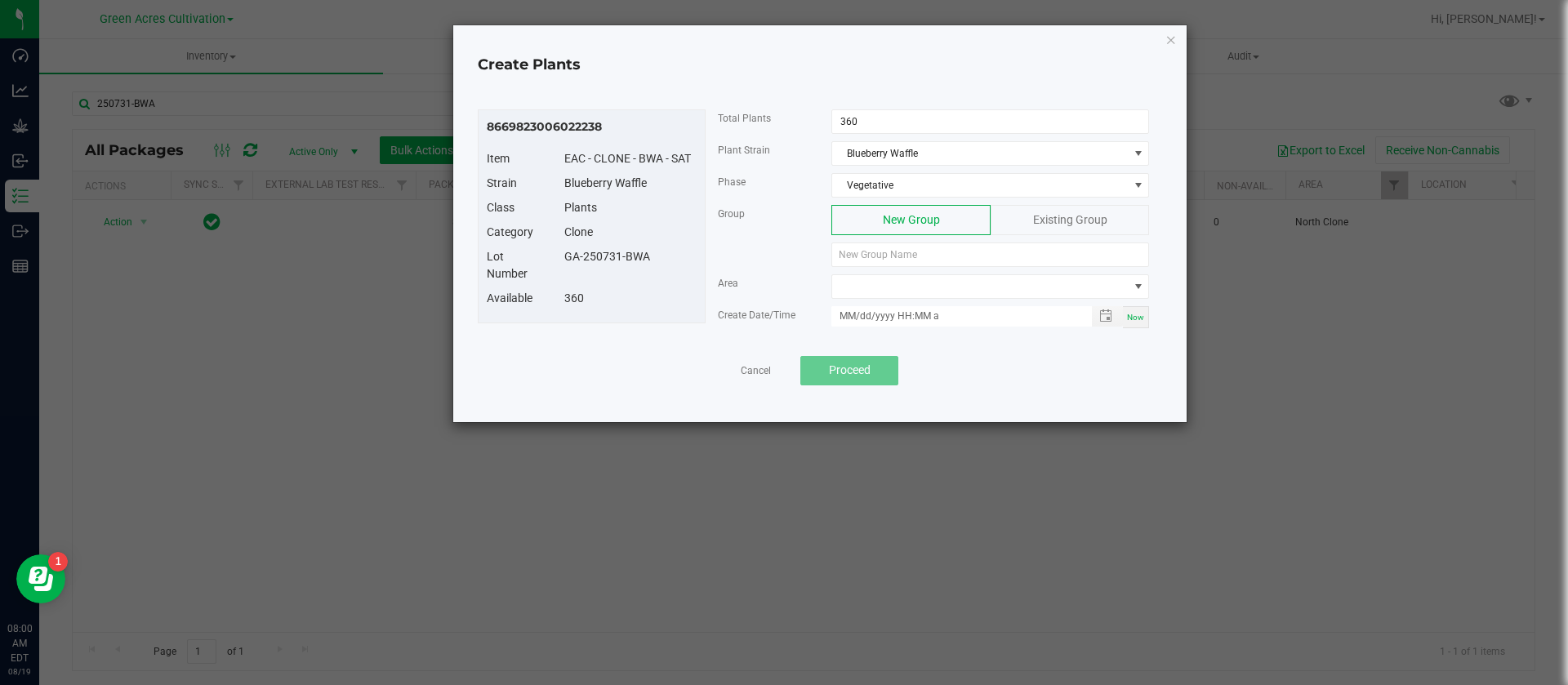
copy div "GA-250731-BWA"
paste input "GA-250731-BWA"
type input "GA-250731-BWA"
click at [903, 287] on span at bounding box center [979, 287] width 295 height 23
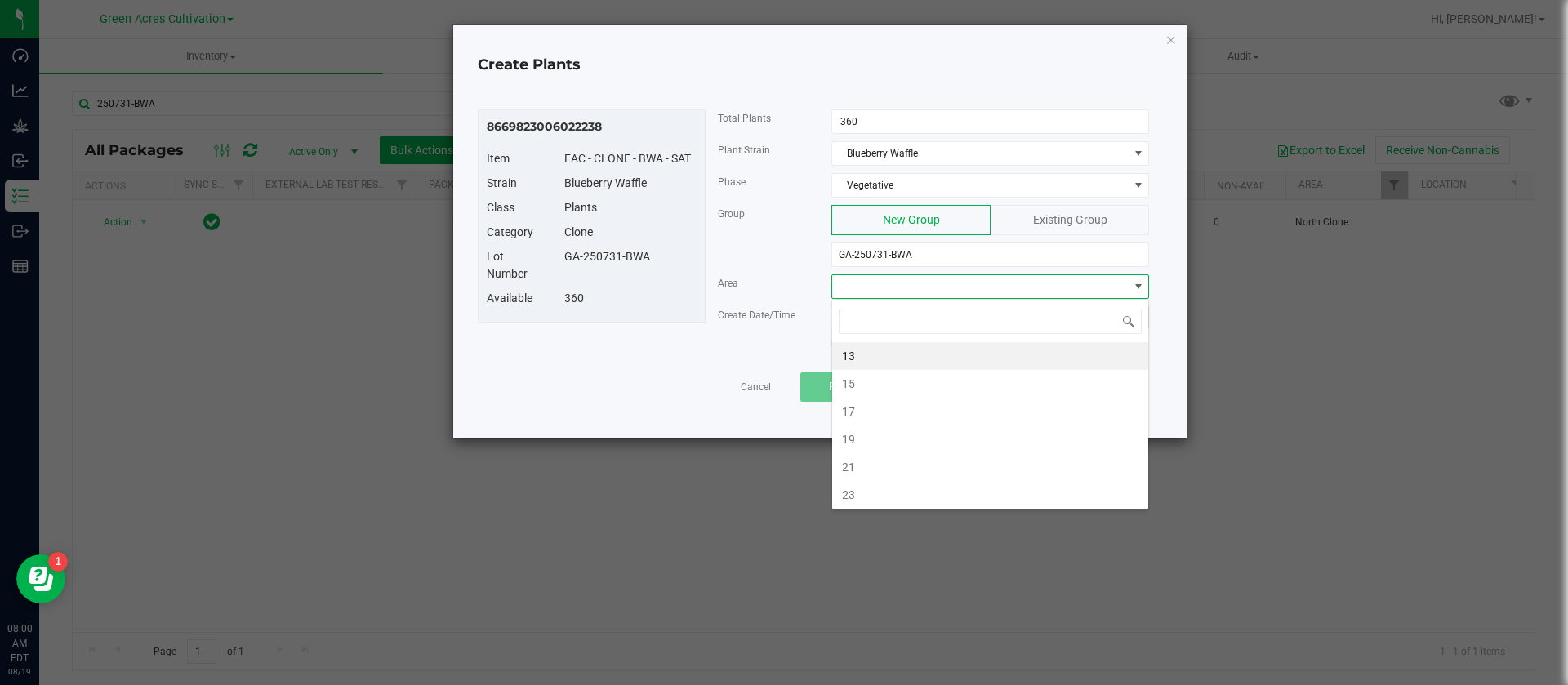
type input "G"
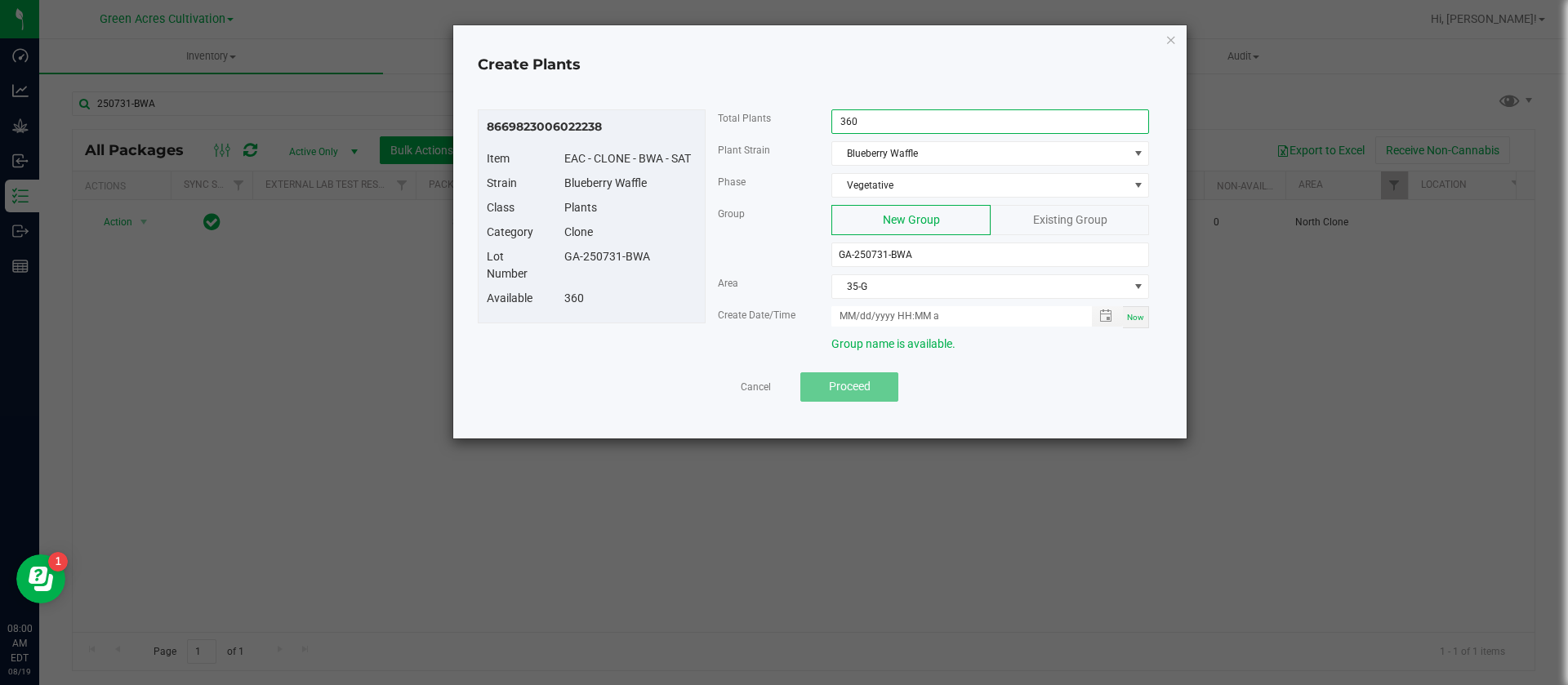
click at [911, 123] on input "360" at bounding box center [990, 122] width 316 height 23
type input "288"
click at [691, 238] on div "Clone" at bounding box center [630, 233] width 157 height 17
click at [1135, 317] on span "Now" at bounding box center [1136, 317] width 17 height 9
type input "08/19/2025 8:01 AM"
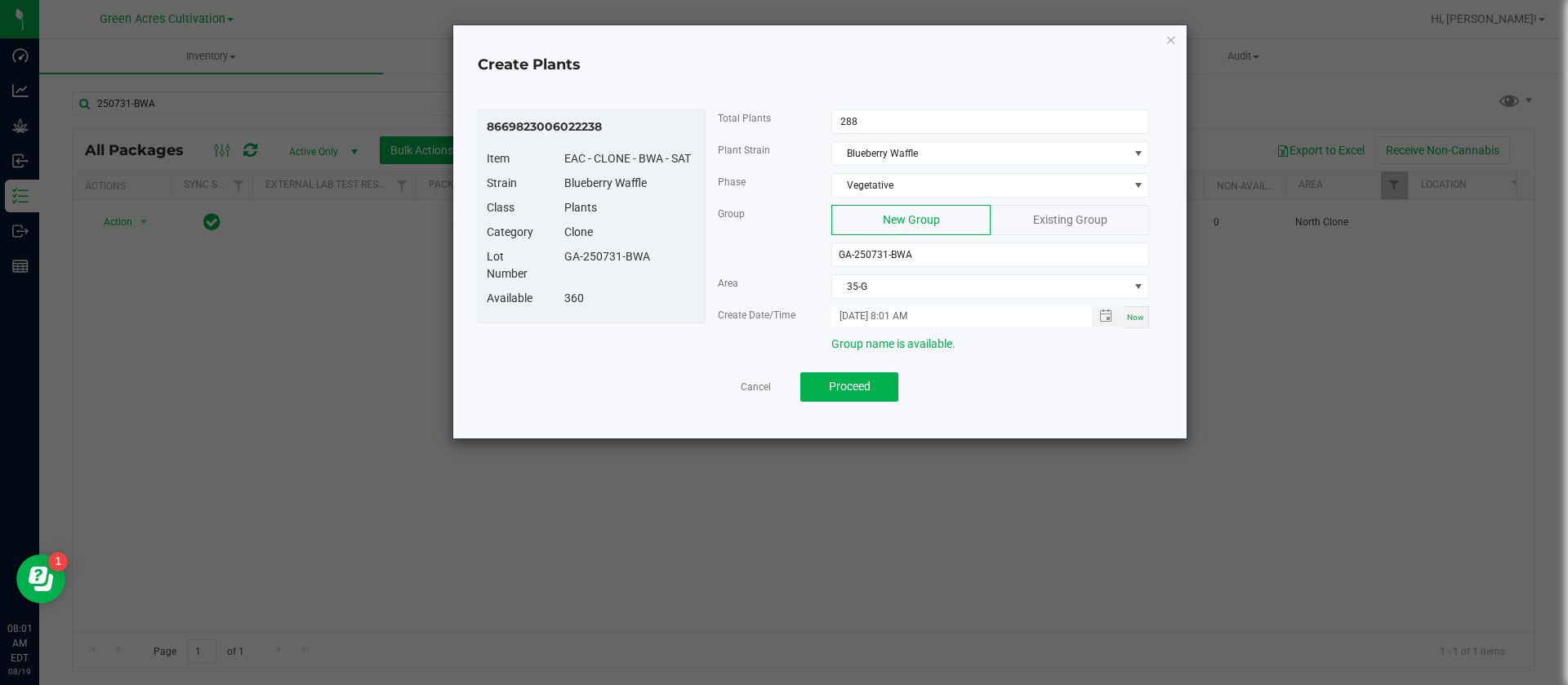
click at [567, 208] on div "Plants" at bounding box center [630, 208] width 157 height 17
click at [702, 311] on div "Available 360" at bounding box center [592, 301] width 235 height 24
click at [867, 385] on span "Proceed" at bounding box center [849, 387] width 41 height 13
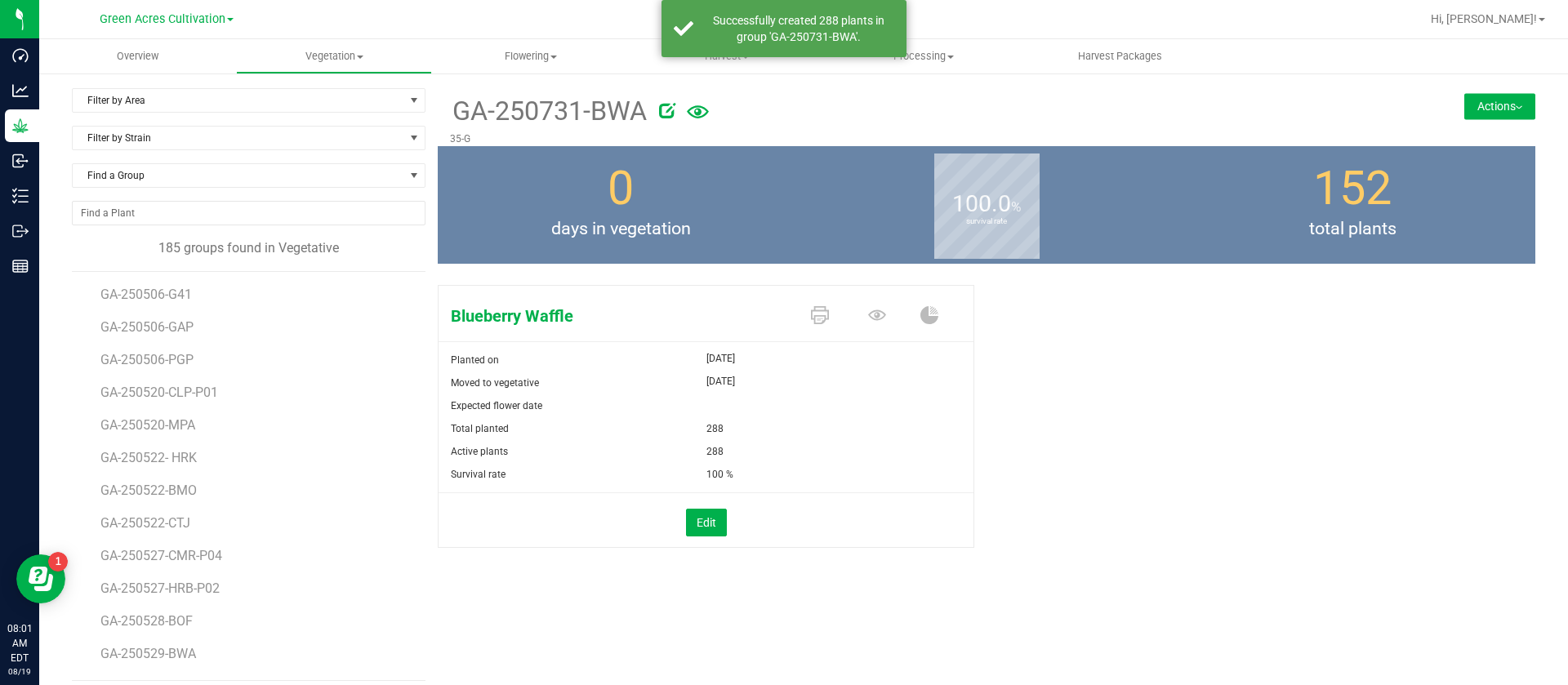
click at [735, 378] on span "Aug 19, 2025" at bounding box center [721, 381] width 29 height 19
click at [811, 314] on icon at bounding box center [820, 315] width 18 height 18
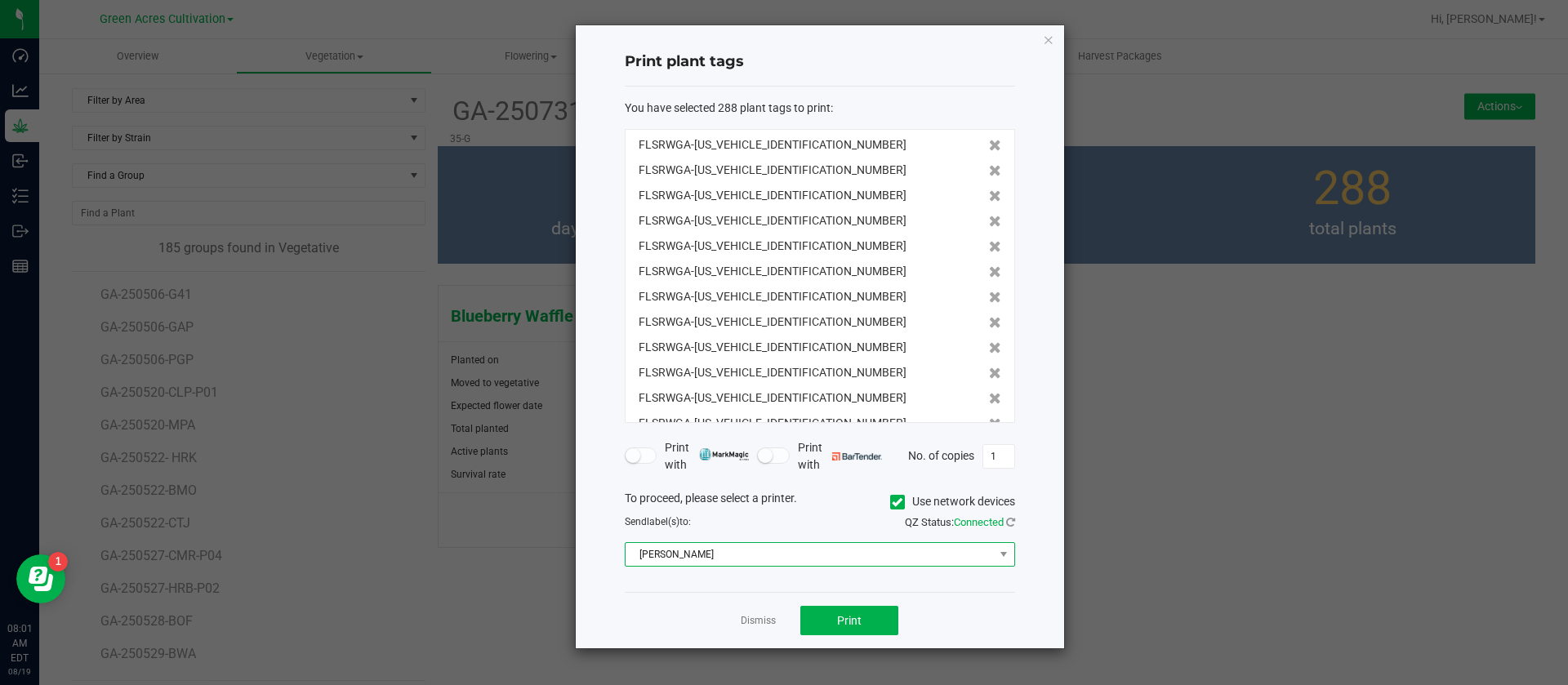
click at [898, 548] on span "Christine_TEST" at bounding box center [809, 555] width 368 height 23
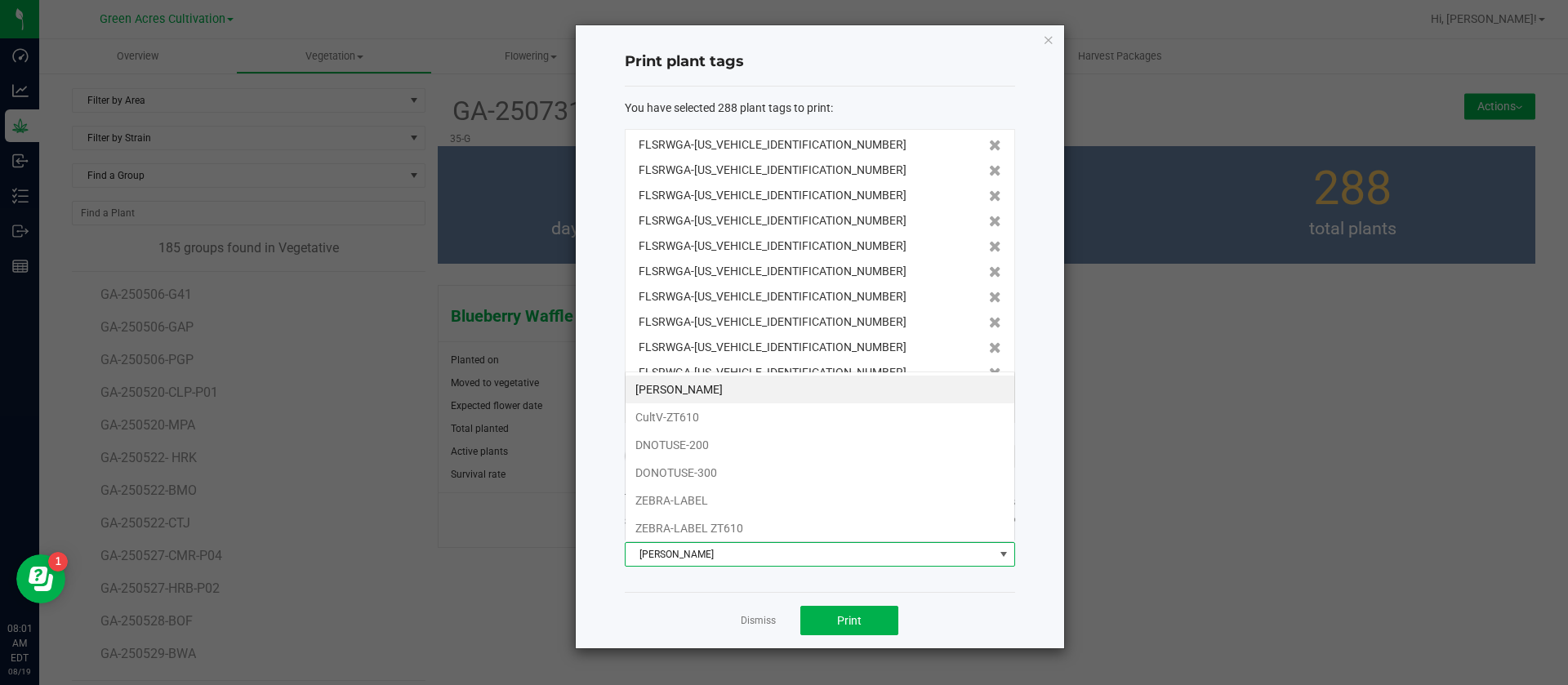
scroll to position [24, 391]
click at [720, 528] on li "ZEBRA-LABEL ZT610" at bounding box center [820, 528] width 389 height 28
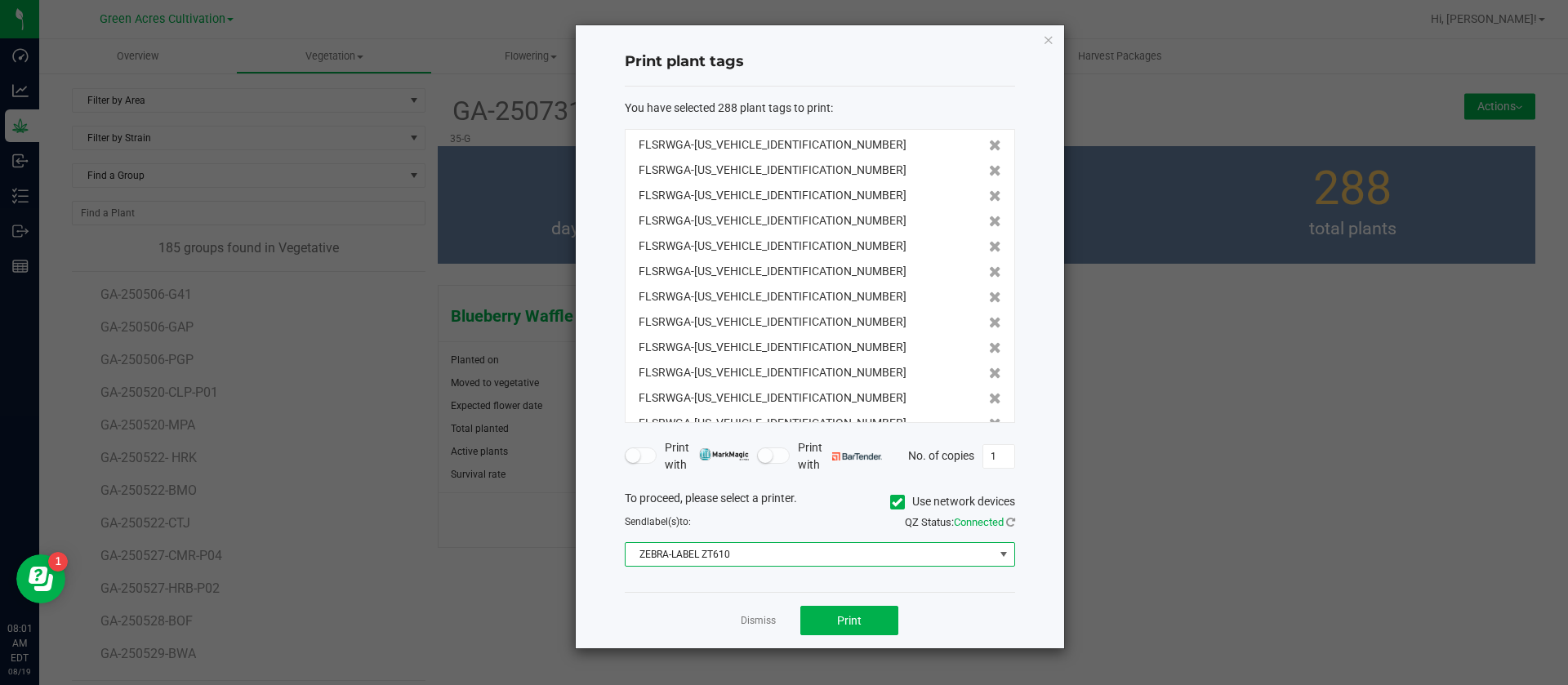
click at [665, 585] on div "You have selected 288 plant tags to print : FLSRWGA-STR87045100000288 FLSRWGA-S…" at bounding box center [821, 340] width 391 height 506
click at [707, 532] on div "To proceed, please select a printer. Use network devices Send label(s) to: QZ S…" at bounding box center [821, 529] width 391 height 78
click at [710, 547] on span "ZEBRA-LABEL ZT610" at bounding box center [809, 555] width 368 height 23
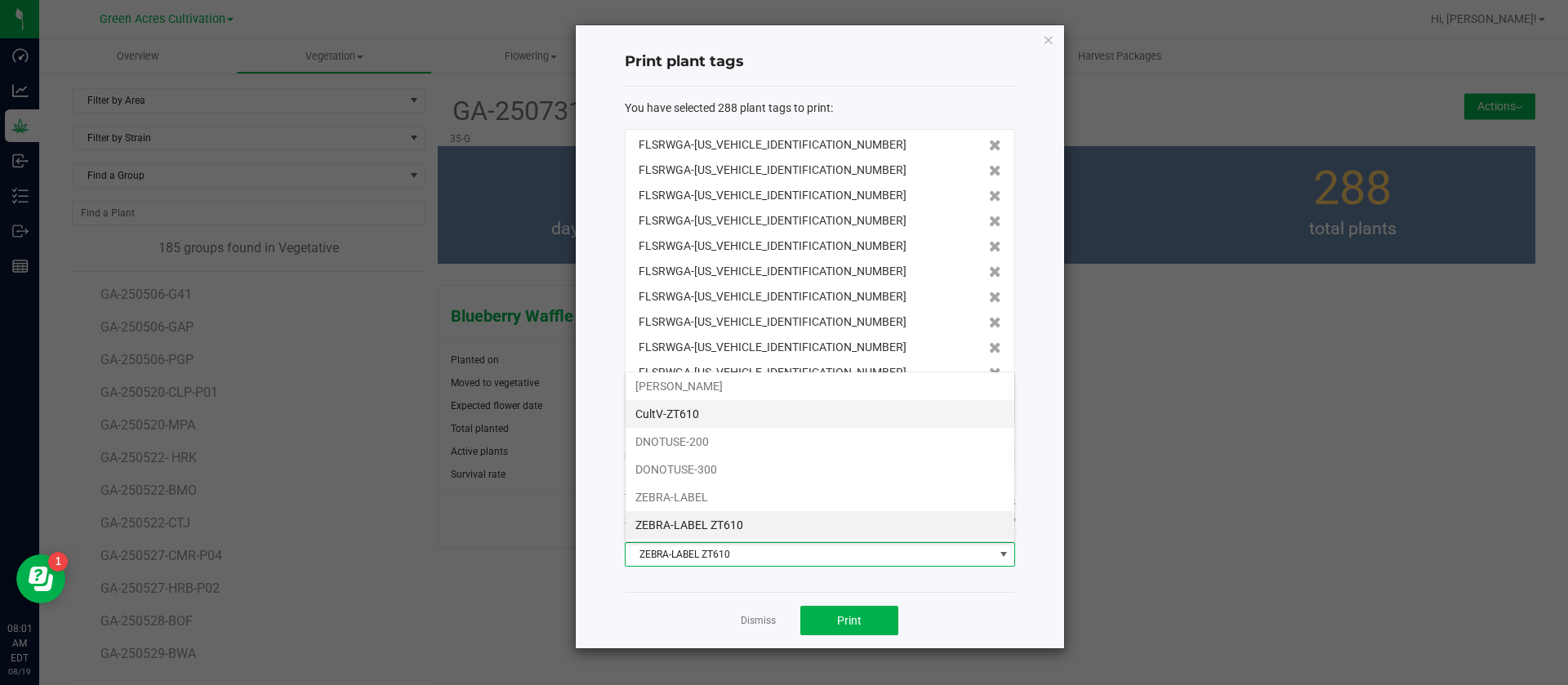
click at [709, 416] on li "CultV-ZT610" at bounding box center [820, 414] width 389 height 28
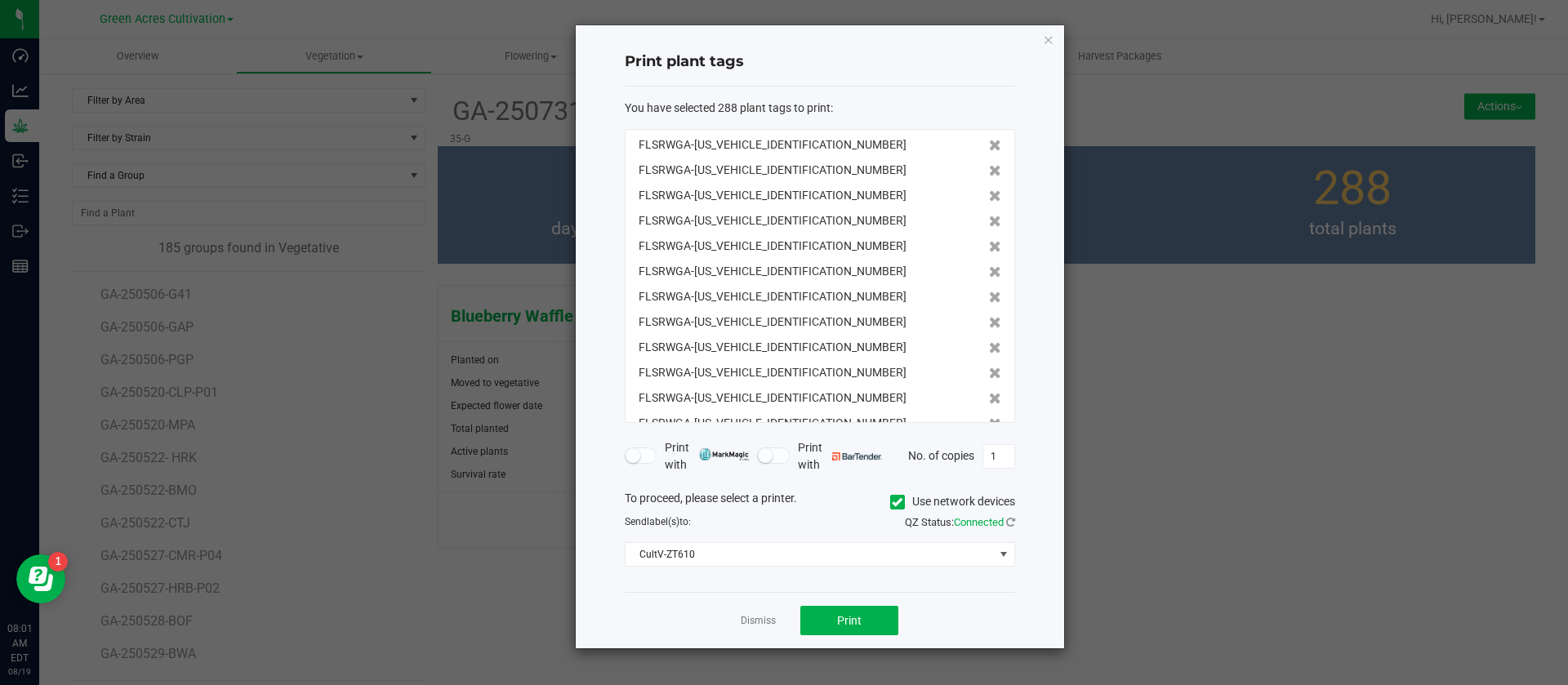
click at [654, 598] on div "Dismiss Print" at bounding box center [821, 621] width 391 height 57
click at [765, 617] on link "Dismiss" at bounding box center [758, 622] width 36 height 13
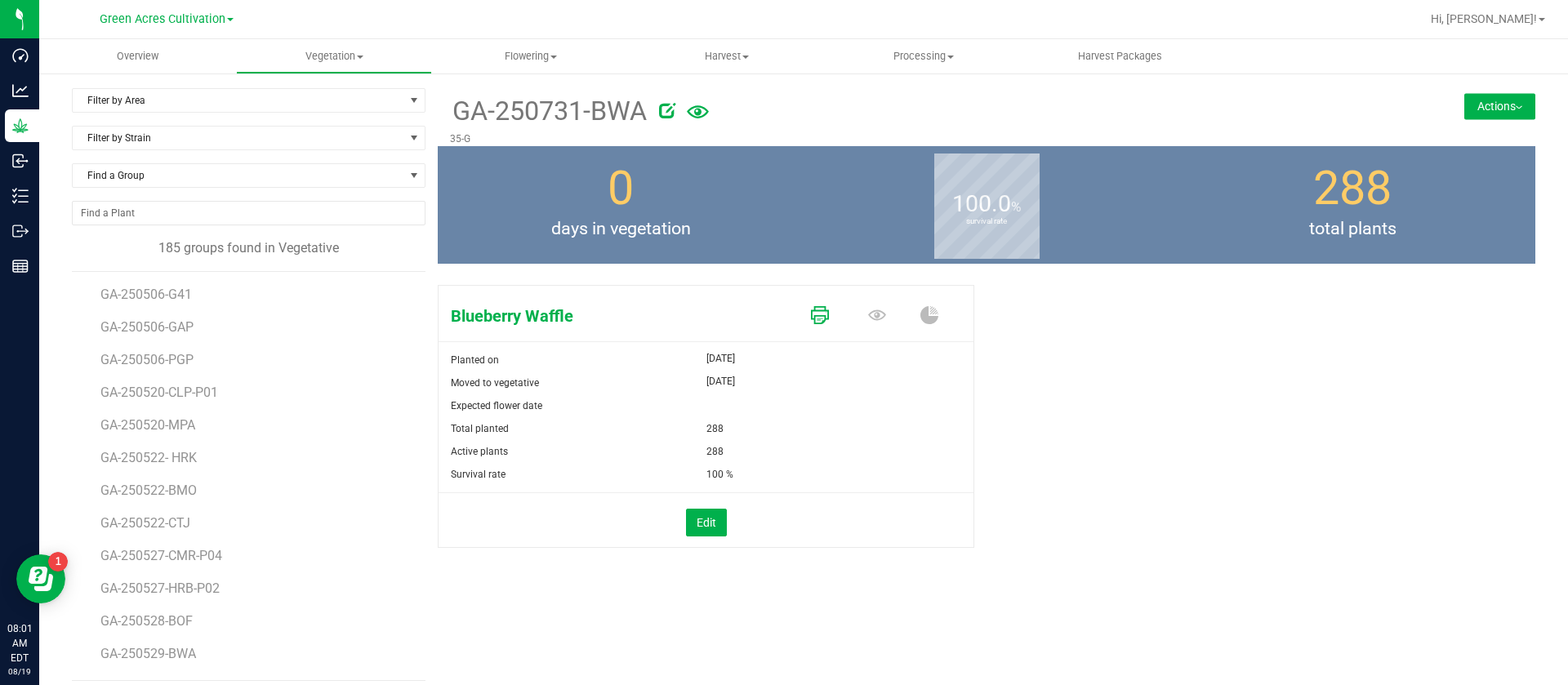
click at [811, 313] on icon at bounding box center [820, 315] width 18 height 18
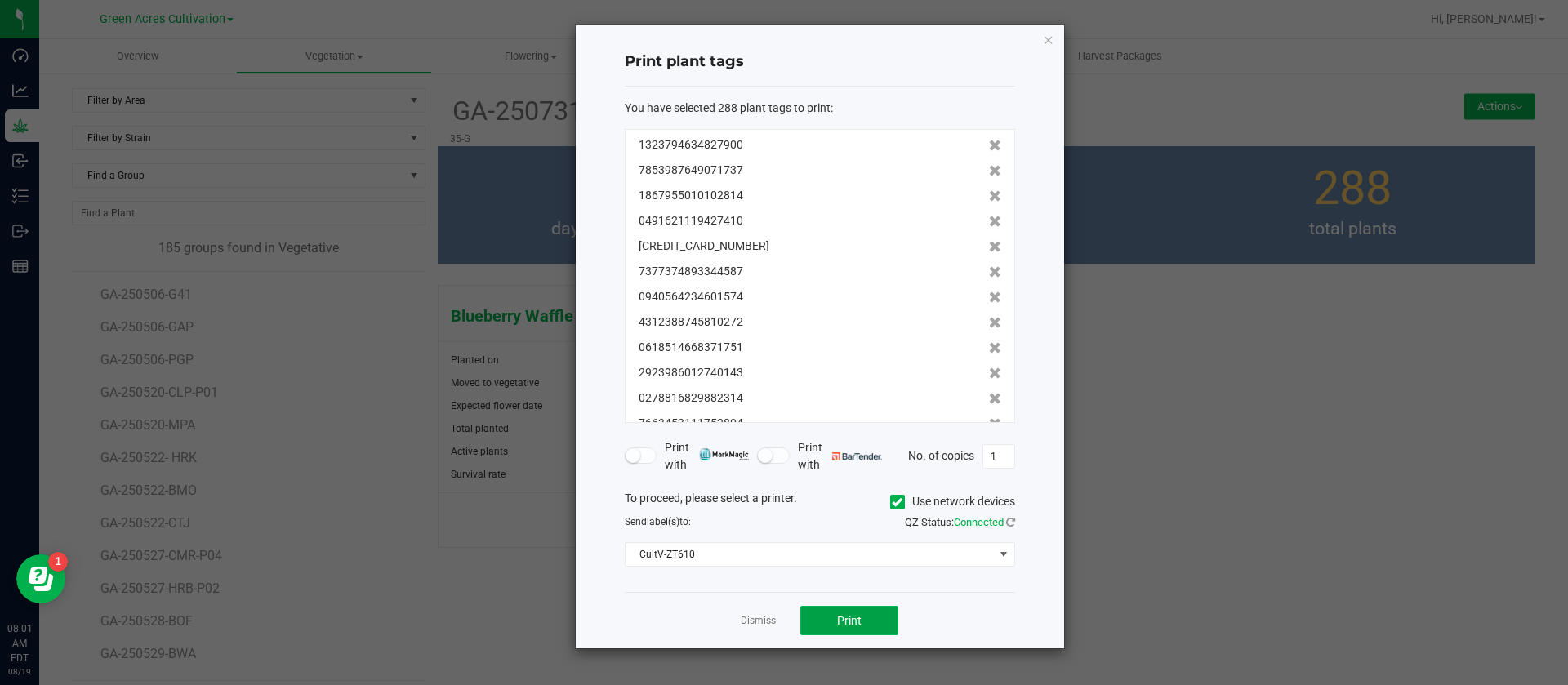
click at [843, 625] on span "Print" at bounding box center [848, 622] width 24 height 13
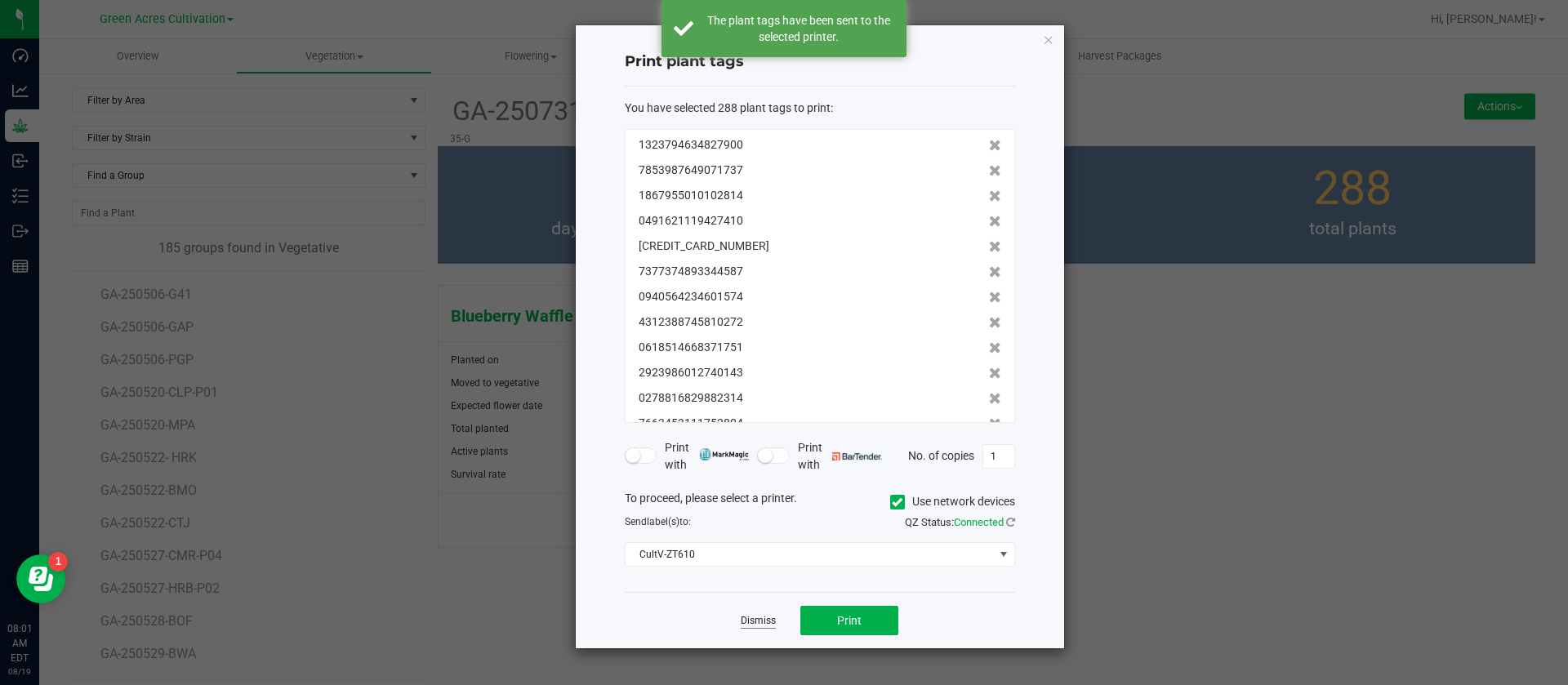
click at [771, 616] on link "Dismiss" at bounding box center [758, 622] width 36 height 13
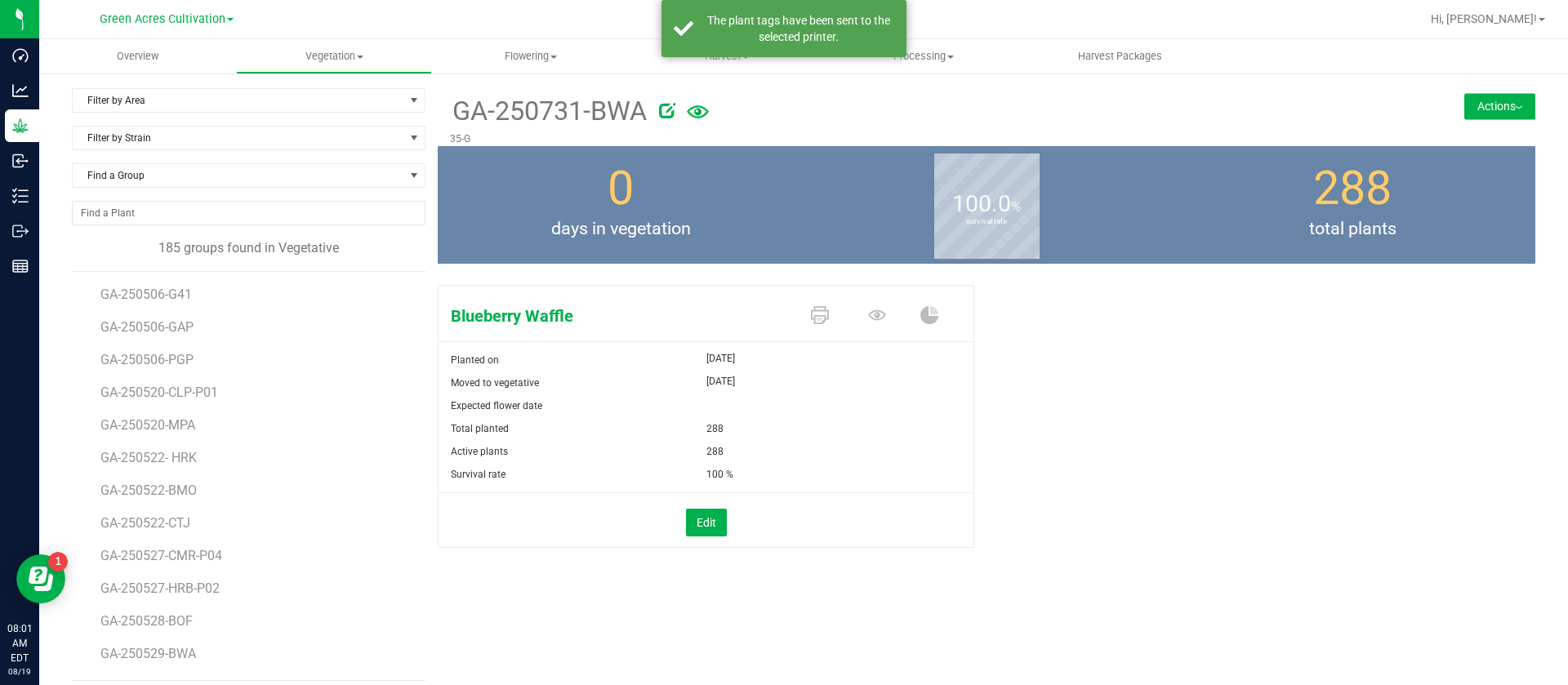
click at [611, 262] on div "0 days in vegetation" at bounding box center [620, 205] width 366 height 117
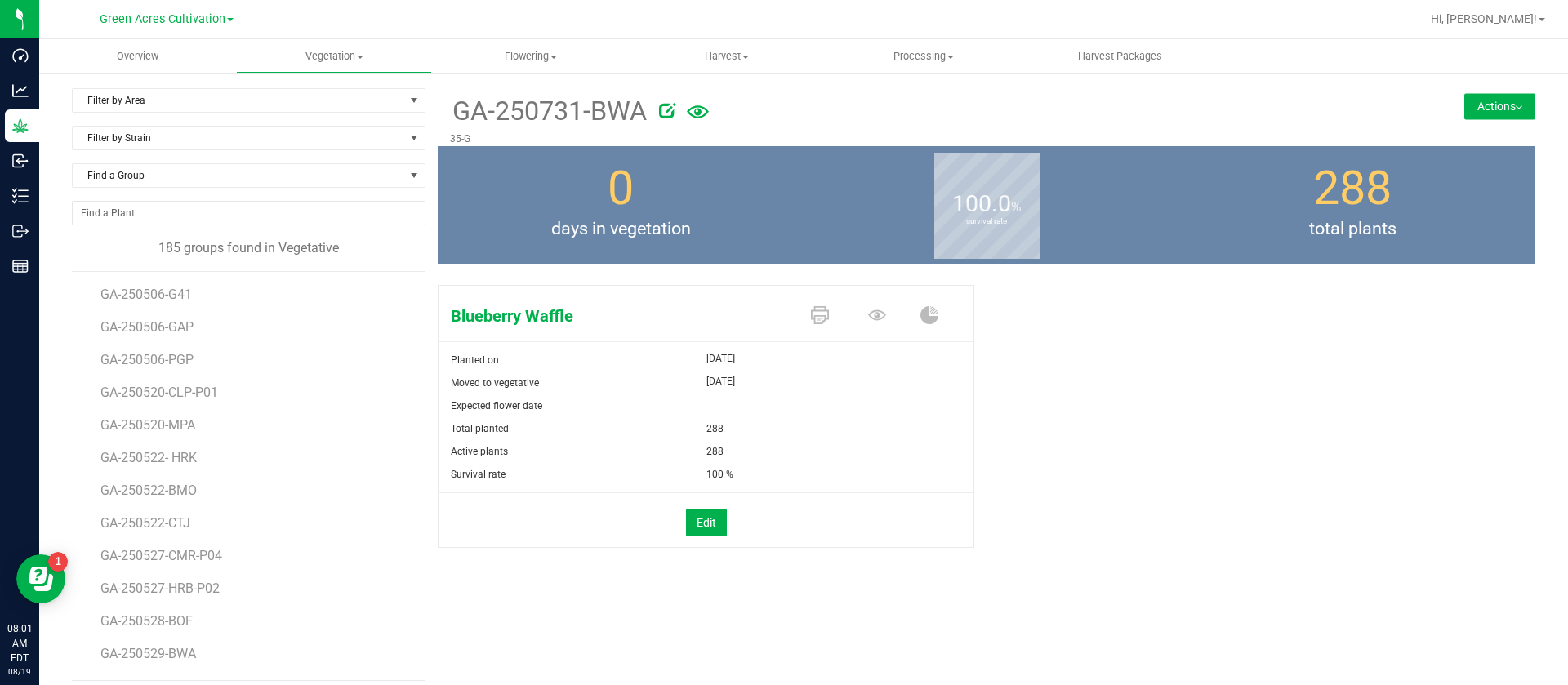
drag, startPoint x: 1207, startPoint y: 317, endPoint x: 1201, endPoint y: 309, distance: 10.0
click at [1203, 311] on div "Blueberry Waffle Planted on Aug 19, 2025 Moved to vegetative Aug 19, 2025 Expec…" at bounding box center [986, 434] width 1098 height 311
click at [1200, 355] on div "Blueberry Waffle Planted on Aug 19, 2025 Moved to vegetative Aug 19, 2025 Expec…" at bounding box center [986, 434] width 1098 height 311
click at [632, 226] on span "days in vegetation" at bounding box center [620, 229] width 366 height 26
drag, startPoint x: 1132, startPoint y: 250, endPoint x: 1016, endPoint y: 83, distance: 203.3
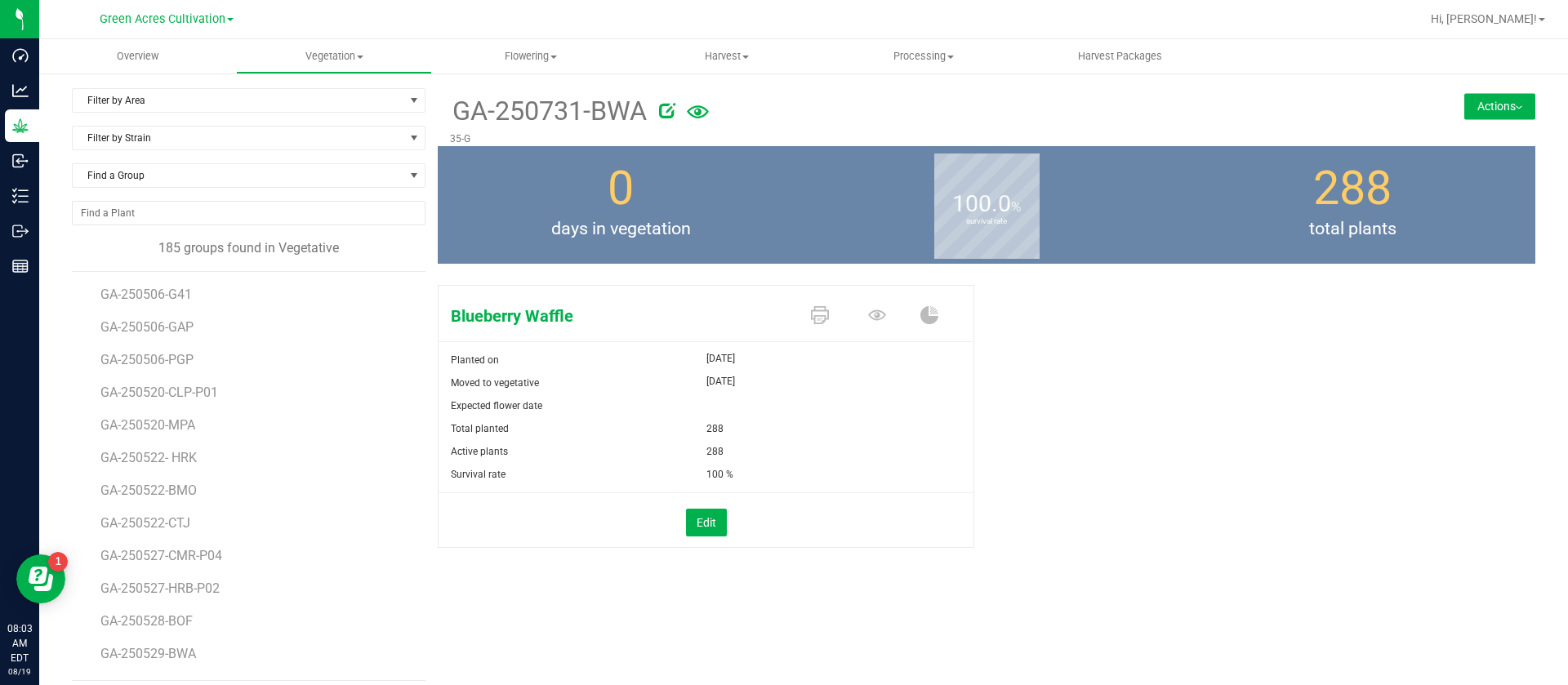
click at [1133, 246] on div "100.0 % survival rate" at bounding box center [987, 205] width 366 height 117
click at [183, 381] on li "GA-250520-CLP-P01" at bounding box center [257, 387] width 314 height 33
click at [178, 390] on span "GA-250520-CLP-P01" at bounding box center [162, 393] width 123 height 15
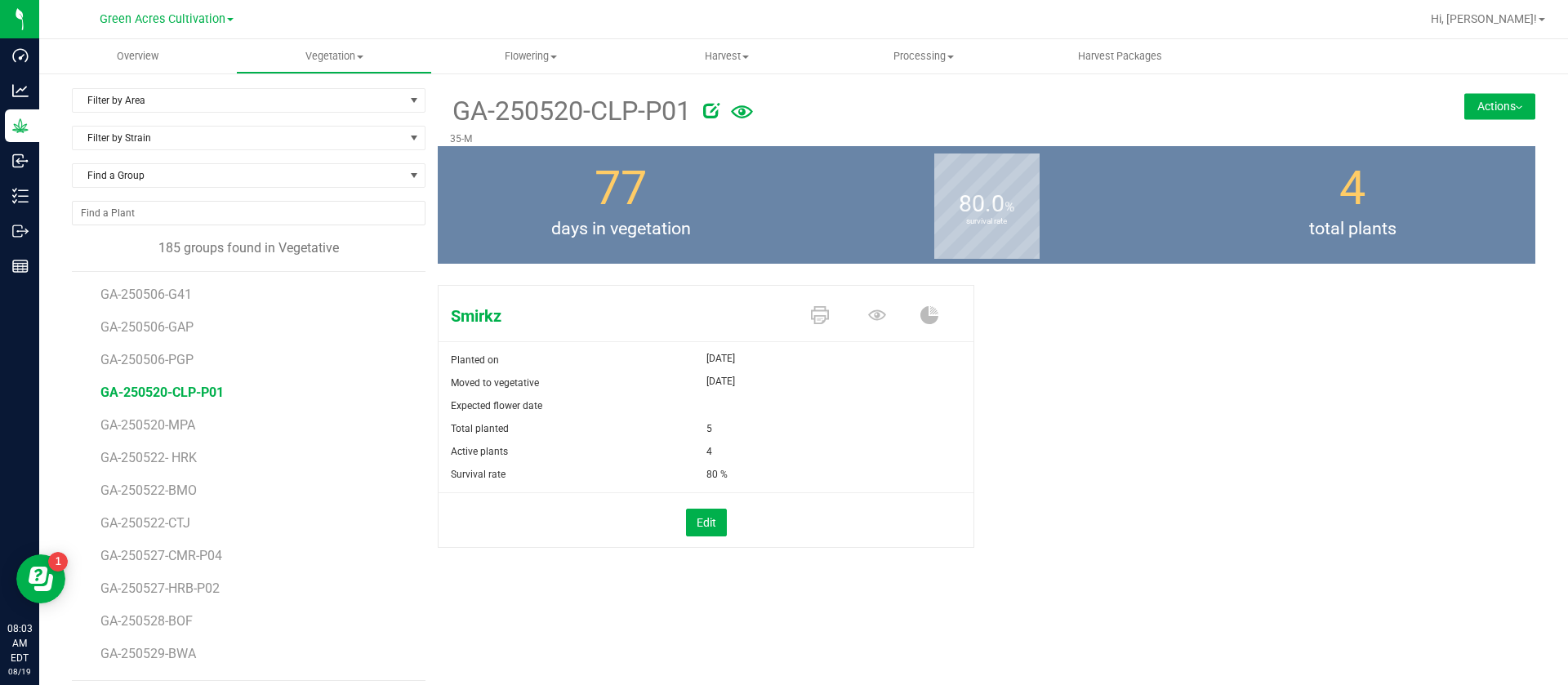
click at [1060, 521] on div "Smirkz Planted on Jun 3, 2025 Moved to vegetative Jun 3, 2025 Expected flower d…" at bounding box center [986, 434] width 1098 height 311
click at [988, 528] on div "Smirkz Planted on Jun 3, 2025 Moved to vegetative Jun 3, 2025 Expected flower d…" at bounding box center [986, 434] width 1098 height 311
click at [149, 423] on span "GA-250520-MPA" at bounding box center [150, 425] width 100 height 15
click at [1157, 401] on div "Quesojito Planted on Jun 3, 2025 Moved to vegetative Jun 3, 2025 Expected flowe…" at bounding box center [986, 434] width 1098 height 311
click at [1152, 410] on div "Quesojito Planted on Jun 3, 2025 Moved to vegetative Jun 3, 2025 Expected flowe…" at bounding box center [986, 434] width 1098 height 311
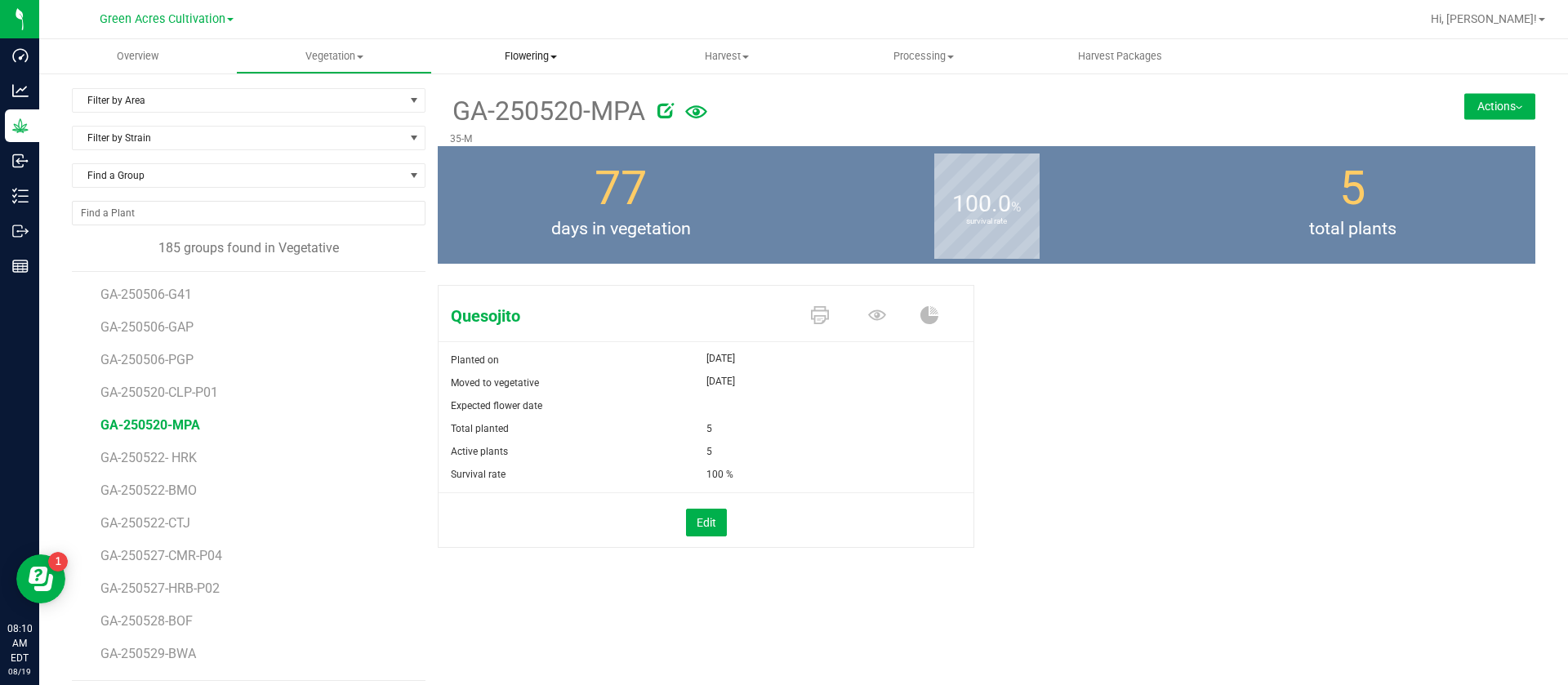
click at [520, 54] on span "Flowering" at bounding box center [530, 56] width 195 height 14
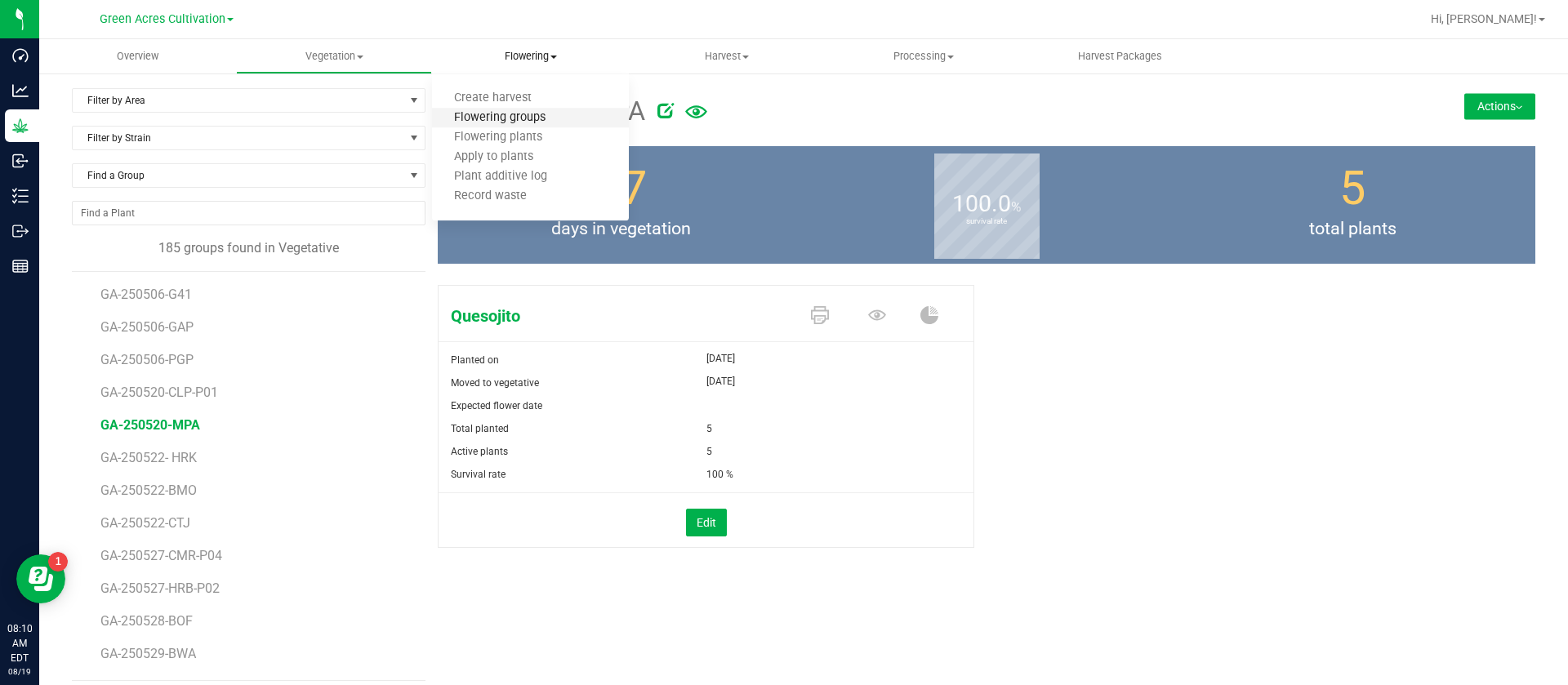
click at [523, 122] on span "Flowering groups" at bounding box center [499, 117] width 136 height 13
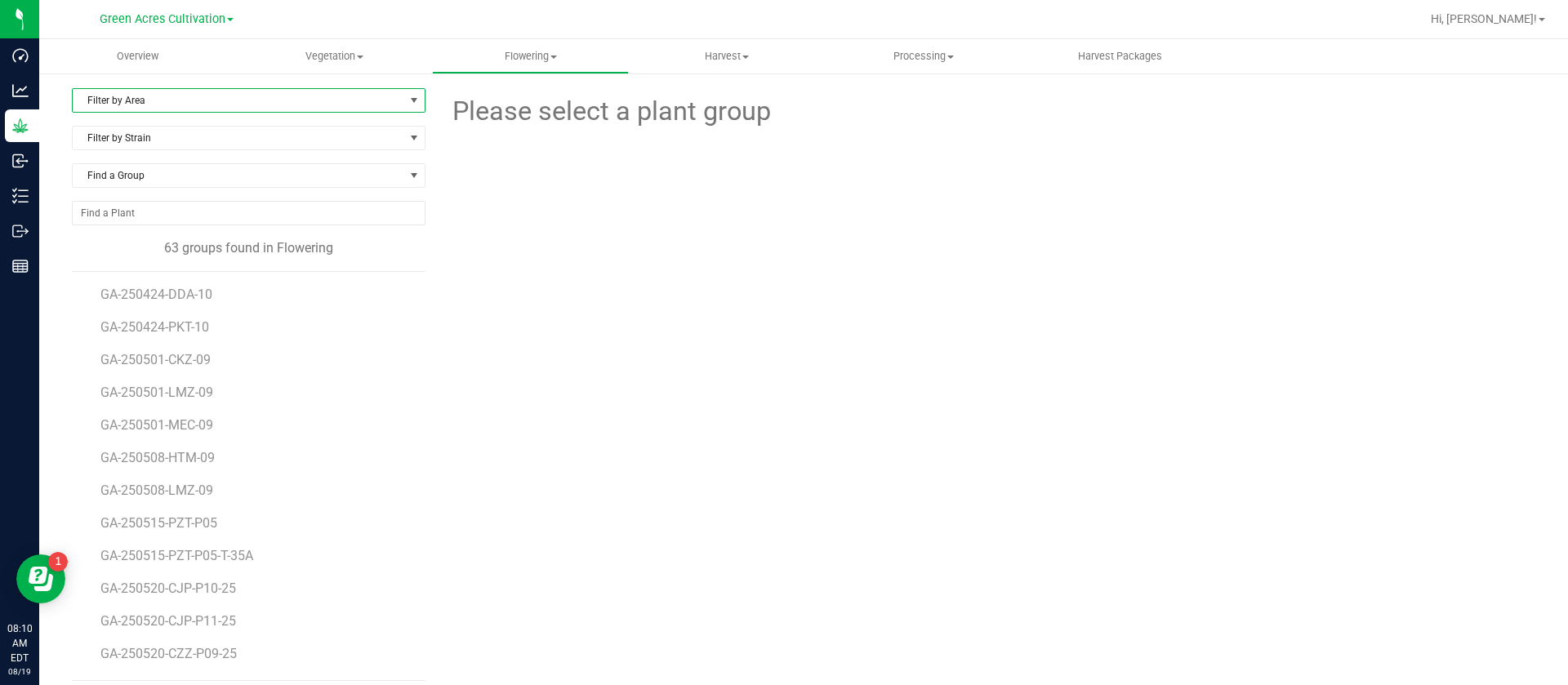
click at [157, 102] on span "Filter by Area" at bounding box center [239, 101] width 332 height 23
click at [133, 249] on li "09" at bounding box center [246, 249] width 347 height 24
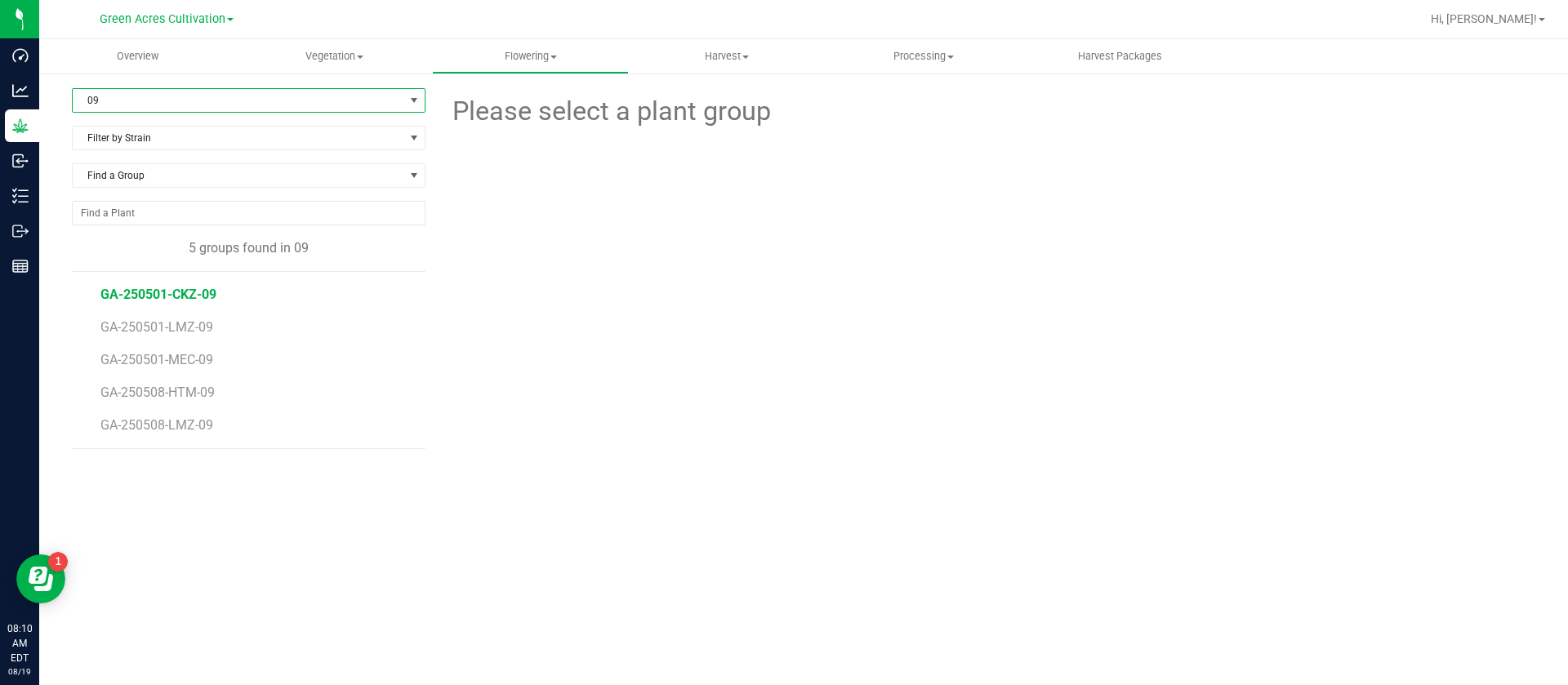
click at [191, 291] on span "GA-250501-CKZ-09" at bounding box center [158, 294] width 116 height 15
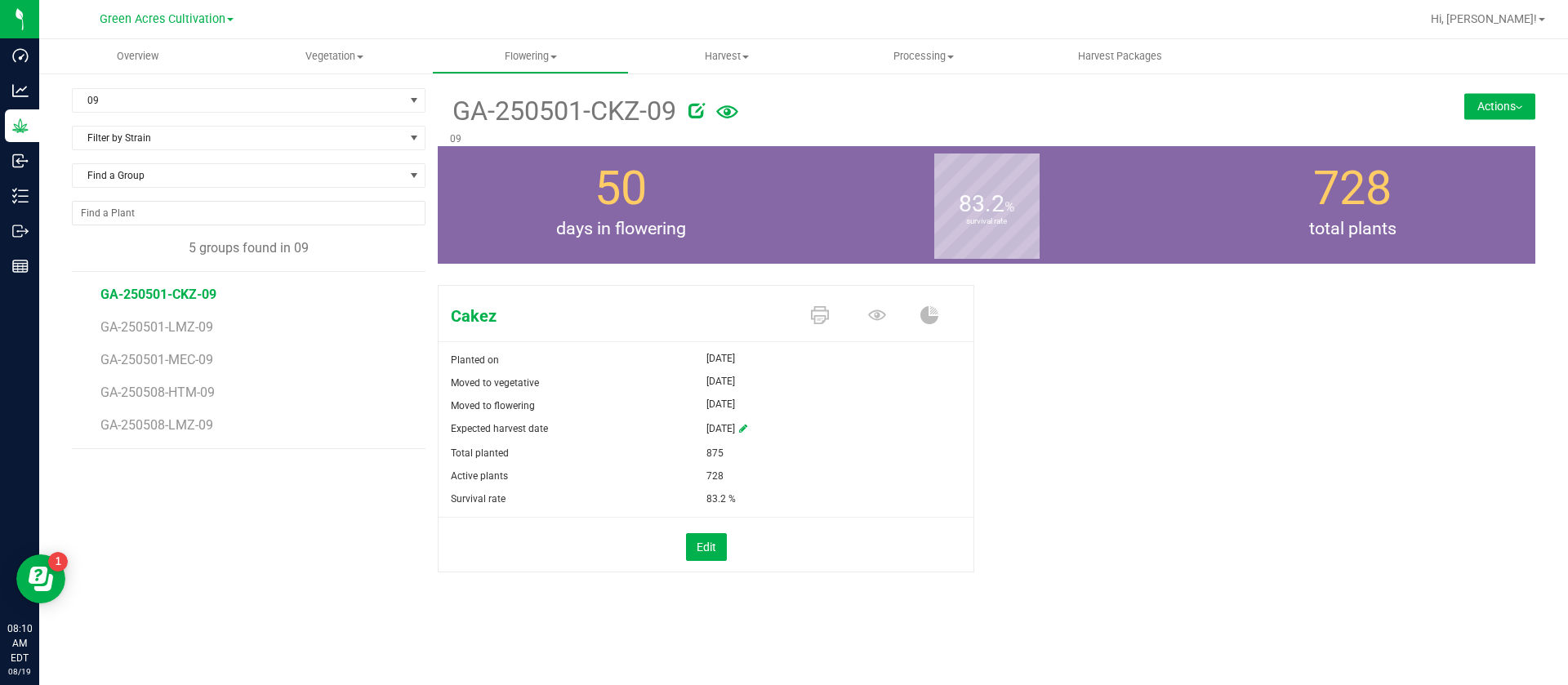
click at [279, 360] on li "GA-250501-MEC-09" at bounding box center [257, 354] width 314 height 33
click at [192, 326] on span "GA-250501-LMZ-09" at bounding box center [159, 327] width 118 height 15
click at [1317, 401] on div "Lemon Zest Planted on May 27, 2025 Moved to vegetative May 27, 2025 Moved to fl…" at bounding box center [986, 446] width 1098 height 335
click at [200, 290] on span "GA-250501-CKZ-09" at bounding box center [158, 294] width 116 height 15
click at [870, 310] on icon at bounding box center [877, 315] width 18 height 18
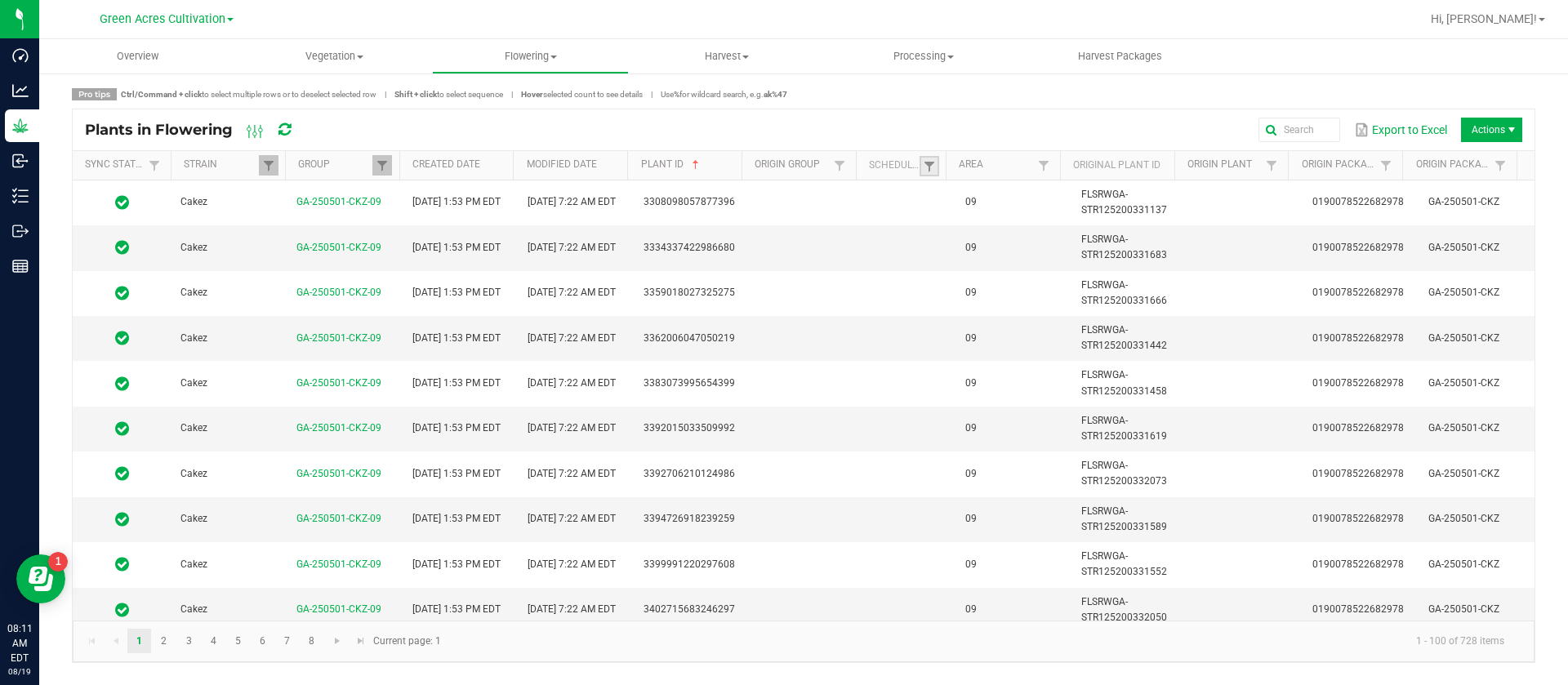
click at [929, 157] on link at bounding box center [929, 165] width 19 height 20
click at [986, 240] on li "Scheduled" at bounding box center [1009, 235] width 159 height 21
checkbox input "true"
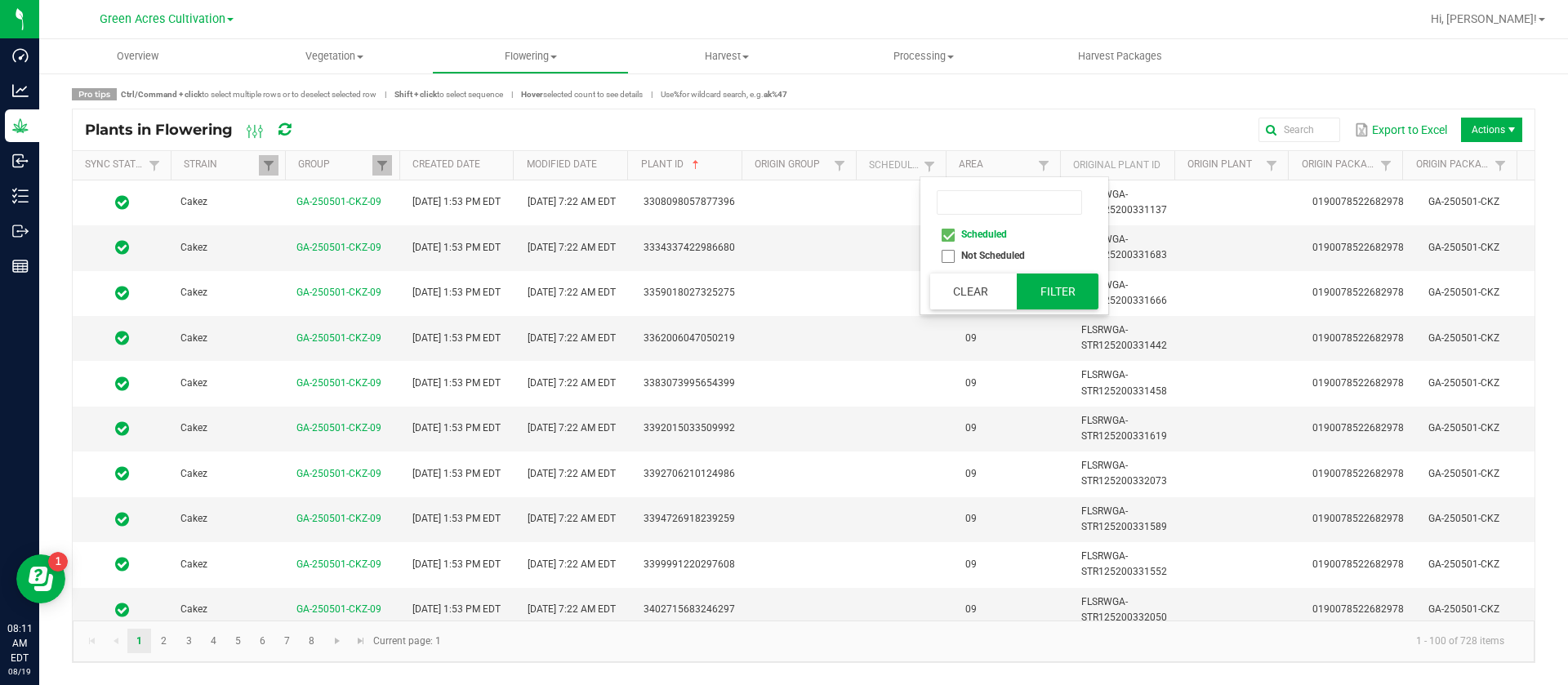
click at [1043, 280] on button "Filter" at bounding box center [1057, 291] width 82 height 36
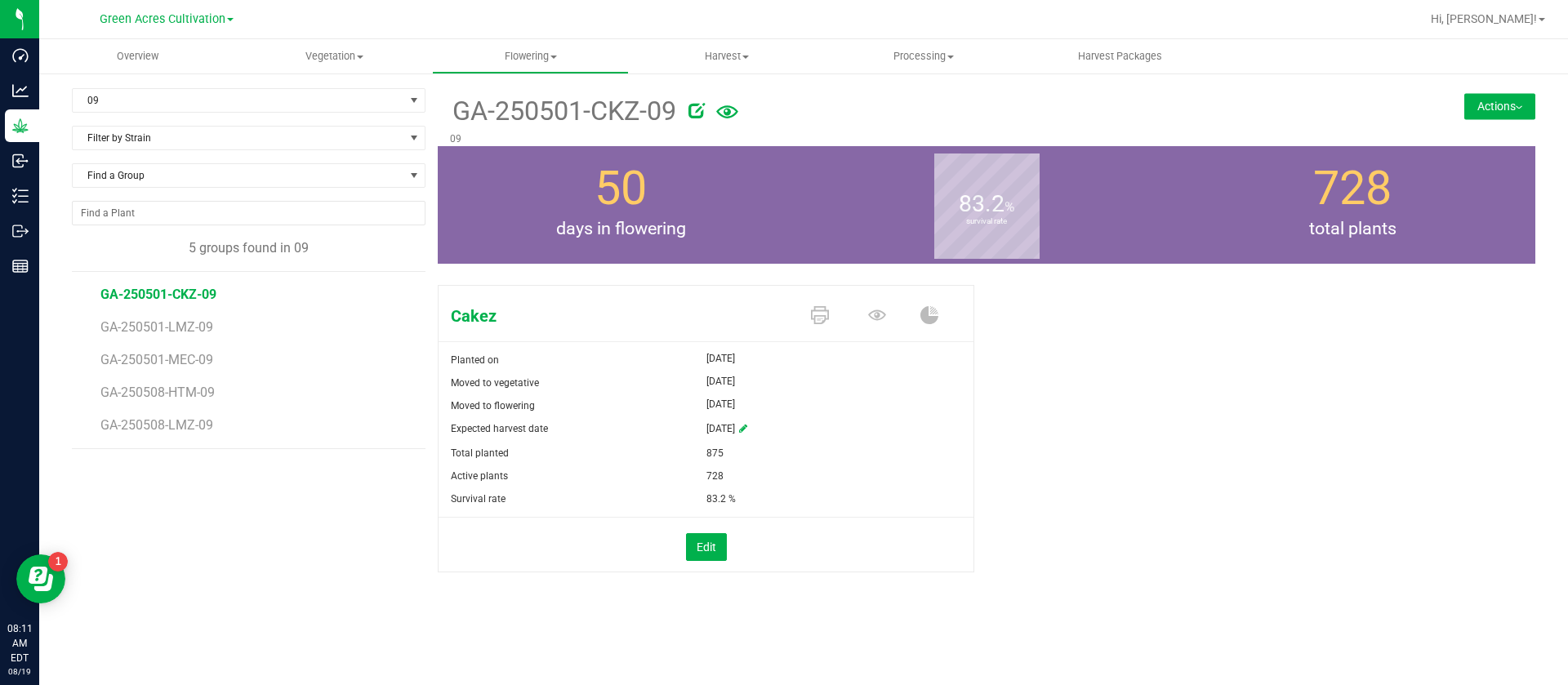
click at [1189, 450] on div "Cakez Planted on May 27, 2025 Moved to vegetative May 27, 2025 Moved to floweri…" at bounding box center [986, 446] width 1098 height 335
click at [318, 56] on span "Vegetation" at bounding box center [334, 56] width 195 height 14
click at [311, 98] on span "Veg groups" at bounding box center [288, 98] width 104 height 13
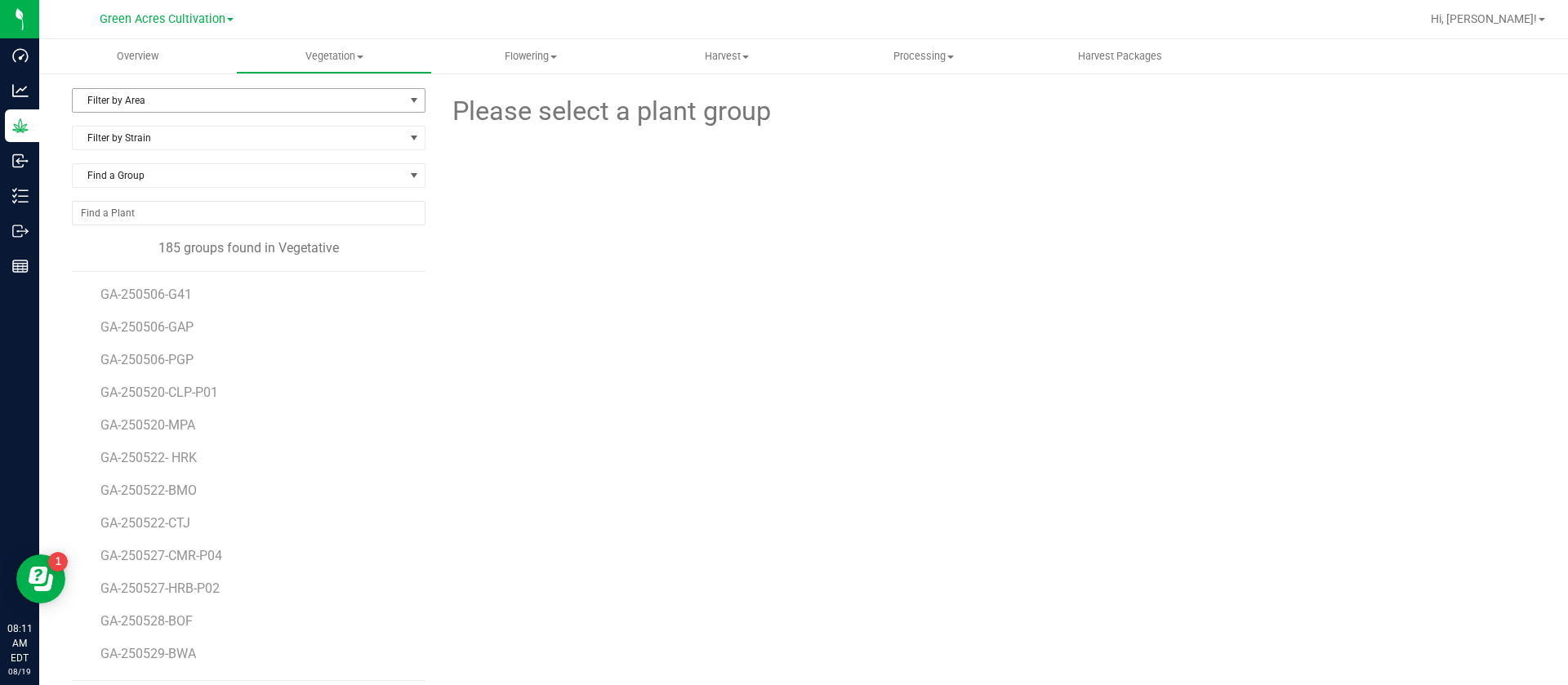
click at [157, 89] on span "Filter by Area" at bounding box center [249, 100] width 354 height 24
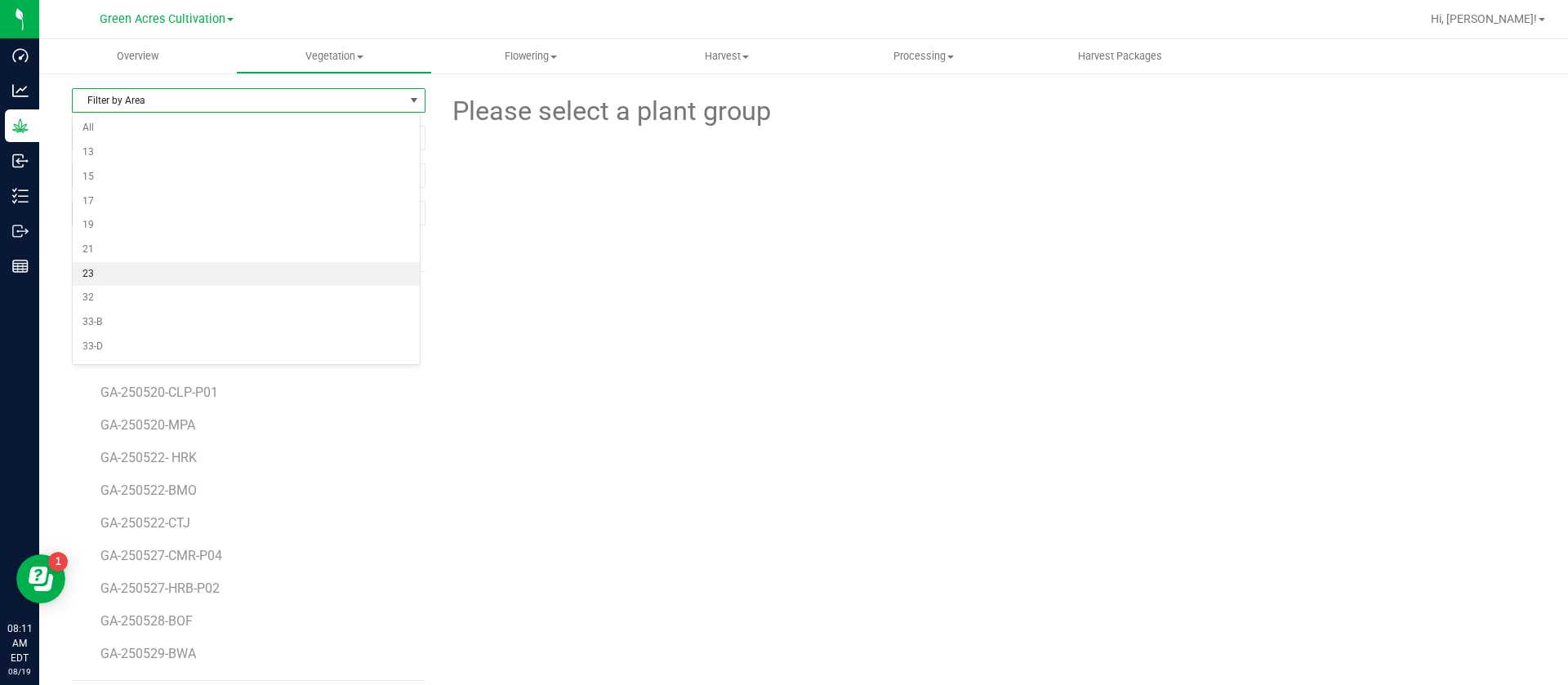
click at [109, 278] on li "23" at bounding box center [246, 274] width 347 height 24
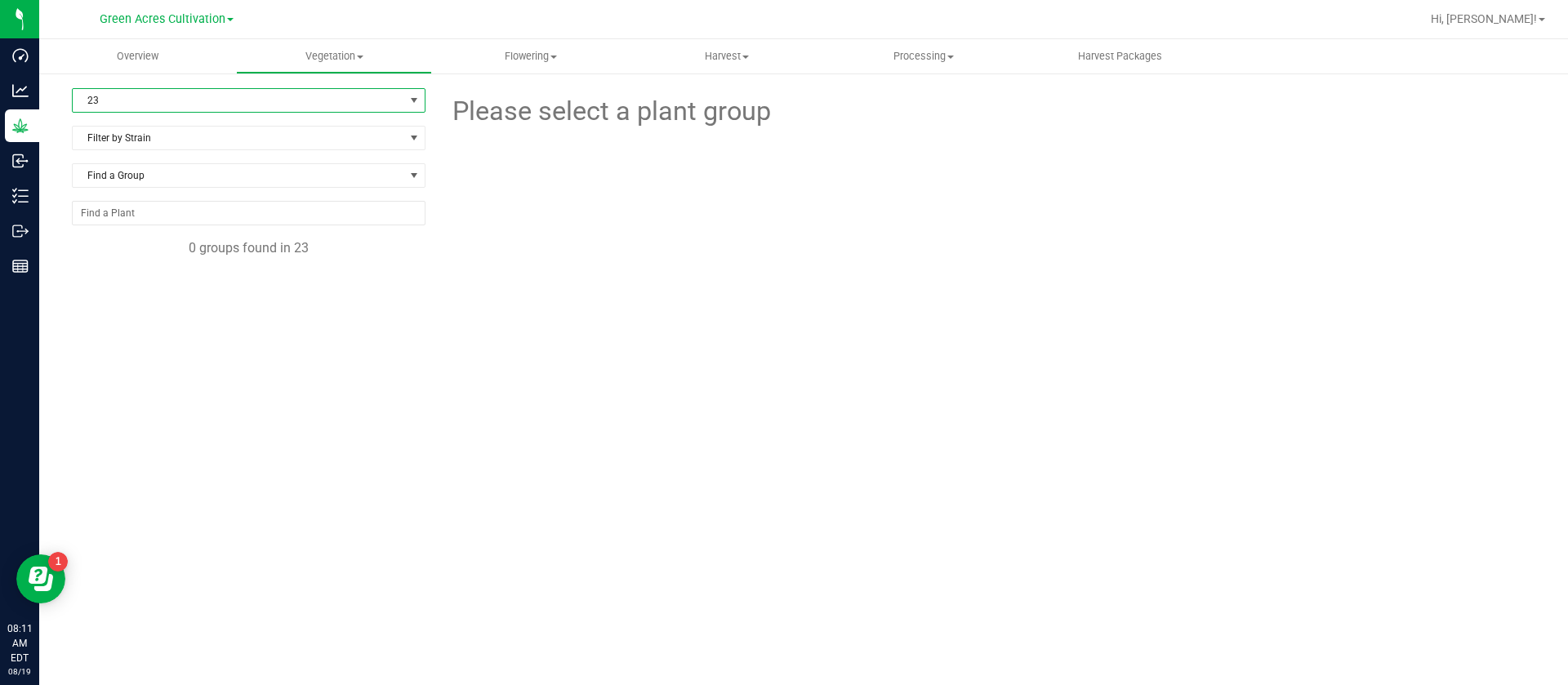
click at [124, 92] on span "23" at bounding box center [239, 101] width 332 height 23
click at [383, 46] on uib-tab-heading "Vegetation Veg groups Veg plants Mother groups Mother plants Apply to plants Cr…" at bounding box center [334, 57] width 195 height 33
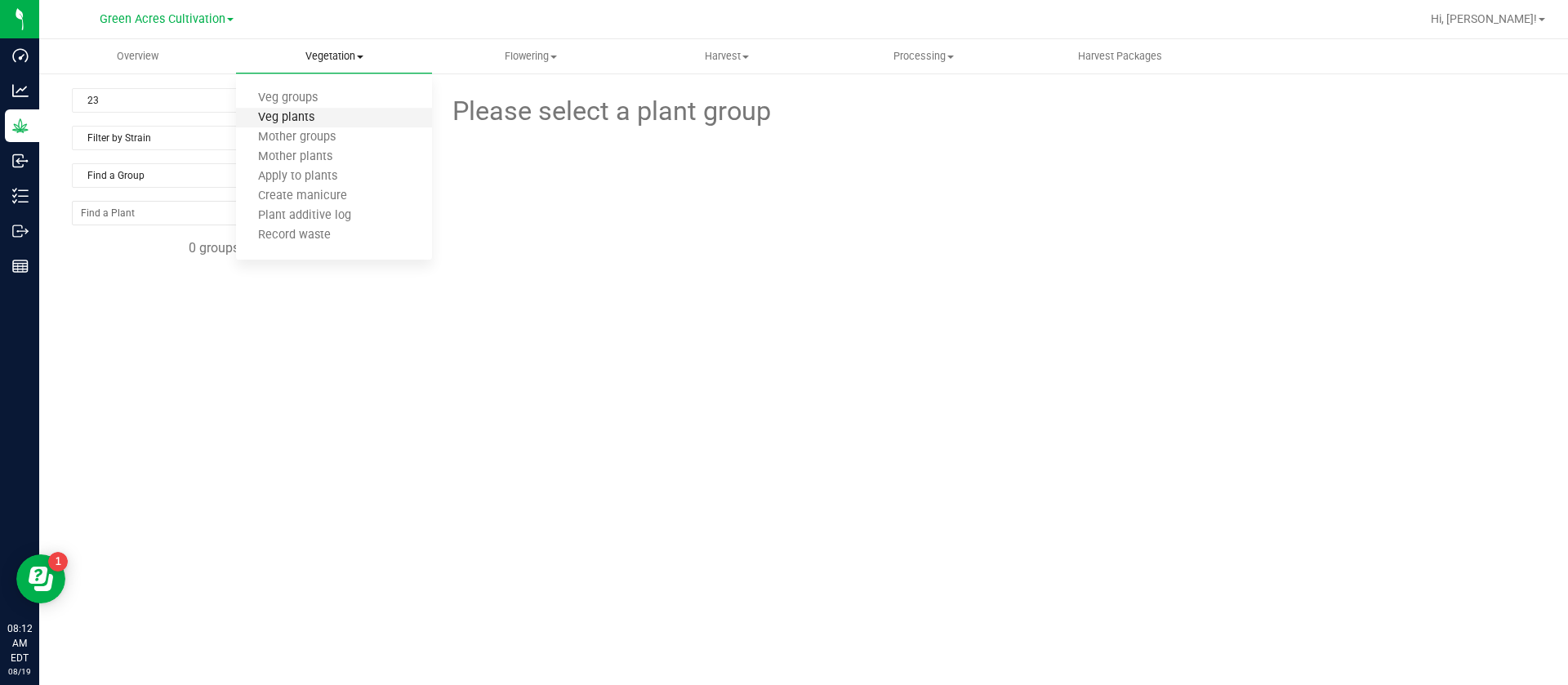
click at [301, 117] on span "Veg plants" at bounding box center [286, 117] width 100 height 13
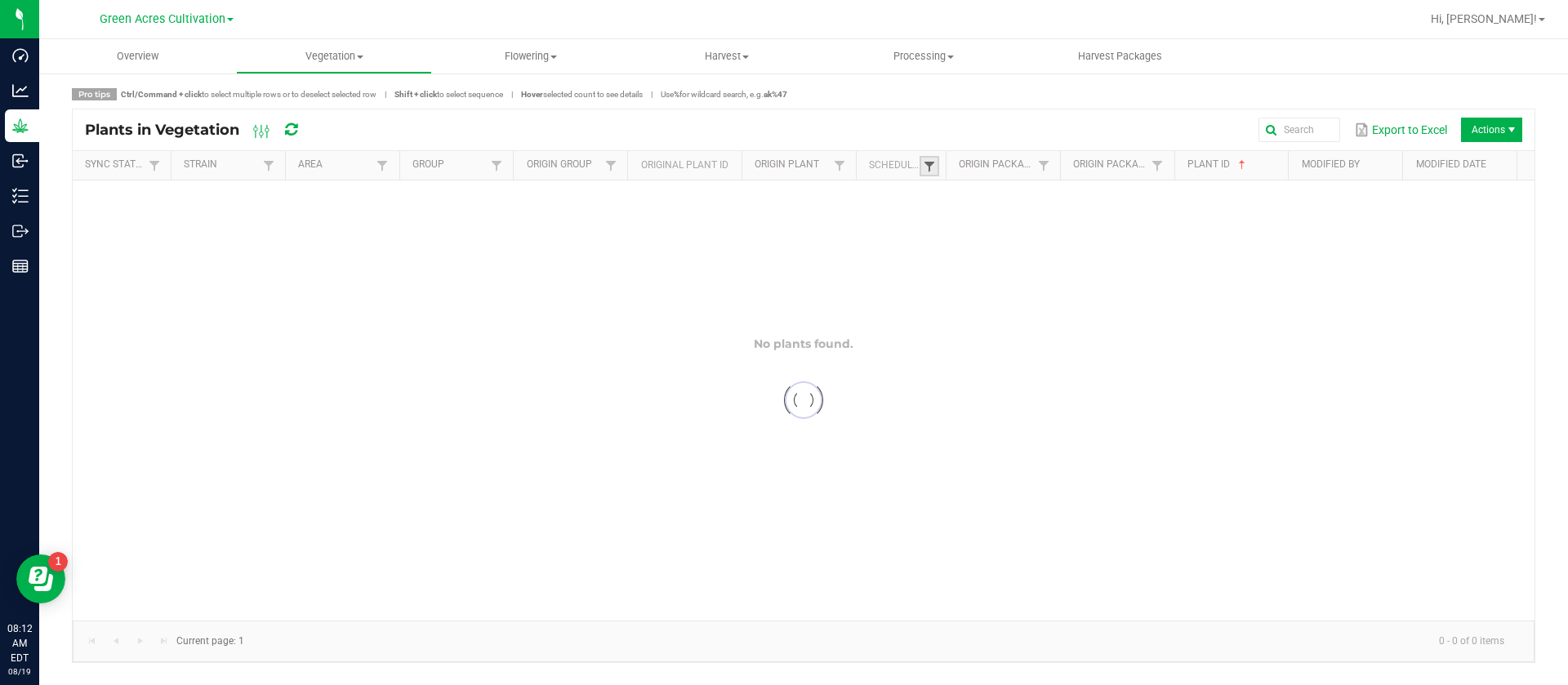
click at [932, 170] on span at bounding box center [930, 166] width 13 height 13
click at [981, 232] on div at bounding box center [804, 401] width 1462 height 441
click at [940, 157] on th "Scheduled" at bounding box center [900, 165] width 89 height 30
click at [926, 166] on span at bounding box center [930, 166] width 13 height 13
click at [954, 236] on div at bounding box center [804, 401] width 1462 height 441
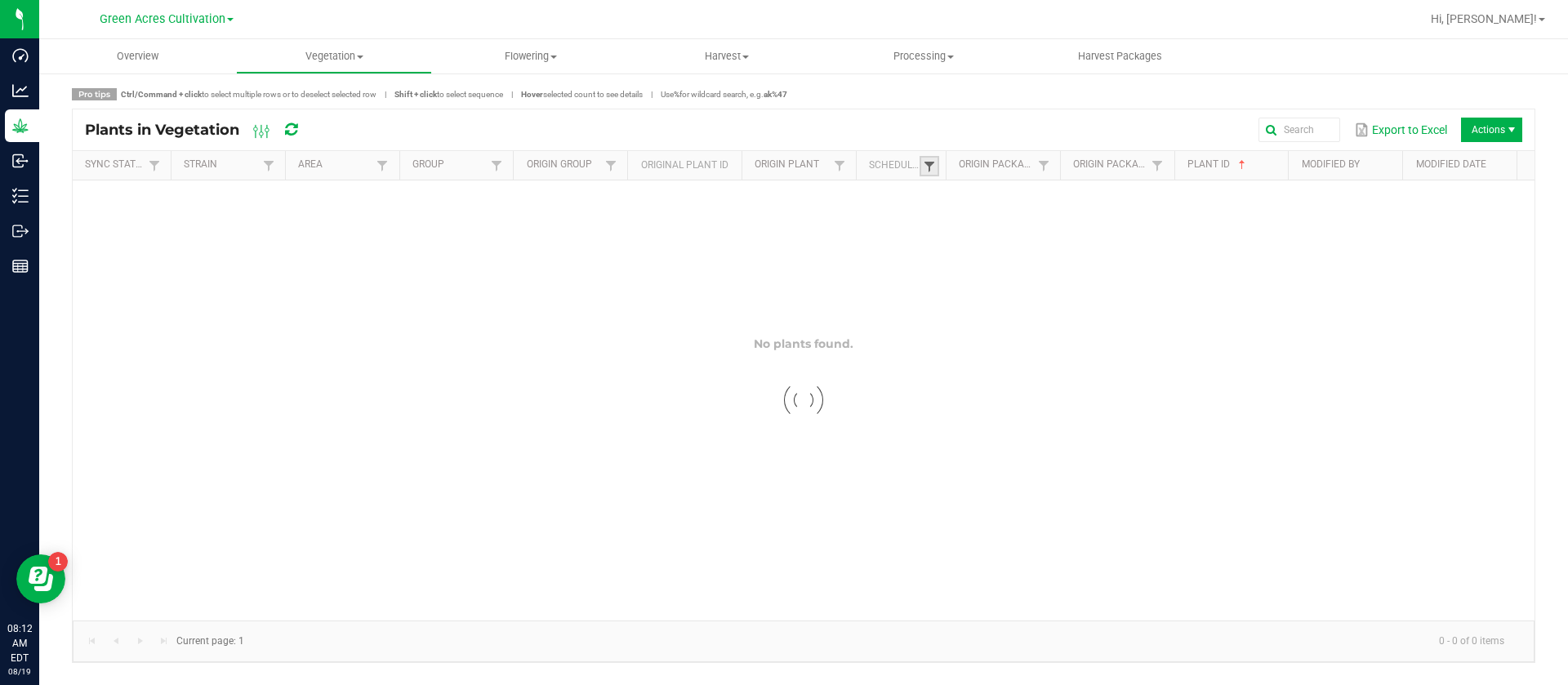
click at [930, 160] on span at bounding box center [930, 166] width 13 height 13
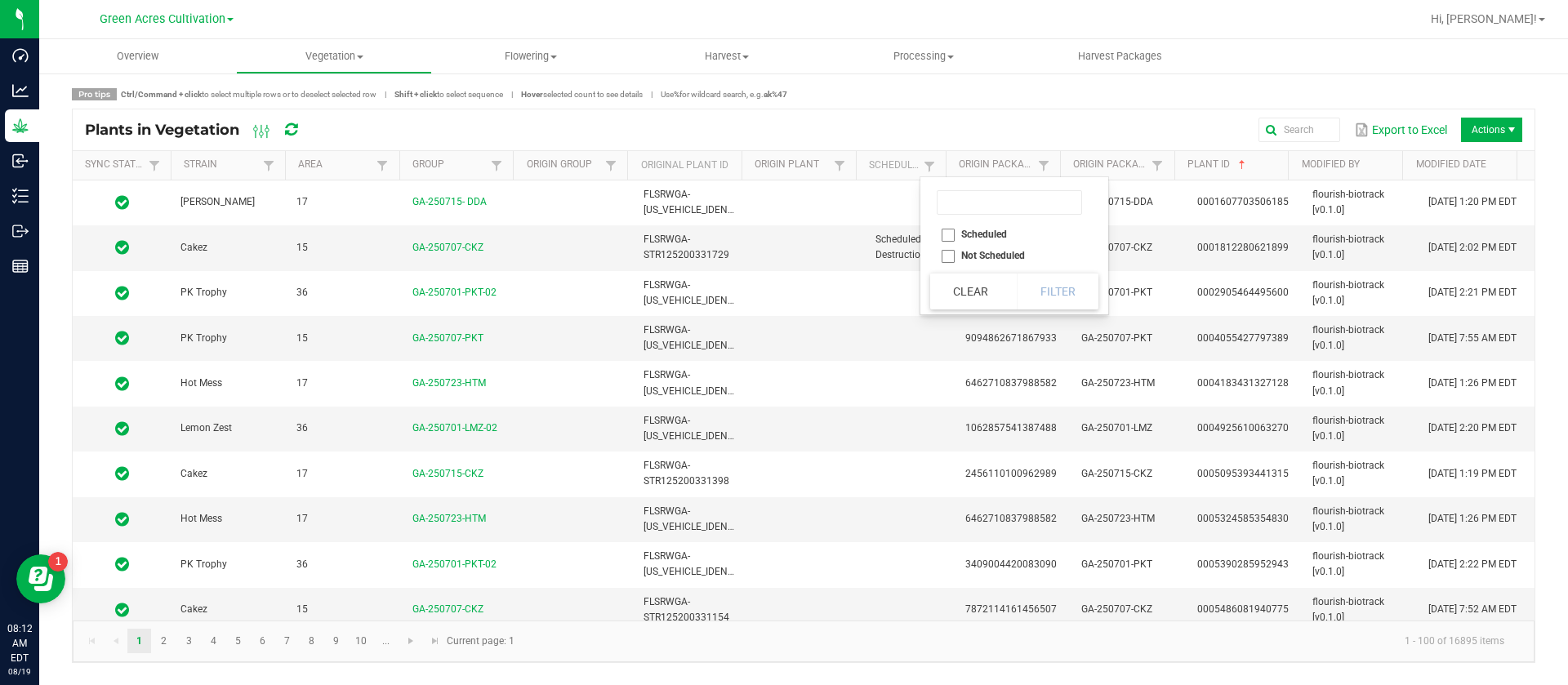
click at [986, 236] on li "Scheduled" at bounding box center [1009, 235] width 159 height 21
checkbox input "true"
click at [1041, 286] on button "Filter" at bounding box center [1057, 291] width 82 height 36
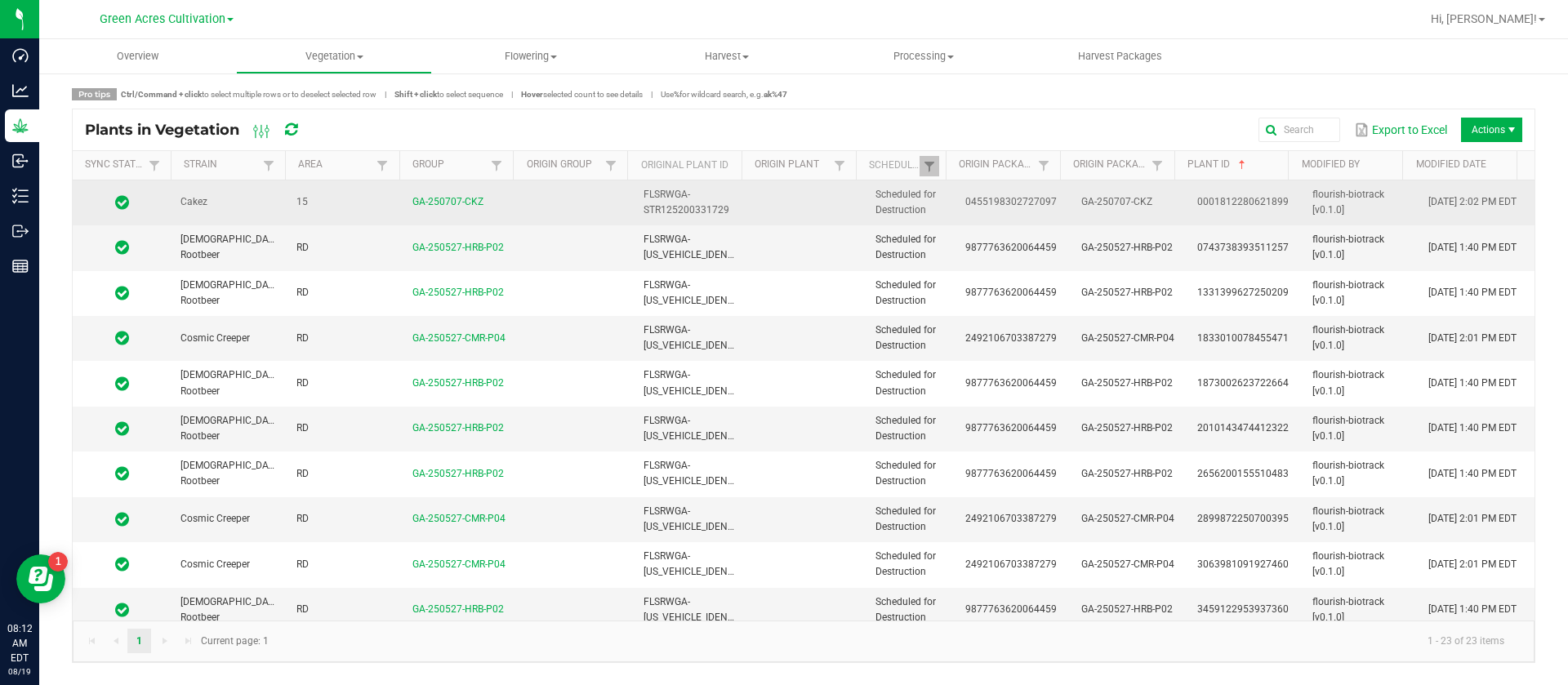
click at [988, 194] on td "0455198302727097" at bounding box center [1014, 203] width 116 height 45
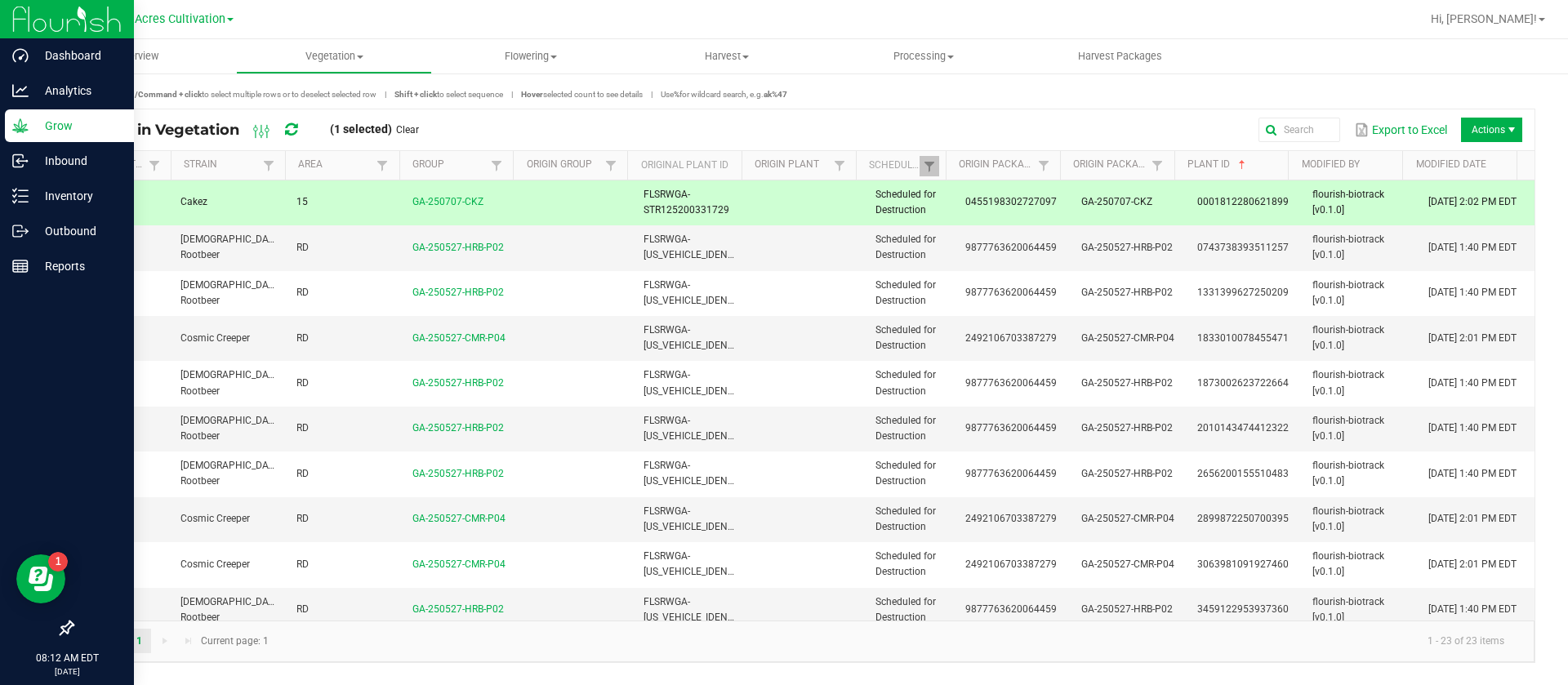
click at [49, 121] on p "Grow" at bounding box center [78, 126] width 98 height 19
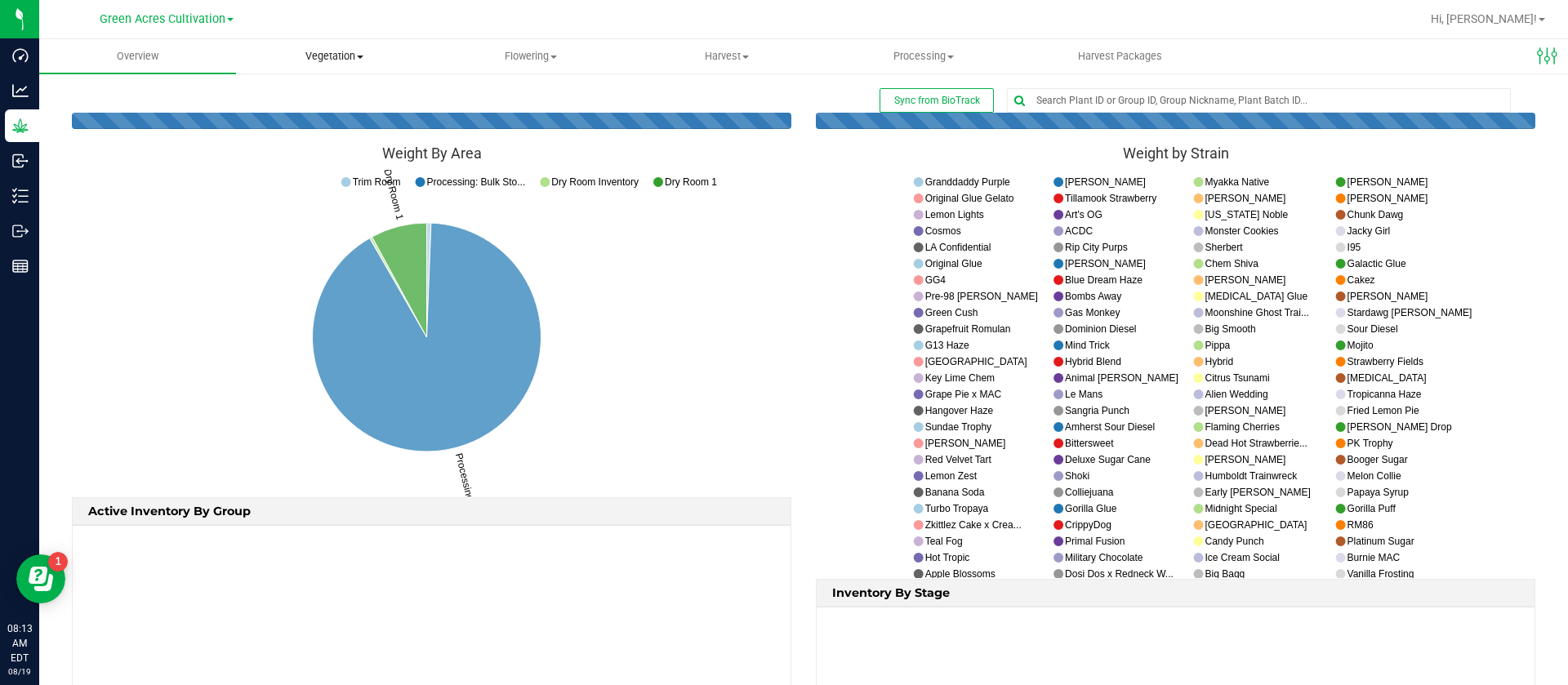
click at [326, 62] on span "Vegetation" at bounding box center [334, 56] width 195 height 14
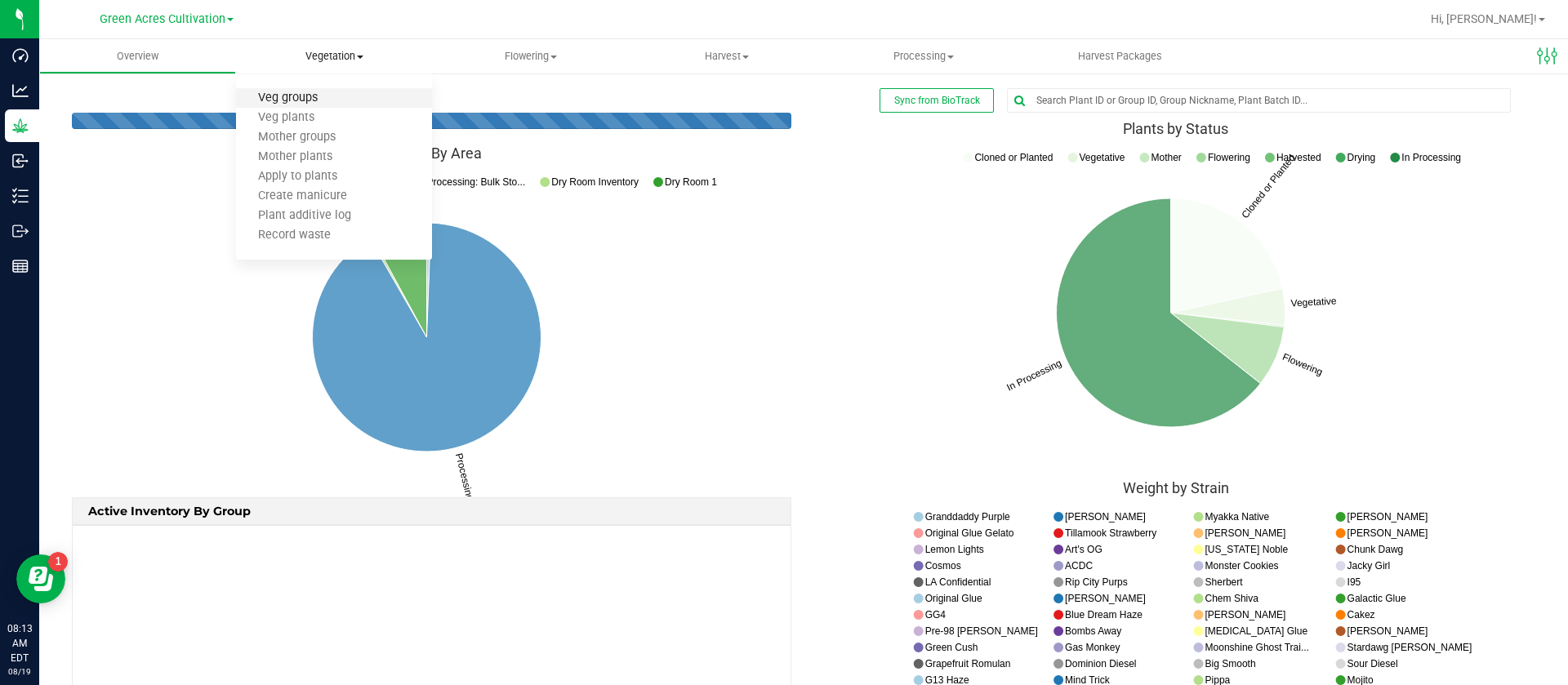
click at [338, 93] on span "Veg groups" at bounding box center [288, 98] width 104 height 13
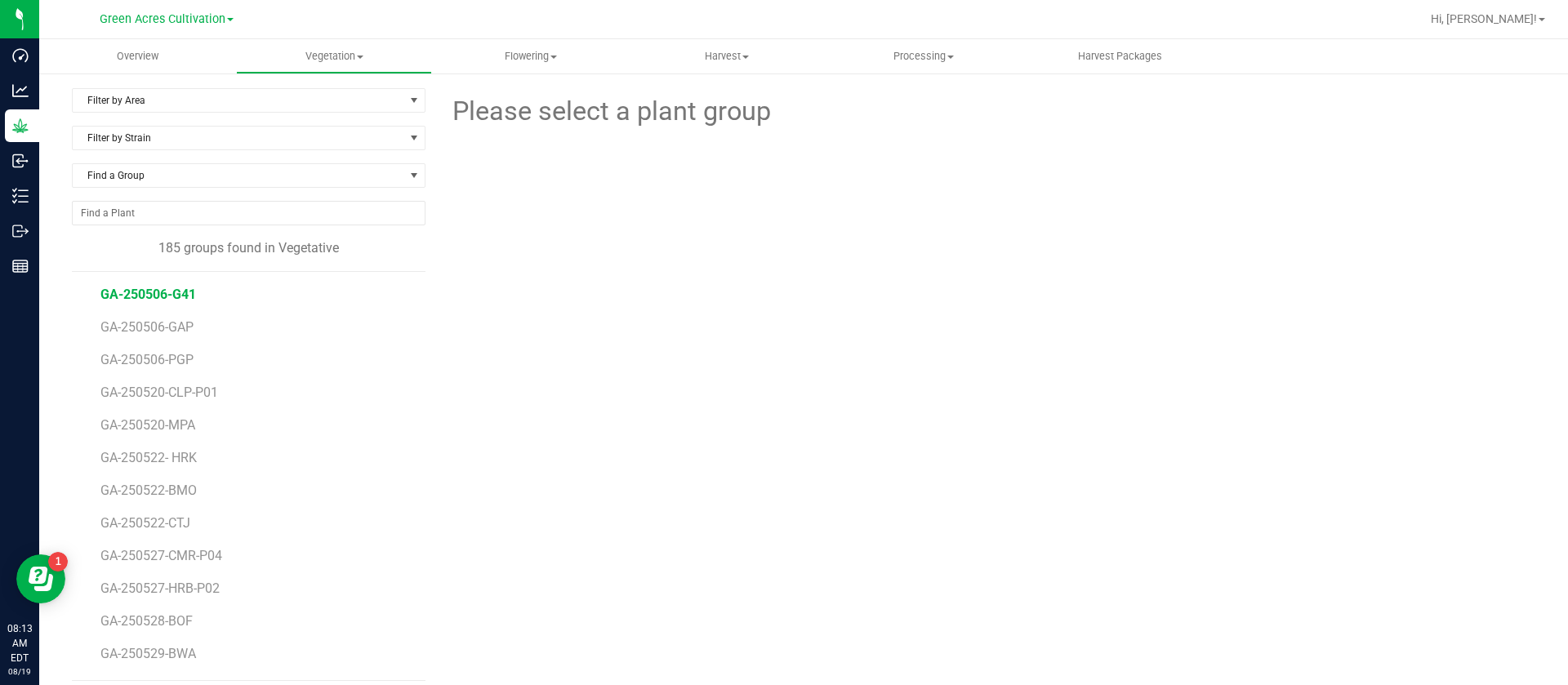
click at [170, 292] on span "GA-250506-G41" at bounding box center [147, 294] width 95 height 15
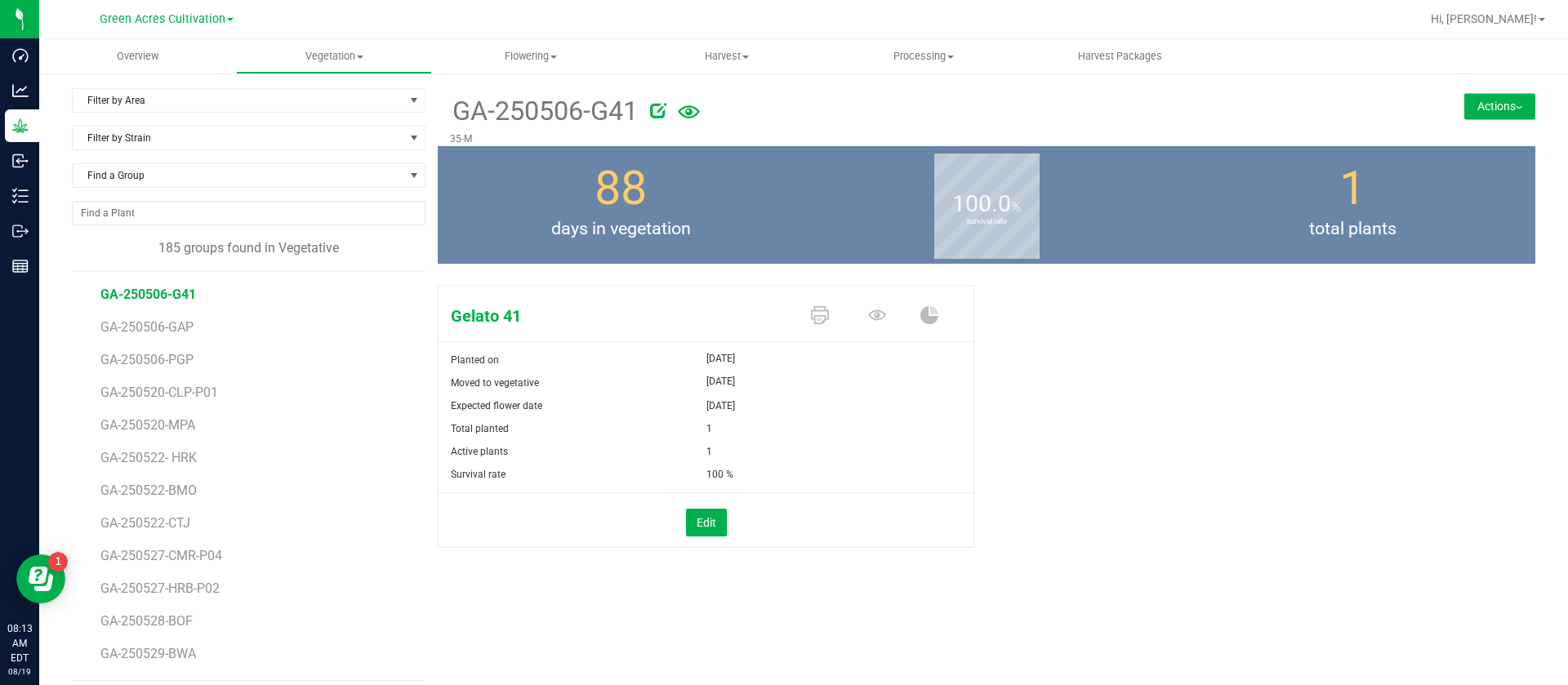
click at [658, 155] on div "88 days in vegetation" at bounding box center [620, 205] width 366 height 117
click at [522, 52] on span "Flowering" at bounding box center [530, 56] width 195 height 14
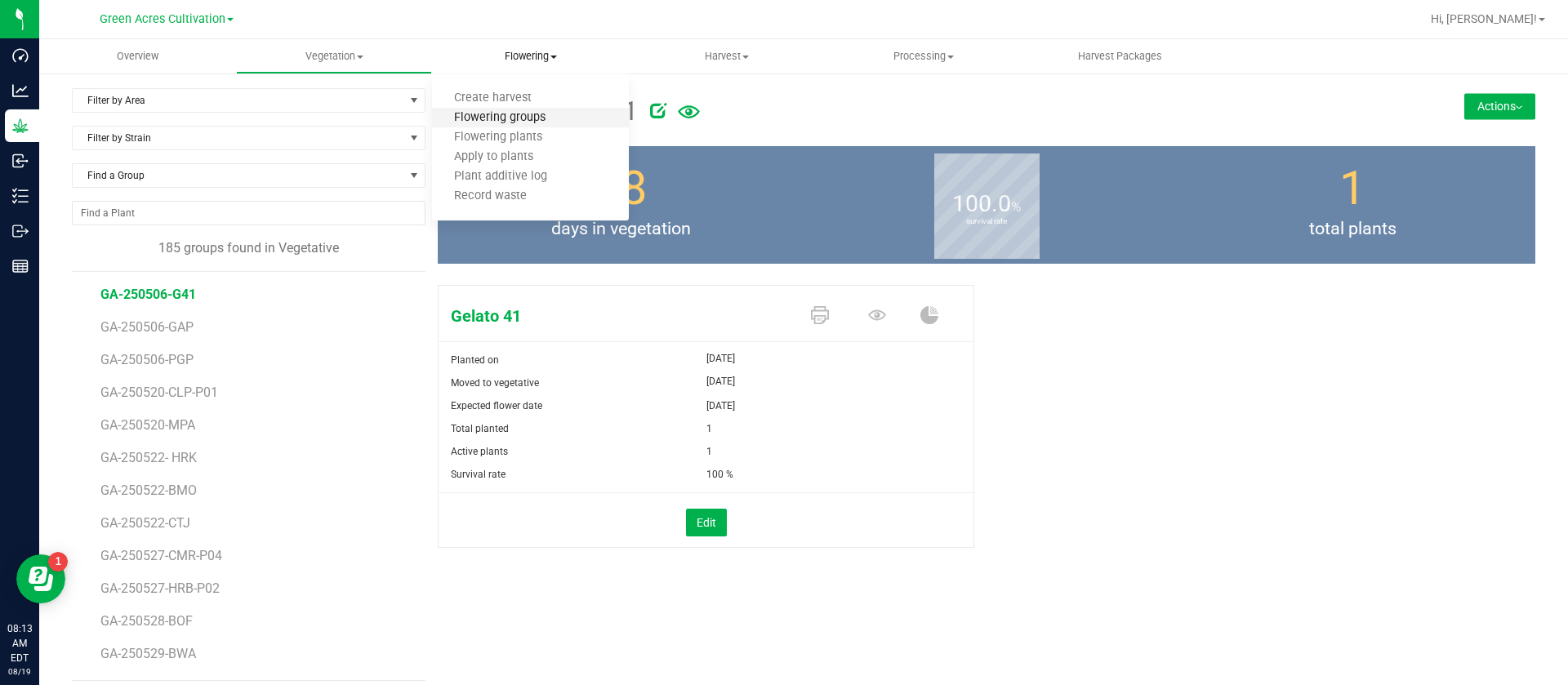
click at [531, 112] on span "Flowering groups" at bounding box center [499, 117] width 136 height 13
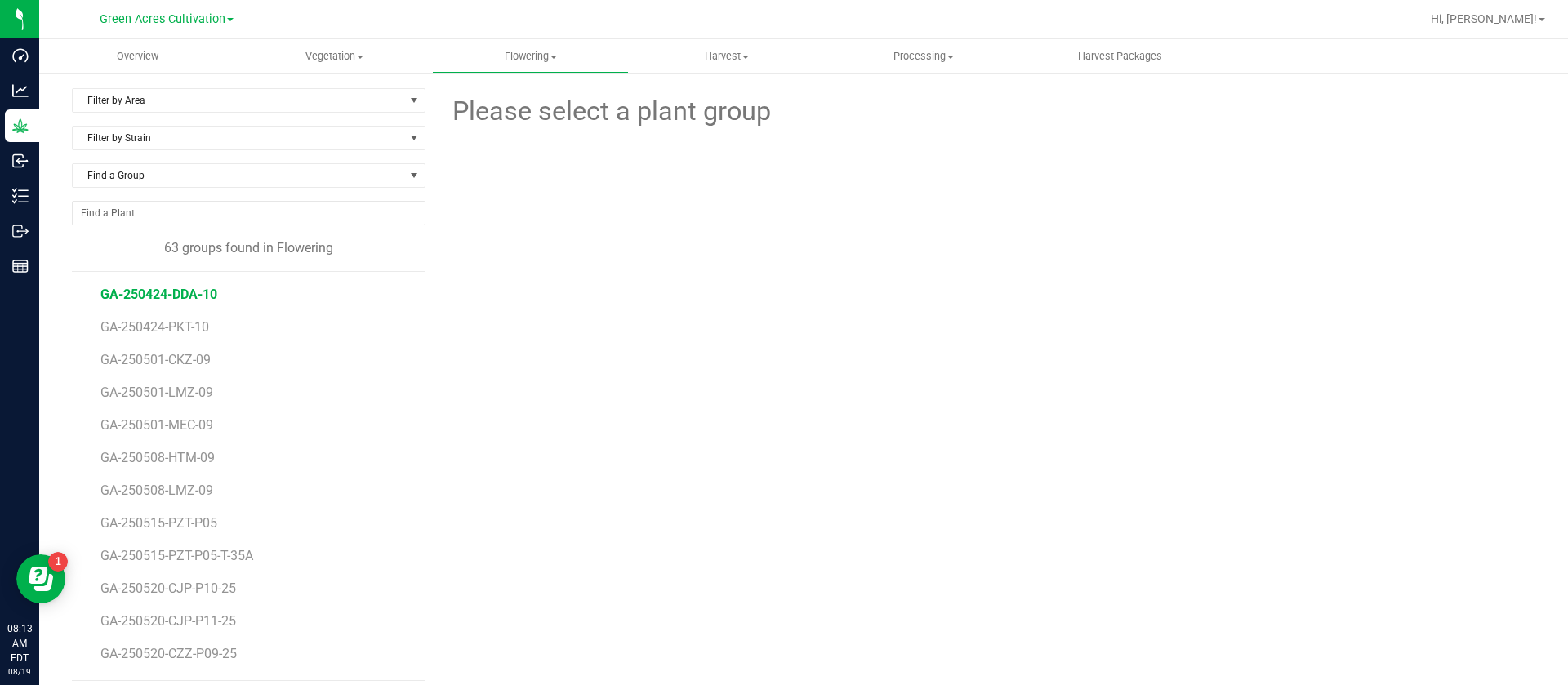
click at [170, 300] on span "GA-250424-DDA-10" at bounding box center [158, 294] width 116 height 15
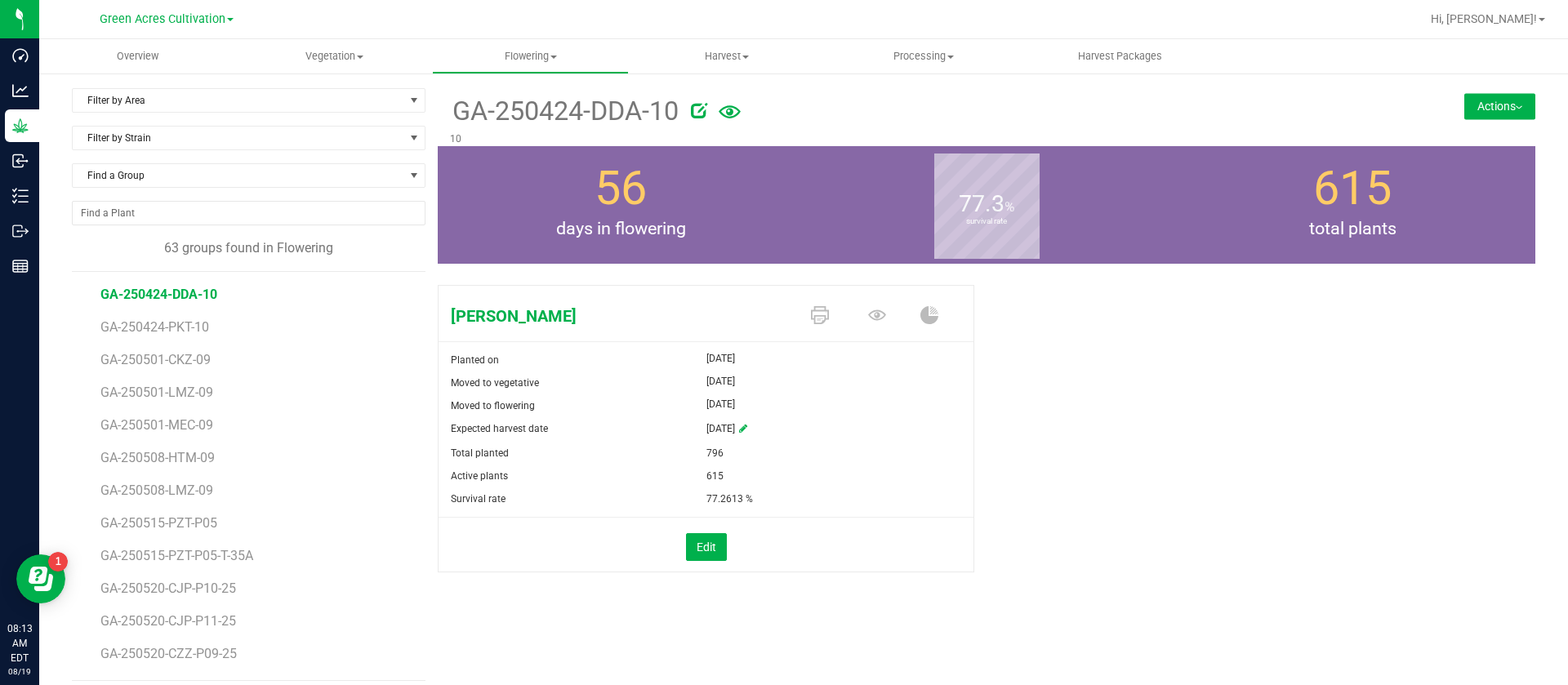
click at [674, 387] on div "Moved to vegetative" at bounding box center [572, 383] width 268 height 23
click at [165, 98] on span "Filter by Area" at bounding box center [239, 101] width 332 height 23
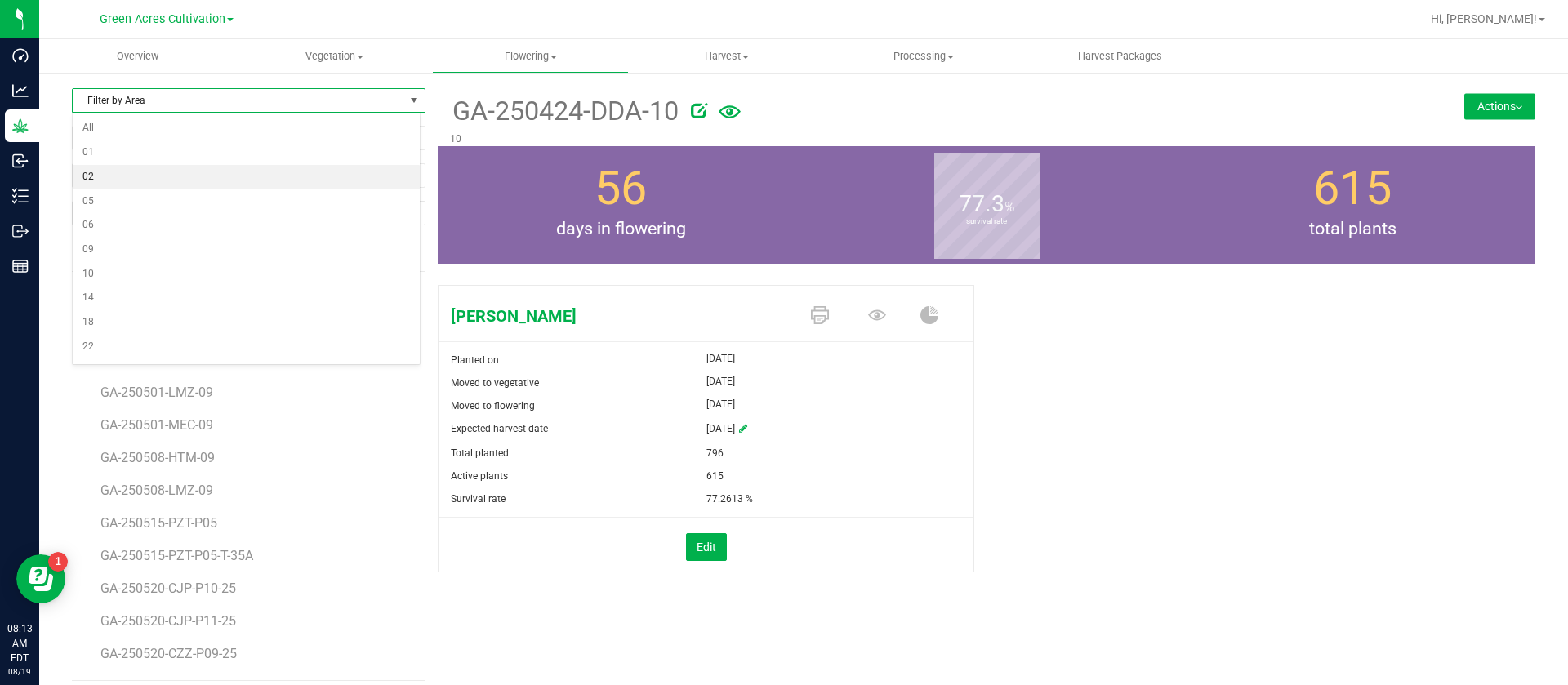
click at [120, 182] on li "02" at bounding box center [246, 177] width 347 height 24
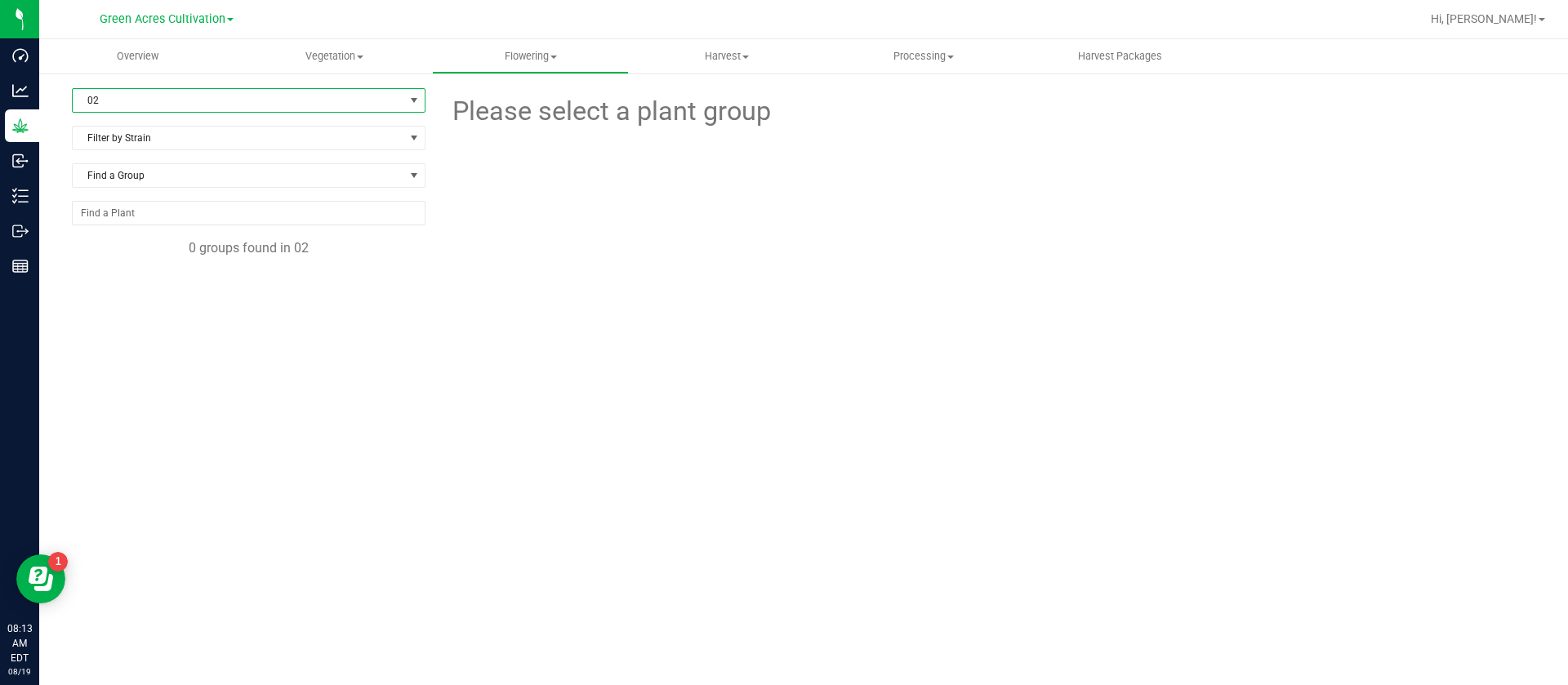
click at [115, 100] on span "02" at bounding box center [239, 101] width 332 height 23
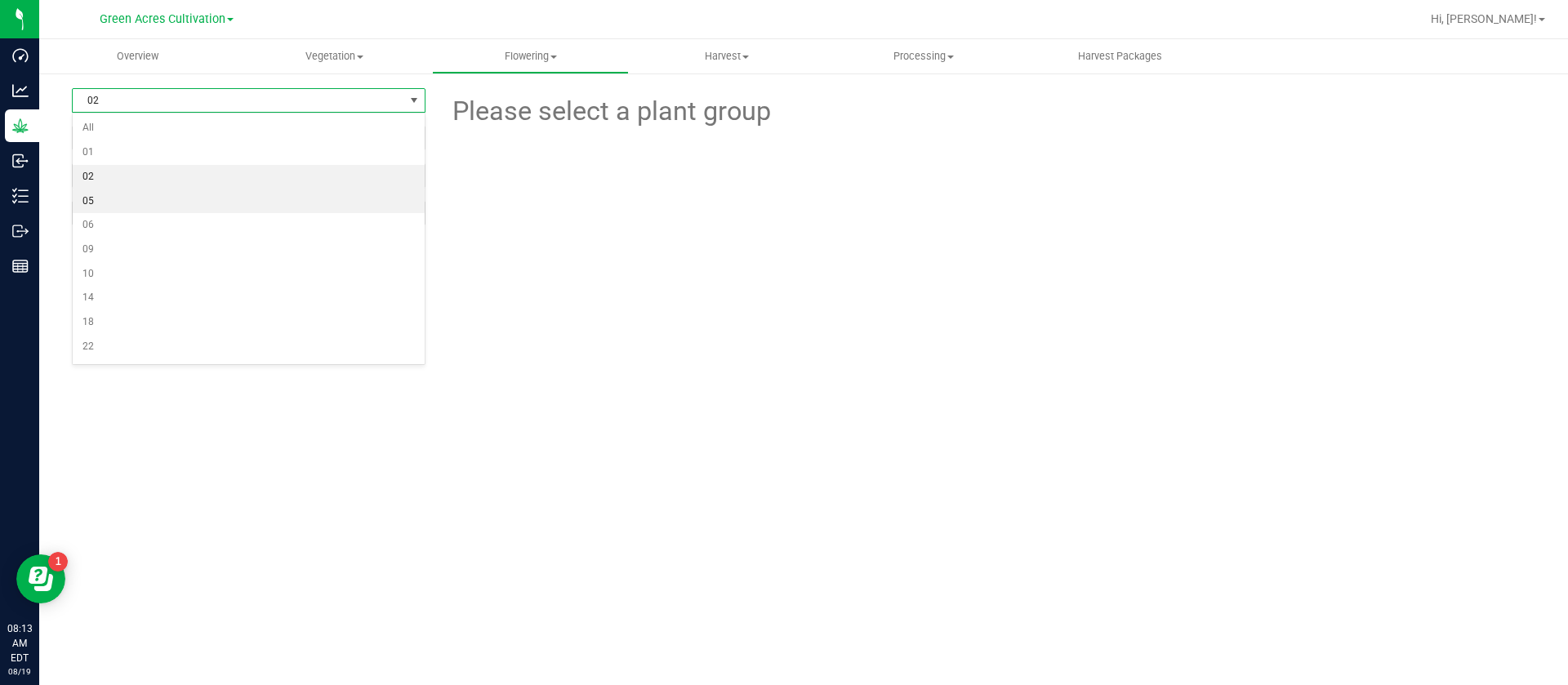
click at [116, 203] on li "05" at bounding box center [249, 201] width 352 height 24
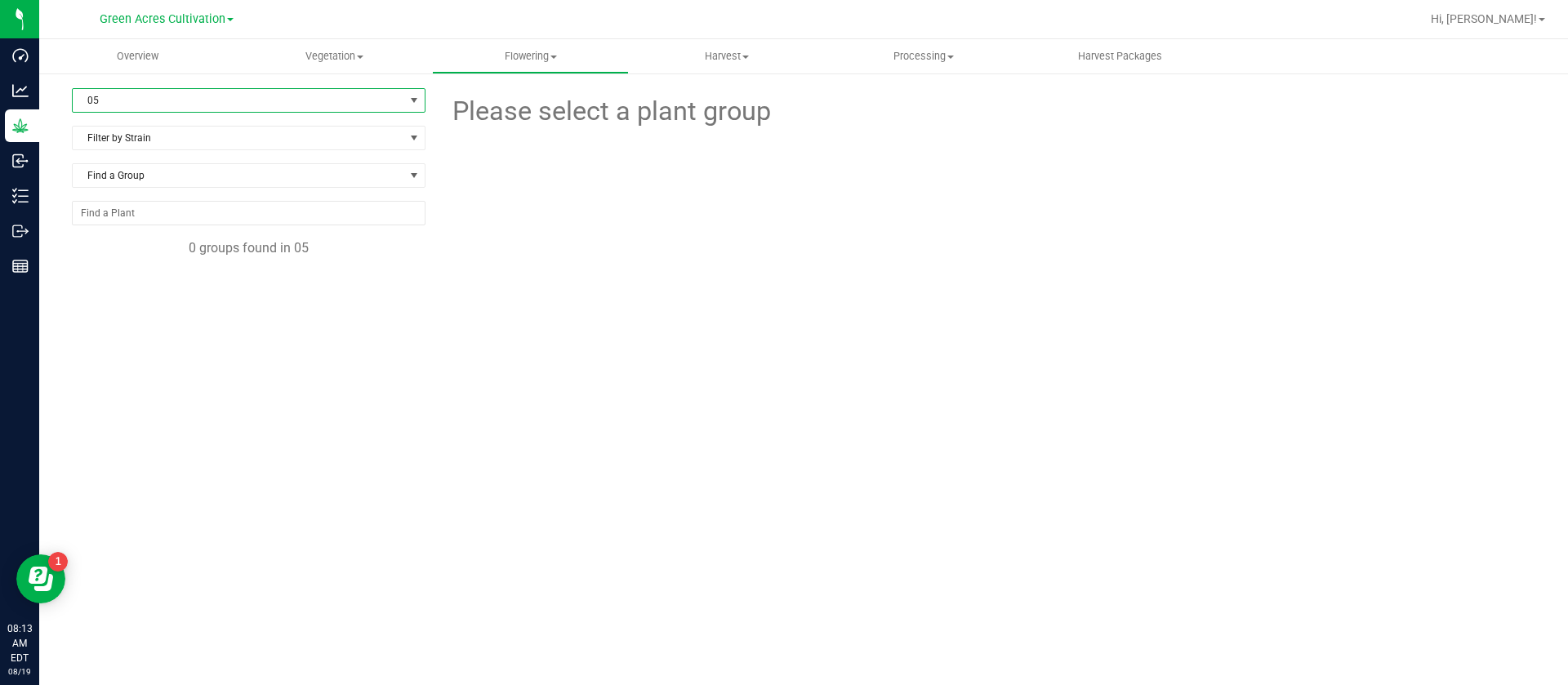
click at [108, 94] on span "05" at bounding box center [239, 101] width 332 height 23
click at [111, 133] on li "All" at bounding box center [249, 128] width 352 height 24
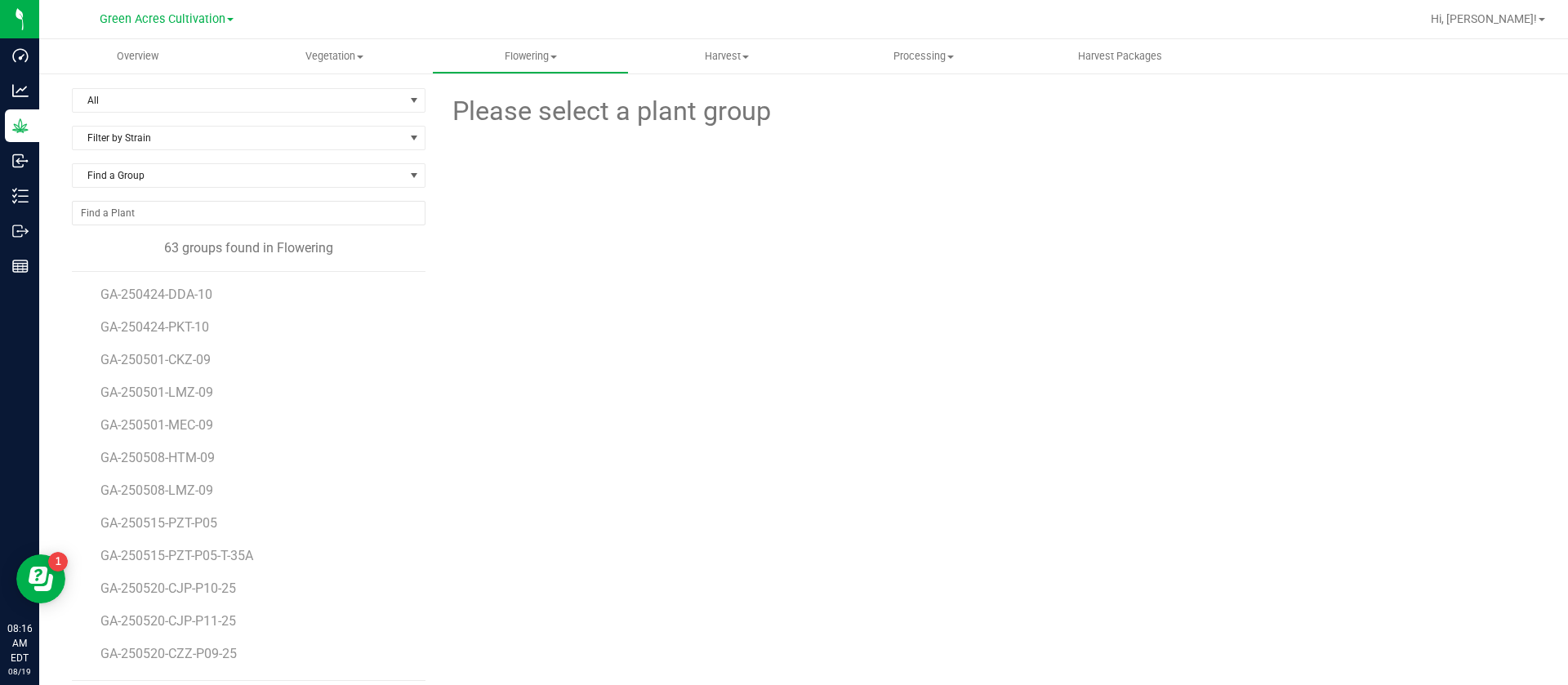
drag, startPoint x: 1141, startPoint y: 517, endPoint x: 1129, endPoint y: 515, distance: 12.2
click at [1134, 528] on div "Please select a plant group" at bounding box center [986, 385] width 1098 height 593
click at [1018, 348] on div "Please select a plant group" at bounding box center [986, 385] width 1098 height 593
click at [955, 325] on div "Please select a plant group" at bounding box center [986, 385] width 1098 height 593
click at [651, 322] on div "Please select a plant group" at bounding box center [986, 385] width 1098 height 593
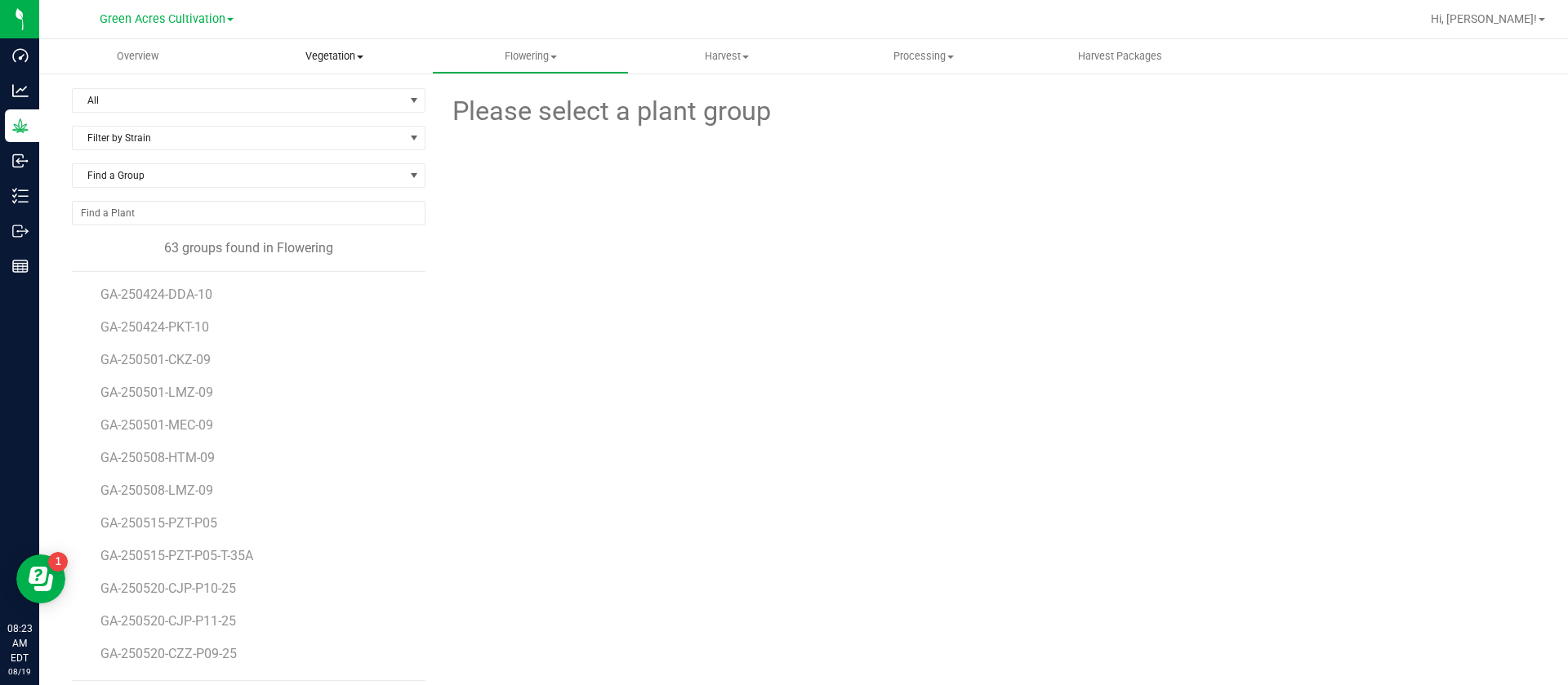
click at [360, 42] on uib-tab-heading "Vegetation Veg groups Veg plants Mother groups Mother plants Apply to plants Cr…" at bounding box center [334, 57] width 195 height 33
click at [306, 99] on span "Veg groups" at bounding box center [288, 98] width 104 height 13
click at [215, 105] on span "Filter by Area" at bounding box center [239, 101] width 332 height 23
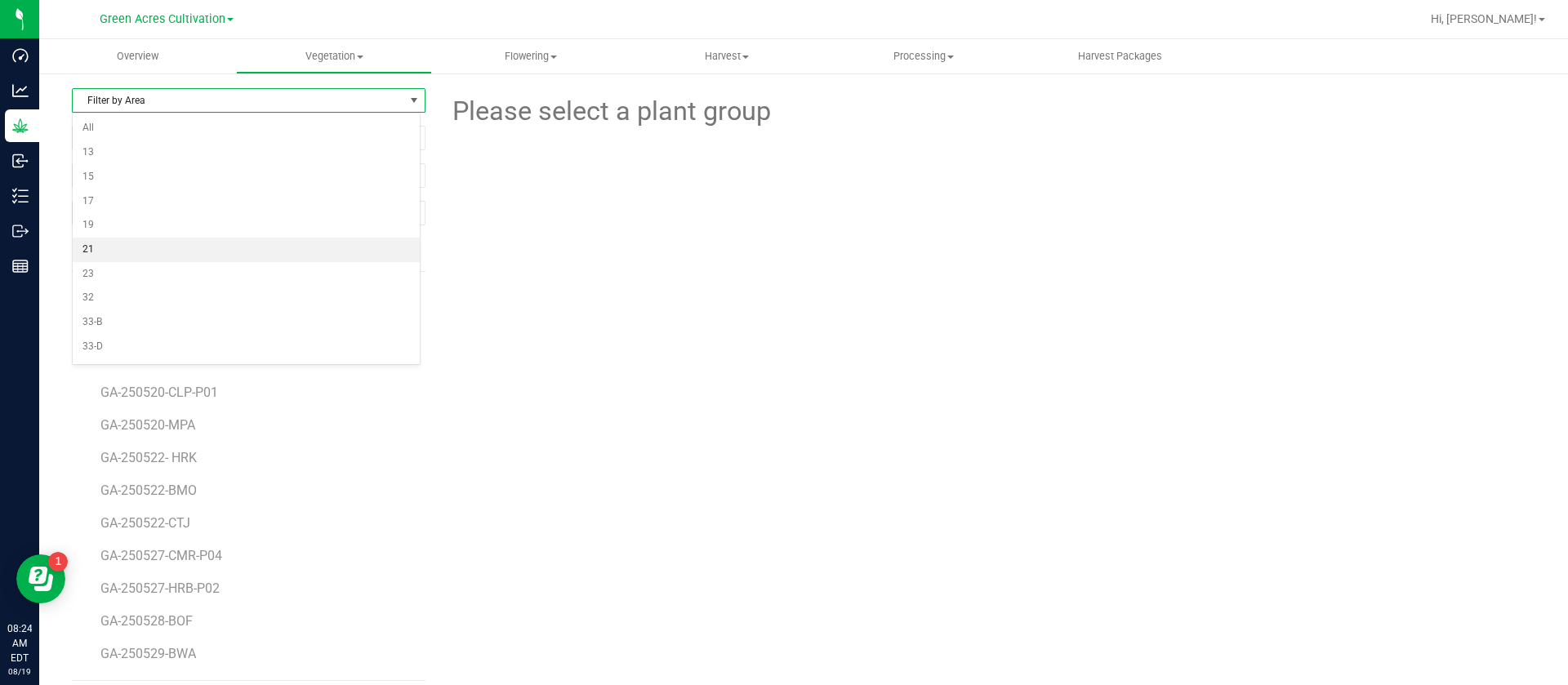
click at [125, 241] on li "21" at bounding box center [246, 249] width 347 height 24
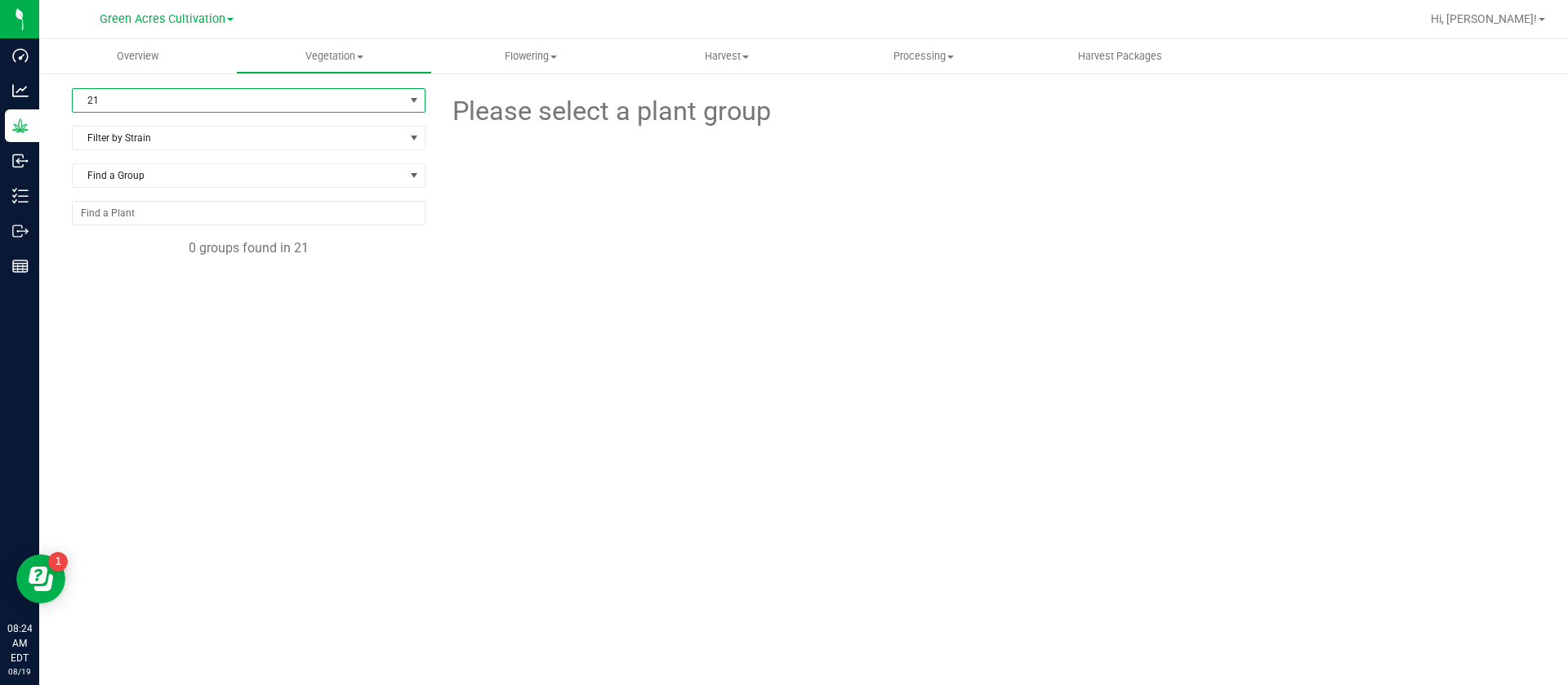
click at [134, 84] on div "21 Filter by Area All 13 15 17 19 21 23 32 33-B 33-D 33-F 33-H 33-J 33-L 33-N 3…" at bounding box center [804, 333] width 1530 height 522
drag, startPoint x: 106, startPoint y: 92, endPoint x: 106, endPoint y: 105, distance: 13.0
click at [107, 92] on span "21" at bounding box center [239, 101] width 332 height 23
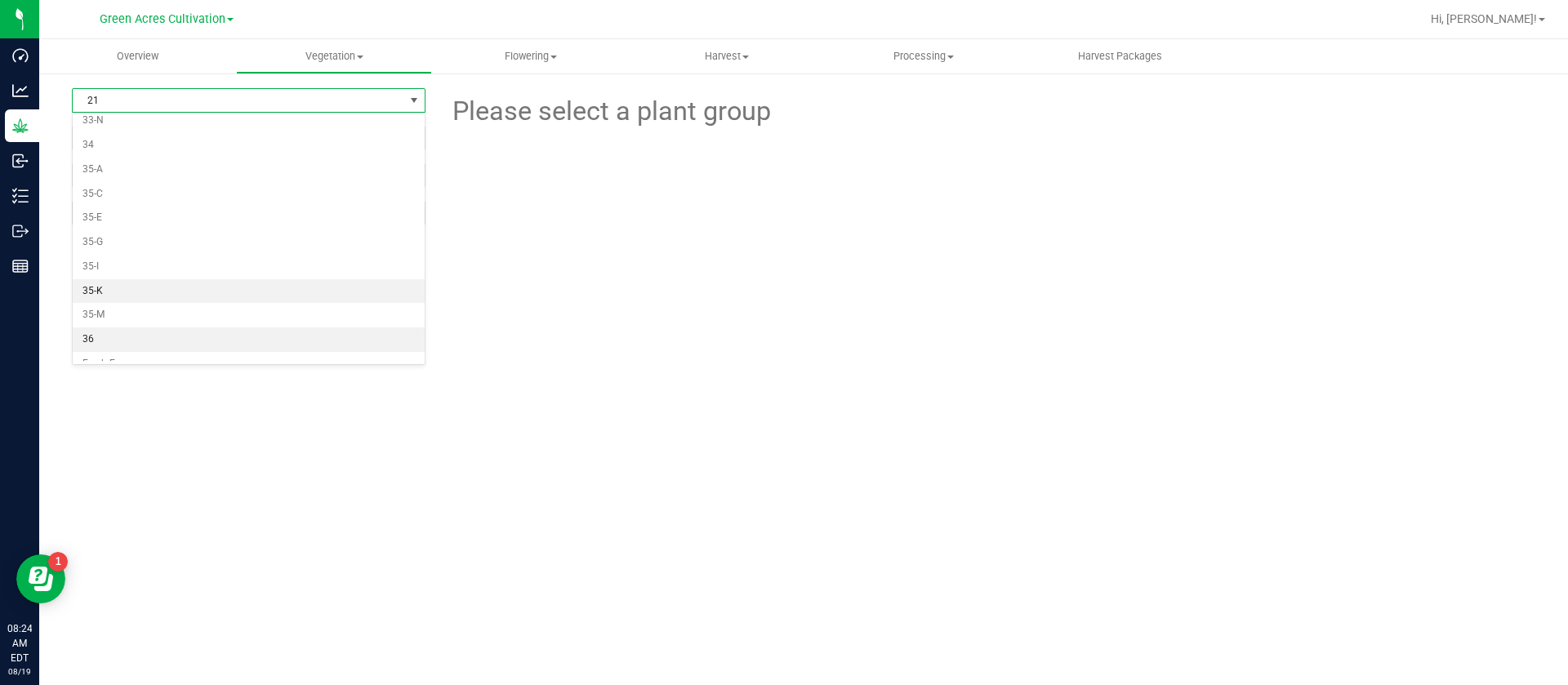
scroll to position [368, 0]
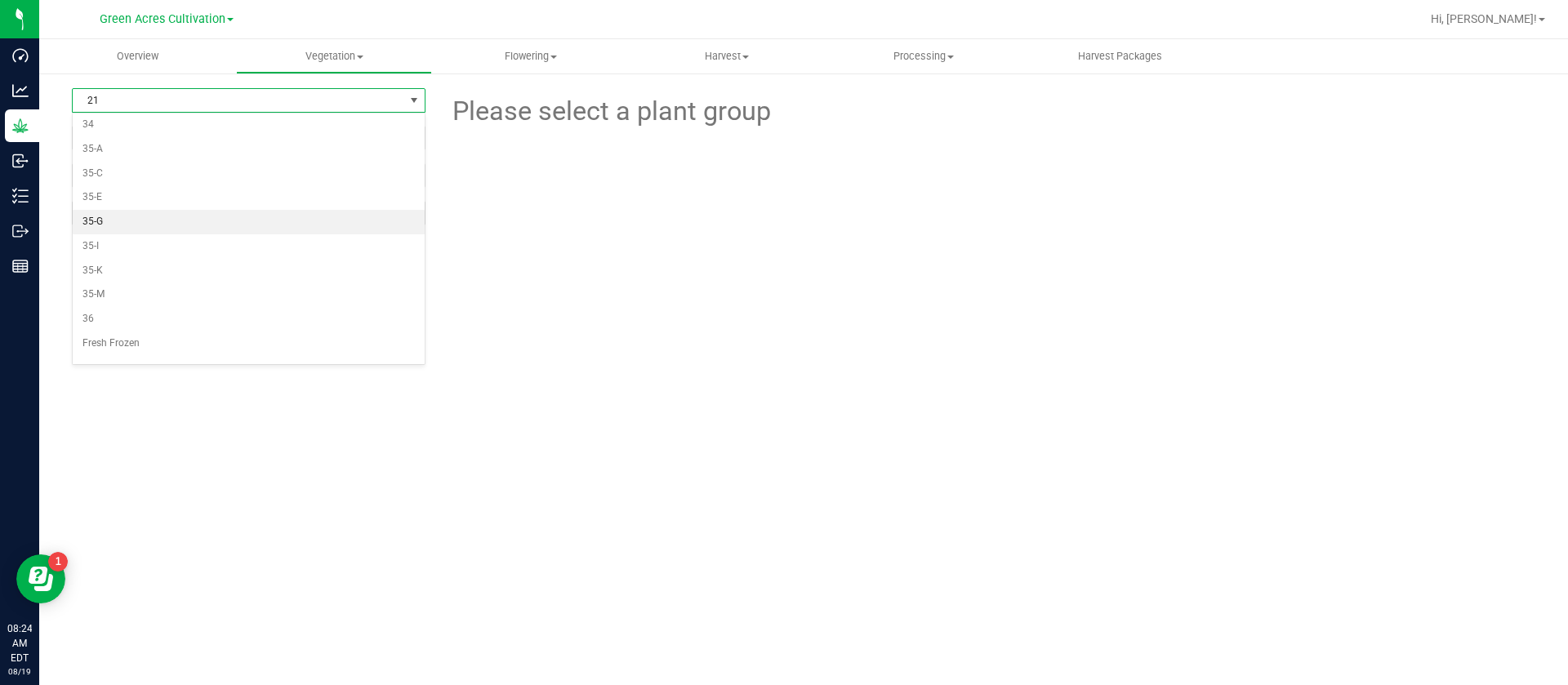
click at [121, 219] on li "35-G" at bounding box center [249, 221] width 352 height 24
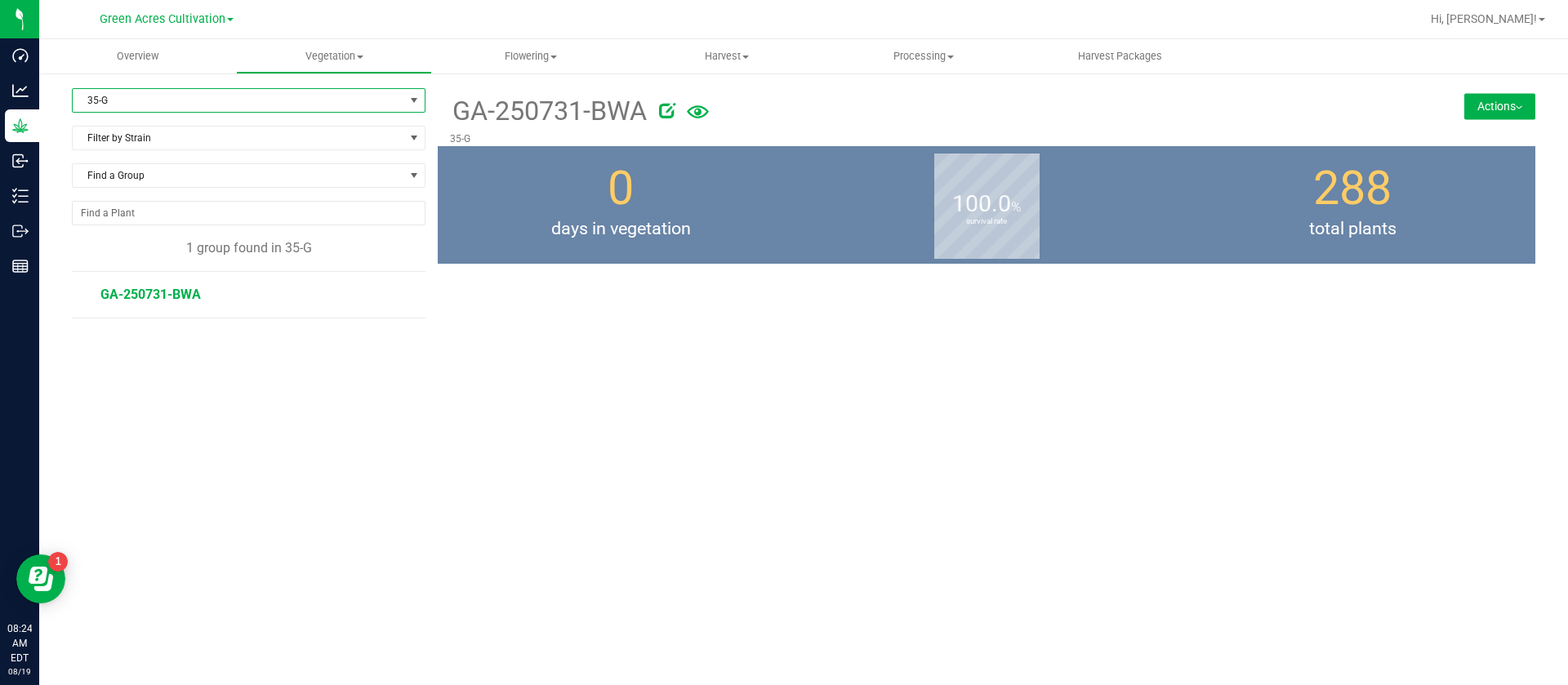
click at [164, 304] on li "GA-250731-BWA" at bounding box center [257, 295] width 314 height 46
click at [157, 296] on span "GA-250731-BWA" at bounding box center [150, 294] width 100 height 15
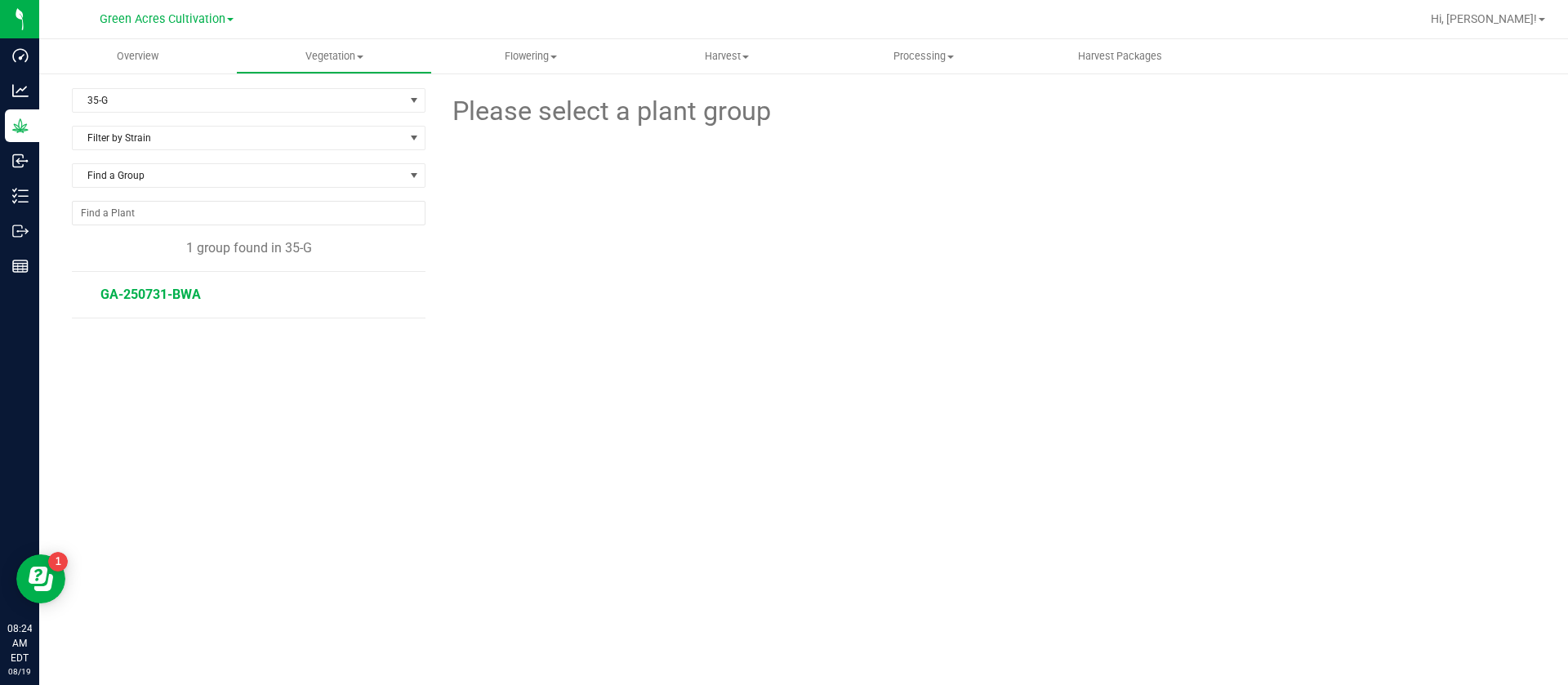
click at [157, 296] on span "GA-250731-BWA" at bounding box center [150, 294] width 100 height 15
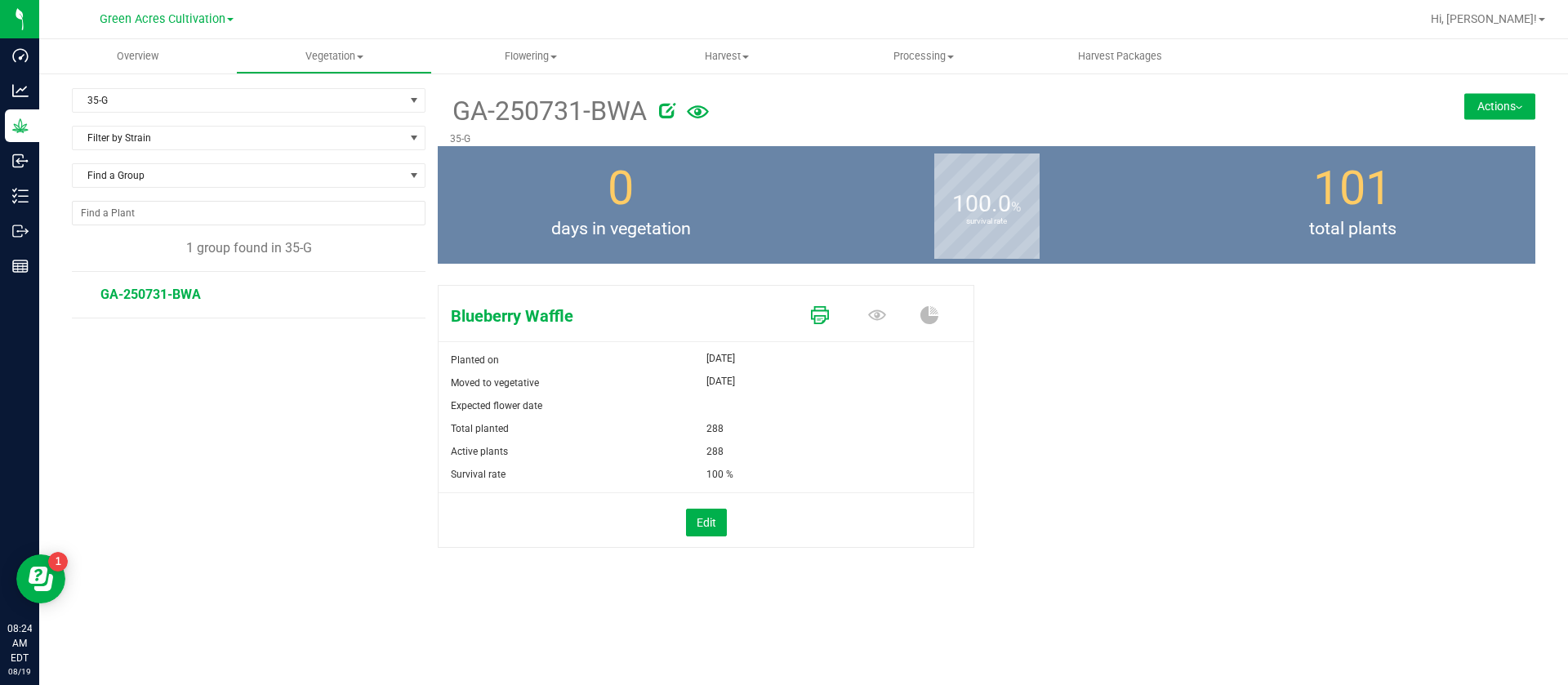
click at [812, 317] on icon at bounding box center [820, 315] width 18 height 18
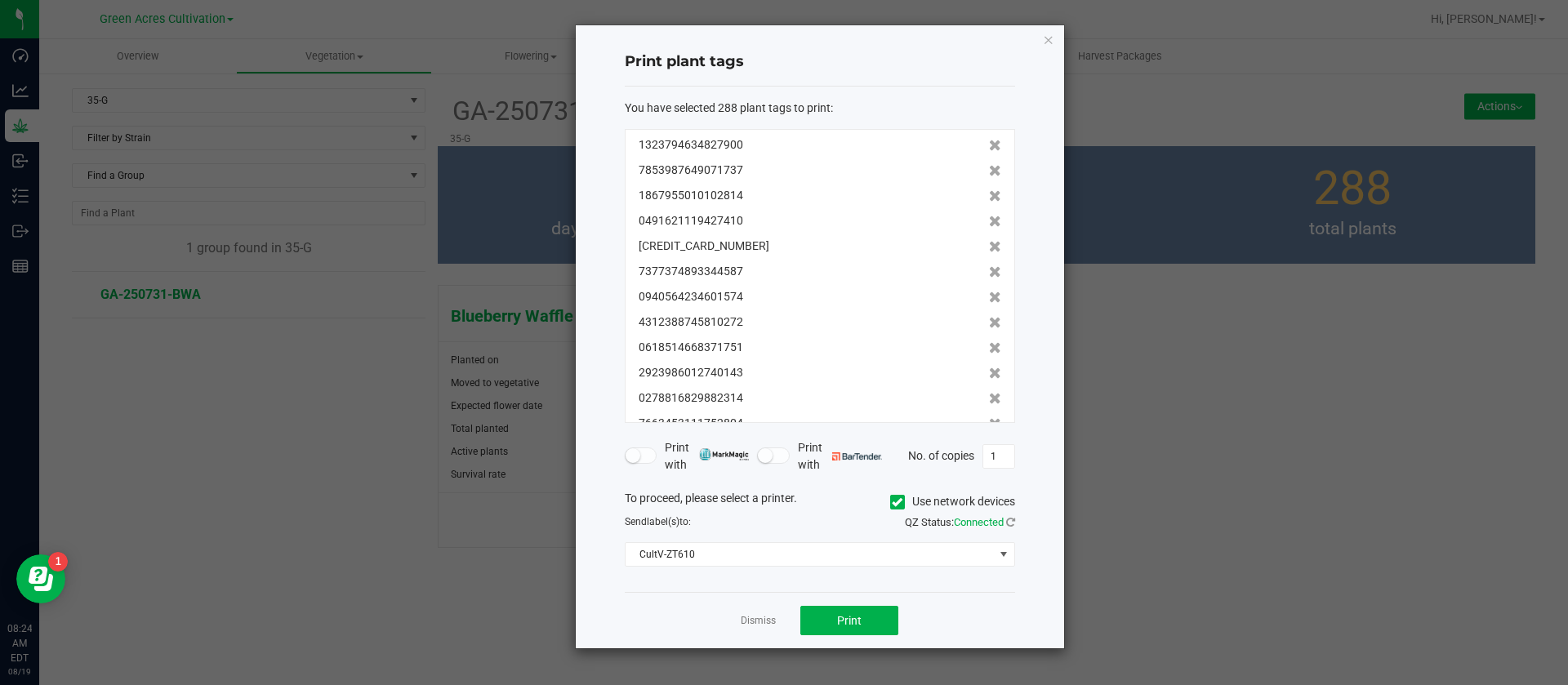
drag, startPoint x: 881, startPoint y: 639, endPoint x: 871, endPoint y: 637, distance: 10.2
click at [882, 639] on div "Dismiss Print" at bounding box center [821, 621] width 391 height 57
click at [861, 627] on span "Print" at bounding box center [848, 622] width 24 height 13
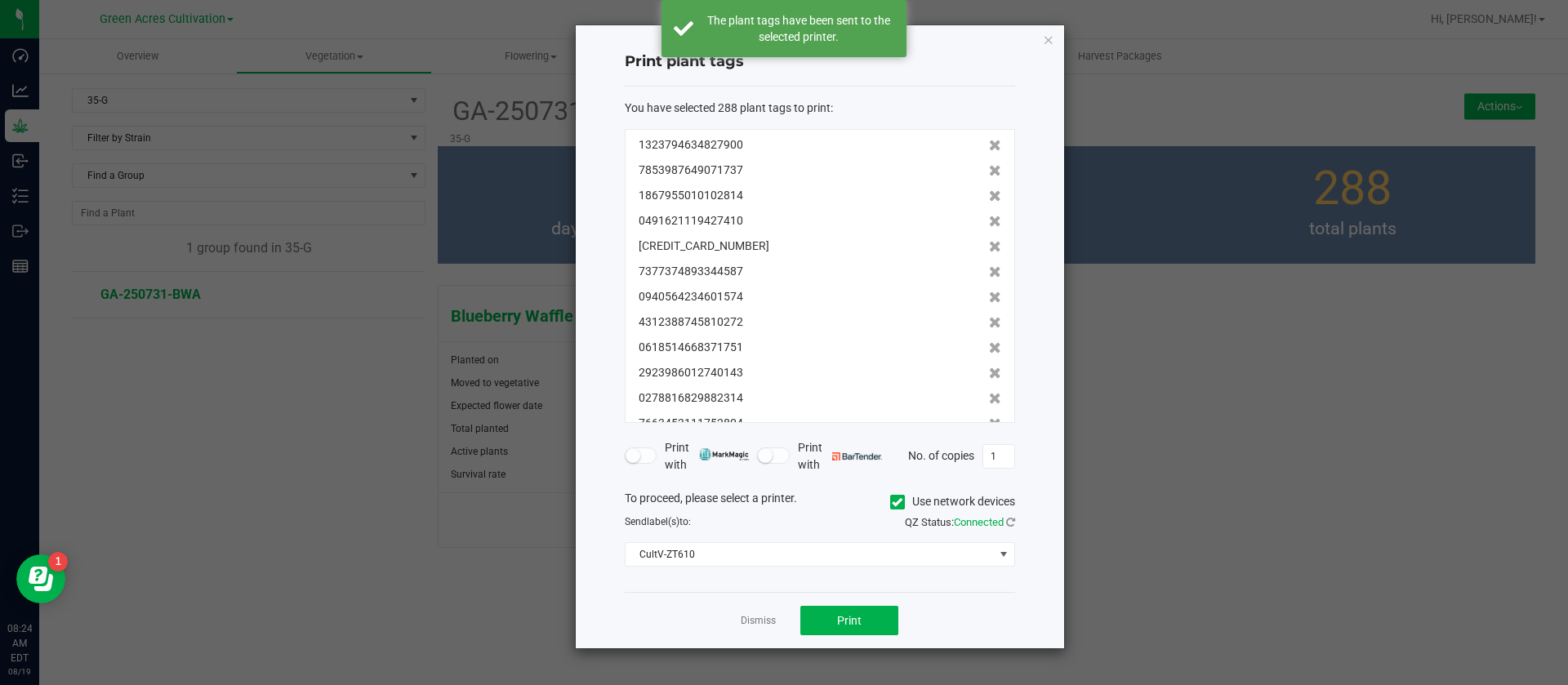
click at [762, 611] on div "Dismiss Print" at bounding box center [821, 621] width 391 height 57
click at [761, 615] on link "Dismiss" at bounding box center [758, 622] width 36 height 13
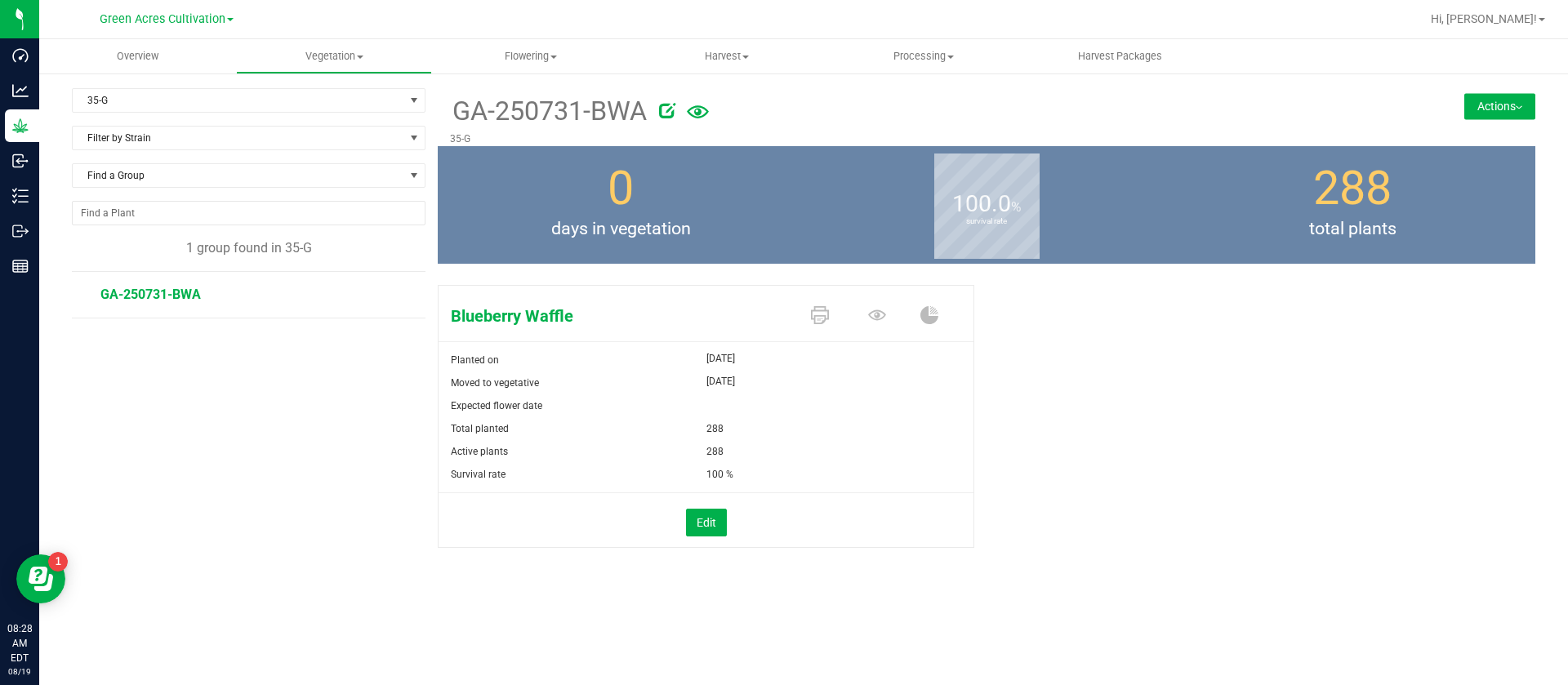
click at [645, 203] on div "0 days in vegetation" at bounding box center [620, 205] width 366 height 117
click at [117, 96] on span "35-G" at bounding box center [239, 101] width 332 height 23
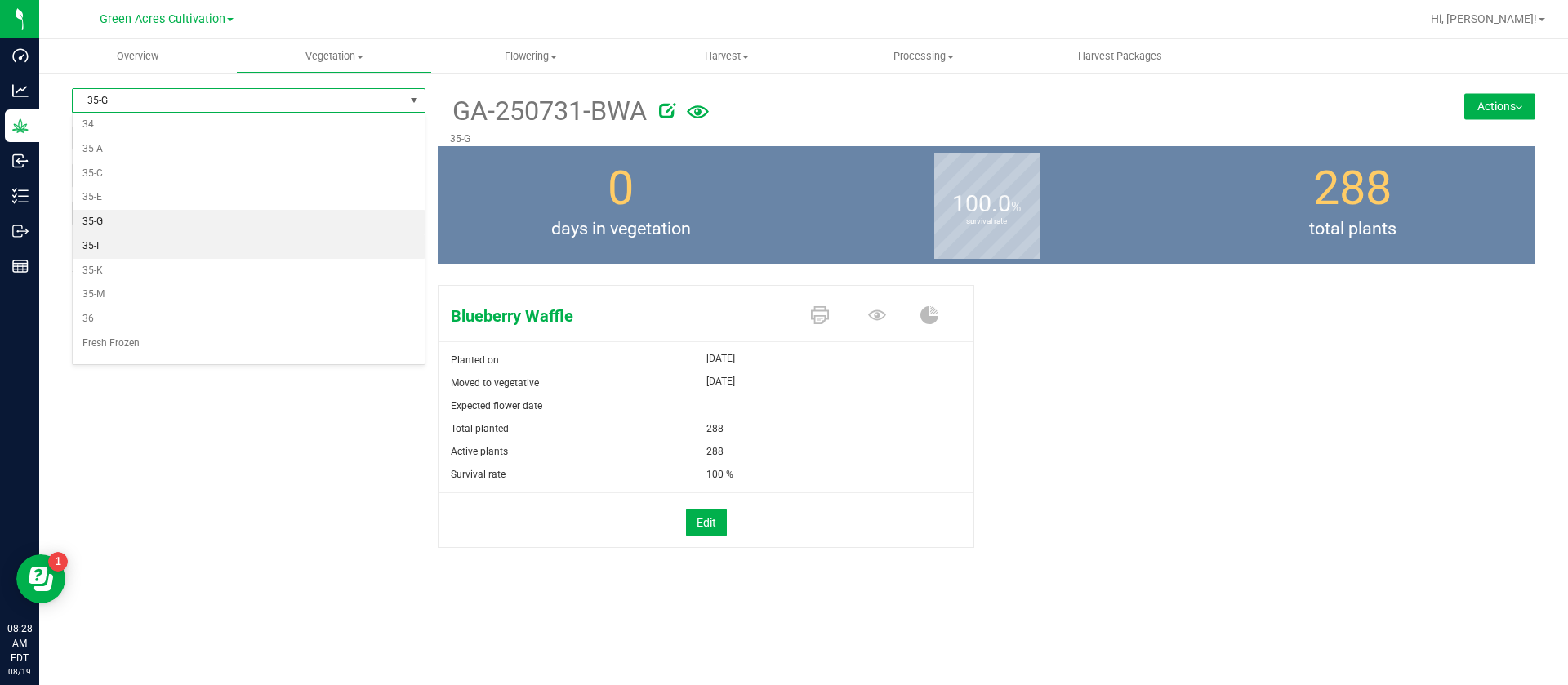
click at [138, 241] on li "35-I" at bounding box center [249, 246] width 352 height 24
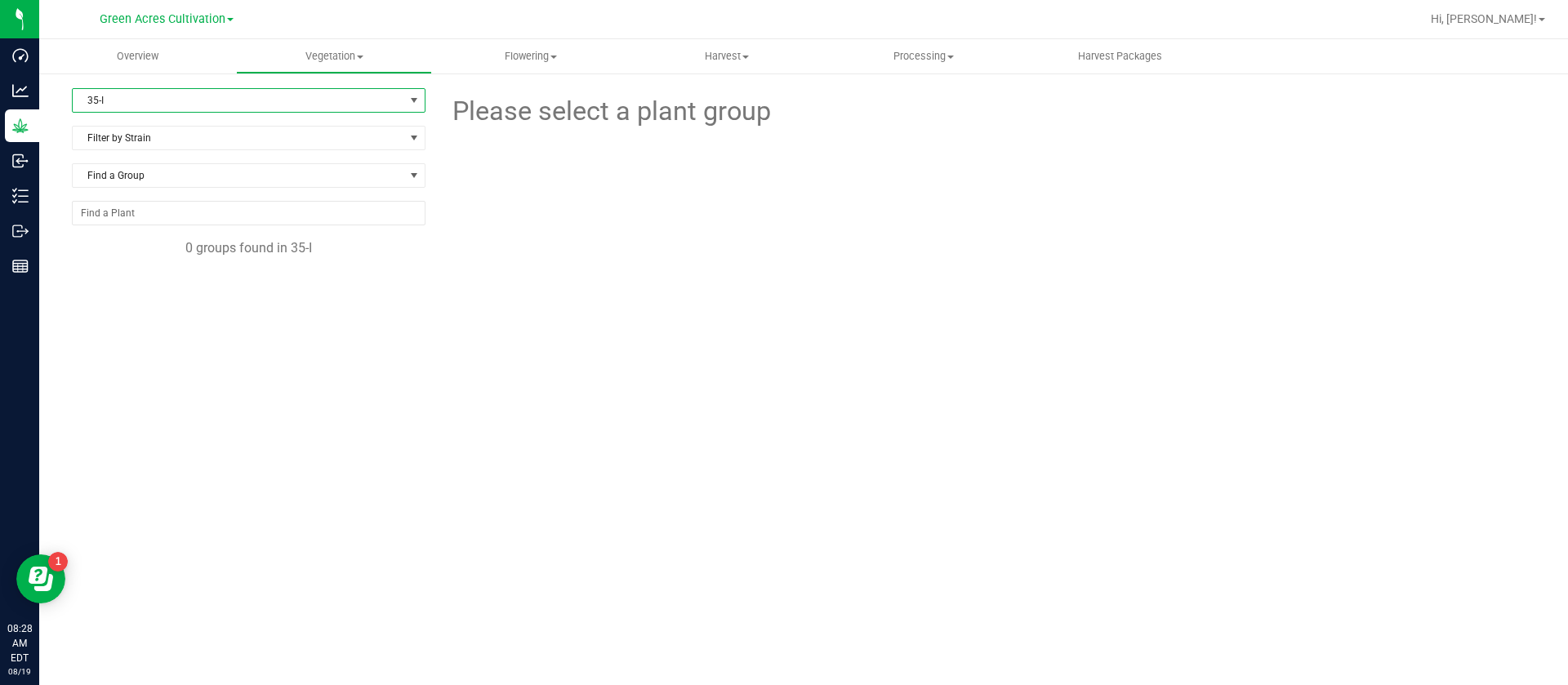
click at [104, 86] on div "35-I Filter by Area All 13 15 17 19 21 23 32 33-B 33-D 33-F 33-H 33-J 33-L 33-N…" at bounding box center [804, 333] width 1530 height 522
click at [132, 102] on span "35-I" at bounding box center [239, 101] width 332 height 23
click at [126, 276] on li "35-K" at bounding box center [249, 270] width 352 height 24
click at [107, 99] on span "35-K" at bounding box center [239, 101] width 332 height 23
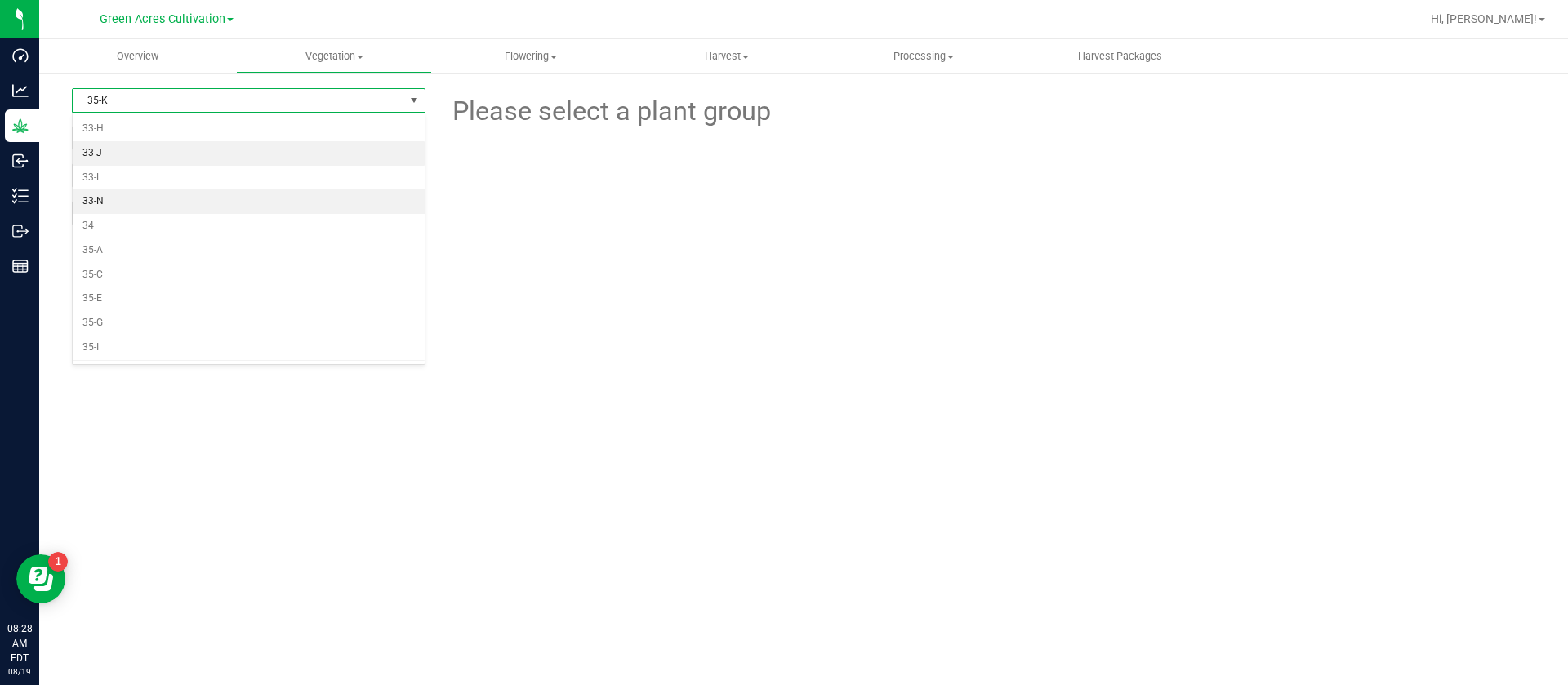
scroll to position [245, 0]
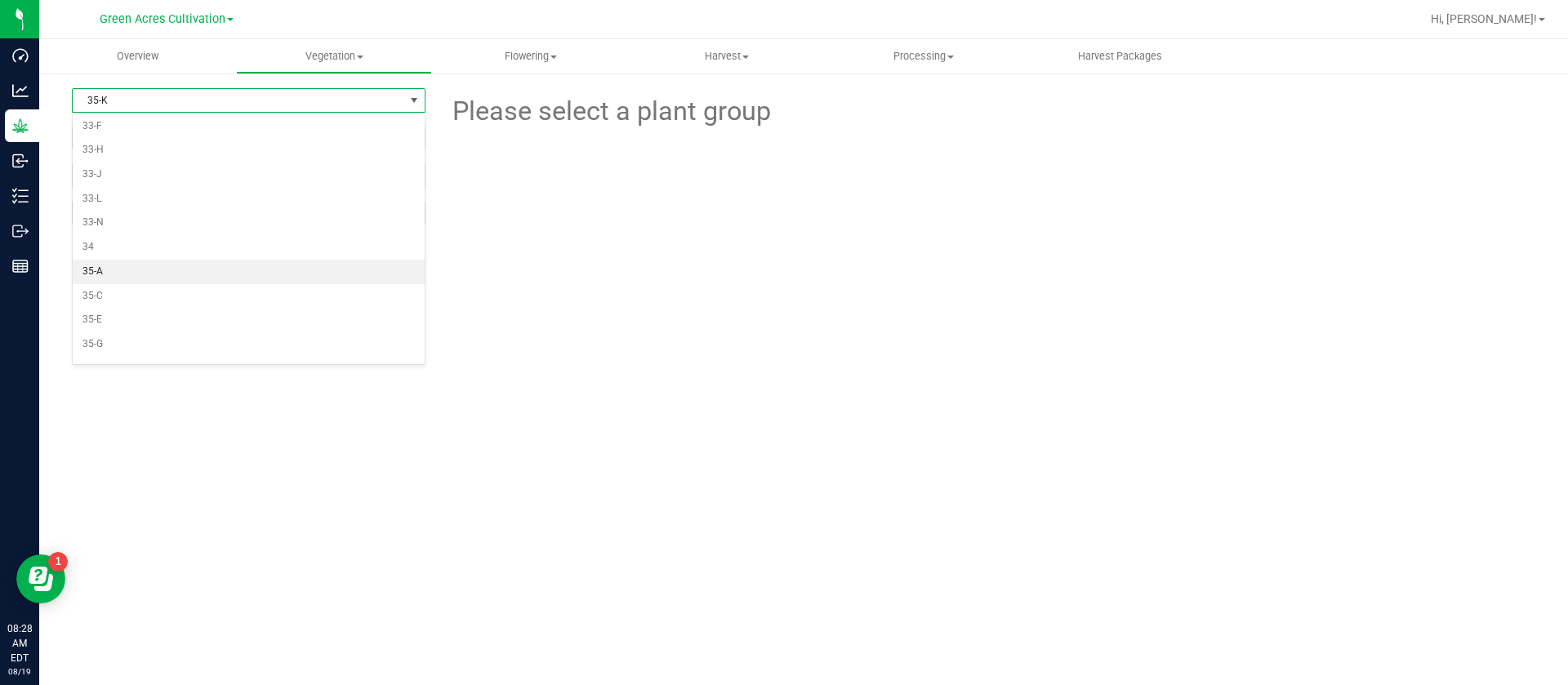
click at [103, 268] on li "35-A" at bounding box center [249, 271] width 352 height 24
click at [225, 95] on span "35-A" at bounding box center [239, 101] width 332 height 23
click at [111, 297] on li "35-C" at bounding box center [249, 296] width 352 height 24
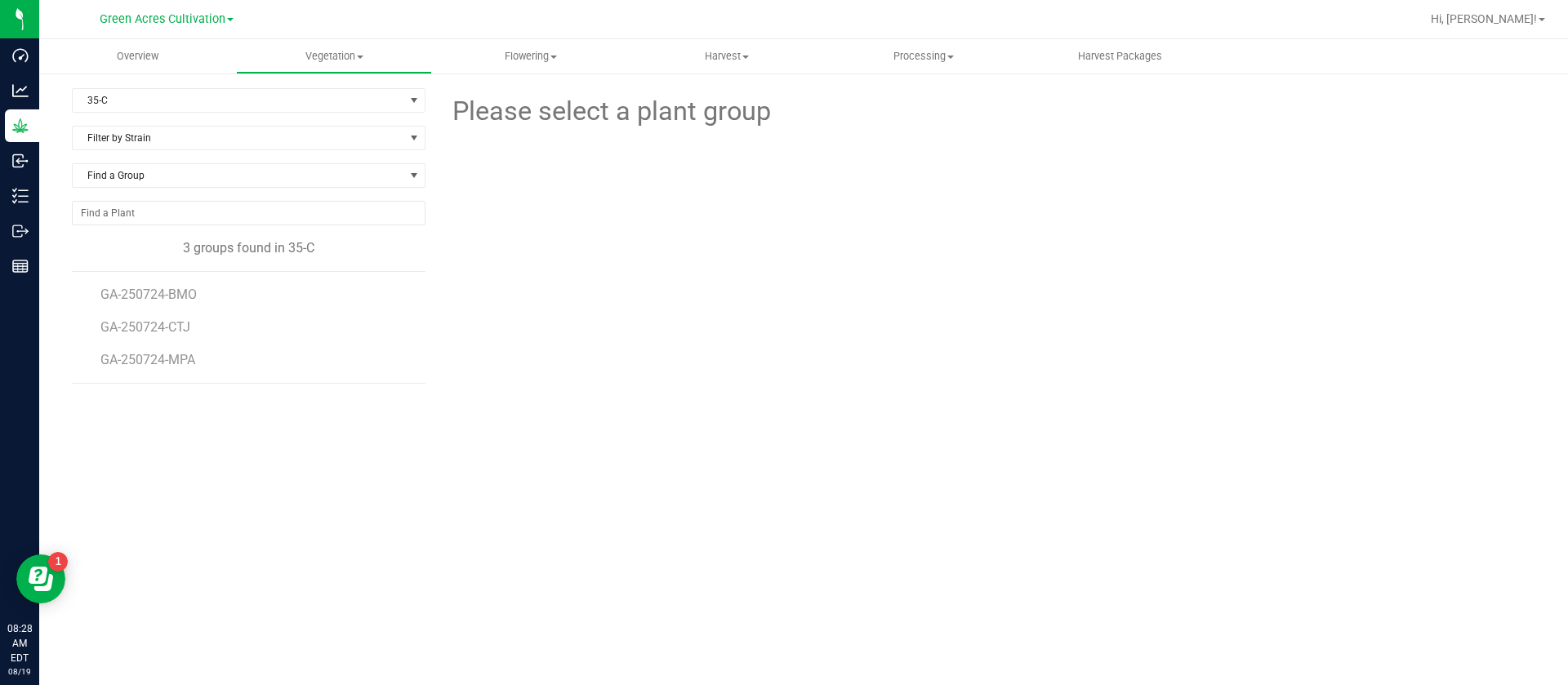
click at [365, 279] on li "GA-250724-BMO" at bounding box center [257, 289] width 314 height 33
click at [187, 294] on span "GA-250724-BMO" at bounding box center [150, 294] width 100 height 15
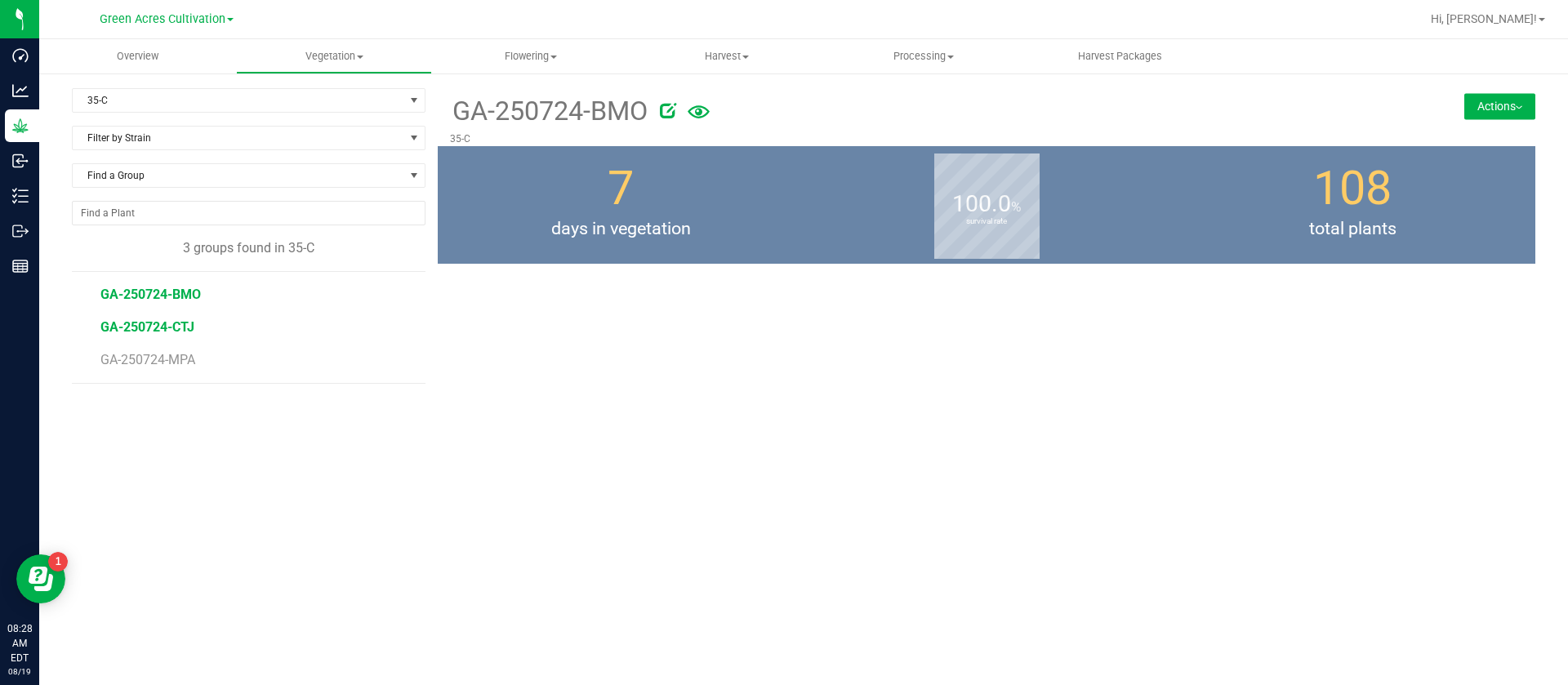
click at [165, 328] on span "GA-250724-CTJ" at bounding box center [147, 327] width 94 height 15
click at [230, 411] on div "35-C Filter by Area All 13 15 17 19 21 23 32 33-B 33-D 33-F 33-H 33-J 33-L 33-N…" at bounding box center [255, 334] width 366 height 491
click at [572, 178] on div "7 days in vegetation" at bounding box center [620, 205] width 366 height 117
click at [1201, 328] on div "GA-250724-CTJ 35-C Actions Move group Split group 7" at bounding box center [986, 334] width 1098 height 491
click at [154, 299] on span "GA-250724-BMO" at bounding box center [150, 294] width 100 height 15
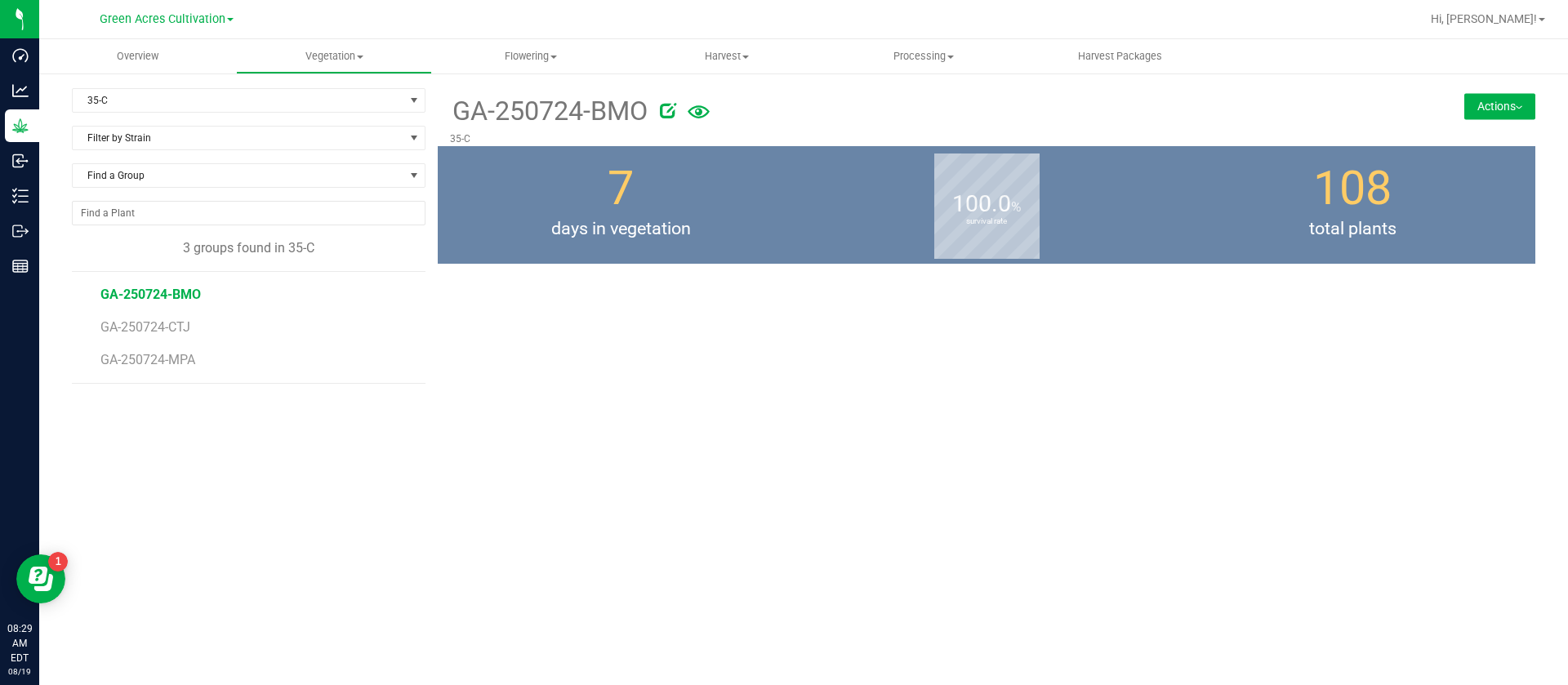
click at [1389, 401] on div "GA-250724-BMO 35-C Actions Move group Split group 7" at bounding box center [986, 334] width 1098 height 491
drag, startPoint x: 1270, startPoint y: 431, endPoint x: 1189, endPoint y: 425, distance: 81.2
click at [1270, 431] on div "GA-250724-BMO 35-C Actions Move group Split group 7" at bounding box center [986, 334] width 1098 height 491
click at [1113, 515] on div "GA-250724-BMO 35-C Actions Move group Split group 7" at bounding box center [986, 334] width 1098 height 491
click at [134, 324] on span "GA-250724-CTJ" at bounding box center [147, 327] width 94 height 15
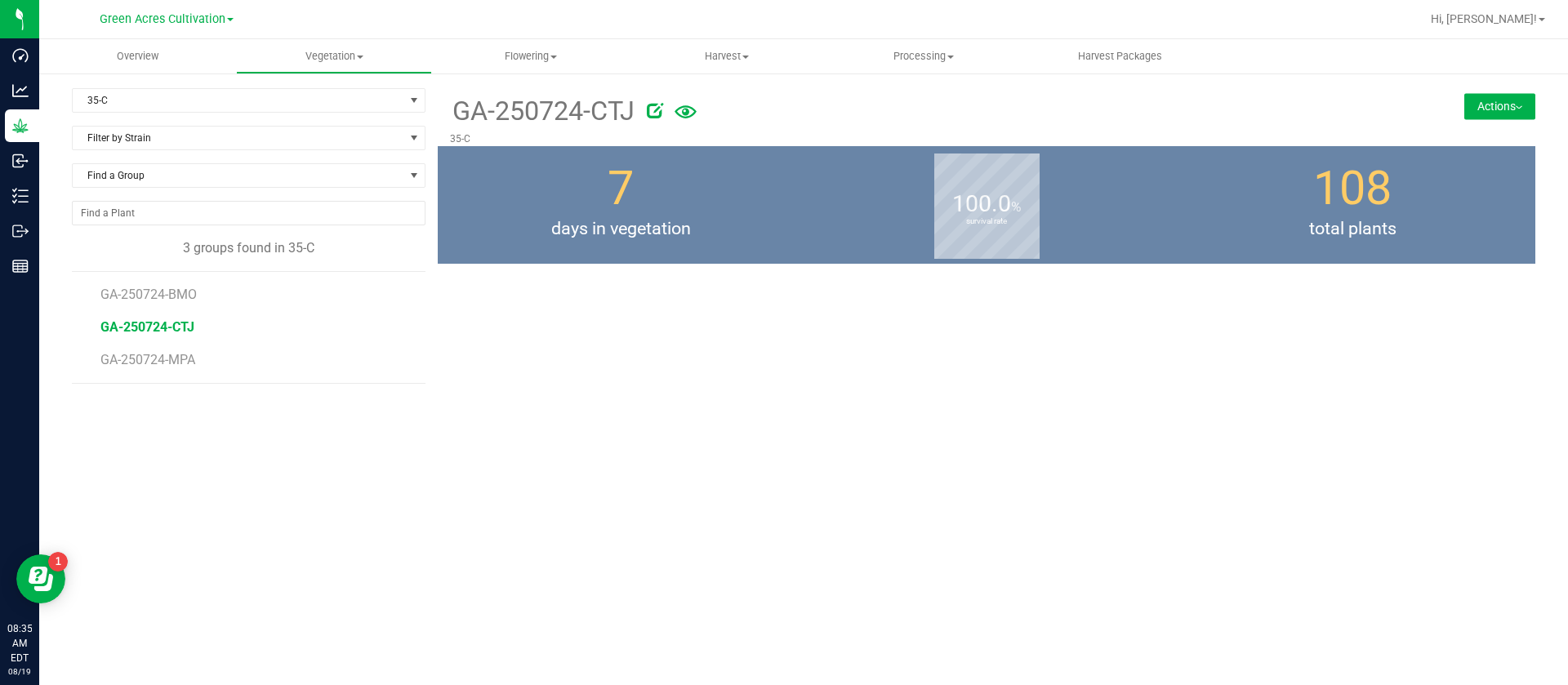
click at [124, 340] on li "GA-250724-MPA" at bounding box center [257, 361] width 314 height 46
click at [145, 364] on span "GA-250724-MPA" at bounding box center [150, 360] width 100 height 15
